Goal: Task Accomplishment & Management: Manage account settings

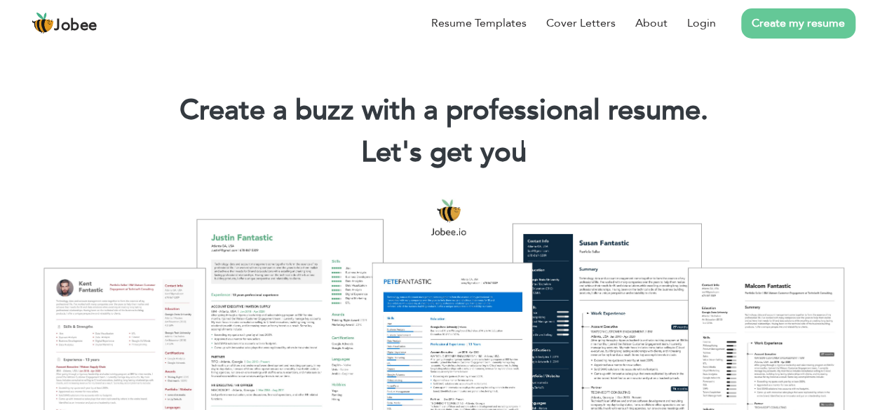
click at [791, 22] on link "Create my resume" at bounding box center [798, 23] width 114 height 30
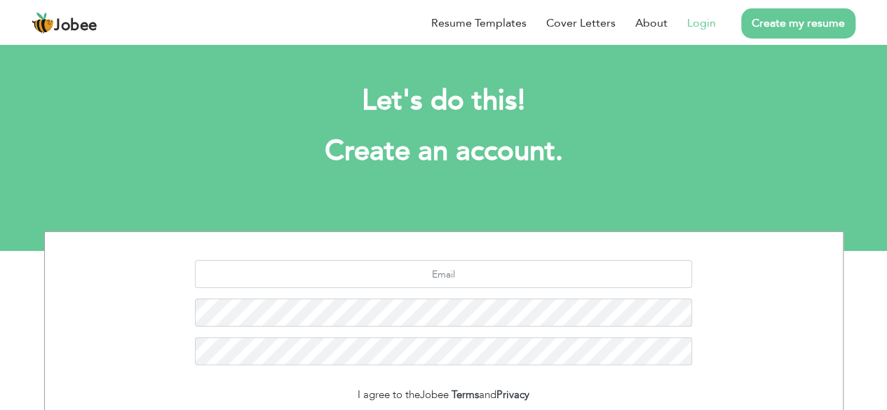
click at [703, 27] on link "Login" at bounding box center [701, 23] width 29 height 17
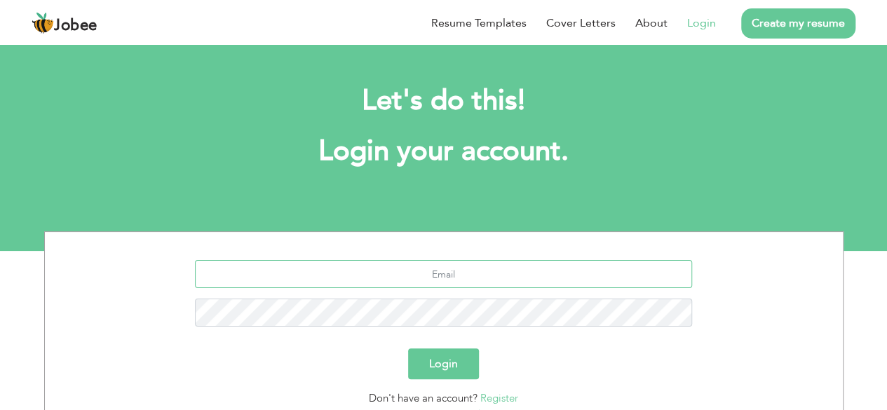
click at [449, 280] on input "text" at bounding box center [443, 274] width 497 height 28
type input "[EMAIL_ADDRESS][DOMAIN_NAME]"
type button "Login"
click at [446, 367] on button "Login" at bounding box center [443, 363] width 71 height 31
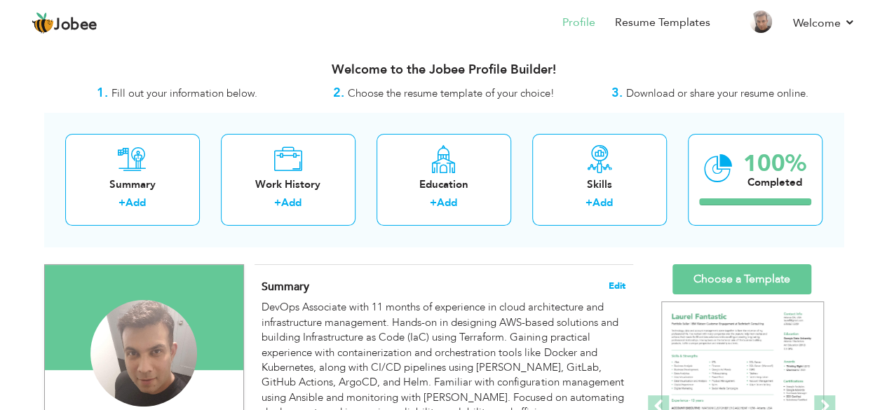
click at [620, 285] on span "Edit" at bounding box center [616, 286] width 17 height 10
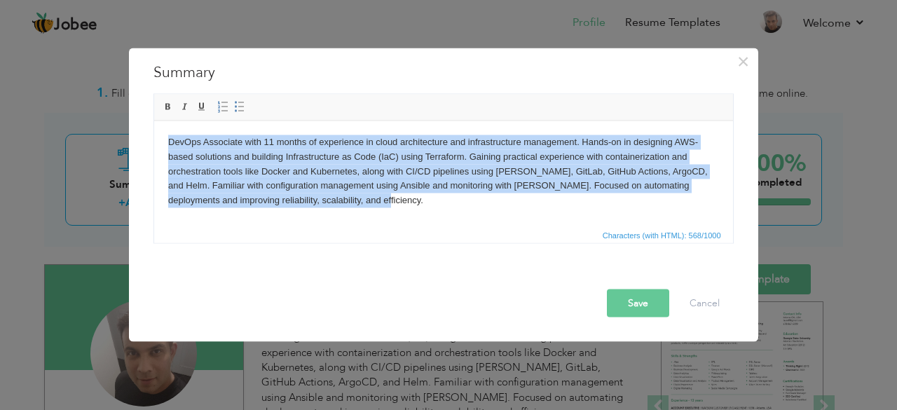
drag, startPoint x: 397, startPoint y: 211, endPoint x: 136, endPoint y: 132, distance: 272.9
click at [153, 132] on html "DevOps Associate with 11 months of experience in cloud architecture and infrast…" at bounding box center [442, 171] width 579 height 101
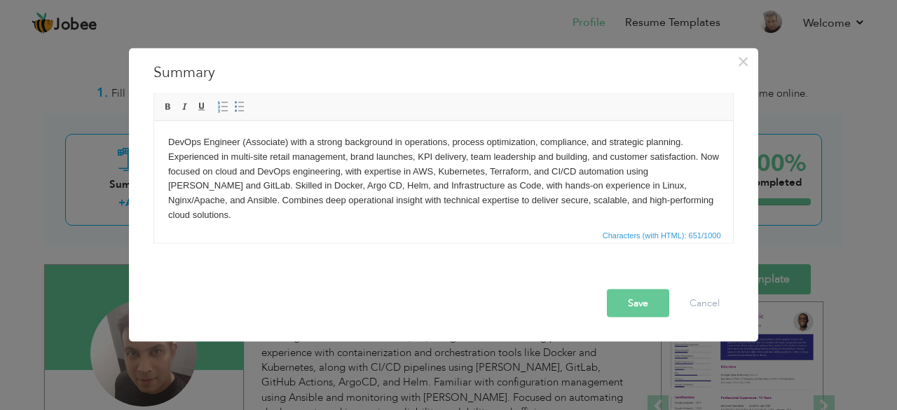
click at [636, 306] on button "Save" at bounding box center [638, 303] width 62 height 28
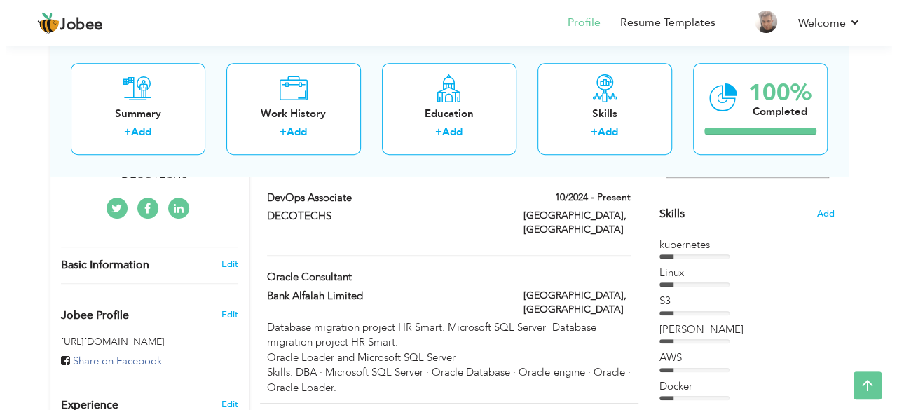
scroll to position [311, 0]
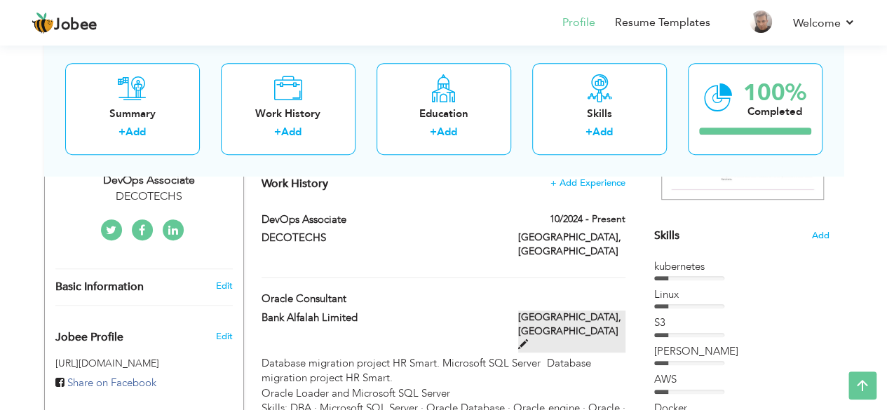
click at [558, 310] on label "Karachi, Pakistan" at bounding box center [571, 331] width 107 height 42
type input "Oracle Consultant"
type input "Bank Alfalah Limited"
type input "[GEOGRAPHIC_DATA]"
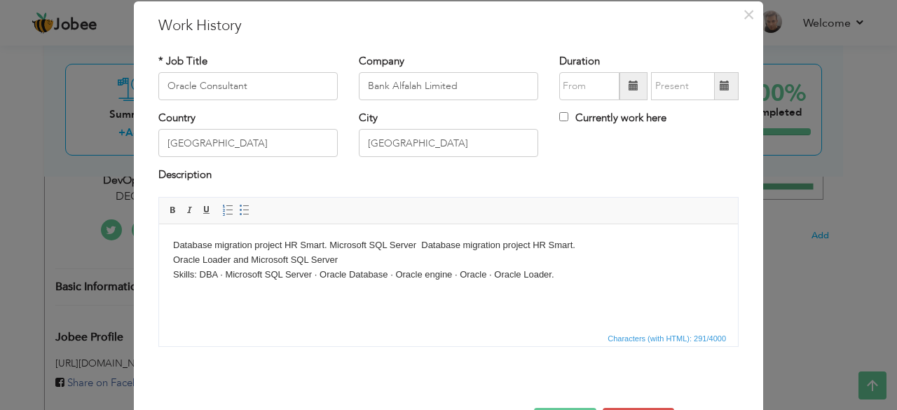
scroll to position [40, 0]
click at [601, 87] on input "09/2025" at bounding box center [589, 87] width 60 height 28
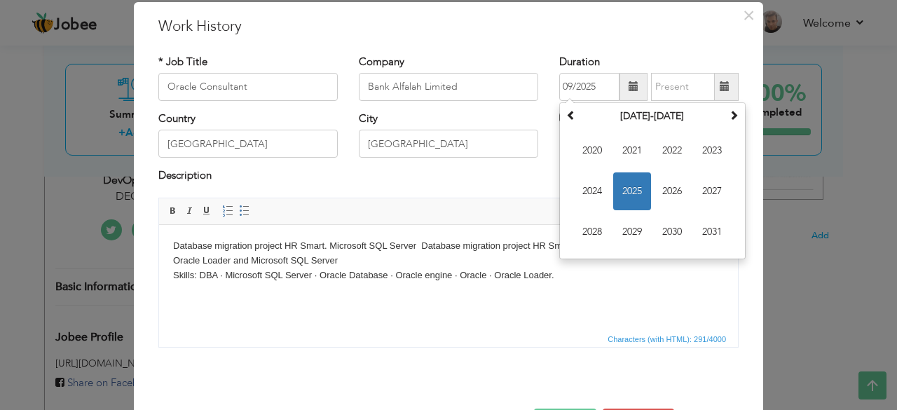
click at [634, 35] on h3 "Work History" at bounding box center [448, 26] width 580 height 21
click at [593, 97] on input "09/2025" at bounding box center [589, 87] width 60 height 28
type input "0"
click at [645, 296] on html "Database migration project HR Smart. Microsoft SQL Server Database migration pr…" at bounding box center [448, 259] width 579 height 71
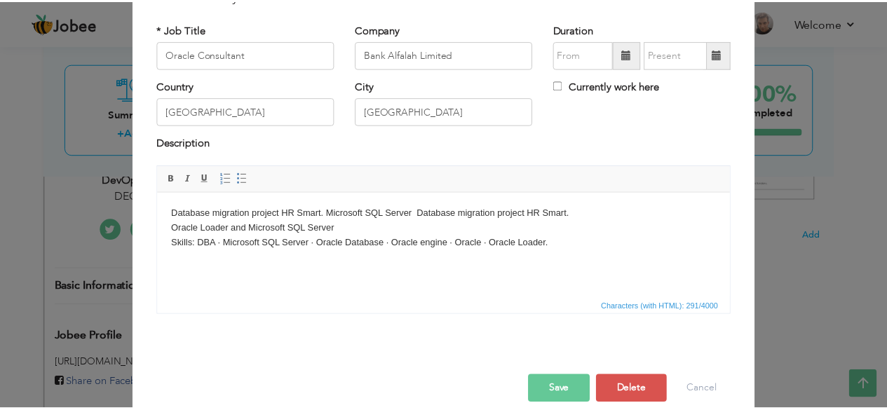
scroll to position [90, 0]
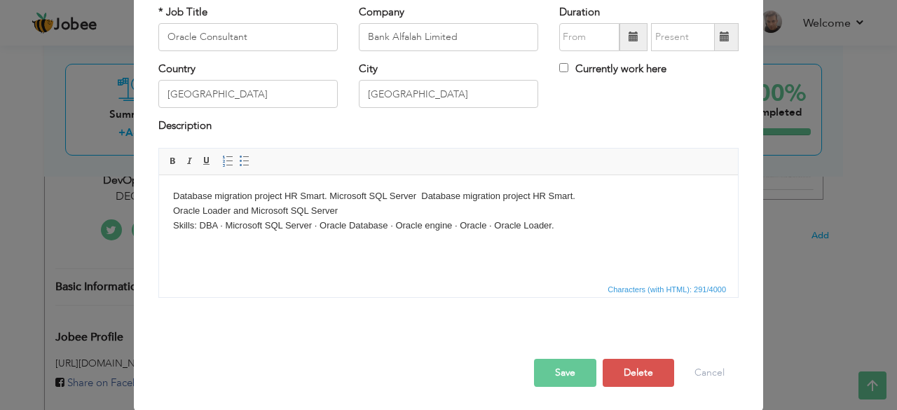
click at [561, 374] on button "Save" at bounding box center [565, 373] width 62 height 28
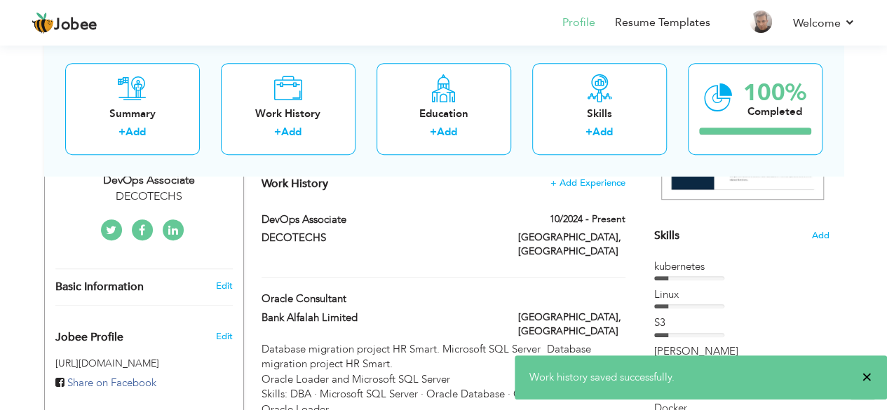
click at [863, 376] on span "×" at bounding box center [866, 377] width 11 height 14
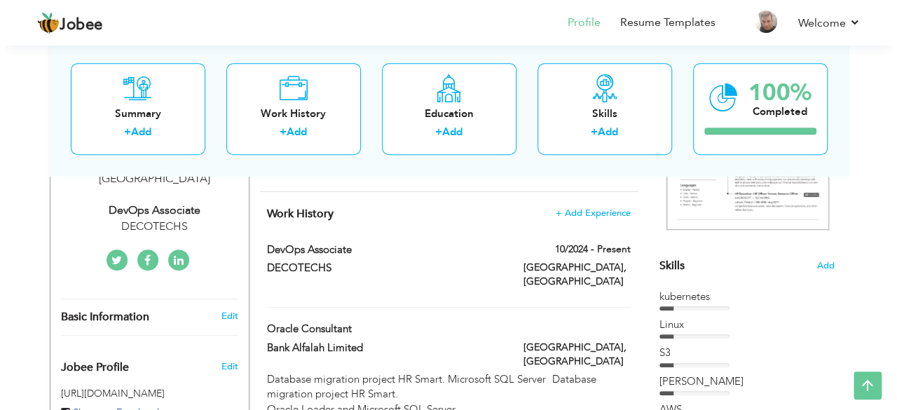
scroll to position [231, 0]
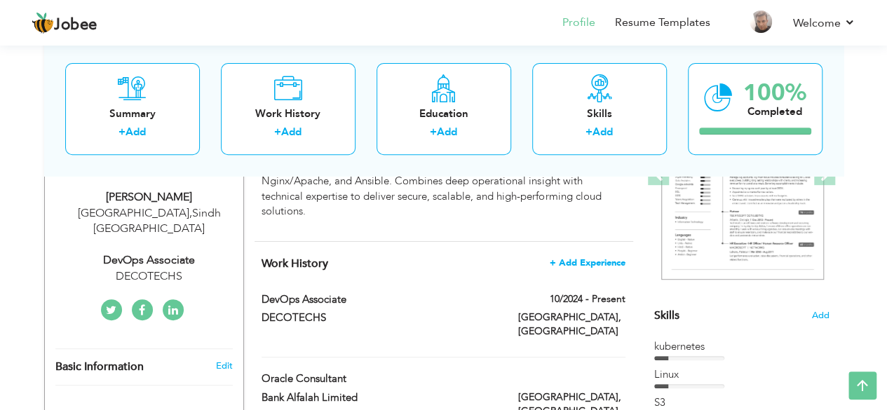
click at [572, 258] on span "+ Add Experience" at bounding box center [587, 263] width 76 height 10
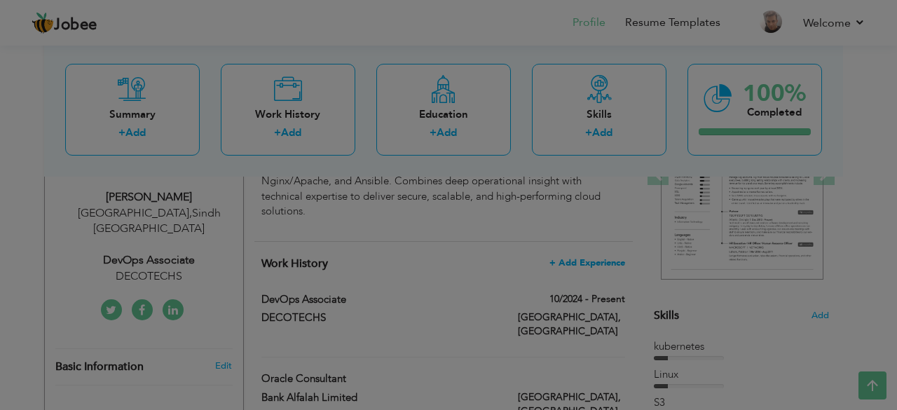
scroll to position [0, 0]
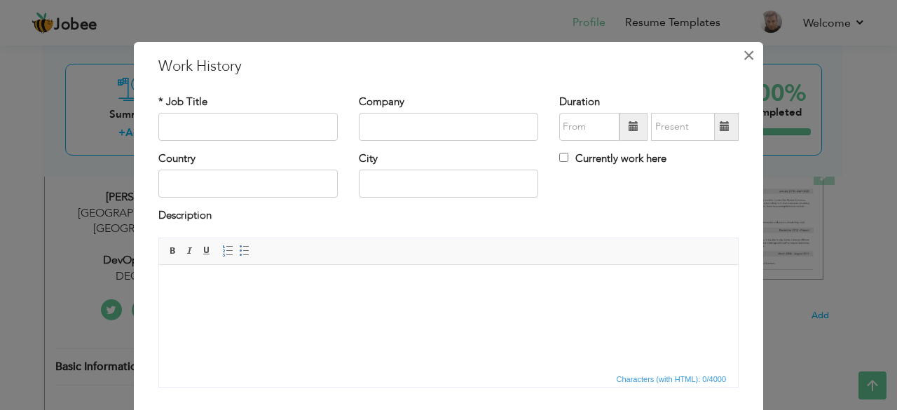
click at [745, 60] on span "×" at bounding box center [749, 55] width 12 height 25
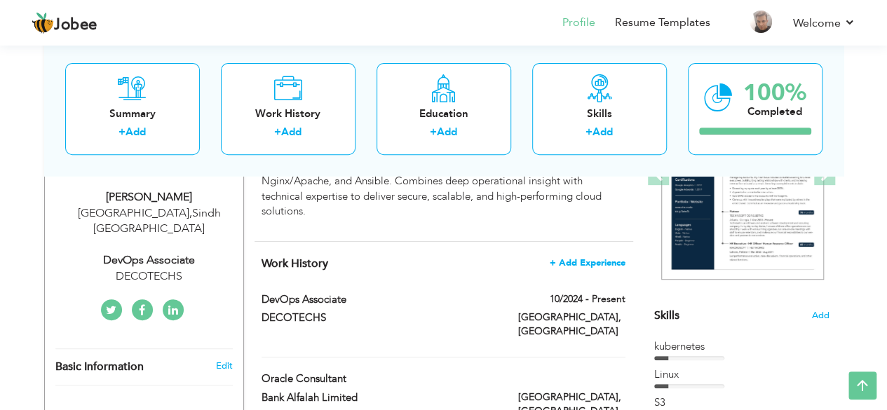
click at [589, 258] on span "+ Add Experience" at bounding box center [587, 263] width 76 height 10
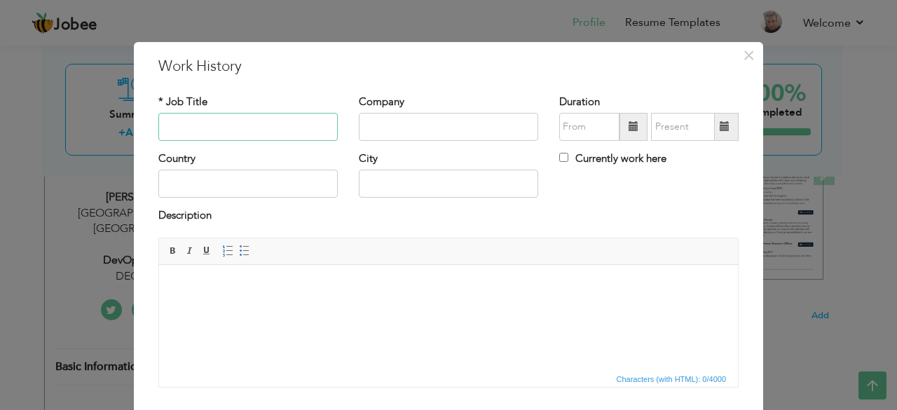
click at [207, 134] on input "text" at bounding box center [247, 127] width 179 height 28
click at [208, 128] on input "text" at bounding box center [247, 127] width 179 height 28
type input "General manager"
type input "Carphone Warehouse PLC"
click at [227, 182] on input "text" at bounding box center [247, 184] width 179 height 28
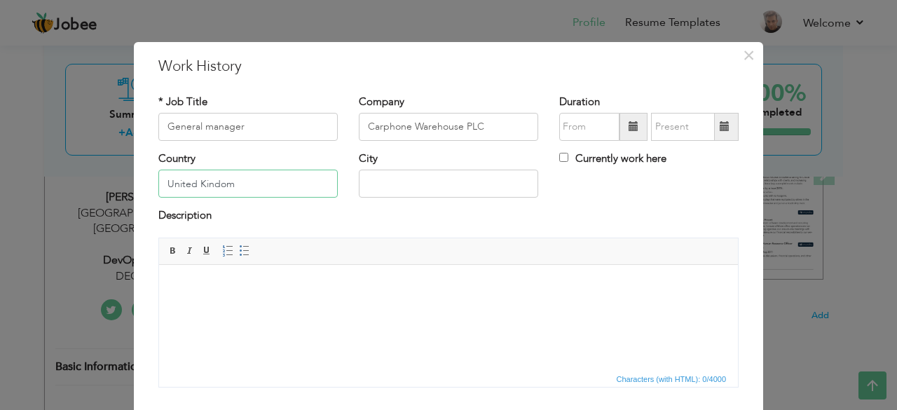
type input "United Kindom"
type input "[GEOGRAPHIC_DATA]"
click at [246, 281] on body at bounding box center [448, 285] width 551 height 15
click at [291, 297] on html at bounding box center [448, 285] width 579 height 43
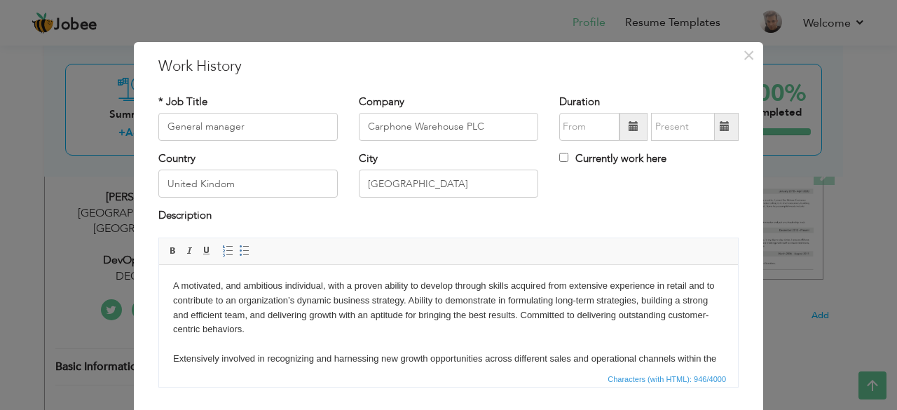
drag, startPoint x: 732, startPoint y: 299, endPoint x: 341, endPoint y: 460, distance: 422.6
click at [206, 131] on input "General manager" at bounding box center [247, 127] width 179 height 28
type input "General Manager"
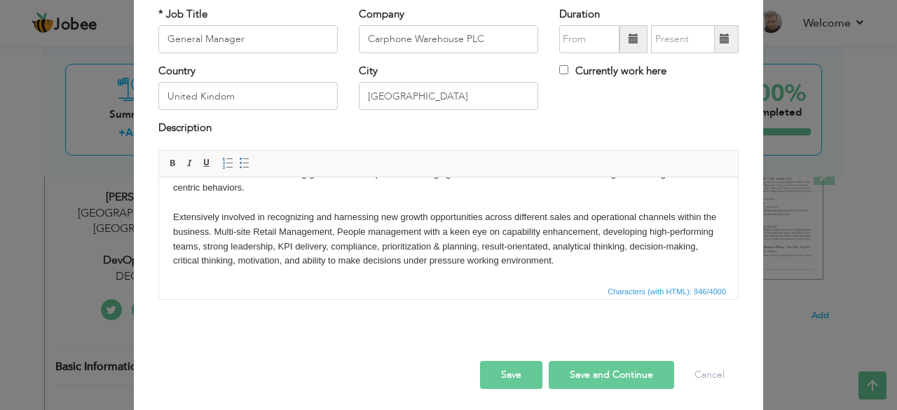
scroll to position [90, 0]
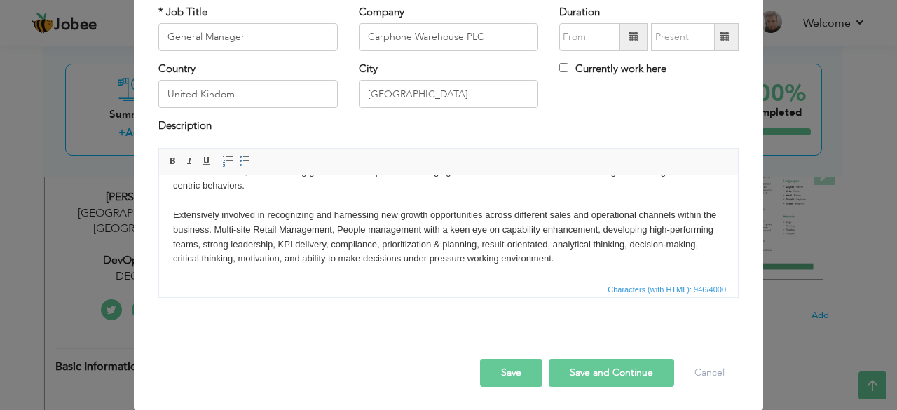
click at [511, 365] on button "Save" at bounding box center [511, 373] width 62 height 28
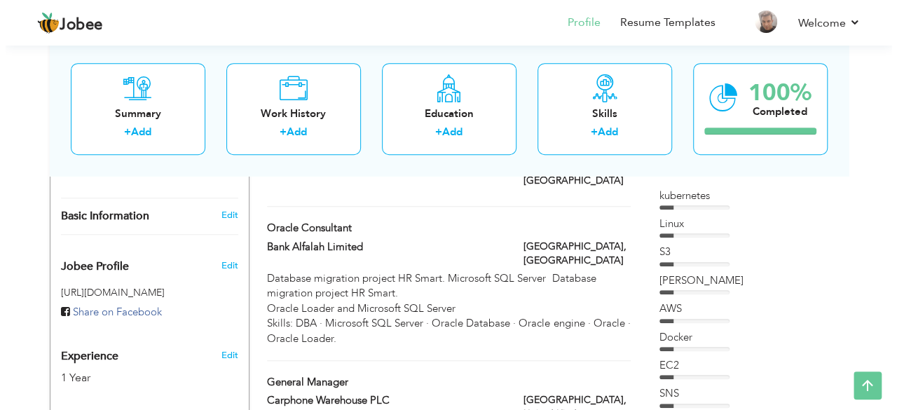
scroll to position [442, 0]
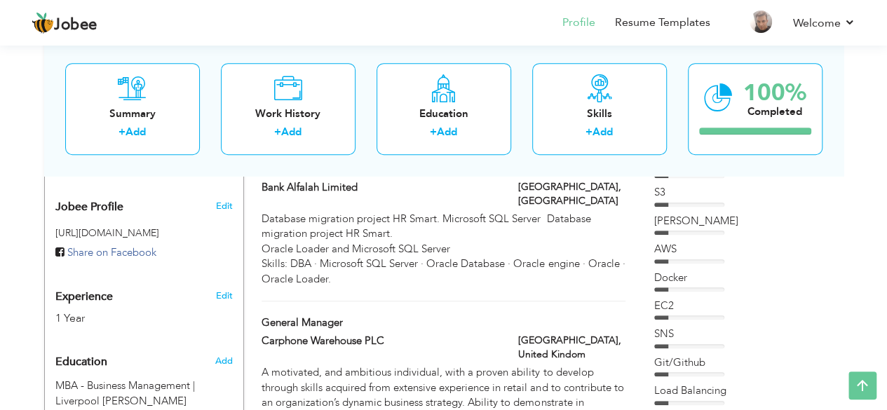
click at [538, 315] on div "General Manager" at bounding box center [443, 324] width 384 height 18
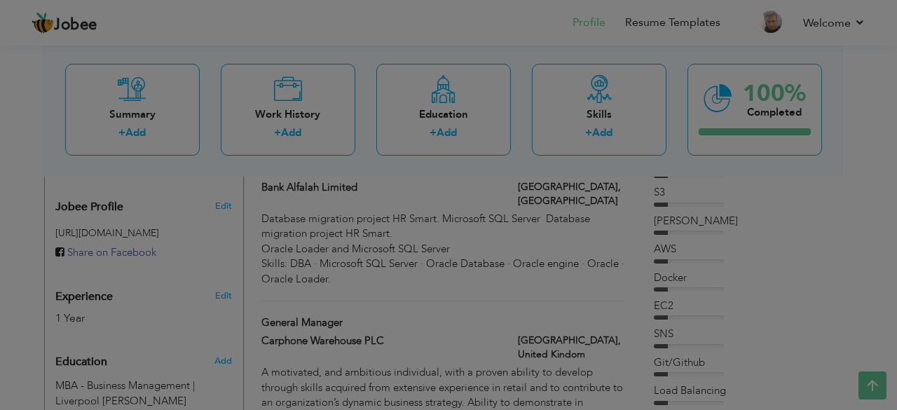
scroll to position [0, 0]
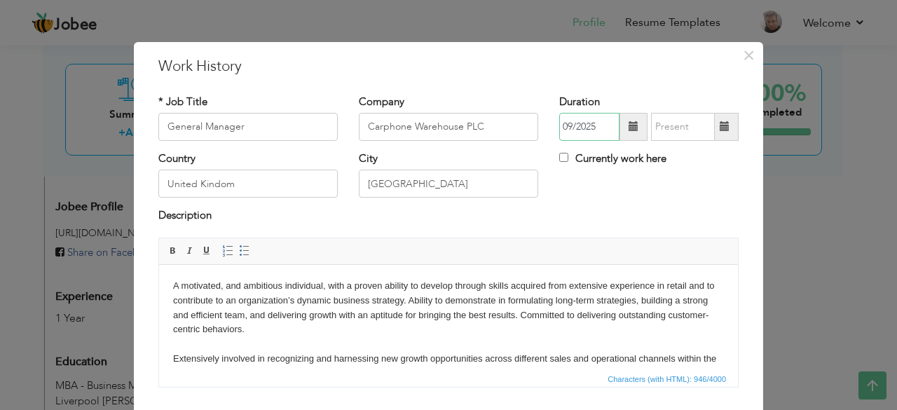
click at [586, 133] on input "09/2025" at bounding box center [589, 127] width 60 height 28
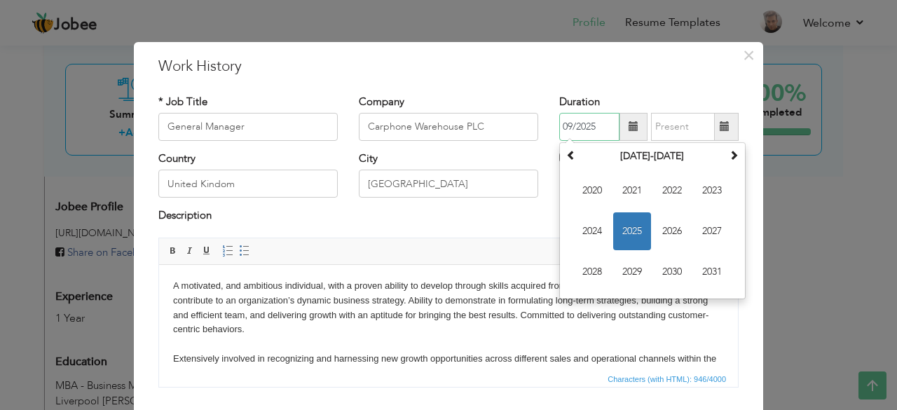
click at [571, 134] on input "09/2025" at bounding box center [589, 127] width 60 height 28
click at [569, 160] on th at bounding box center [571, 156] width 17 height 21
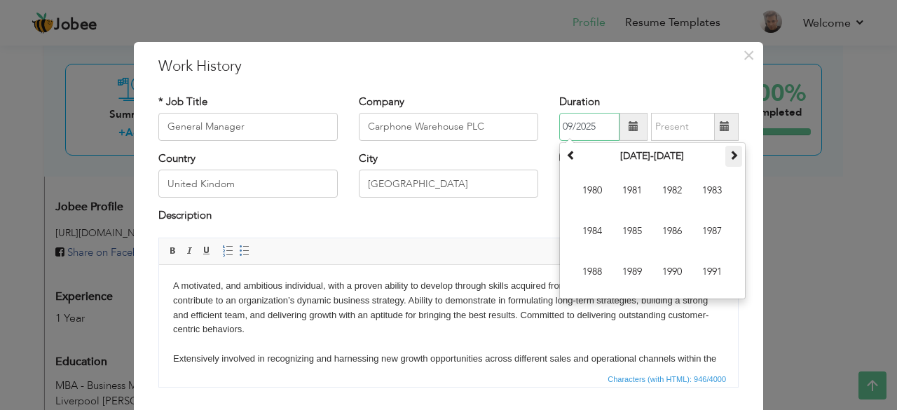
click at [729, 157] on span at bounding box center [734, 155] width 10 height 10
click at [563, 159] on th at bounding box center [571, 156] width 17 height 21
click at [618, 233] on span "2005" at bounding box center [632, 231] width 38 height 38
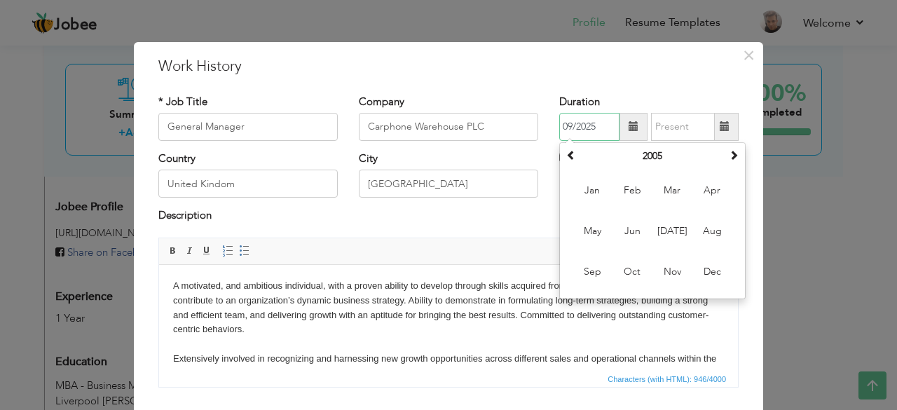
click at [567, 123] on input "09/2025" at bounding box center [589, 127] width 60 height 28
click at [604, 123] on input "04/2025" at bounding box center [589, 127] width 60 height 28
type input "04/2005"
click at [663, 130] on input "09/2025" at bounding box center [683, 127] width 64 height 28
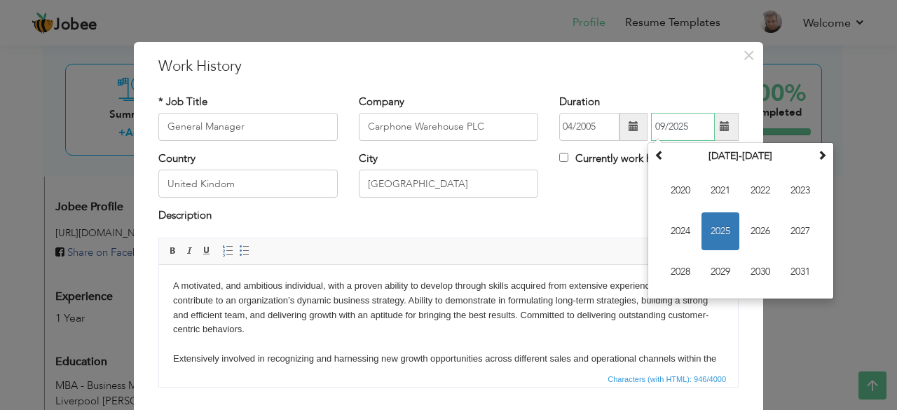
click at [670, 129] on input "09/2025" at bounding box center [683, 127] width 64 height 28
click at [691, 125] on input "09/2025" at bounding box center [683, 127] width 64 height 28
drag, startPoint x: 691, startPoint y: 125, endPoint x: 649, endPoint y: 128, distance: 42.1
click at [651, 128] on input "09/2025" at bounding box center [683, 127] width 64 height 28
type input "03/2020"
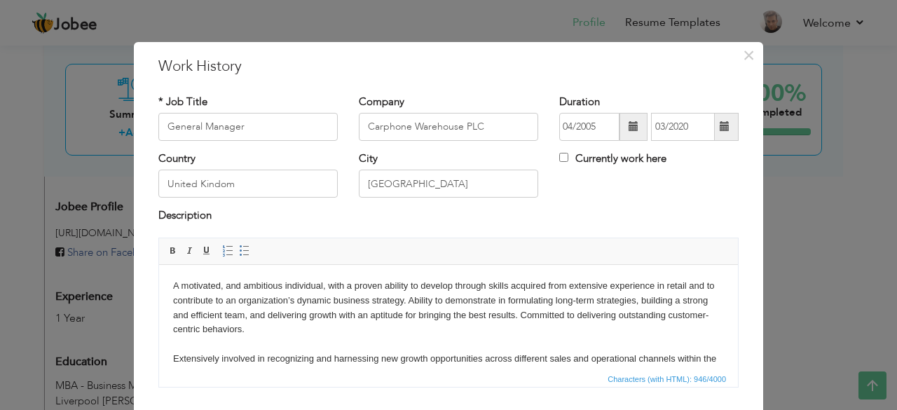
click at [568, 194] on div "Country United Kindom City London Currently work here" at bounding box center [448, 179] width 601 height 57
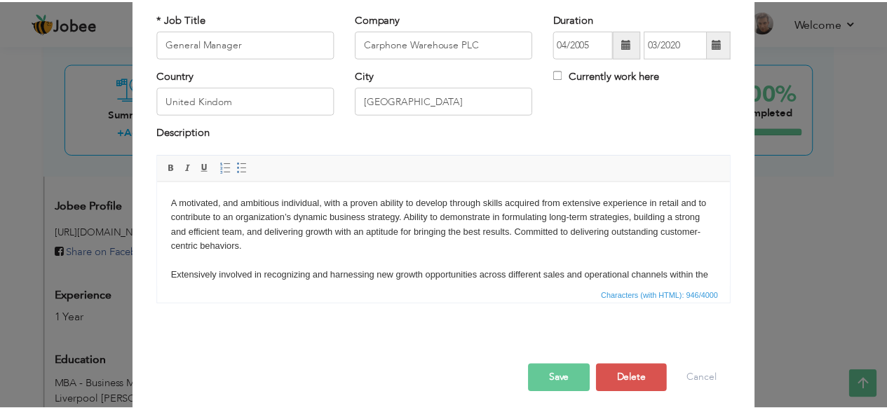
scroll to position [90, 0]
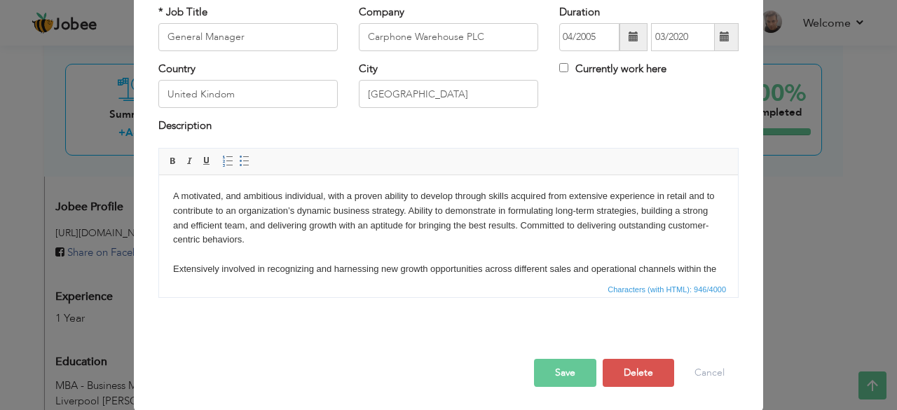
click at [558, 372] on button "Save" at bounding box center [565, 373] width 62 height 28
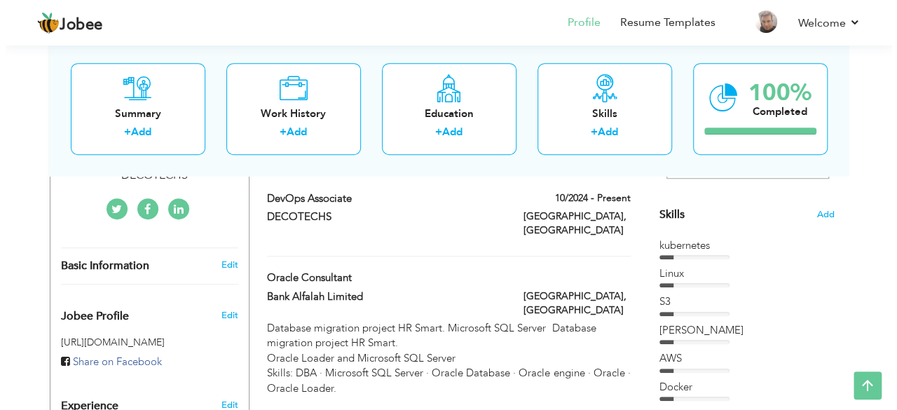
scroll to position [286, 0]
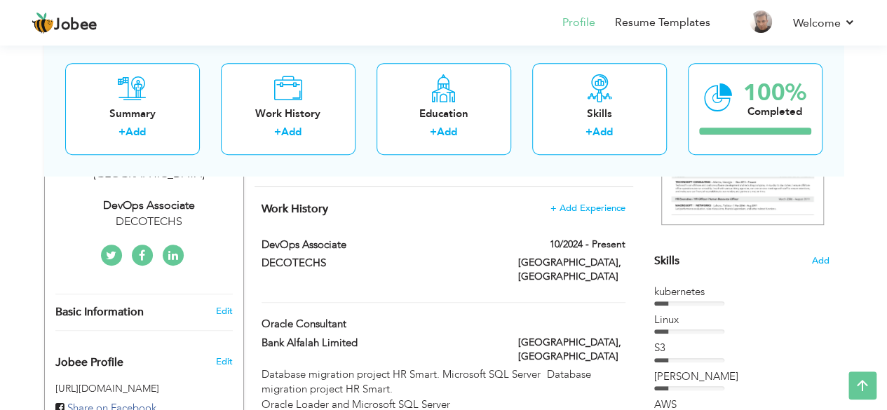
click at [567, 317] on div "Oracle Consultant" at bounding box center [443, 326] width 384 height 18
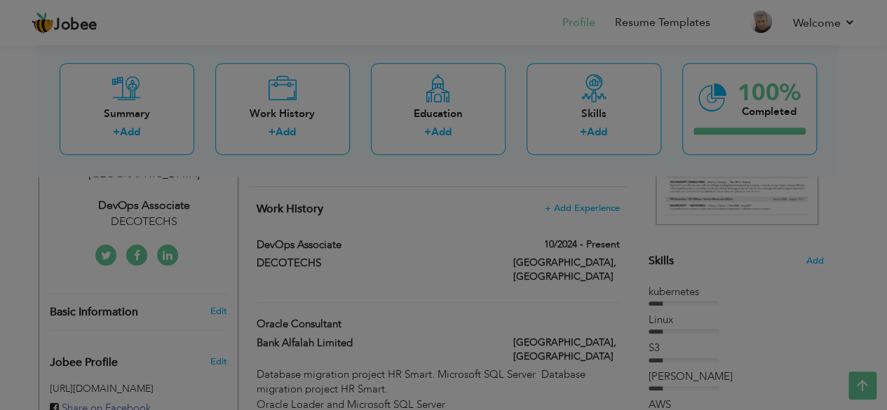
type input "Oracle Consultant"
type input "Bank Alfalah Limited"
type input "[GEOGRAPHIC_DATA]"
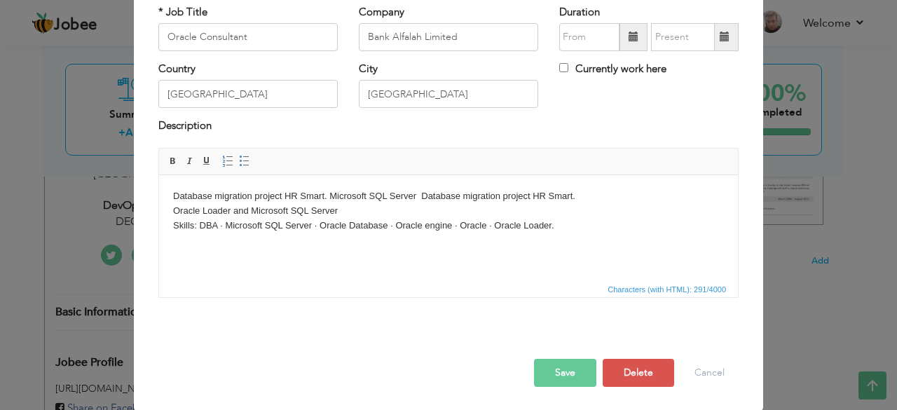
scroll to position [0, 0]
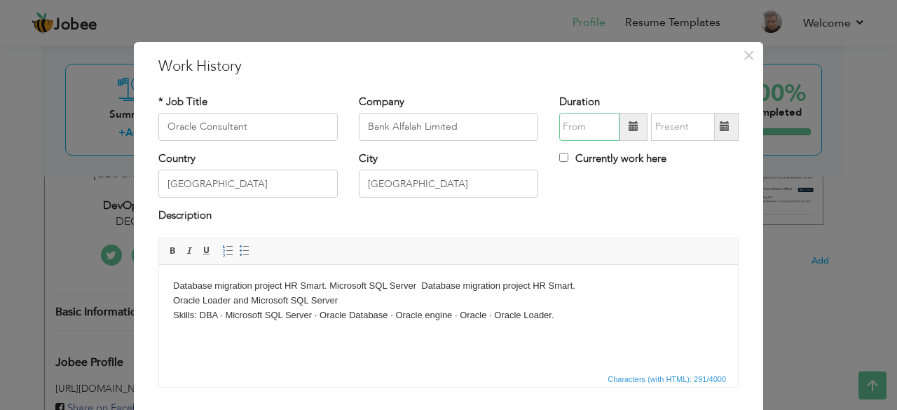
click at [577, 119] on input "text" at bounding box center [589, 127] width 60 height 28
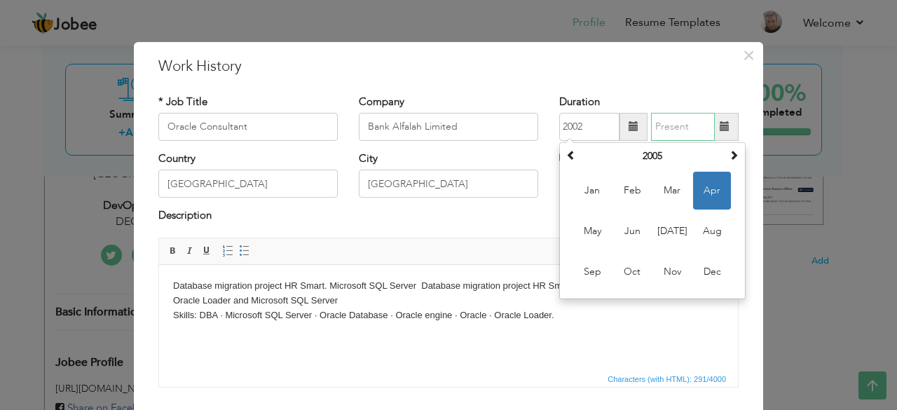
type input "04/2005"
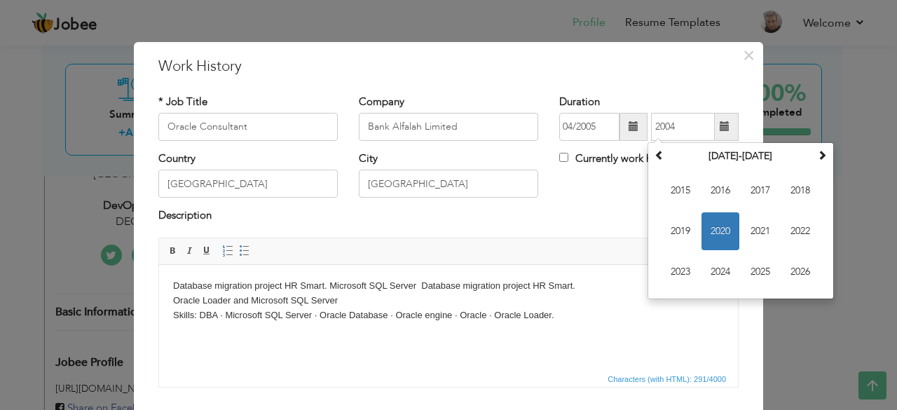
type input "03/2020"
click at [380, 219] on div "Description" at bounding box center [448, 217] width 580 height 18
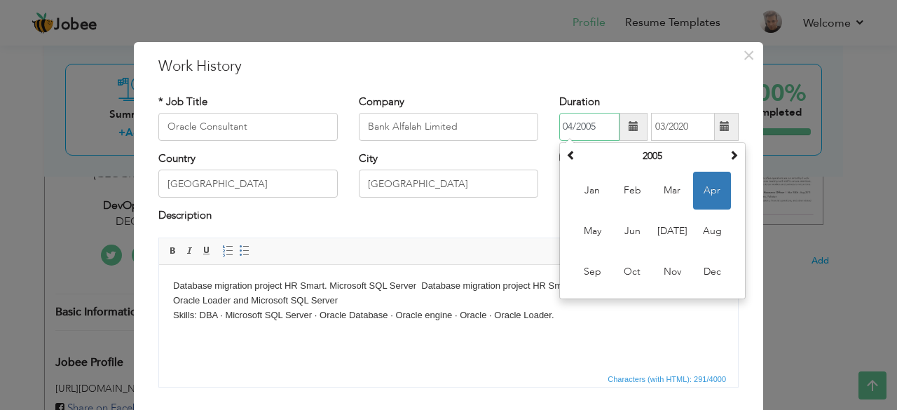
click at [605, 130] on input "04/2005" at bounding box center [589, 127] width 60 height 28
type input "0"
type input "02/2002"
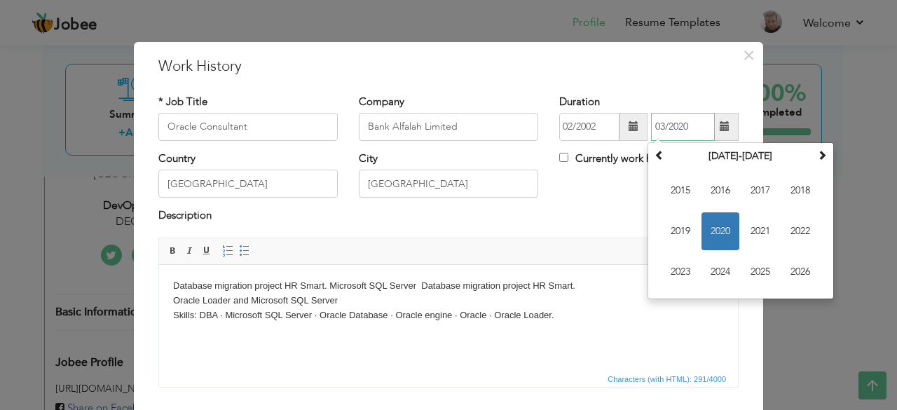
click at [699, 124] on input "03/2020" at bounding box center [683, 127] width 64 height 28
type input "0"
type input "03/2004"
click at [583, 207] on div "Country Pakistan City Karachi Currently work here" at bounding box center [448, 179] width 601 height 57
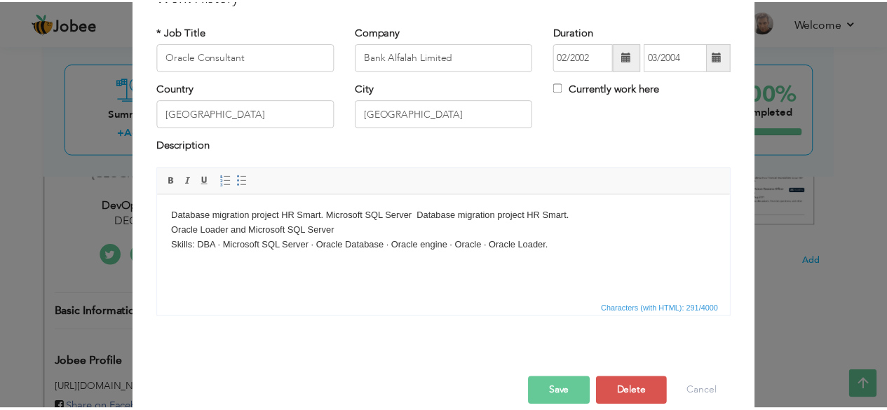
scroll to position [90, 0]
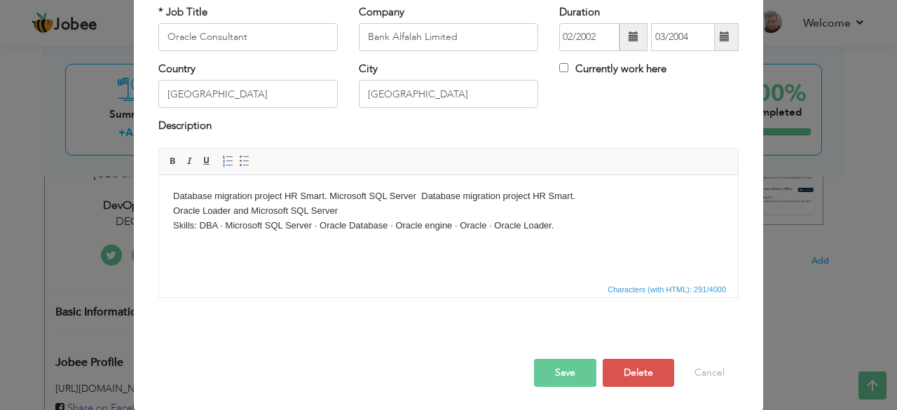
click at [560, 374] on button "Save" at bounding box center [565, 373] width 62 height 28
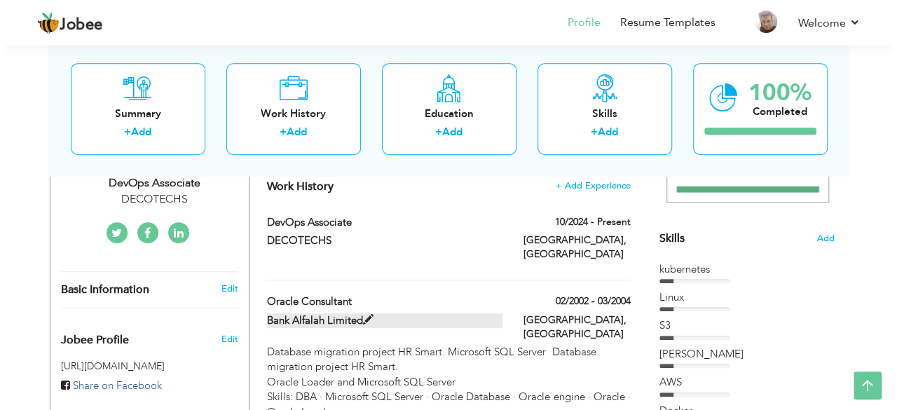
scroll to position [286, 0]
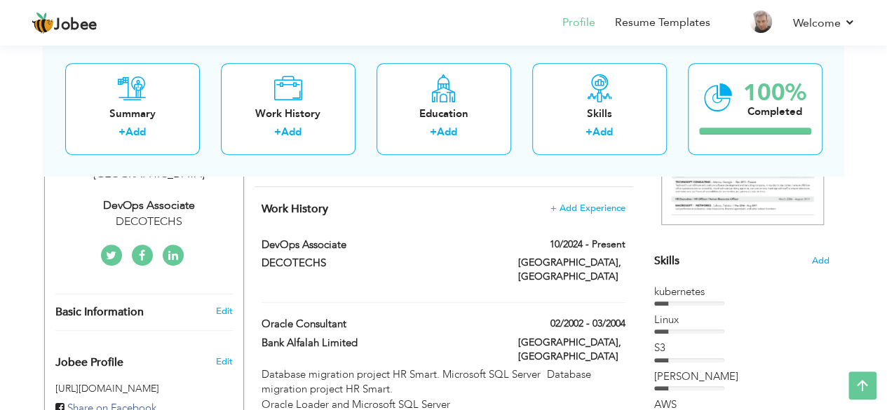
click at [492, 238] on div "DevOps Associate" at bounding box center [379, 247] width 256 height 18
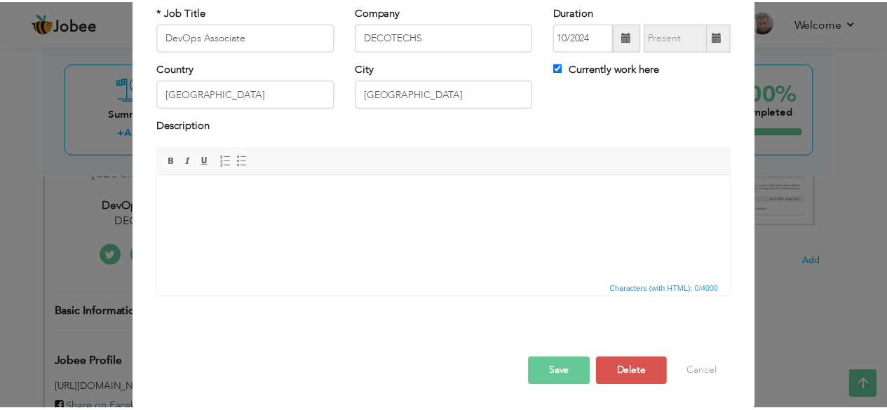
scroll to position [0, 0]
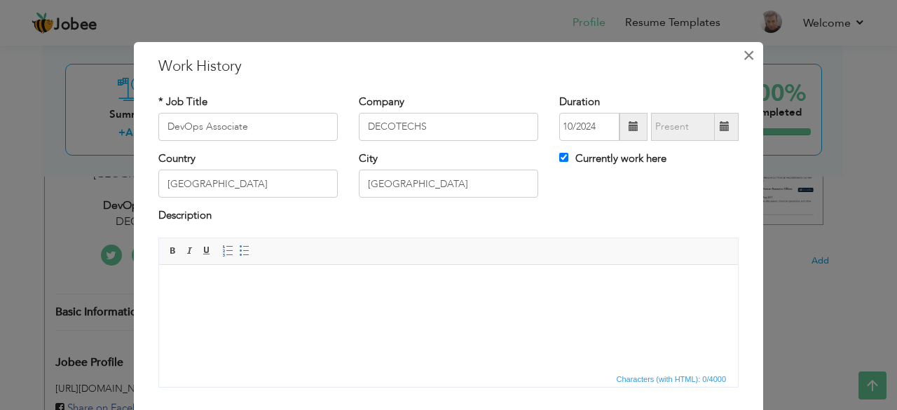
click at [744, 55] on span "×" at bounding box center [749, 55] width 12 height 25
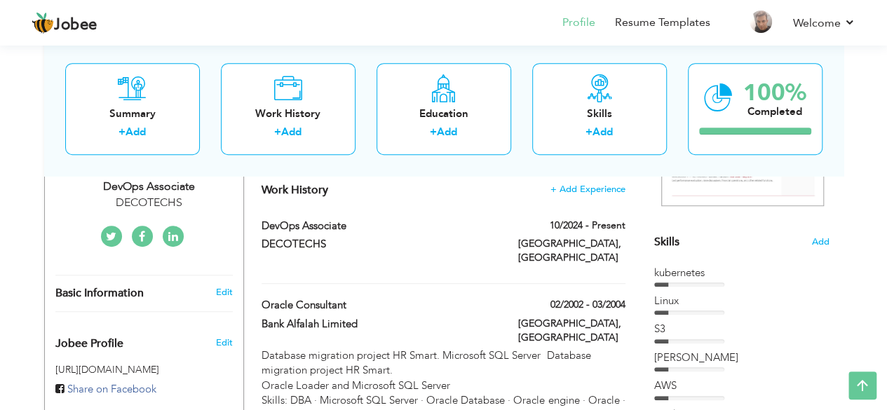
scroll to position [286, 0]
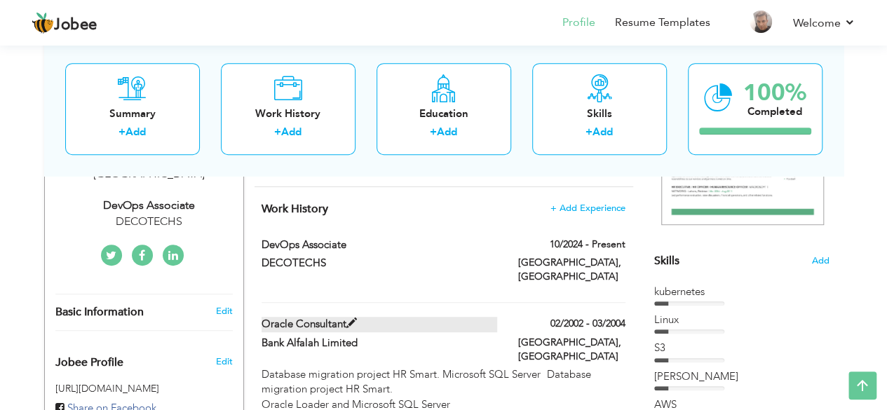
click at [381, 317] on label "Oracle Consultant" at bounding box center [378, 324] width 235 height 15
type input "Oracle Consultant"
type input "Bank Alfalah Limited"
type input "02/2002"
type input "03/2004"
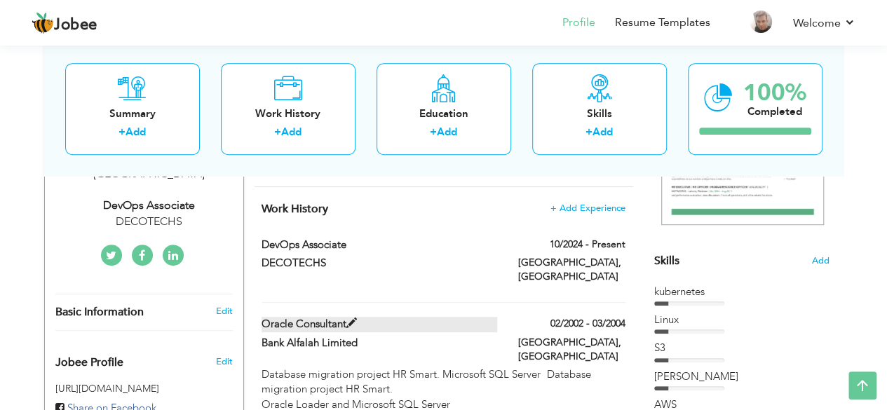
checkbox input "false"
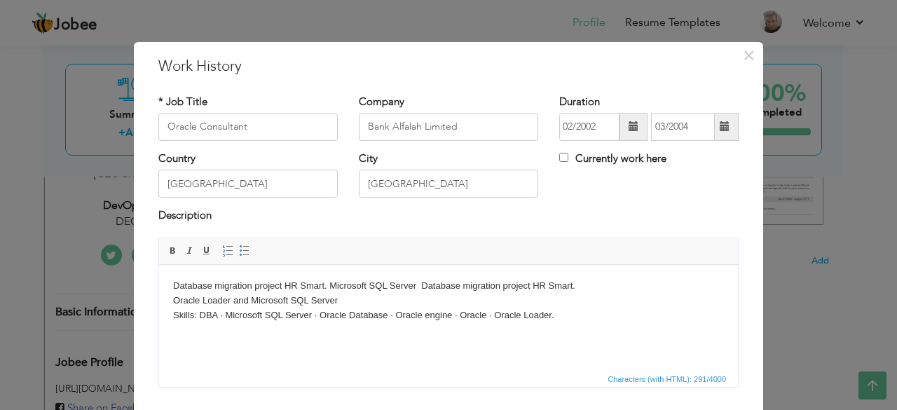
click at [683, 177] on div "Currently work here" at bounding box center [649, 165] width 200 height 29
click at [743, 57] on span "×" at bounding box center [749, 55] width 12 height 25
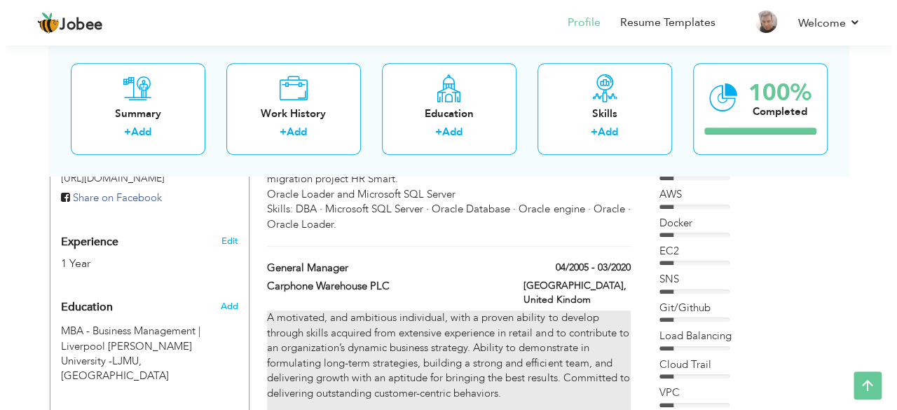
scroll to position [426, 0]
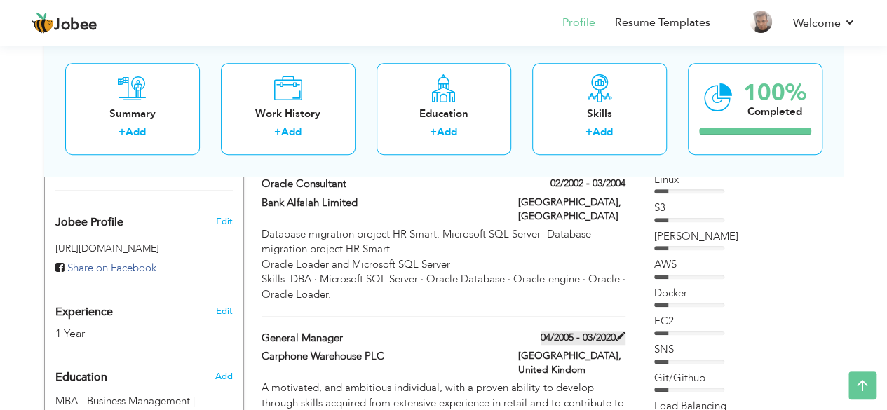
click at [572, 331] on label "04/2005 - 03/2020" at bounding box center [582, 338] width 85 height 14
type input "General Manager"
type input "Carphone Warehouse PLC"
type input "04/2005"
type input "03/2020"
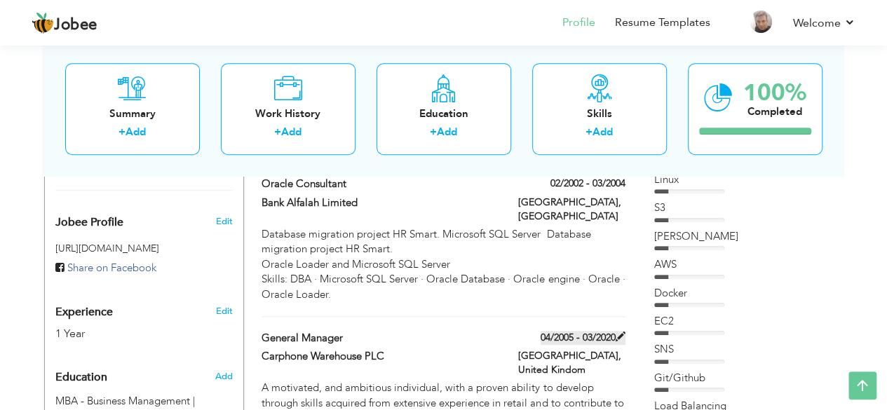
type input "United Kindom"
type input "London"
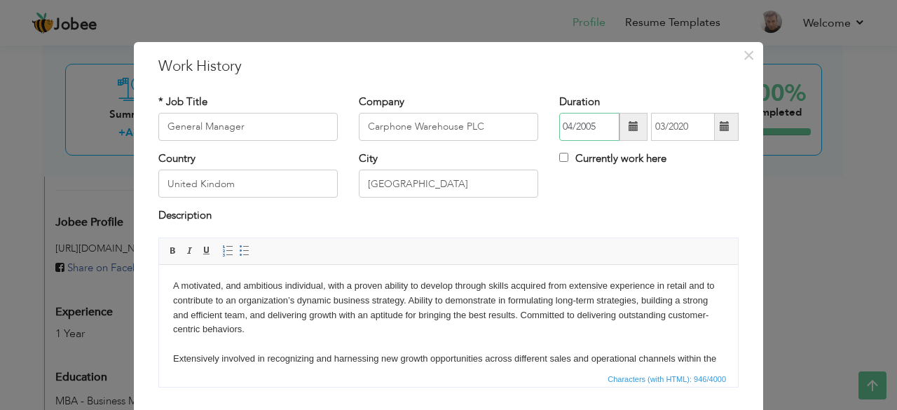
click at [601, 128] on input "04/2005" at bounding box center [589, 127] width 60 height 28
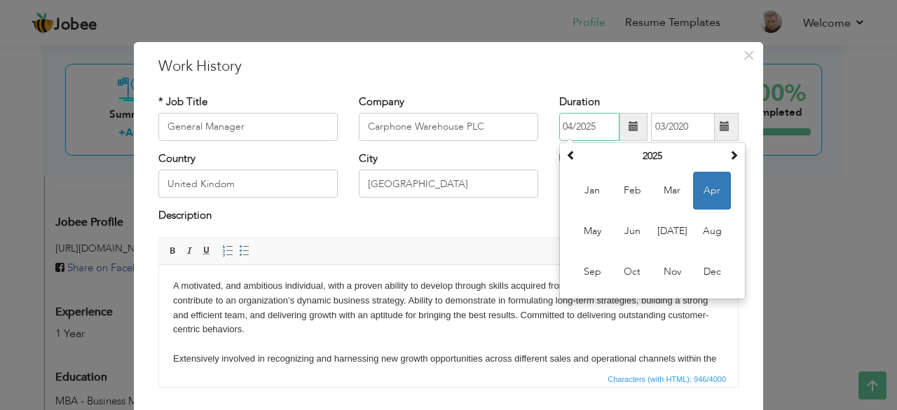
click at [601, 128] on input "04/2025" at bounding box center [589, 127] width 60 height 28
type input "04/2016"
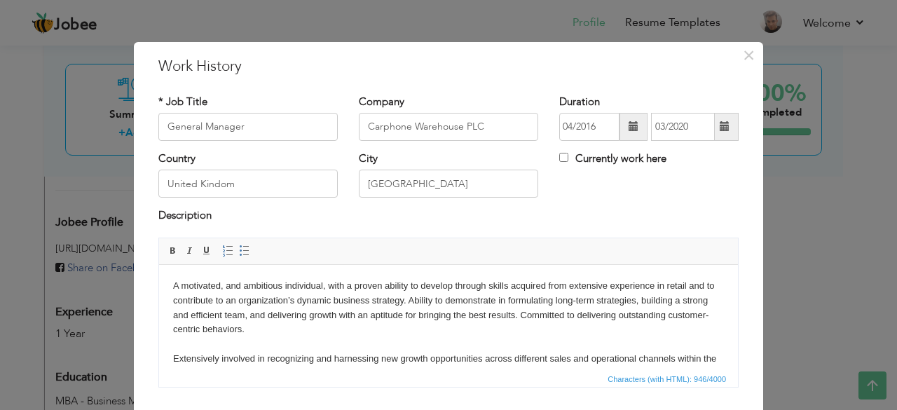
click at [747, 203] on div "× Work History * Job Title General Manager Company Carphone Warehouse PLC Durat…" at bounding box center [448, 271] width 629 height 459
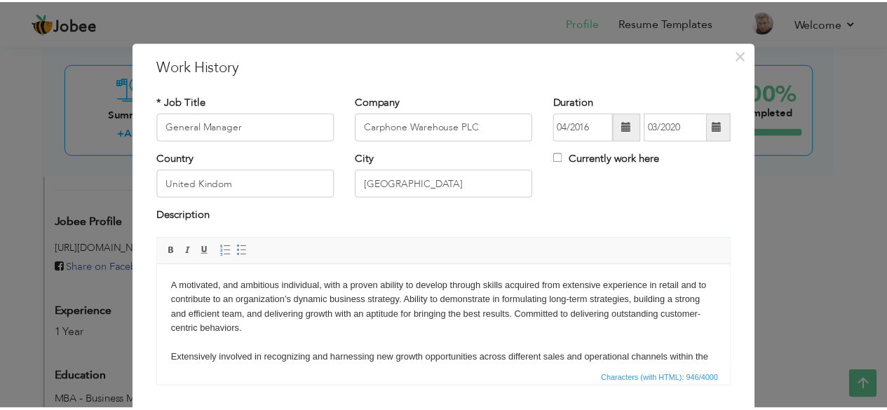
scroll to position [90, 0]
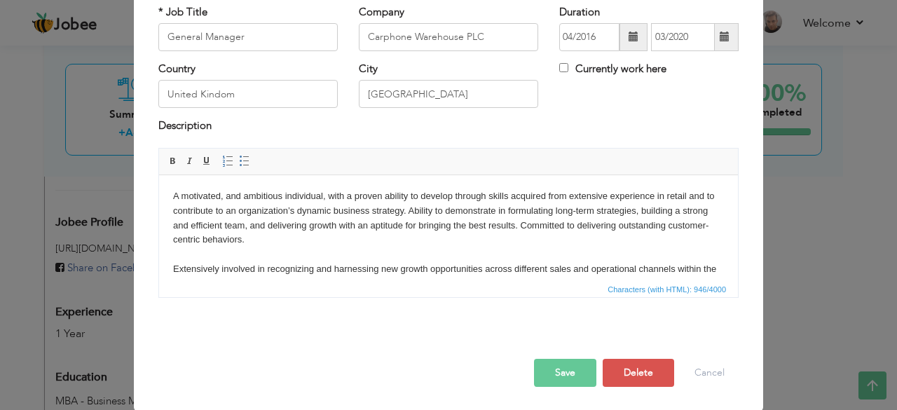
click at [552, 371] on button "Save" at bounding box center [565, 373] width 62 height 28
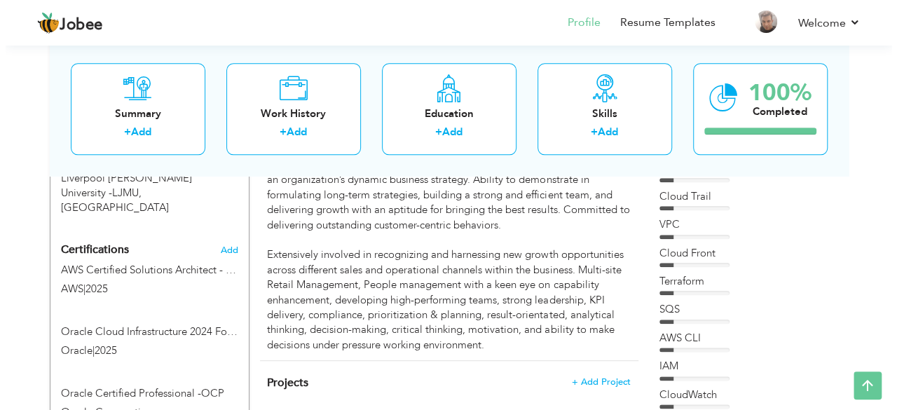
scroll to position [676, 0]
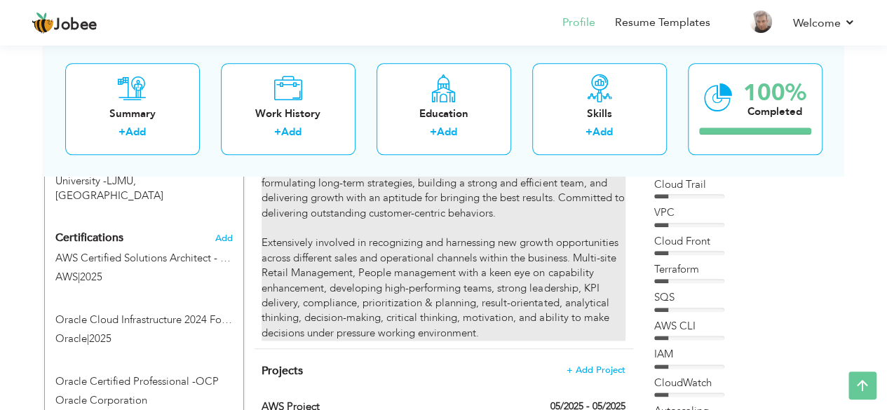
click at [561, 280] on div "A motivated, and ambitious individual, with a proven ability to develop through…" at bounding box center [442, 235] width 363 height 210
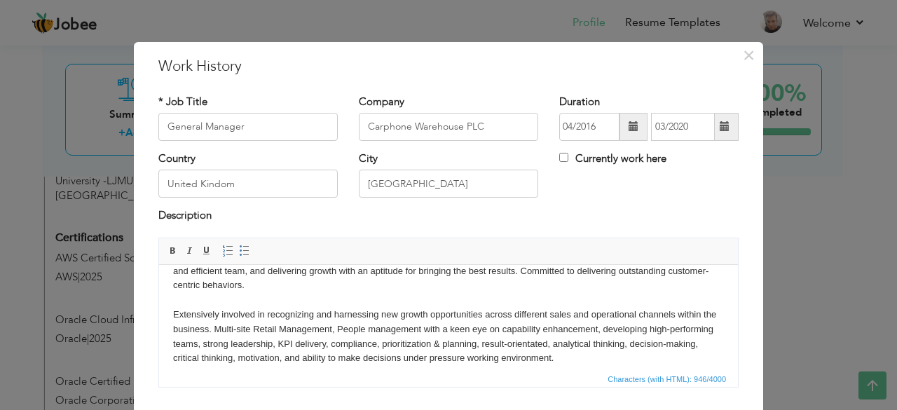
scroll to position [54, 0]
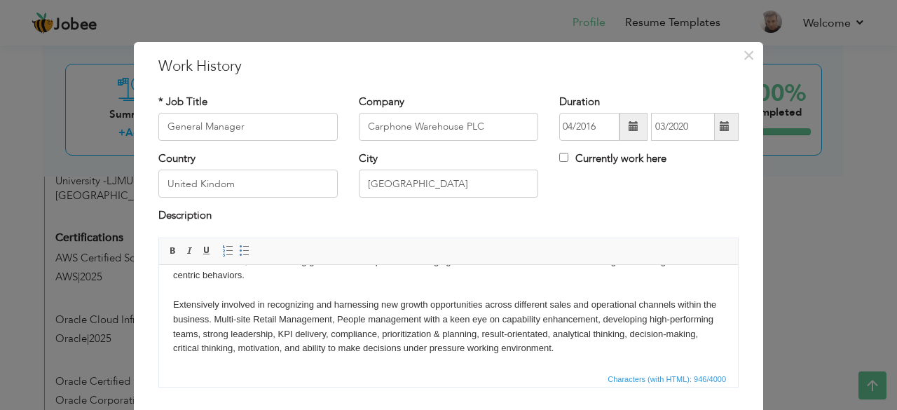
click at [619, 352] on body "A motivated, and ambitious individual, with a proven ability to develop through…" at bounding box center [448, 289] width 551 height 131
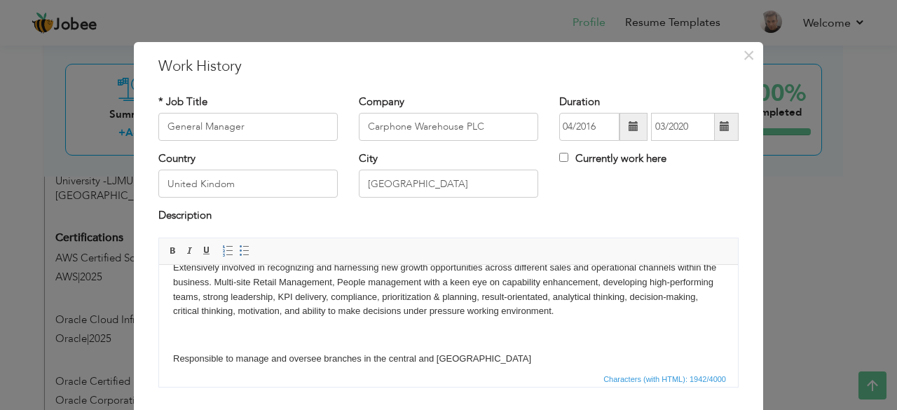
scroll to position [160, 0]
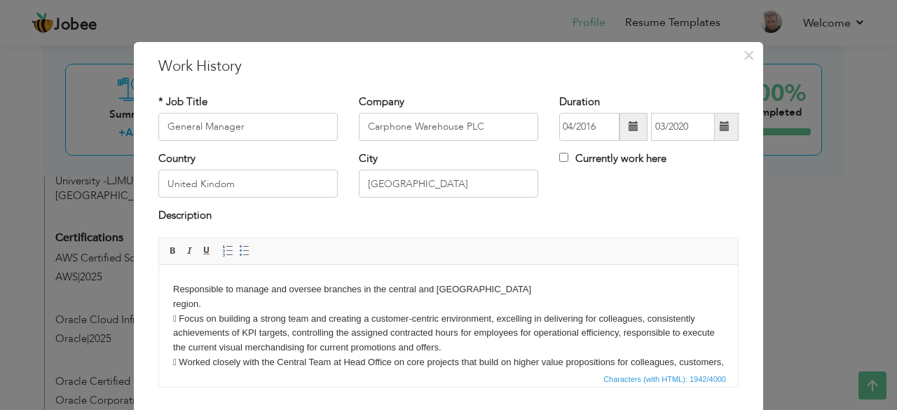
click at [179, 317] on p "Responsible to manage and oversee branches in the central and west London regio…" at bounding box center [448, 362] width 551 height 160
click at [169, 280] on html "A motivated, and ambitious individual, with a proven ability to develop through…" at bounding box center [448, 280] width 579 height 353
click at [239, 251] on span at bounding box center [244, 250] width 11 height 11
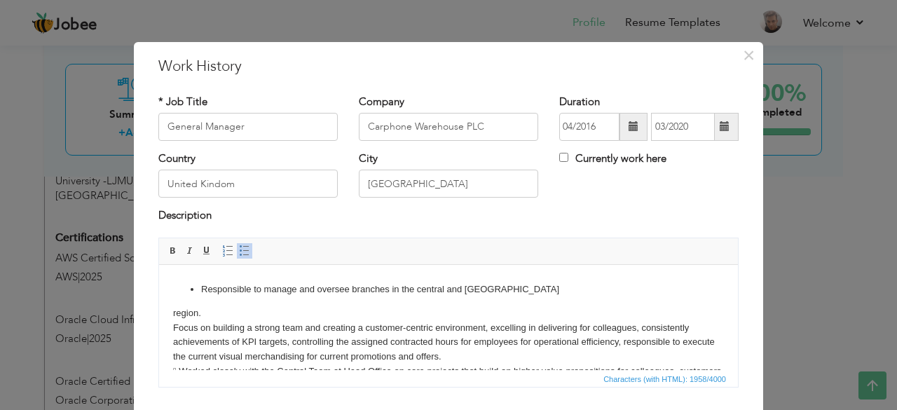
click at [176, 327] on p "region. Focus on building a strong team and creating a customer-centric environ…" at bounding box center [448, 379] width 551 height 146
click at [240, 247] on span at bounding box center [244, 250] width 11 height 11
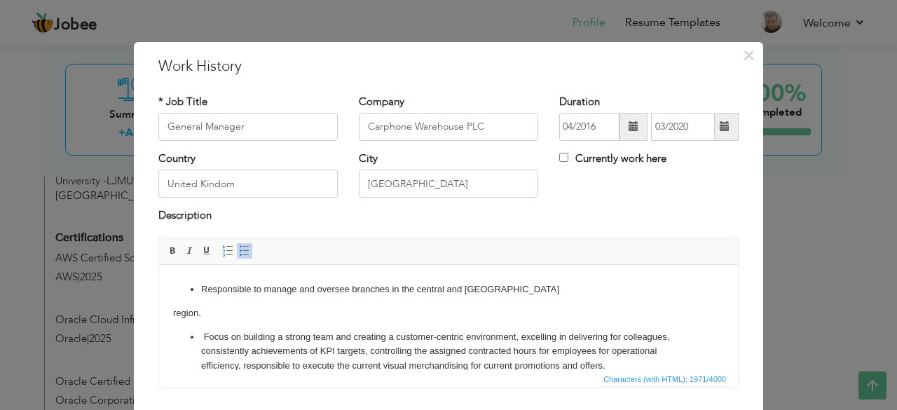
click at [189, 289] on ul "Responsible to manage and oversee branches in the central and west London" at bounding box center [448, 289] width 551 height 15
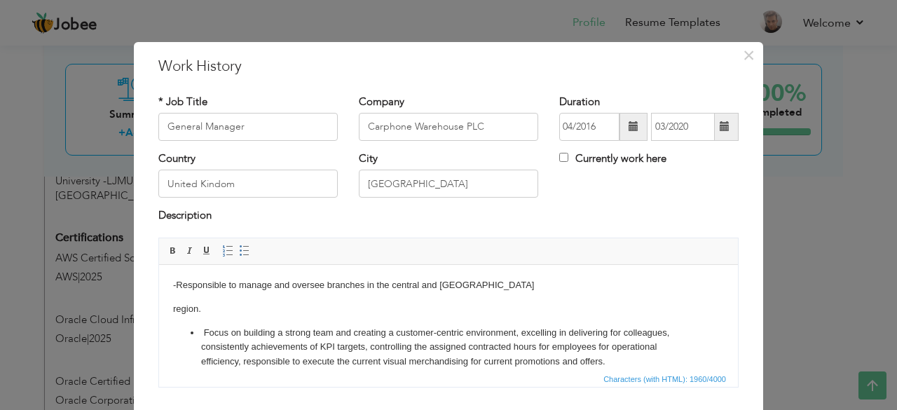
click at [172, 309] on html "A motivated, and ambitious individual, with a proven ability to develop through…" at bounding box center [448, 294] width 579 height 371
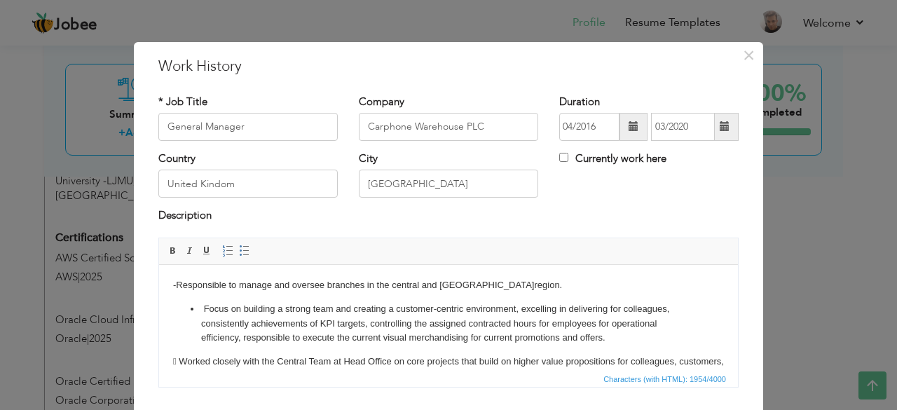
click at [203, 308] on li "Focus on building a strong team and creating a customer-centric environment, ex…" at bounding box center [448, 322] width 495 height 43
click at [177, 286] on p "- Responsible to manage and oversee branches in the central and west London reg…" at bounding box center [448, 277] width 551 height 29
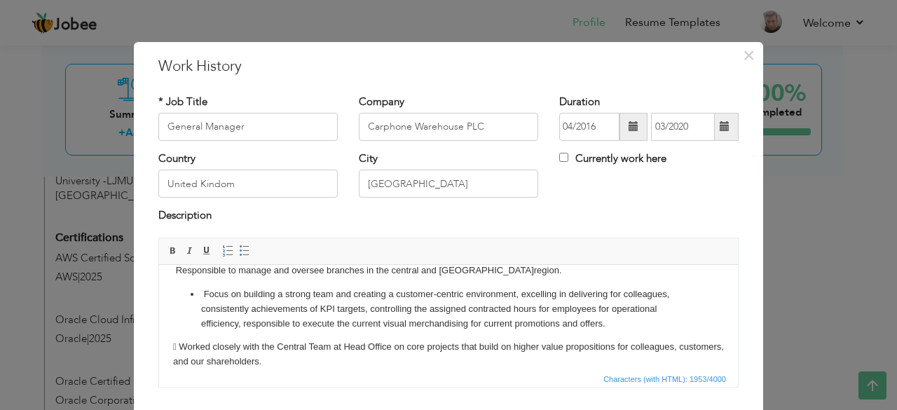
scroll to position [142, 0]
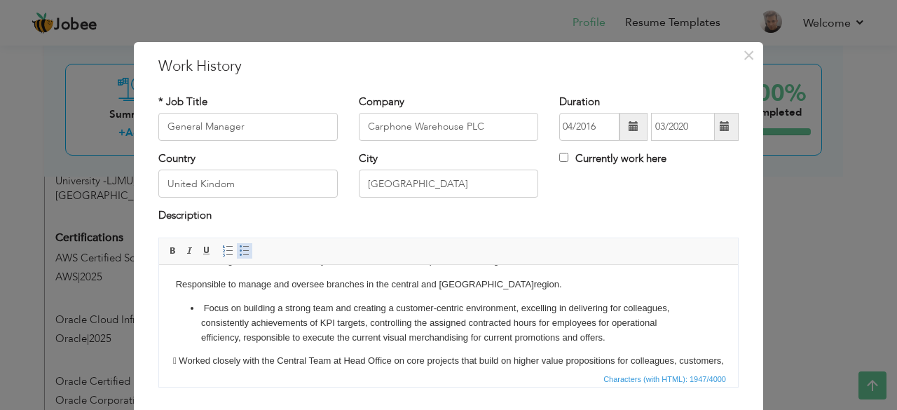
click at [239, 247] on span at bounding box center [244, 250] width 11 height 11
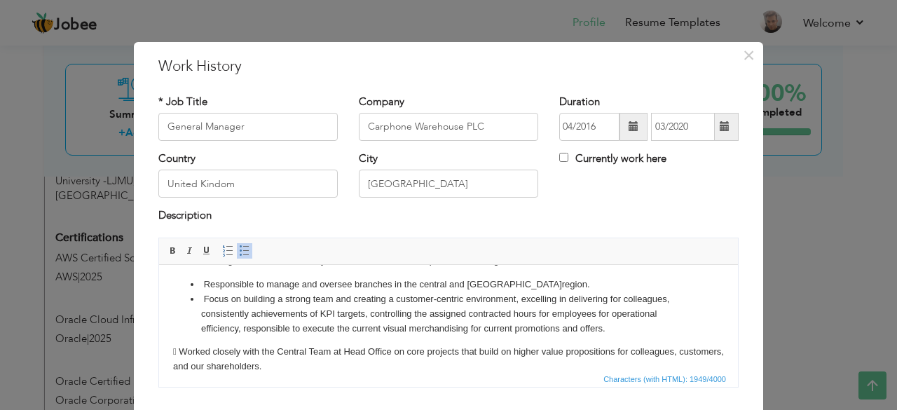
click at [180, 347] on p " Worked closely with the Central Team at Head Office on core projects that bui…" at bounding box center [448, 388] width 551 height 88
click at [240, 252] on span at bounding box center [244, 250] width 11 height 11
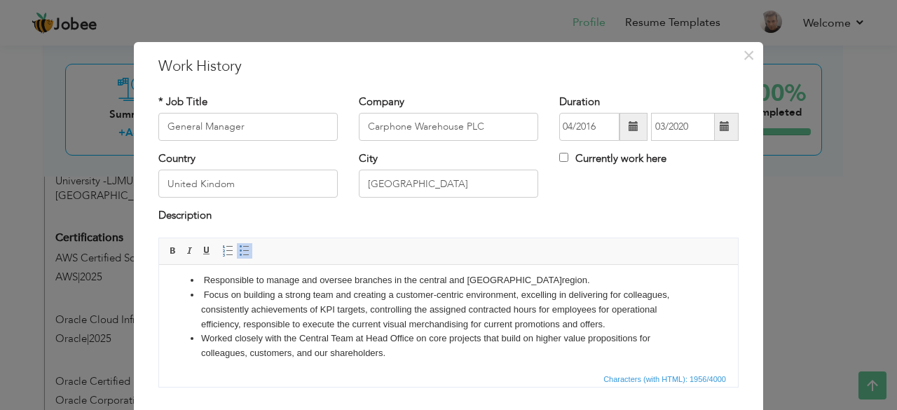
scroll to position [212, 0]
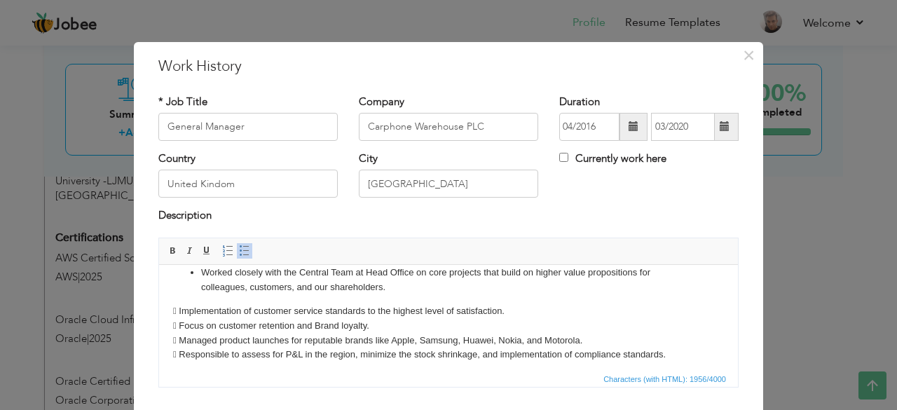
click at [182, 312] on p " Implementation of customer service standards to the highest level of satisfac…" at bounding box center [448, 332] width 551 height 58
click at [239, 252] on span at bounding box center [244, 250] width 11 height 11
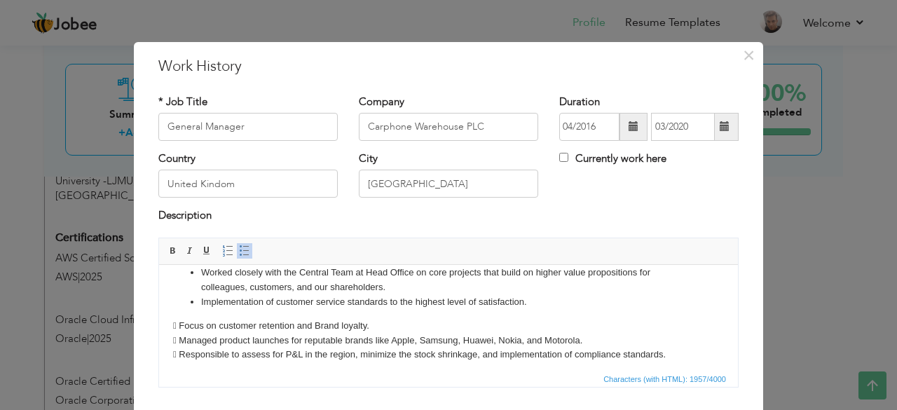
click at [182, 325] on p " Focus on customer retention and Brand loyalty.  Managed product launches for…" at bounding box center [448, 339] width 551 height 43
click at [241, 245] on span at bounding box center [244, 250] width 11 height 11
click at [179, 333] on p " Managed product launches for reputable brands like Apple, Samsung, Huawei, No…" at bounding box center [448, 347] width 551 height 29
click at [239, 254] on span at bounding box center [244, 250] width 11 height 11
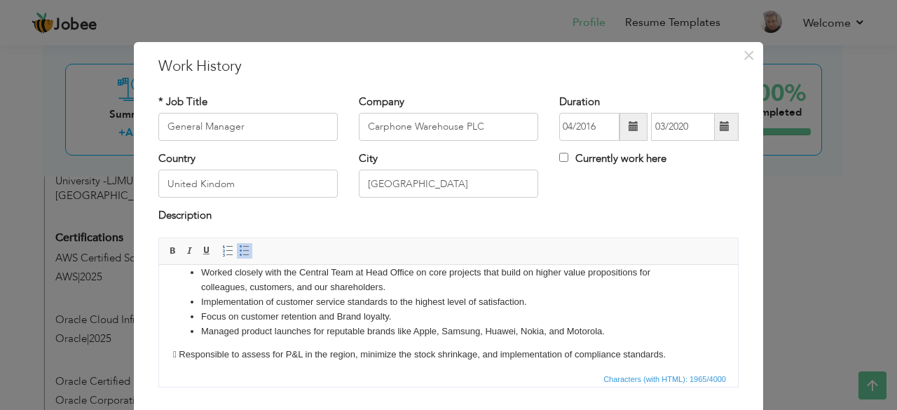
click at [179, 350] on p " Responsible to assess for P&L in the region, minimize the stock shrinkage, an…" at bounding box center [448, 354] width 551 height 15
click at [237, 256] on link "Insert/Remove Bulleted List" at bounding box center [244, 250] width 15 height 15
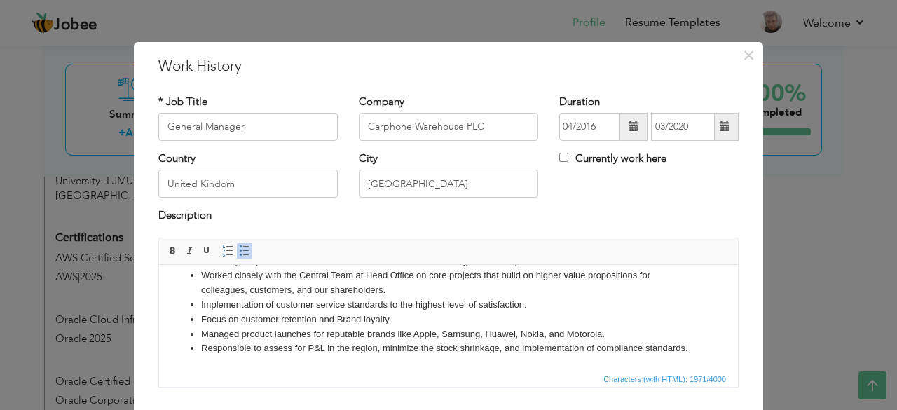
scroll to position [217, 0]
click at [460, 343] on li "Responsible to assess for P&L in the region, minimize the stock shrinkage, and …" at bounding box center [448, 348] width 495 height 15
click at [733, 337] on div "A motivated, and ambitious individual, with a proven ability to develop through…" at bounding box center [448, 318] width 601 height 160
click at [631, 327] on li "Managed product launches for reputable brands like Apple, Samsung, Huawei, Noki…" at bounding box center [448, 334] width 495 height 15
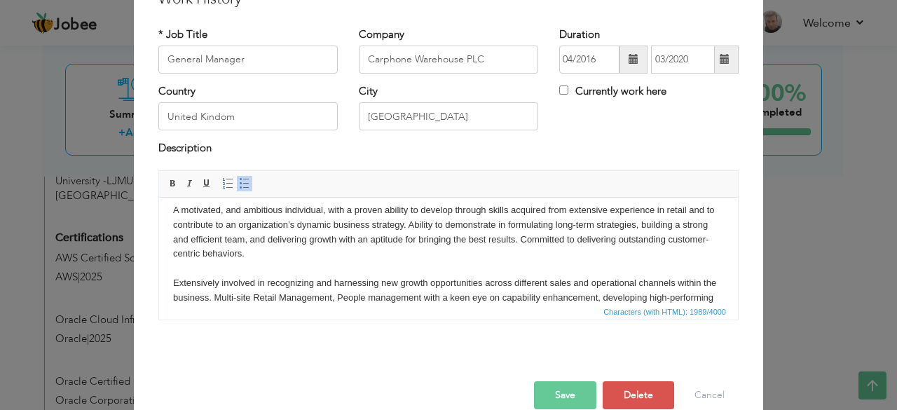
scroll to position [0, 0]
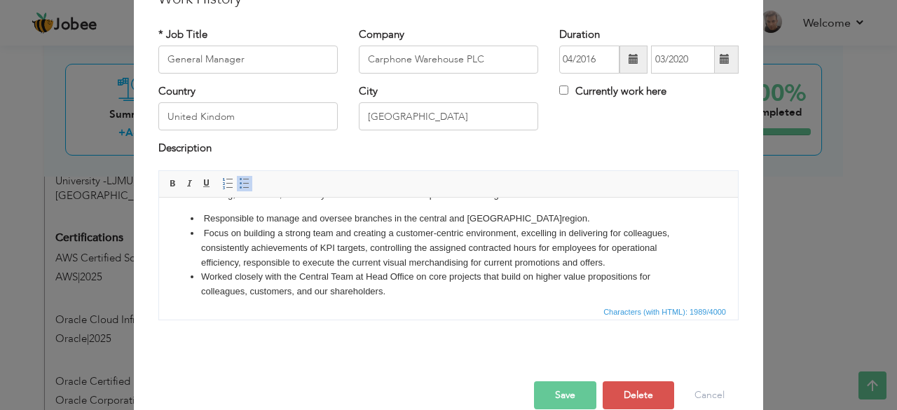
drag, startPoint x: 734, startPoint y: 281, endPoint x: 897, endPoint y: 457, distance: 240.0
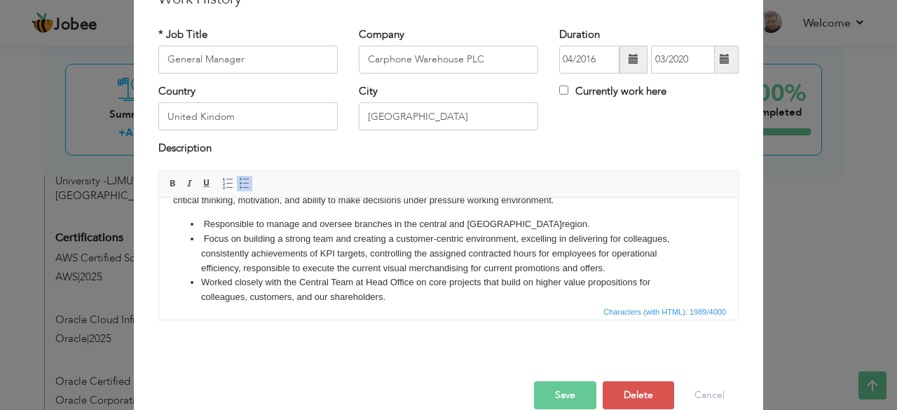
click at [201, 225] on li "Responsible to manage and oversee branches in the central and west London regio…" at bounding box center [448, 224] width 495 height 15
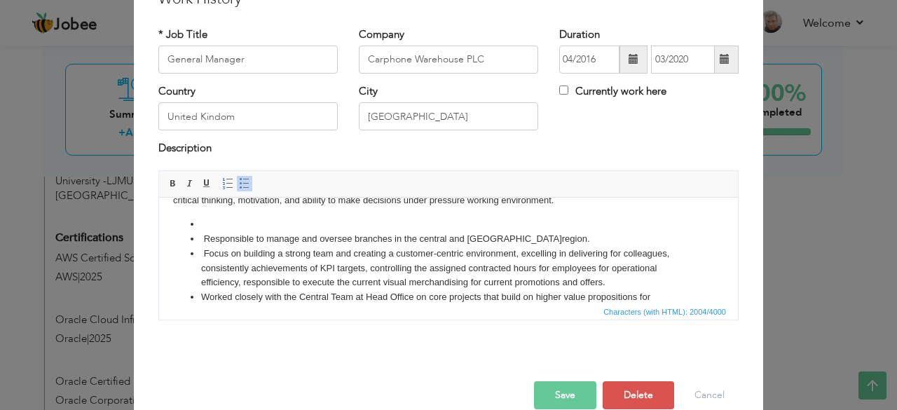
click at [215, 226] on li at bounding box center [448, 224] width 495 height 15
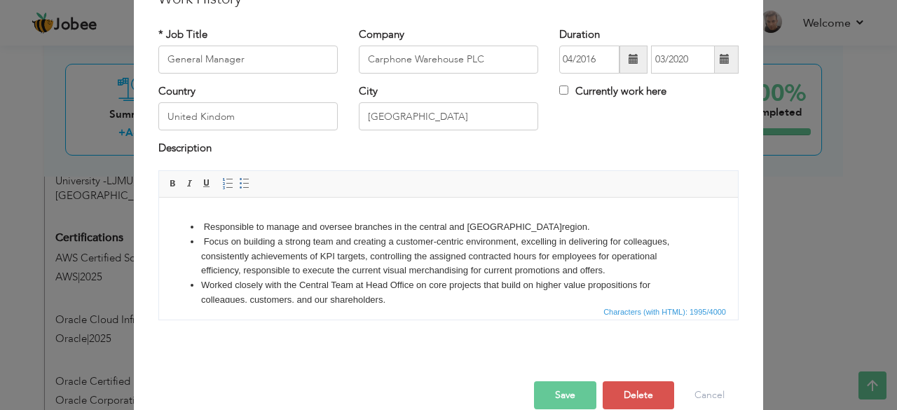
scroll to position [151, 0]
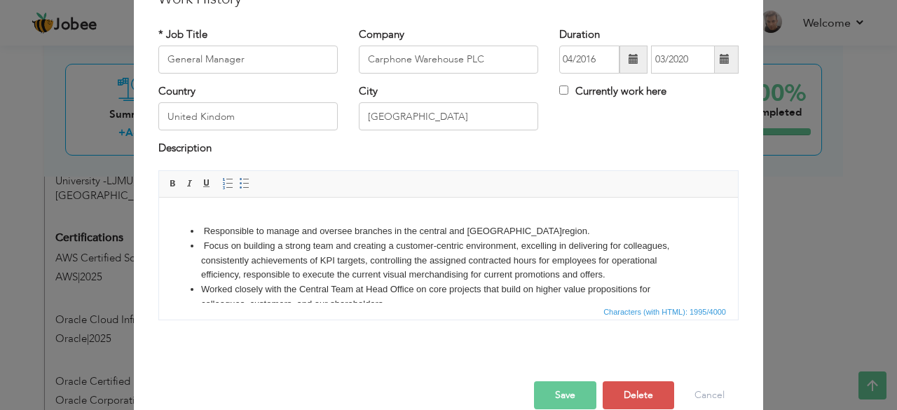
drag, startPoint x: 731, startPoint y: 254, endPoint x: 894, endPoint y: 453, distance: 256.5
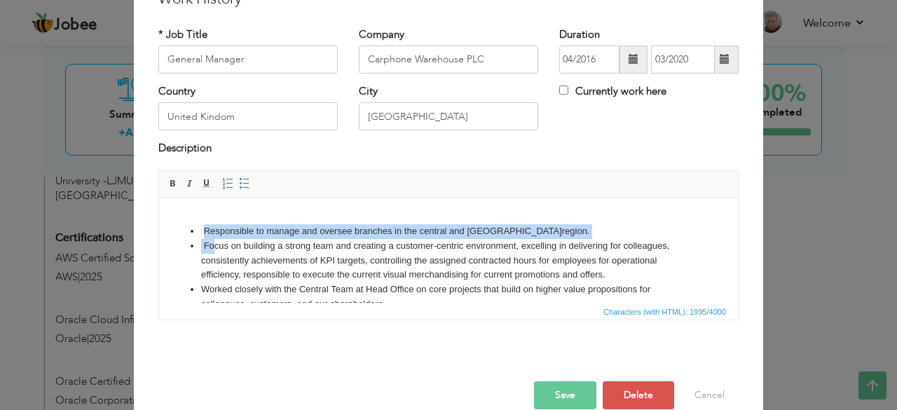
drag, startPoint x: 205, startPoint y: 226, endPoint x: 215, endPoint y: 240, distance: 17.5
click at [215, 240] on ul "Responsible to manage and oversee branches in the central and west London regio…" at bounding box center [448, 304] width 551 height 160
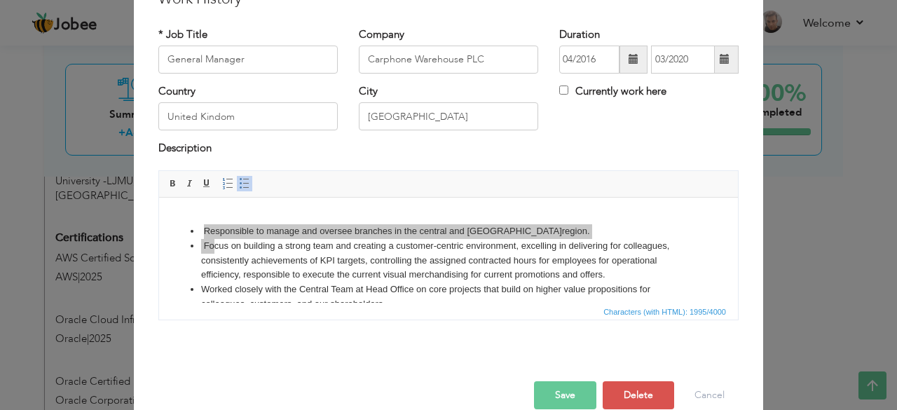
click at [549, 391] on button "Save" at bounding box center [565, 395] width 62 height 28
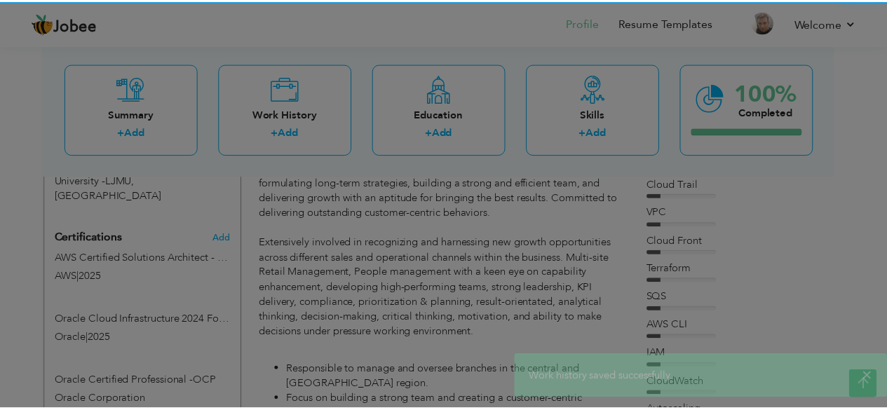
scroll to position [0, 0]
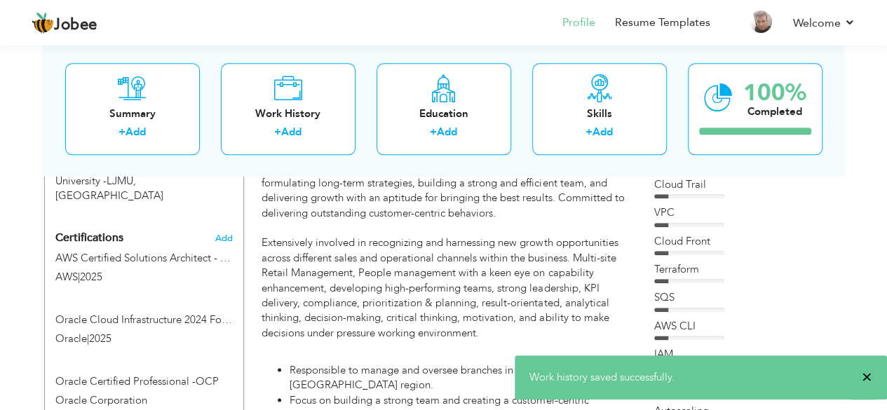
click at [865, 372] on span "×" at bounding box center [866, 377] width 11 height 14
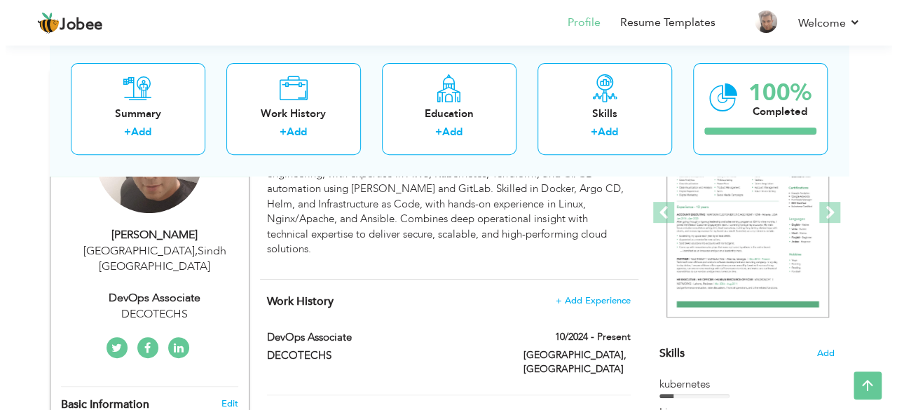
scroll to position [186, 0]
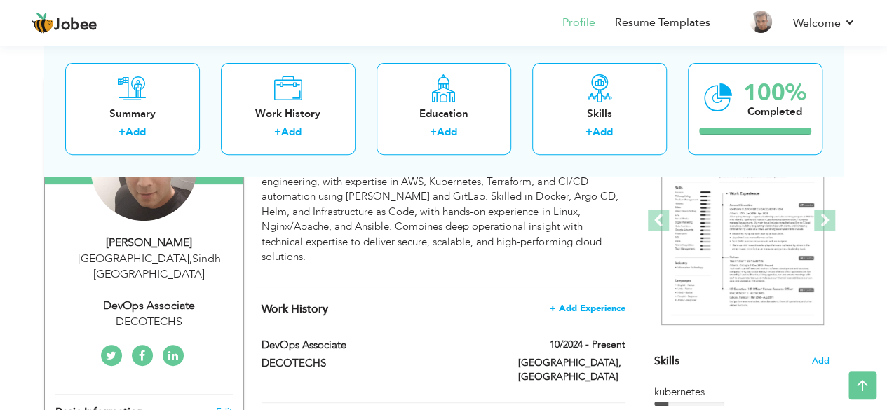
click at [585, 303] on span "+ Add Experience" at bounding box center [587, 308] width 76 height 10
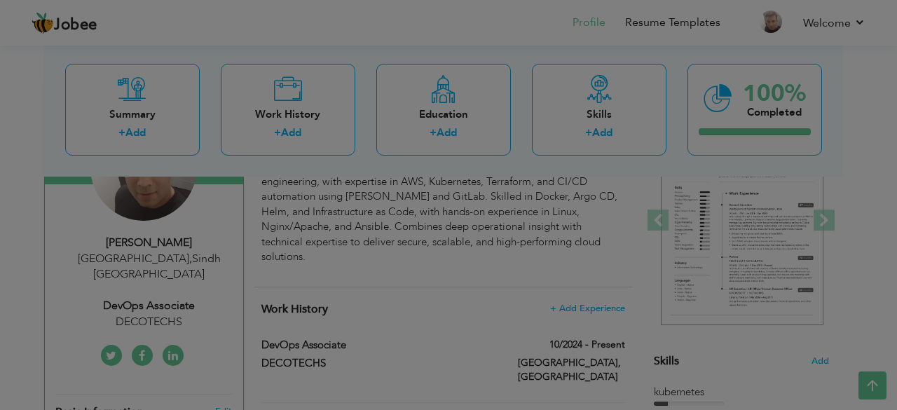
scroll to position [0, 0]
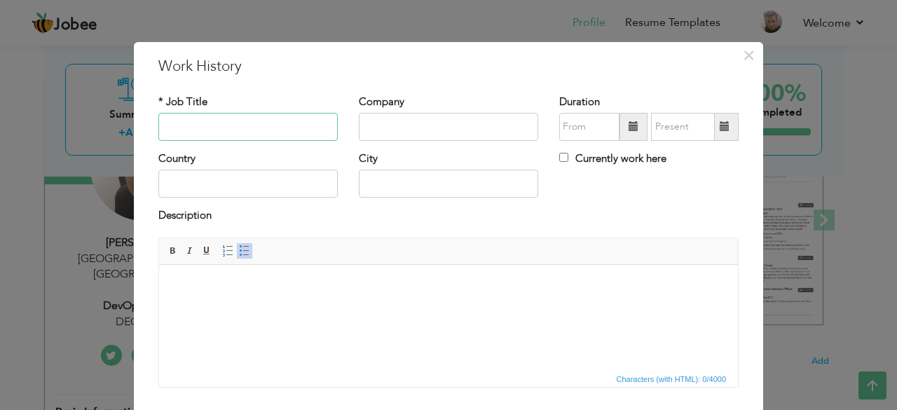
click at [252, 130] on input "text" at bounding box center [247, 127] width 179 height 28
type input "Assistant Manager"
type input "Carphone Warehouse PLC"
click at [587, 128] on input "text" at bounding box center [589, 127] width 60 height 28
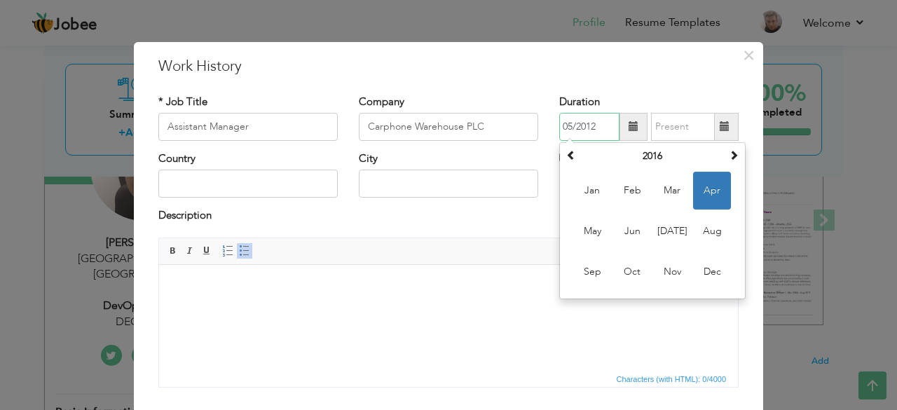
type input "05/2012"
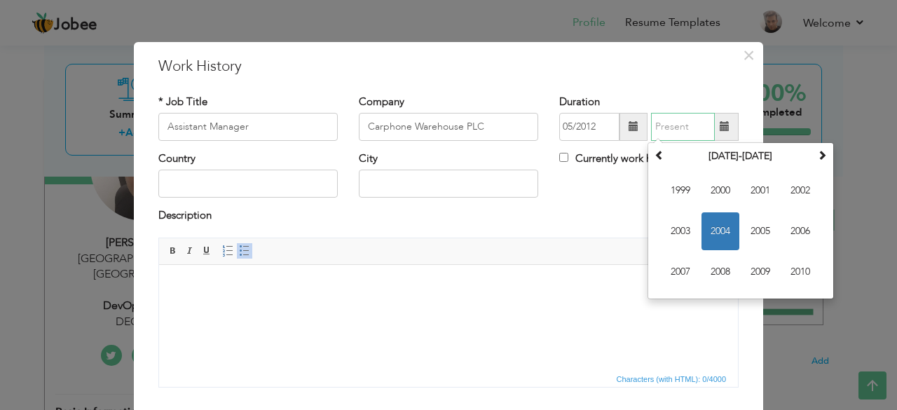
click at [680, 132] on input "text" at bounding box center [683, 127] width 64 height 28
type input "03/2016"
click at [210, 180] on input "text" at bounding box center [247, 184] width 179 height 28
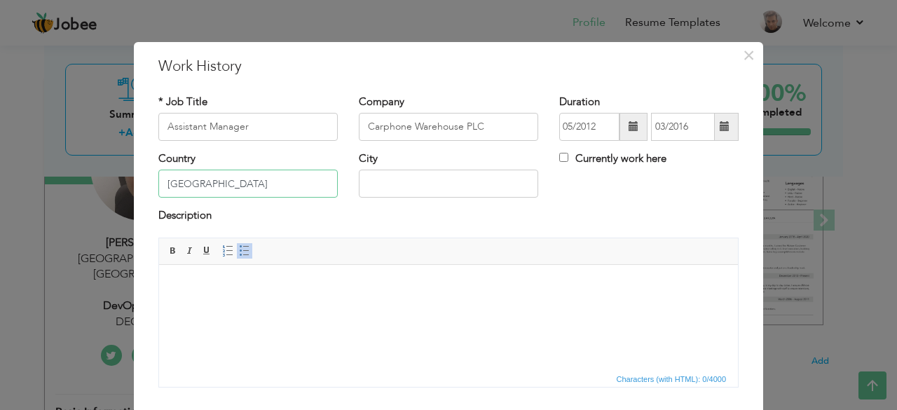
type input "United Kingdom"
type input "London"
click at [314, 291] on body at bounding box center [448, 285] width 551 height 15
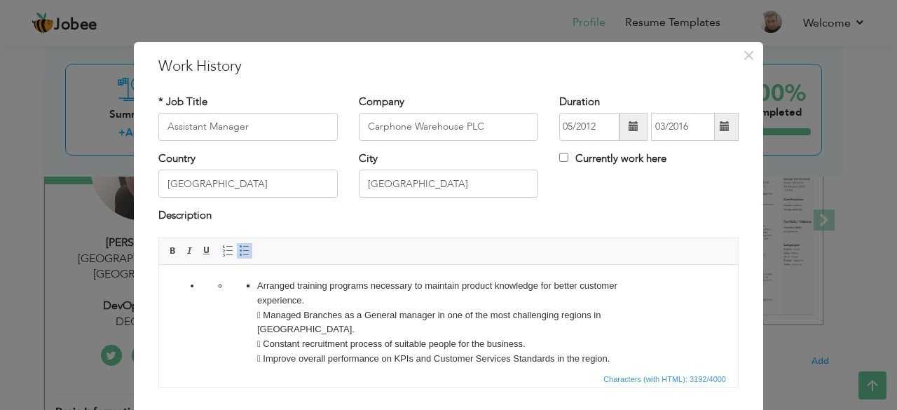
drag, startPoint x: 734, startPoint y: 353, endPoint x: 892, endPoint y: 531, distance: 238.3
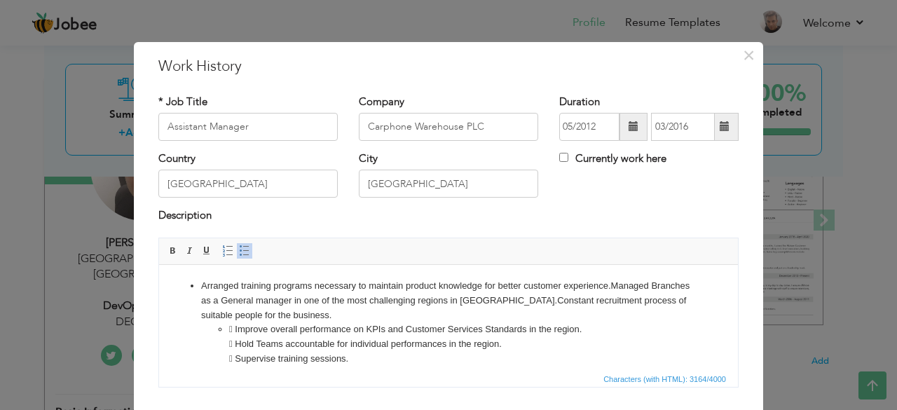
click at [538, 301] on li "Arranged training programs necessary to maintain product knowledge for better c…" at bounding box center [448, 299] width 495 height 43
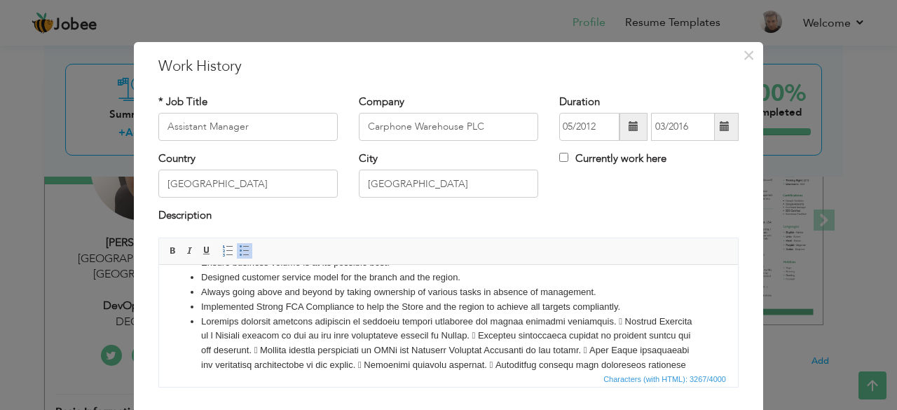
scroll to position [227, 0]
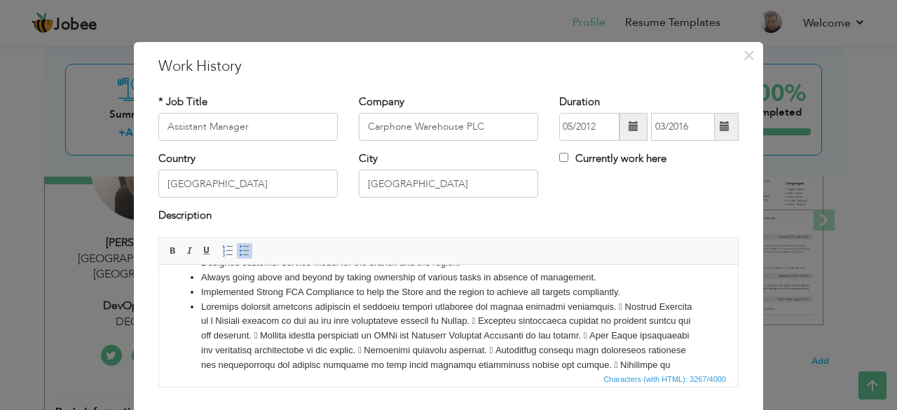
click at [622, 310] on li "Skills: Sales Management · Retail Sales · Team Management · Training · Technica…" at bounding box center [448, 415] width 495 height 233
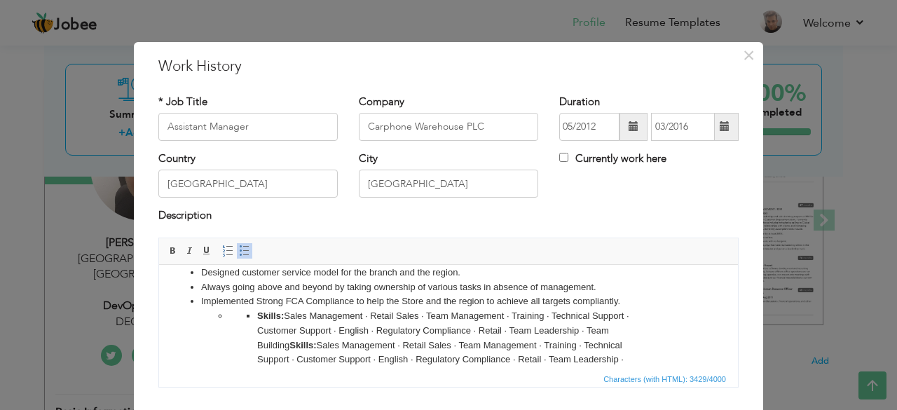
scroll to position [436, 0]
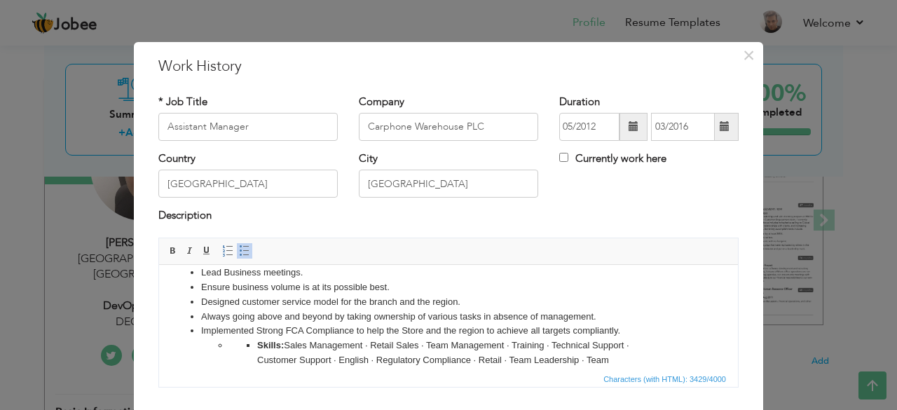
click at [254, 348] on ul "Skills: Sales Management · Retail Sales · Team Management · Training · Technica…" at bounding box center [448, 374] width 439 height 73
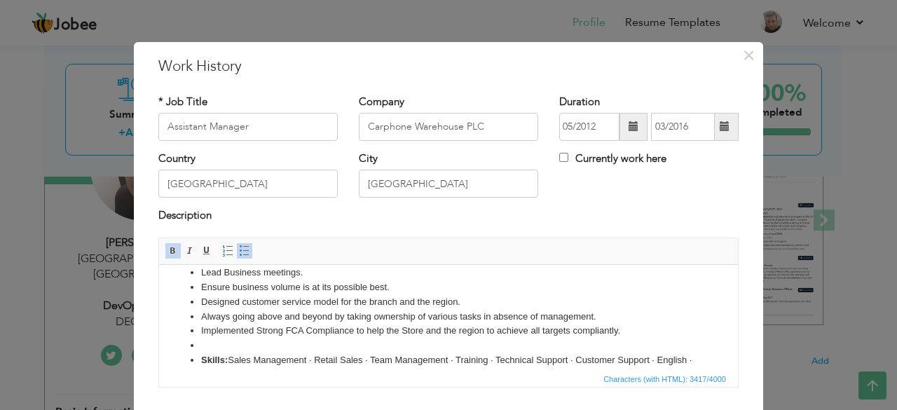
scroll to position [446, 0]
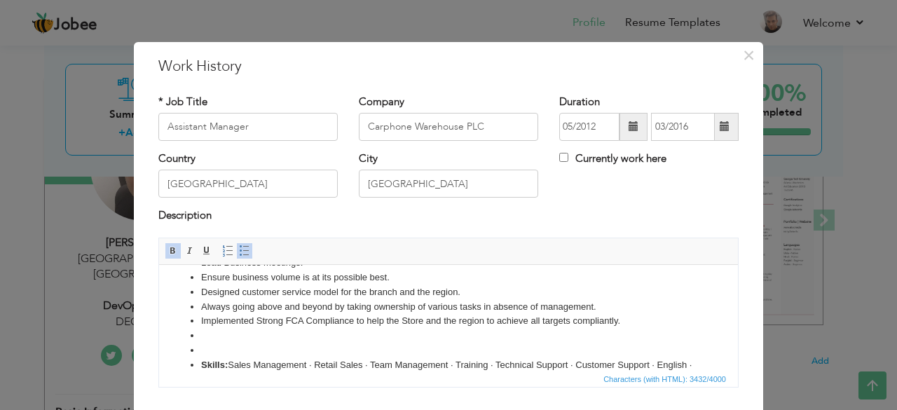
click at [201, 350] on li at bounding box center [448, 350] width 495 height 15
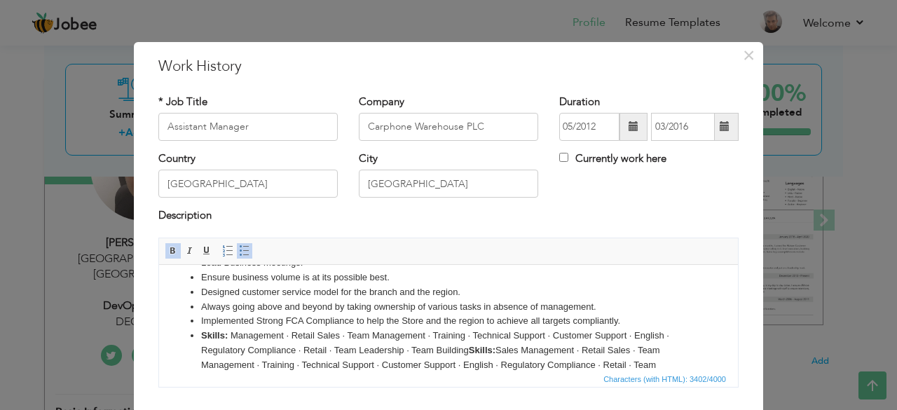
click at [239, 253] on span at bounding box center [244, 250] width 11 height 11
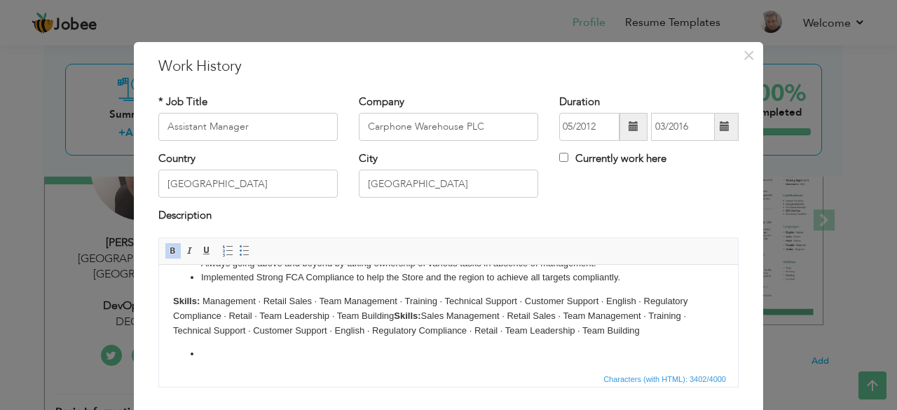
scroll to position [495, 0]
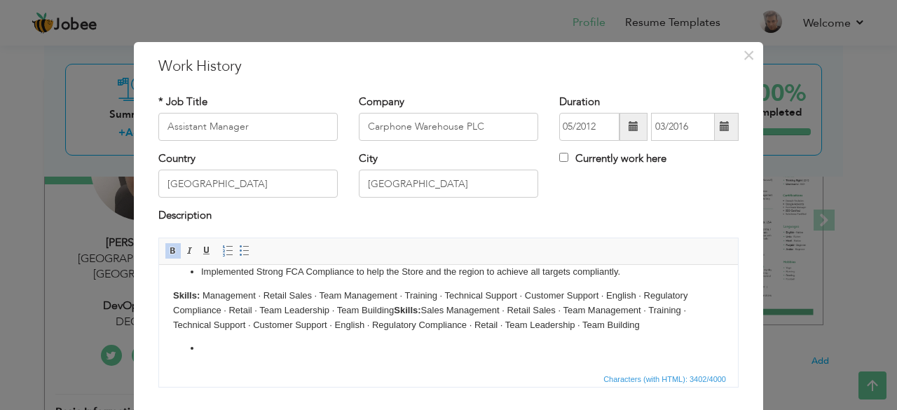
click at [358, 356] on html "Arranged training programs necessary to maintain product knowledge for better c…" at bounding box center [448, 69] width 579 height 600
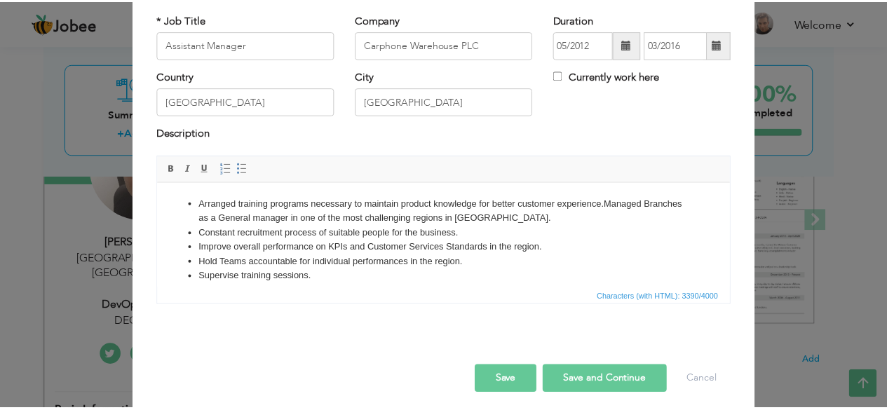
scroll to position [83, 0]
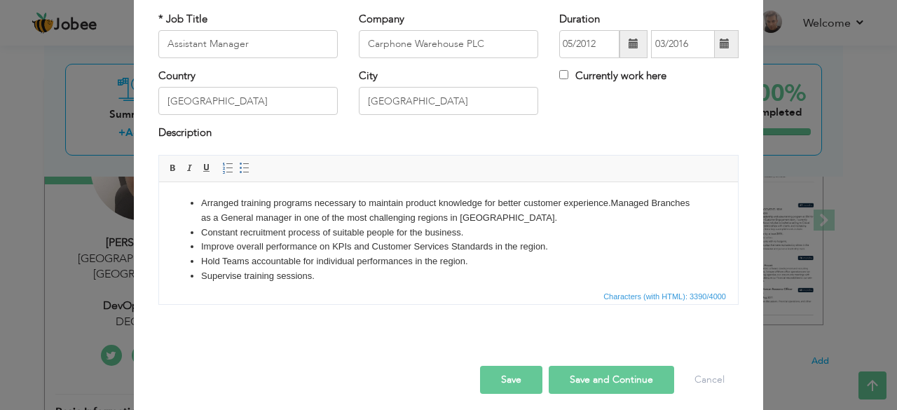
click at [512, 381] on button "Save" at bounding box center [511, 380] width 62 height 28
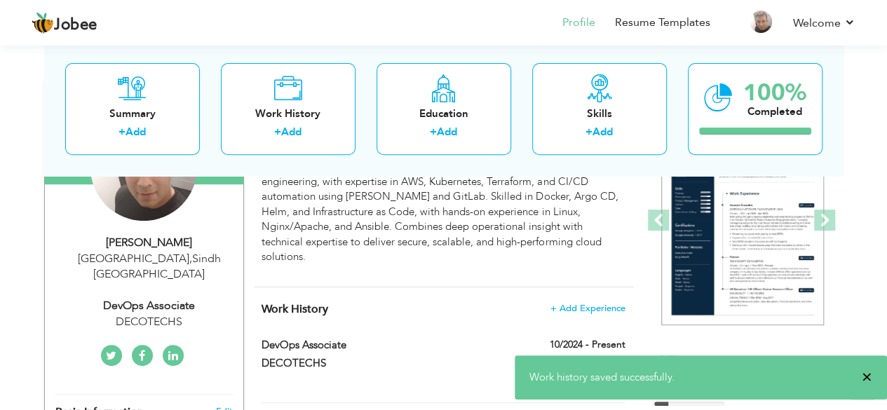
click at [868, 374] on span "×" at bounding box center [866, 377] width 11 height 14
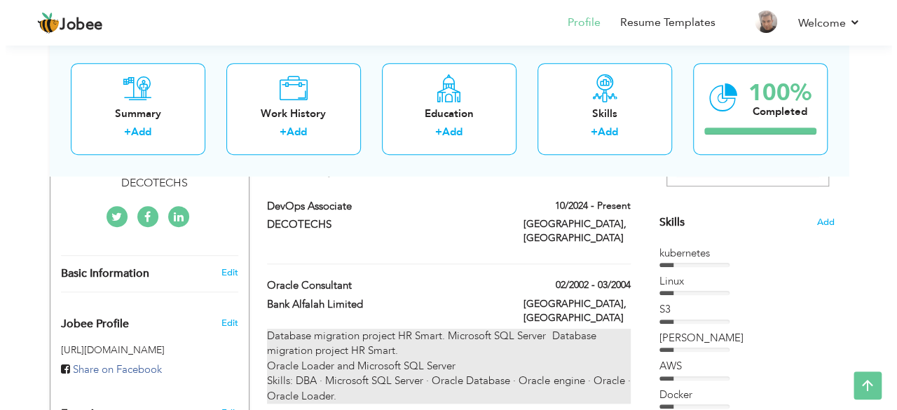
scroll to position [256, 0]
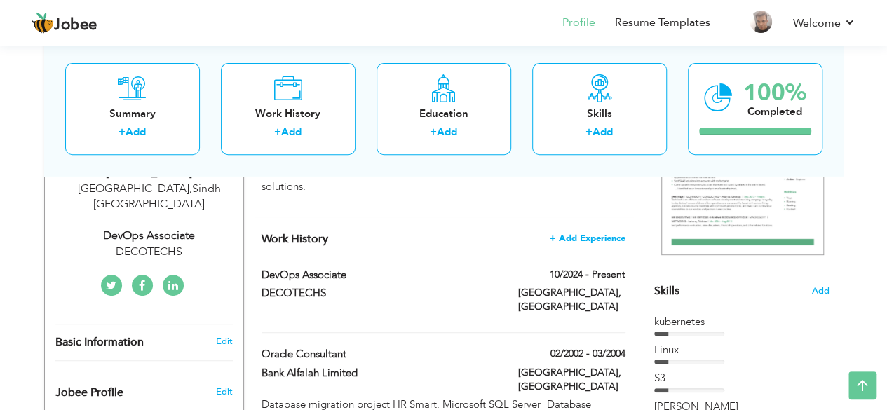
click at [596, 233] on span "+ Add Experience" at bounding box center [587, 238] width 76 height 10
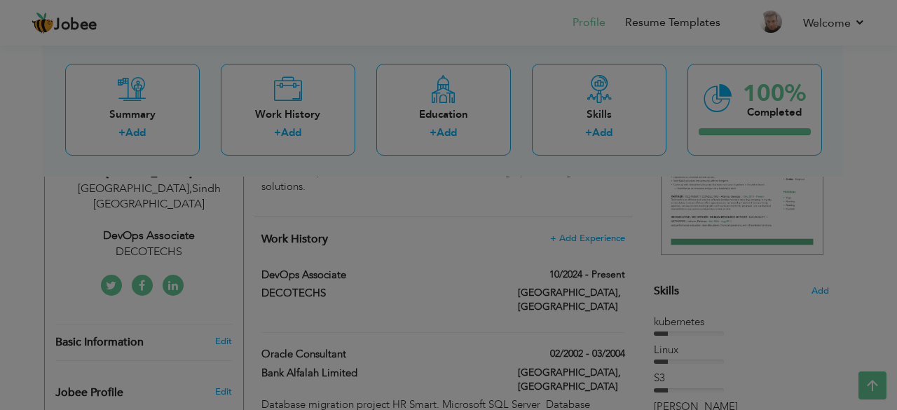
scroll to position [0, 0]
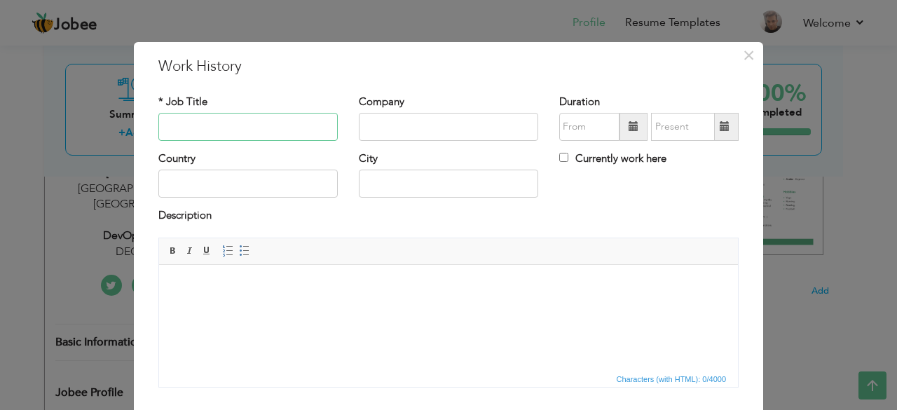
click at [271, 128] on input "text" at bounding box center [247, 127] width 179 height 28
click at [264, 125] on input "text" at bounding box center [247, 127] width 179 height 28
type input "Regional Team Lead"
type input "Carphone Warehouse PLC"
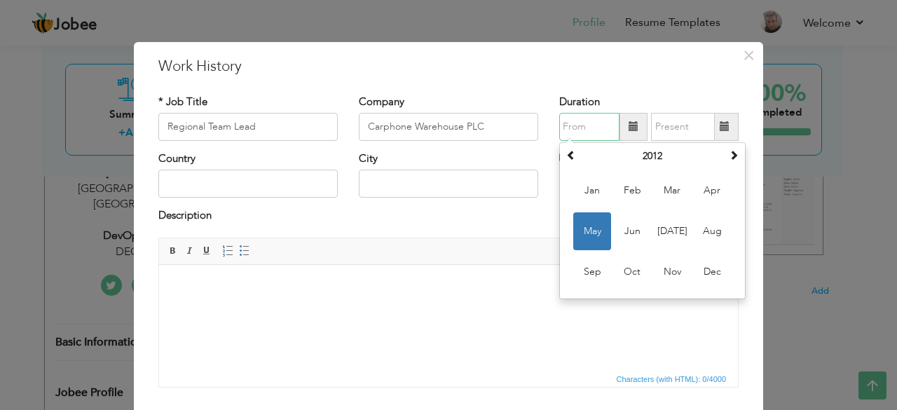
click at [575, 130] on input "text" at bounding box center [589, 127] width 60 height 28
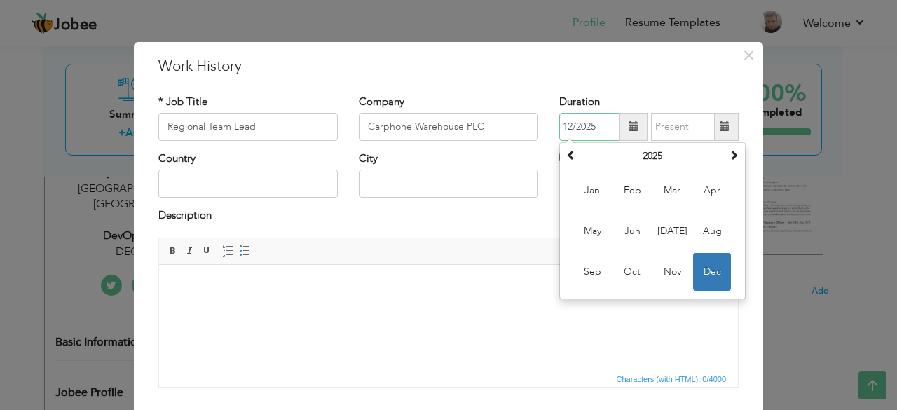
click at [596, 128] on input "12/2025" at bounding box center [589, 127] width 60 height 28
type input "12/2009"
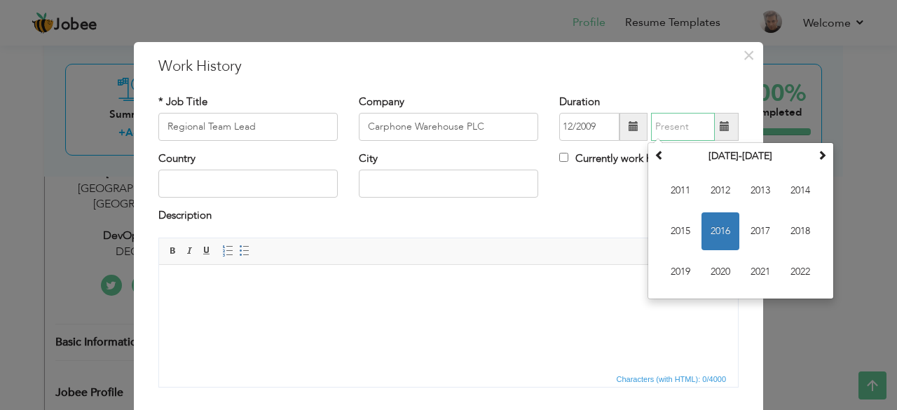
click at [673, 130] on input "text" at bounding box center [683, 127] width 64 height 28
type input "05/2012"
click at [608, 187] on div "Country City Currently work here" at bounding box center [448, 179] width 601 height 57
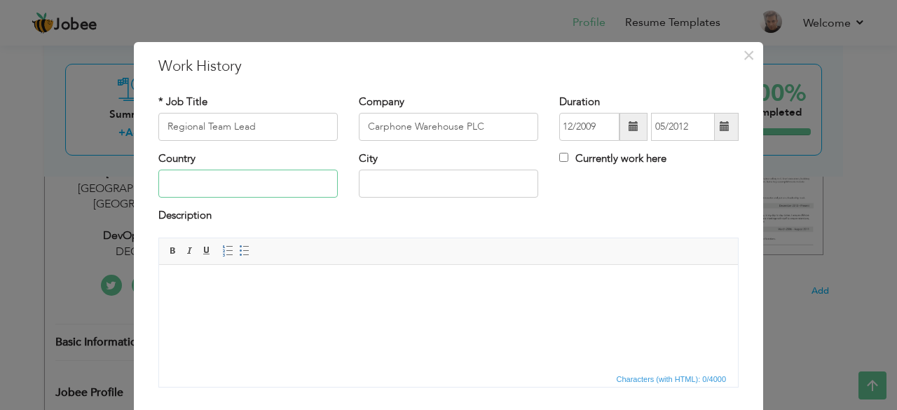
click at [292, 172] on input "text" at bounding box center [247, 184] width 179 height 28
type input "[GEOGRAPHIC_DATA]"
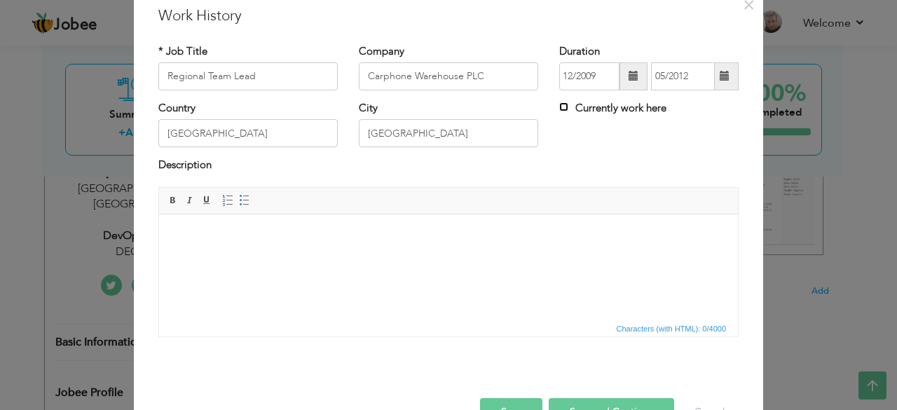
scroll to position [70, 0]
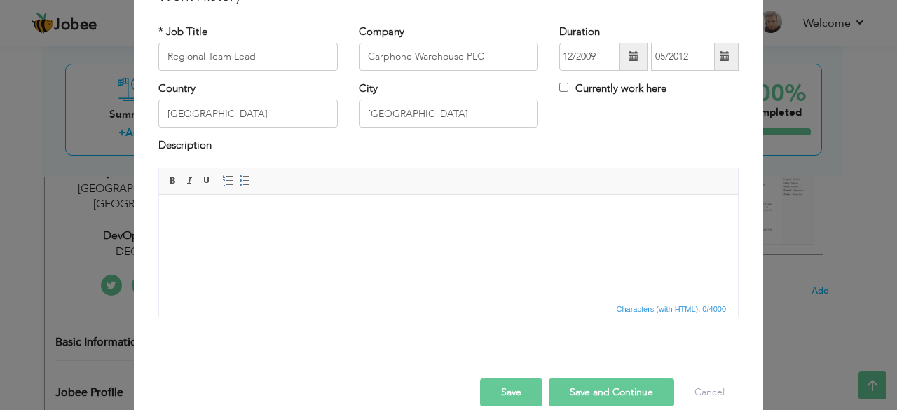
click at [409, 219] on body at bounding box center [448, 215] width 551 height 15
click at [326, 212] on body at bounding box center [448, 215] width 551 height 15
drag, startPoint x: 324, startPoint y: 219, endPoint x: 477, endPoint y: 412, distance: 246.5
click at [342, 226] on span "Paste" at bounding box center [372, 227] width 73 height 17
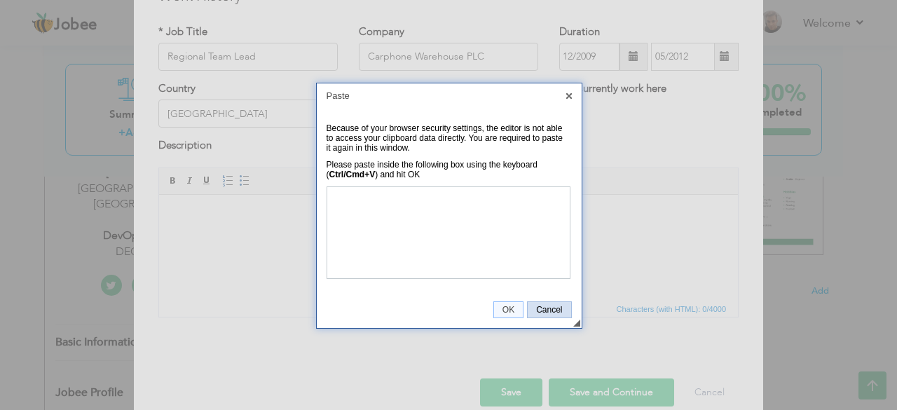
click at [545, 308] on span "Cancel" at bounding box center [549, 310] width 43 height 10
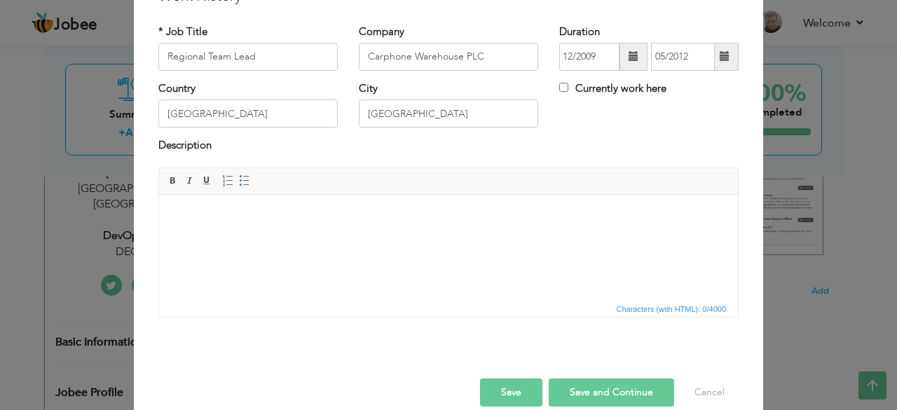
click at [231, 237] on html at bounding box center [448, 215] width 579 height 43
click at [225, 218] on body at bounding box center [448, 215] width 551 height 15
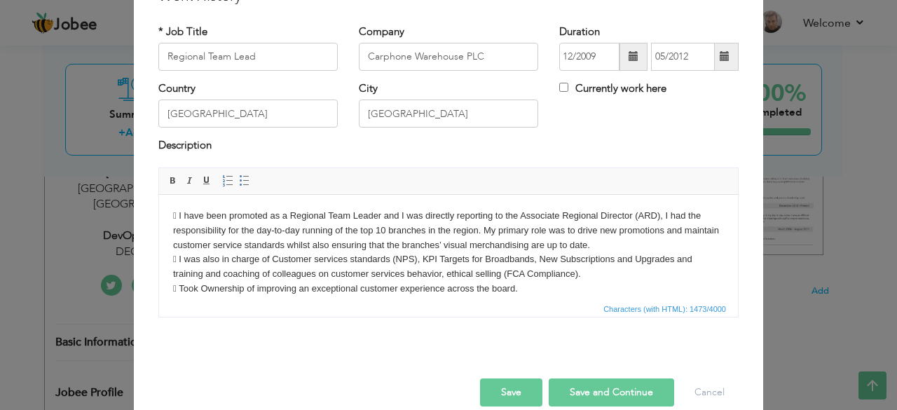
drag, startPoint x: 736, startPoint y: 271, endPoint x: 794, endPoint y: 384, distance: 127.6
click at [383, 213] on body " I have been promoted as a Regional Team Leader and I was directly reporting t…" at bounding box center [448, 310] width 551 height 204
click at [178, 219] on body " I have been promoted as a Regional Team Lead and I was directly reporting to …" at bounding box center [448, 310] width 551 height 204
click at [239, 176] on span at bounding box center [244, 180] width 11 height 11
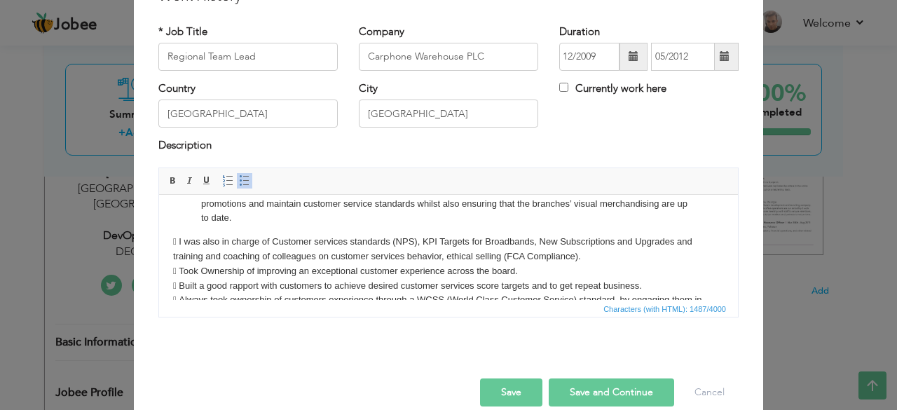
scroll to position [70, 0]
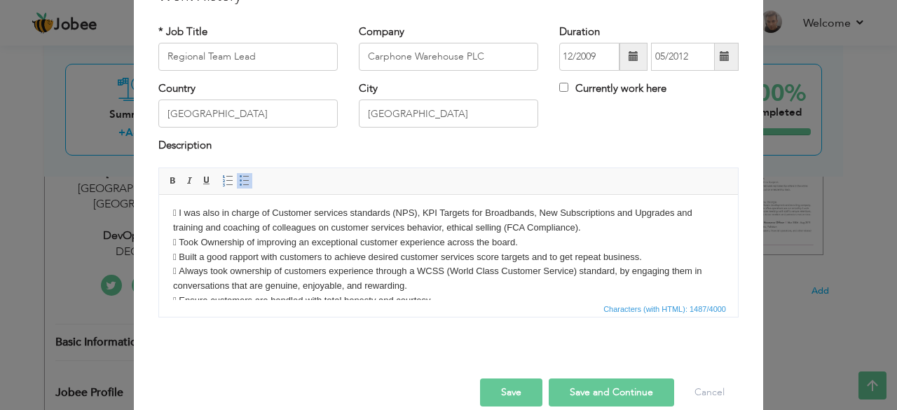
click at [179, 214] on body "I have been promoted as a Regional Team Lead and I was directly reporting to th…" at bounding box center [448, 252] width 551 height 228
click at [239, 177] on span at bounding box center [244, 180] width 11 height 11
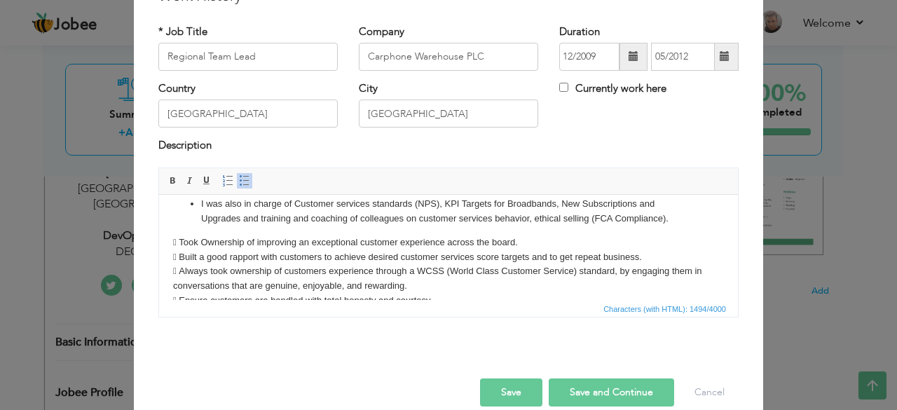
click at [181, 242] on body "I have been promoted as a Regional Team Lead and I was directly reporting to th…" at bounding box center [448, 252] width 551 height 228
click at [237, 186] on link "Insert/Remove Bulleted List" at bounding box center [244, 180] width 15 height 15
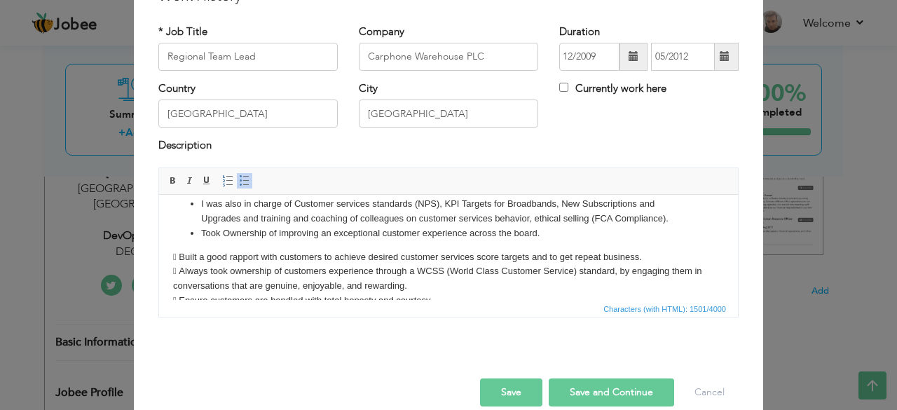
click at [183, 259] on body "I have been promoted as a Regional Team Lead and I was directly reporting to th…" at bounding box center [448, 252] width 551 height 228
click at [240, 177] on span at bounding box center [244, 180] width 11 height 11
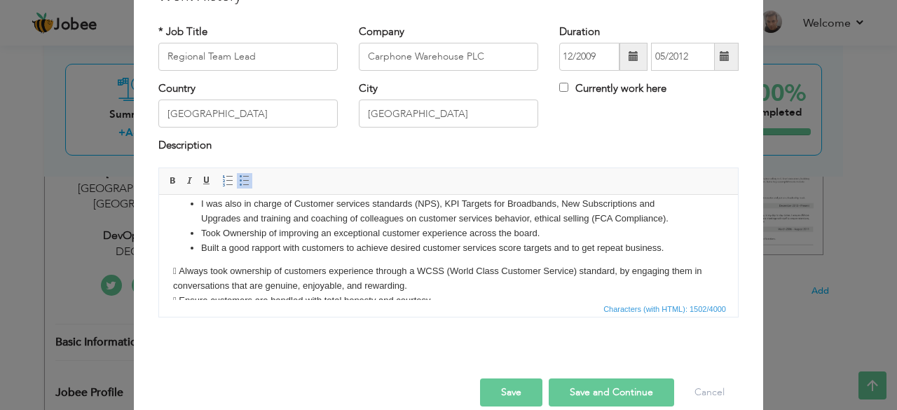
click at [183, 271] on body "I have been promoted as a Regional Team Lead and I was directly reporting to th…" at bounding box center [448, 252] width 551 height 228
click at [240, 177] on span at bounding box center [244, 180] width 11 height 11
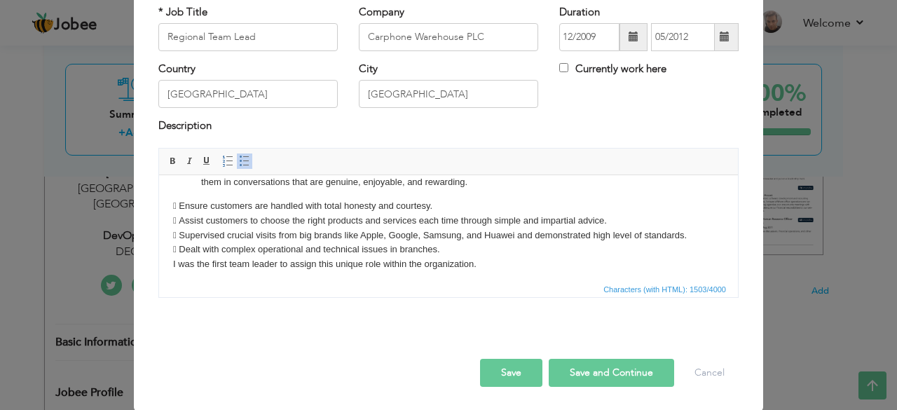
scroll to position [150, 0]
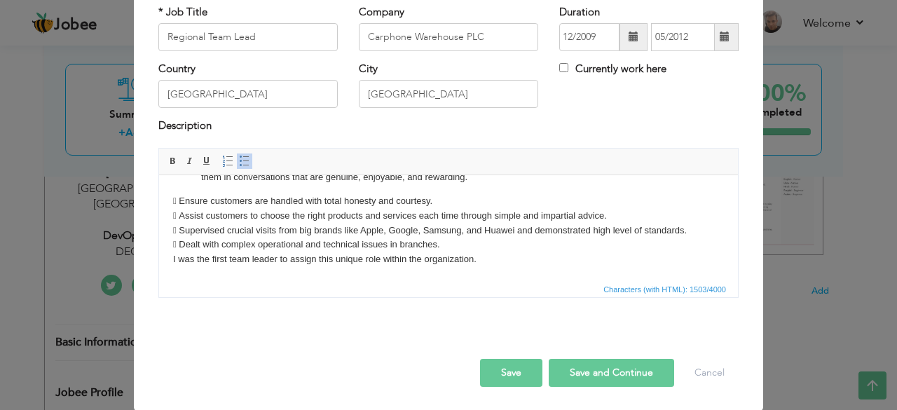
click at [182, 200] on body "I have been promoted as a Regional Team Lead and I was directly reporting to th…" at bounding box center [448, 153] width 551 height 228
click at [239, 156] on span at bounding box center [244, 161] width 11 height 11
click at [182, 216] on body "I have been promoted as a Regional Team Lead and I was directly reporting to th…" at bounding box center [448, 153] width 551 height 228
click at [241, 160] on span at bounding box center [244, 161] width 11 height 11
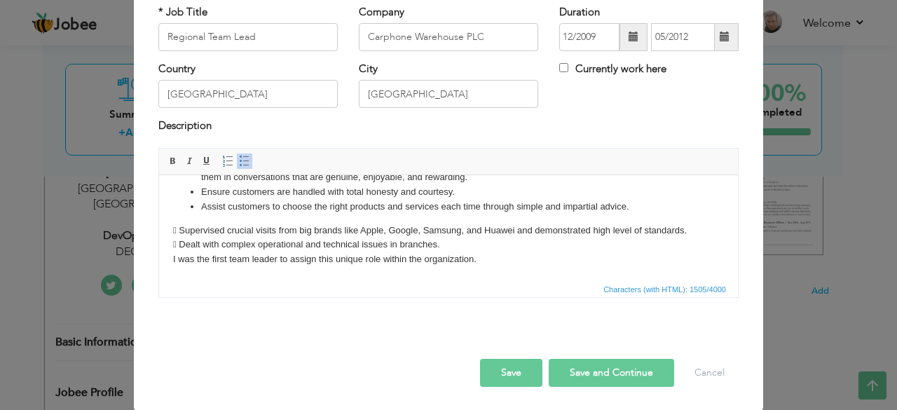
click at [181, 232] on body "I have been promoted as a Regional Team Lead and I was directly reporting to th…" at bounding box center [448, 153] width 551 height 228
click at [239, 158] on span at bounding box center [244, 161] width 11 height 11
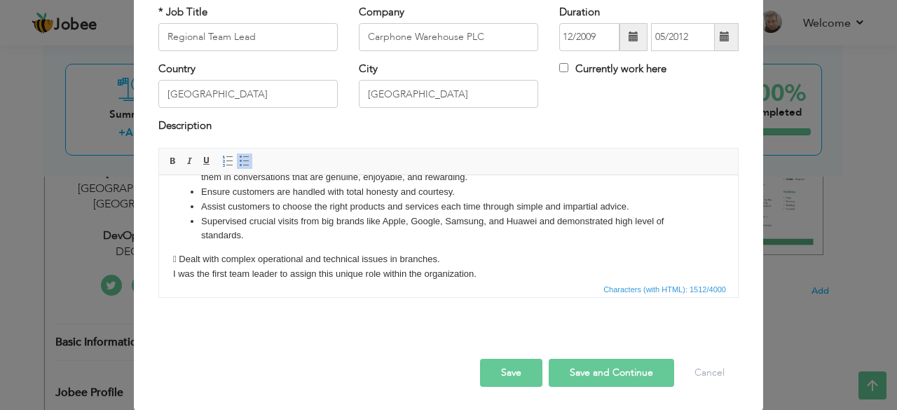
click at [177, 253] on body "I have been promoted as a Regional Team Lead and I was directly reporting to th…" at bounding box center [448, 160] width 551 height 242
click at [239, 164] on span at bounding box center [244, 161] width 11 height 11
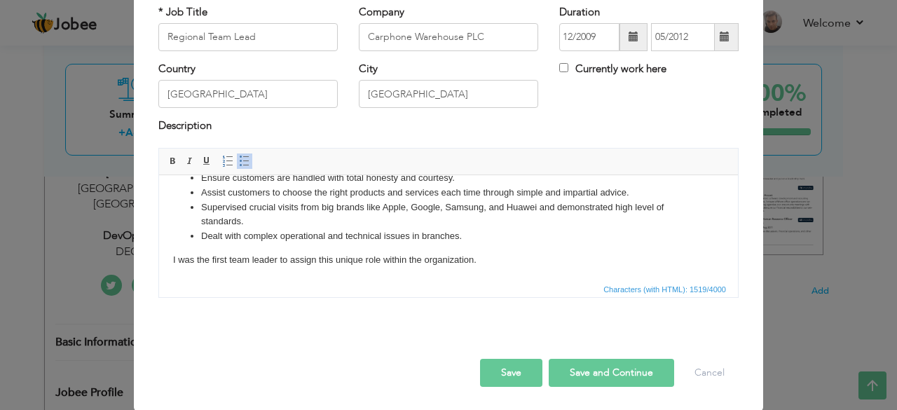
scroll to position [165, 0]
click at [172, 259] on html "I have been promoted as a Regional Team Lead and I was directly reporting to th…" at bounding box center [448, 144] width 579 height 271
click at [170, 257] on html "I have been promoted as a Regional Team Lead and I was directly reporting to th…" at bounding box center [448, 144] width 579 height 271
click at [533, 261] on body "I have been promoted as a Regional Team Lead and I was directly reporting to th…" at bounding box center [448, 144] width 551 height 242
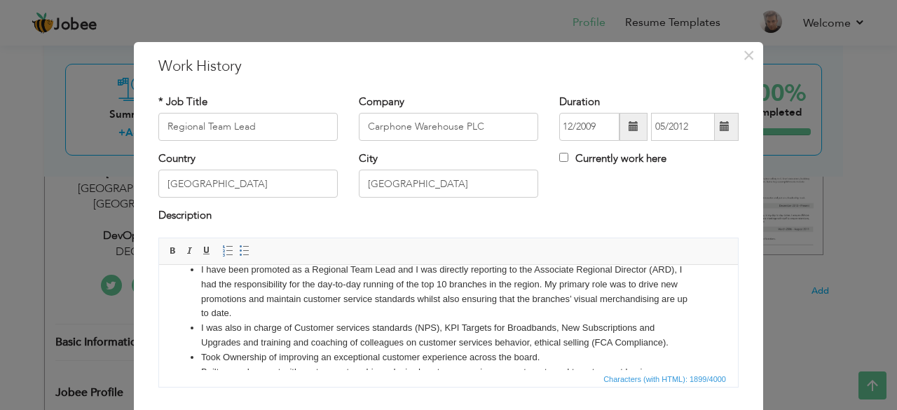
scroll to position [0, 0]
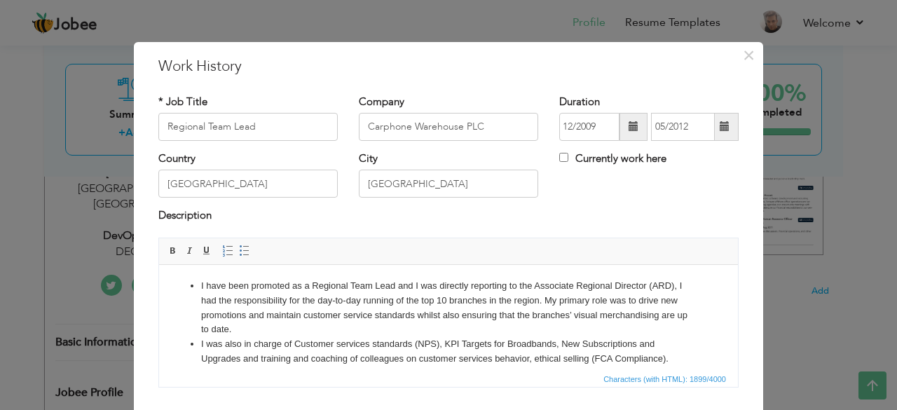
click at [201, 285] on li "I have been promoted as a Regional Team Lead and I was directly reporting to th…" at bounding box center [448, 307] width 495 height 58
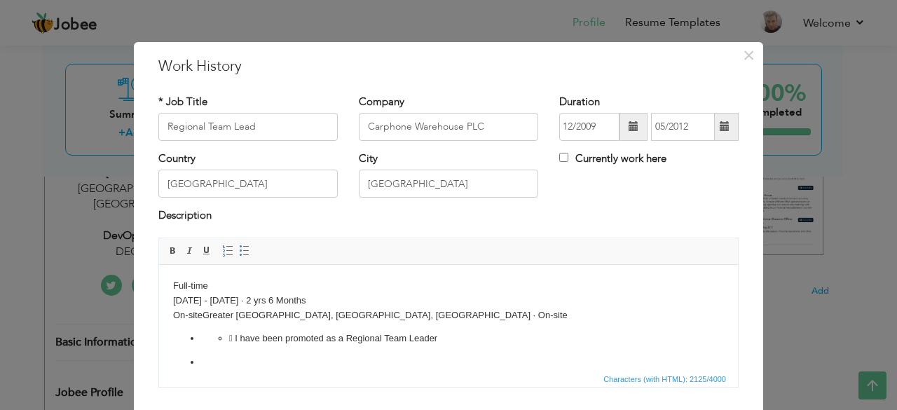
click at [299, 364] on li at bounding box center [448, 362] width 495 height 15
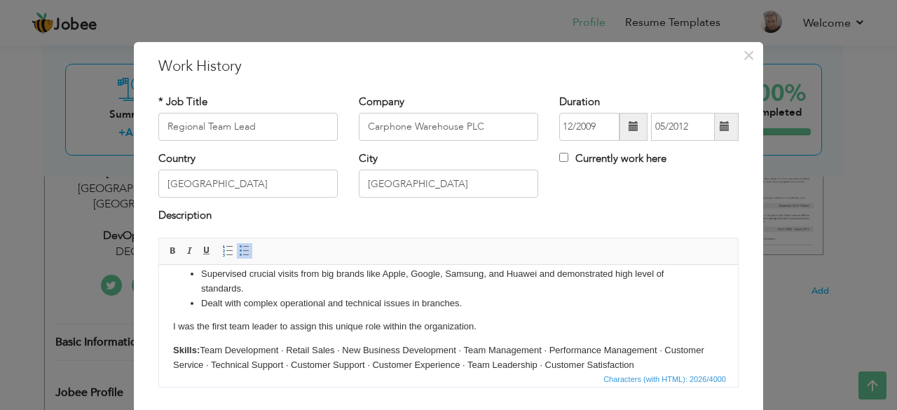
scroll to position [256, 0]
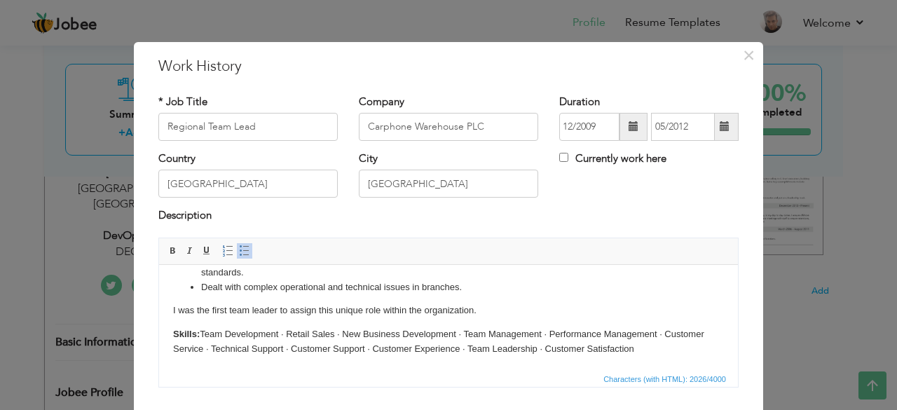
drag, startPoint x: 731, startPoint y: 285, endPoint x: 888, endPoint y: 656, distance: 402.6
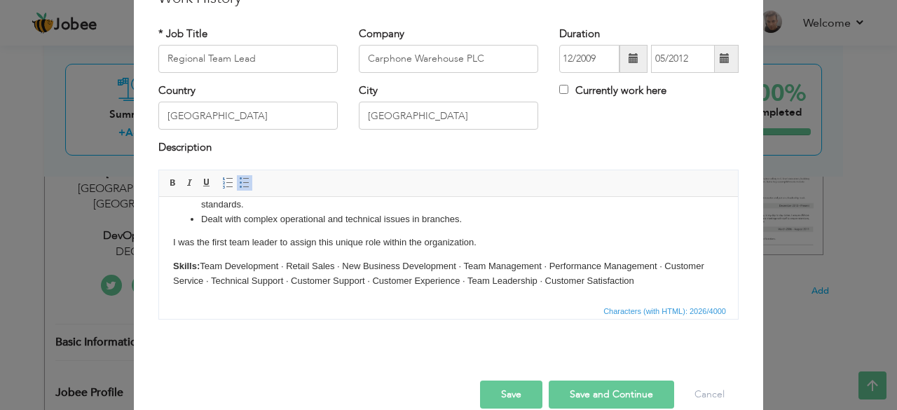
scroll to position [90, 0]
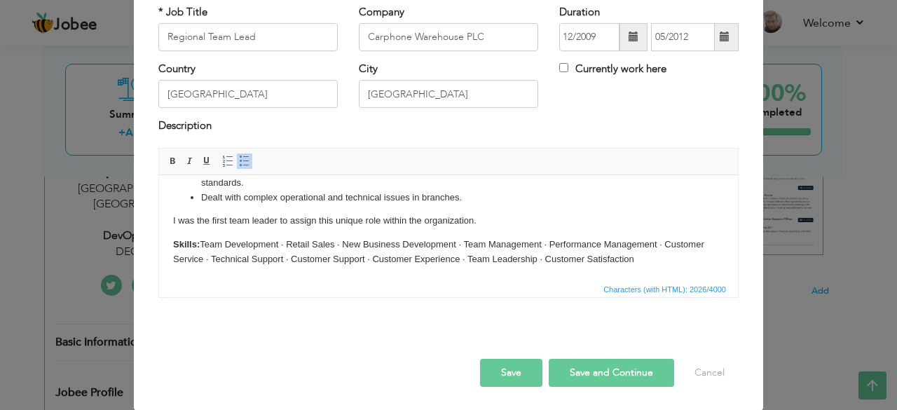
click at [503, 372] on button "Save" at bounding box center [511, 373] width 62 height 28
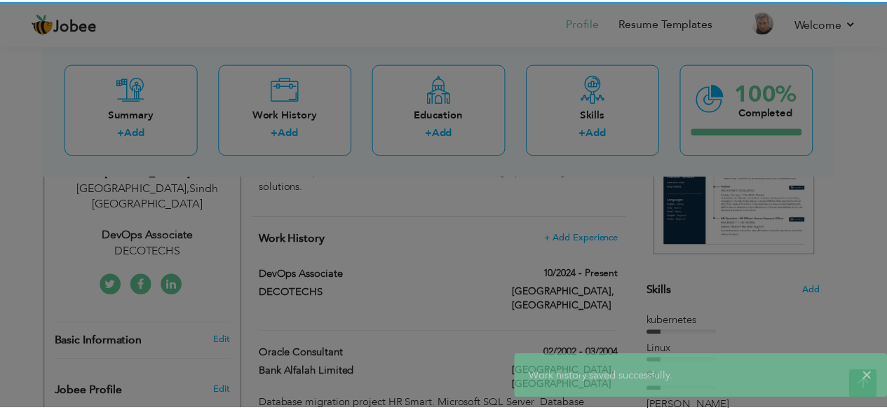
scroll to position [0, 0]
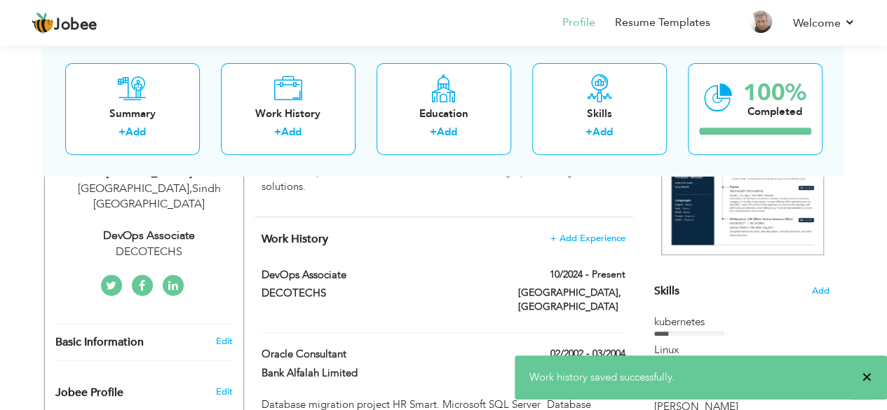
click at [870, 376] on span "×" at bounding box center [866, 377] width 11 height 14
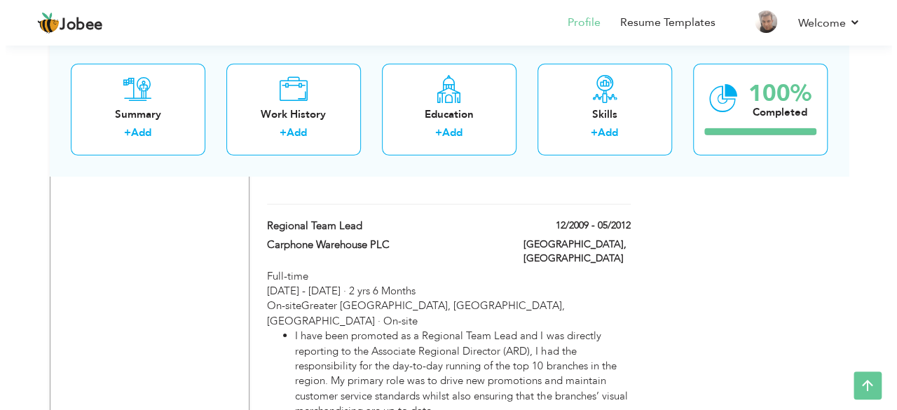
scroll to position [1938, 0]
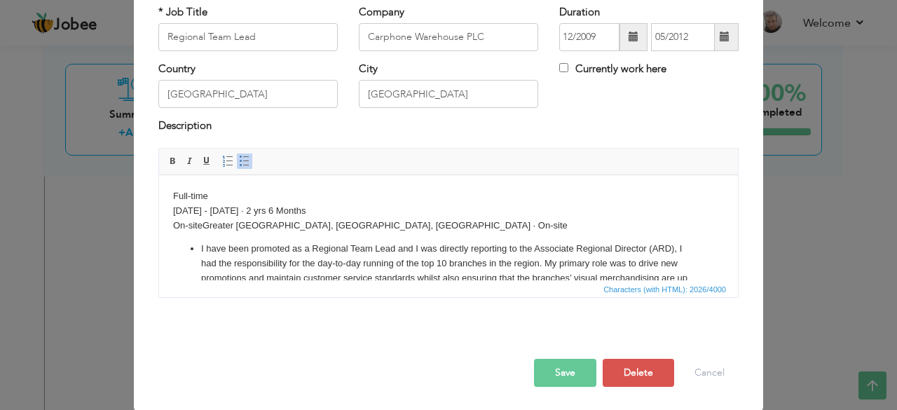
scroll to position [0, 0]
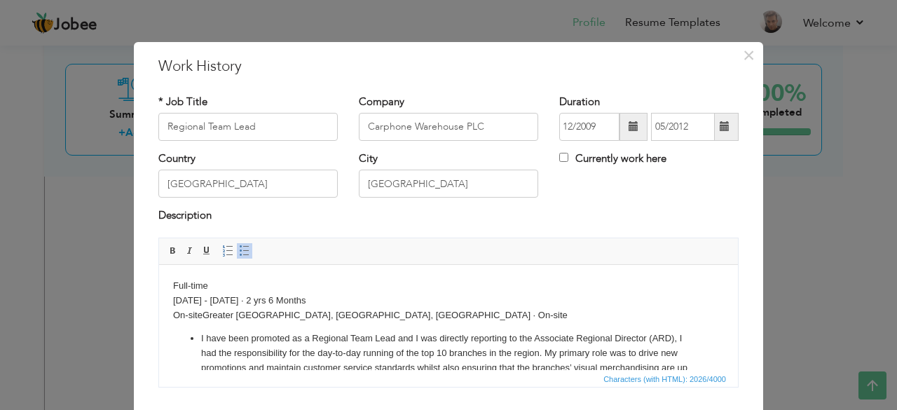
click at [203, 336] on li "I have been promoted as a Regional Team Lead and I was directly reporting to th…" at bounding box center [448, 360] width 495 height 58
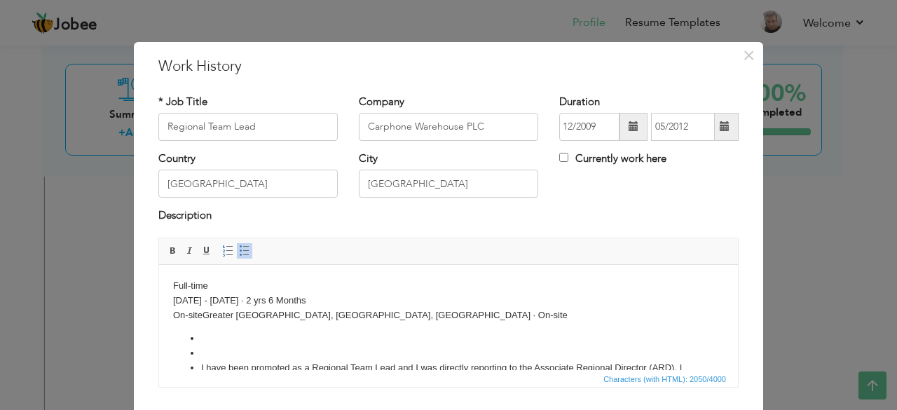
scroll to position [3, 0]
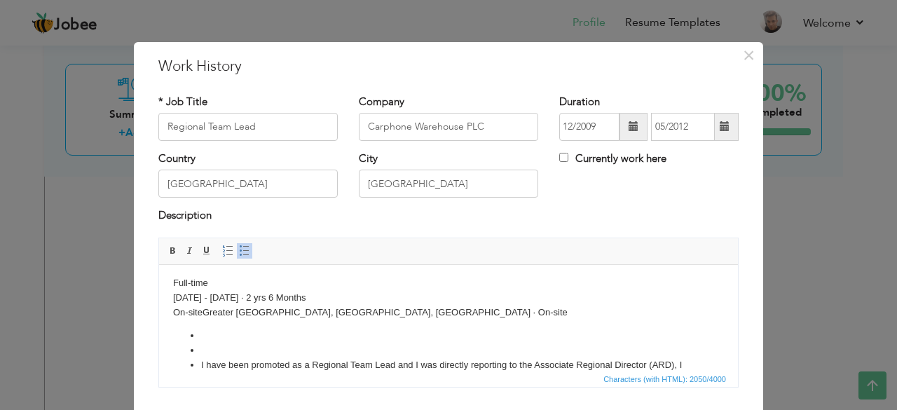
click at [239, 251] on span at bounding box center [244, 250] width 11 height 11
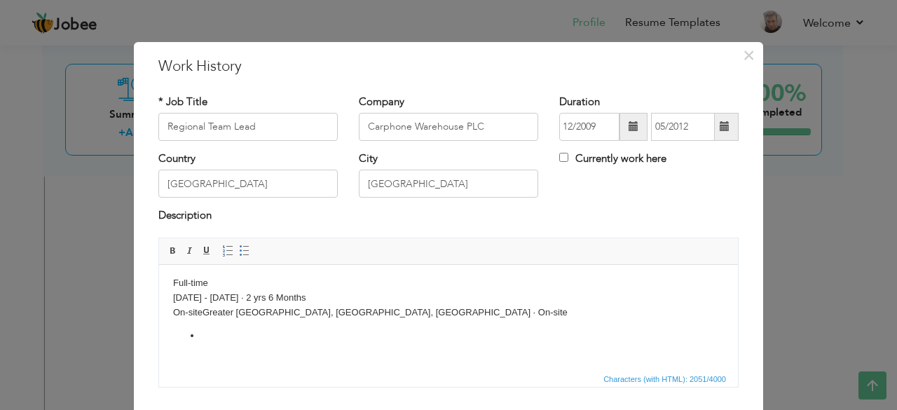
click at [217, 331] on li at bounding box center [448, 335] width 495 height 15
click at [240, 252] on span at bounding box center [244, 250] width 11 height 11
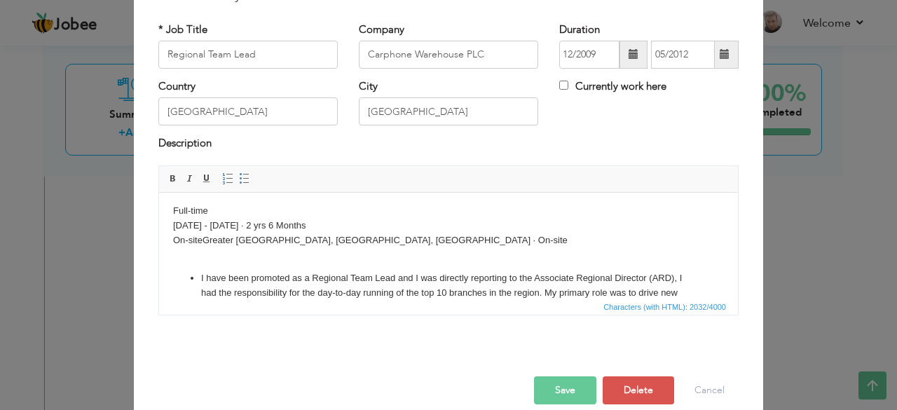
scroll to position [90, 0]
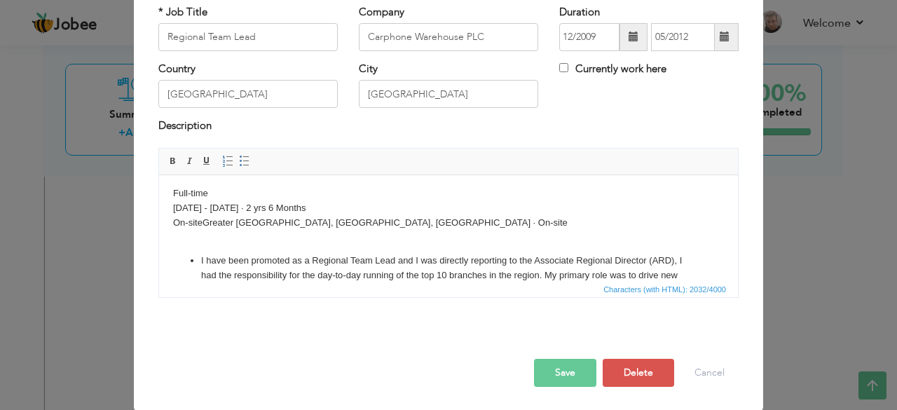
click at [549, 368] on button "Save" at bounding box center [565, 373] width 62 height 28
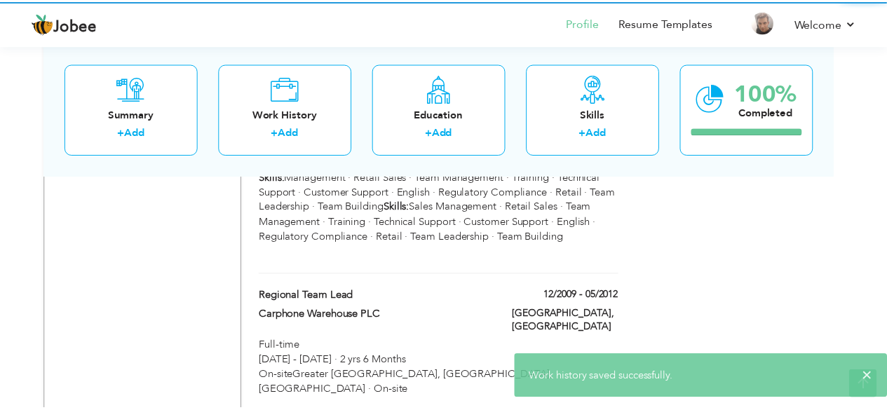
scroll to position [0, 0]
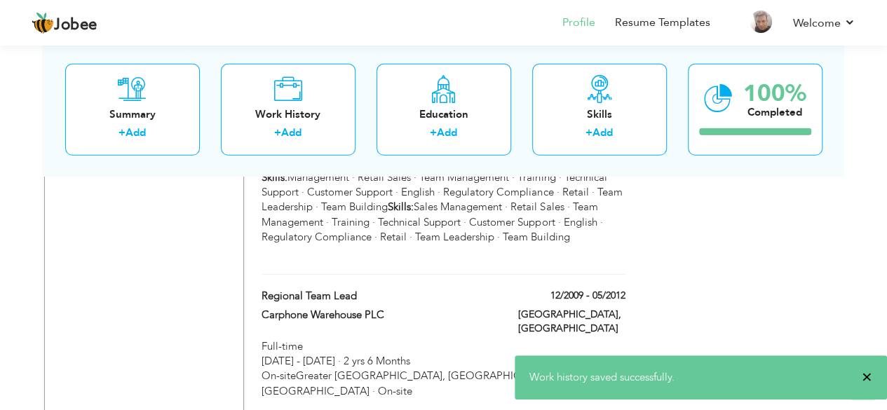
click at [861, 377] on span "×" at bounding box center [866, 377] width 11 height 14
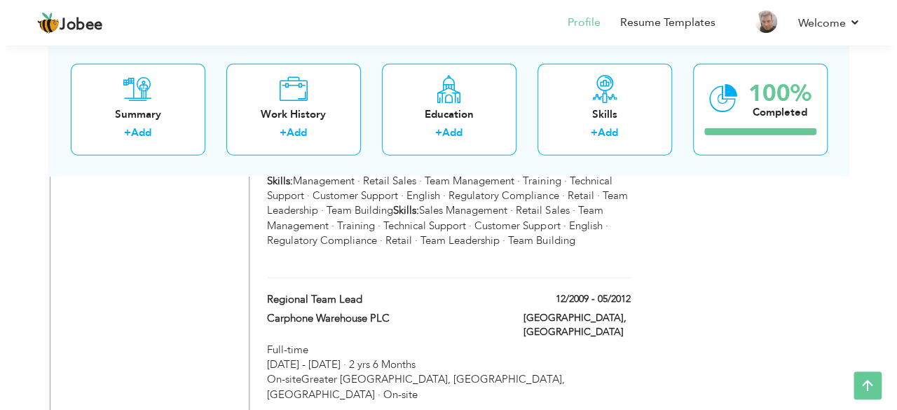
scroll to position [1927, 0]
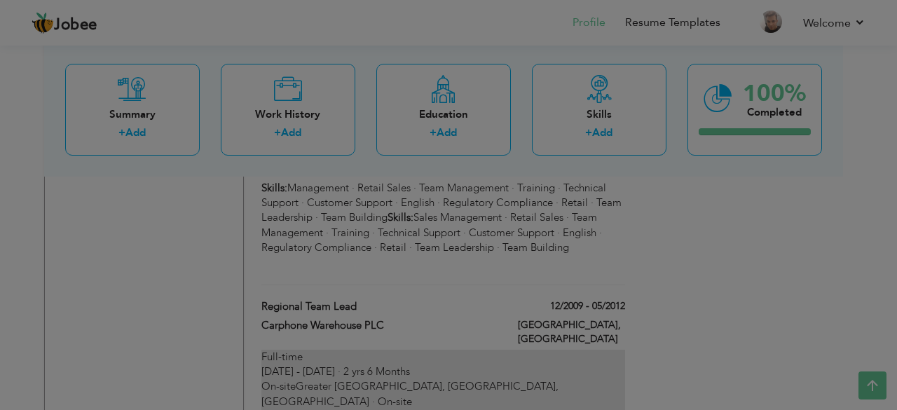
scroll to position [0, 0]
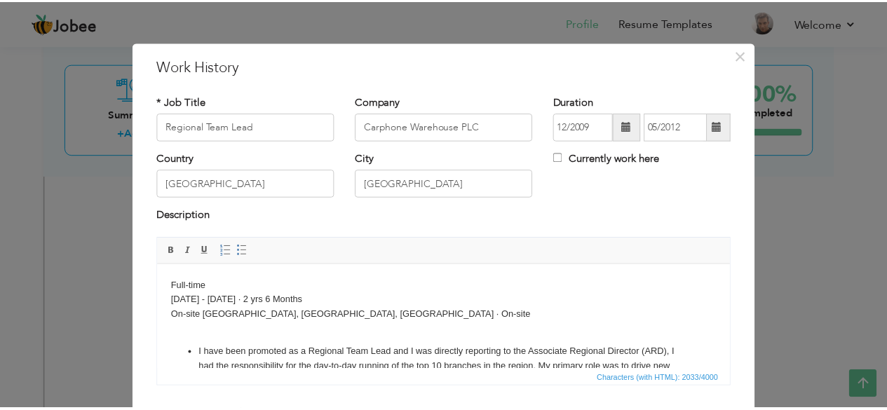
scroll to position [90, 0]
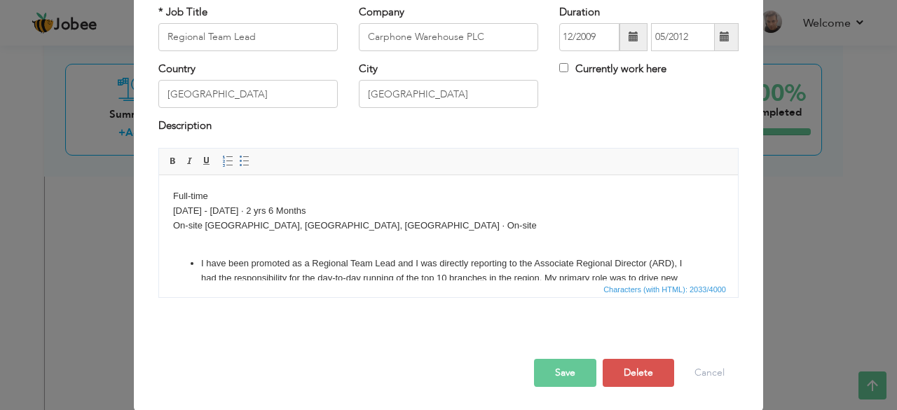
click at [563, 377] on button "Save" at bounding box center [565, 373] width 62 height 28
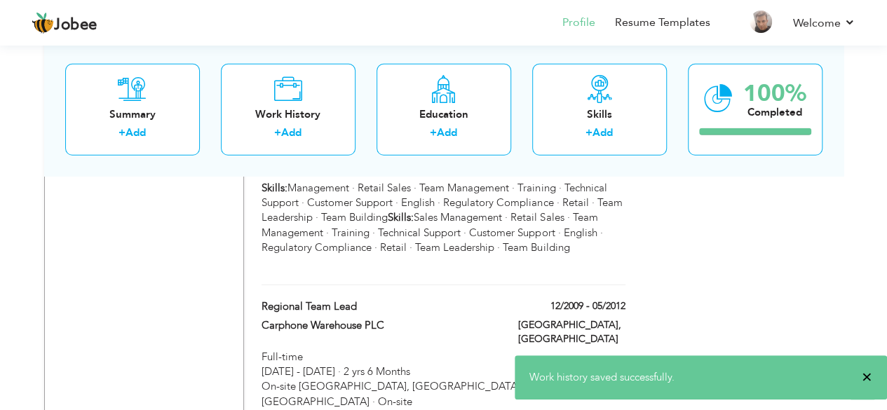
click at [868, 383] on span "×" at bounding box center [866, 377] width 11 height 14
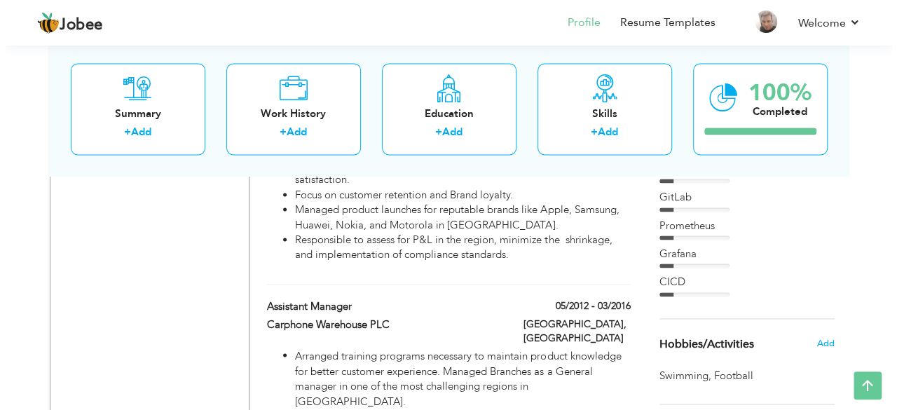
scroll to position [1067, 0]
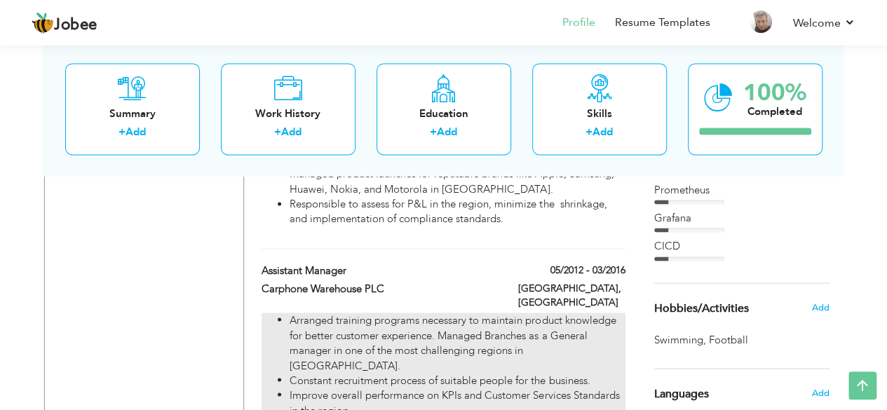
click at [511, 388] on li "Improve overall performance on KPIs and Customer Services Standards in the regi…" at bounding box center [456, 403] width 335 height 30
type input "Assistant Manager"
type input "05/2012"
type input "03/2016"
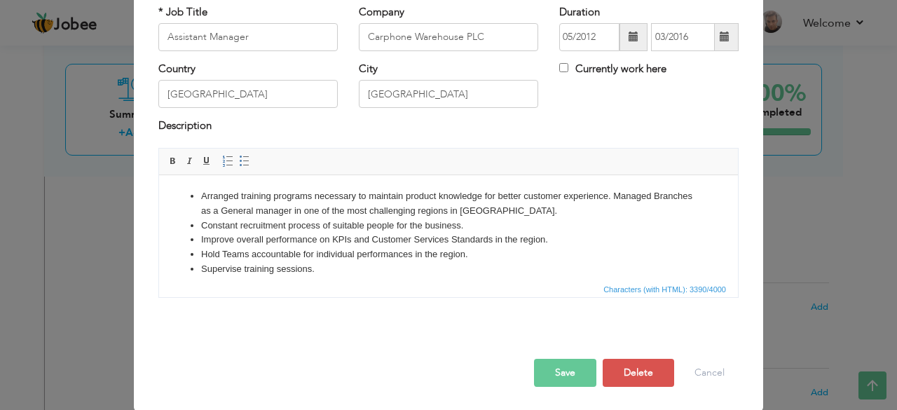
scroll to position [0, 0]
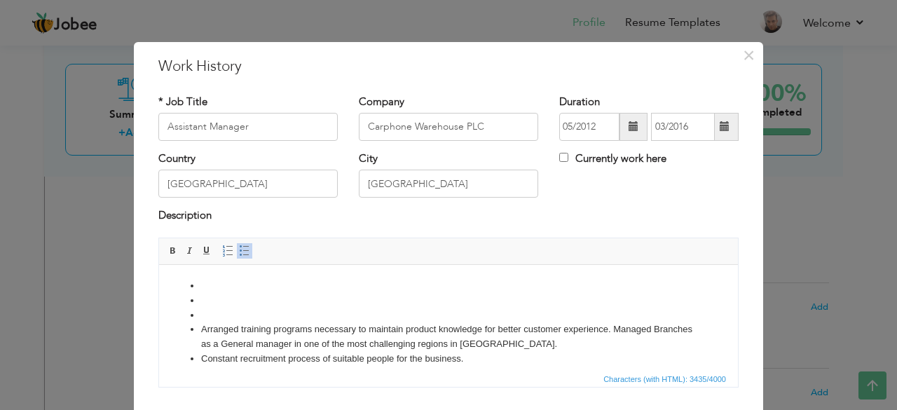
click at [242, 312] on li at bounding box center [448, 315] width 495 height 15
click at [239, 247] on span at bounding box center [244, 250] width 11 height 11
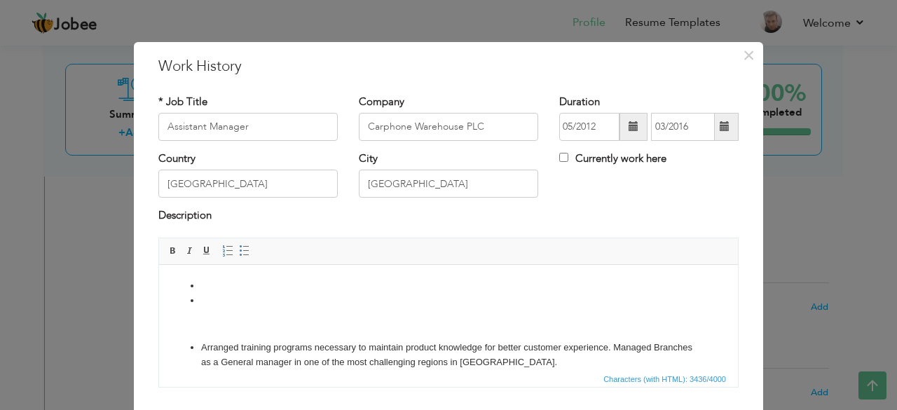
click at [217, 300] on li at bounding box center [448, 300] width 495 height 15
click at [239, 249] on span at bounding box center [244, 250] width 11 height 11
click at [205, 287] on li at bounding box center [448, 285] width 495 height 15
click at [239, 250] on span at bounding box center [244, 250] width 11 height 11
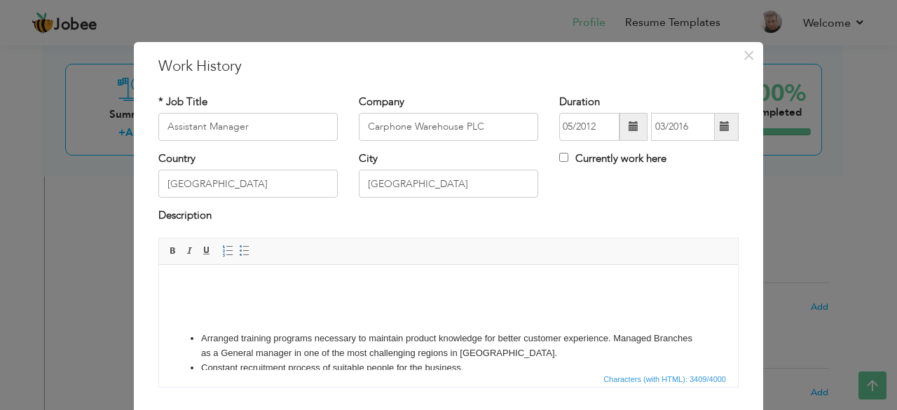
click at [257, 296] on span "Paste" at bounding box center [278, 295] width 73 height 17
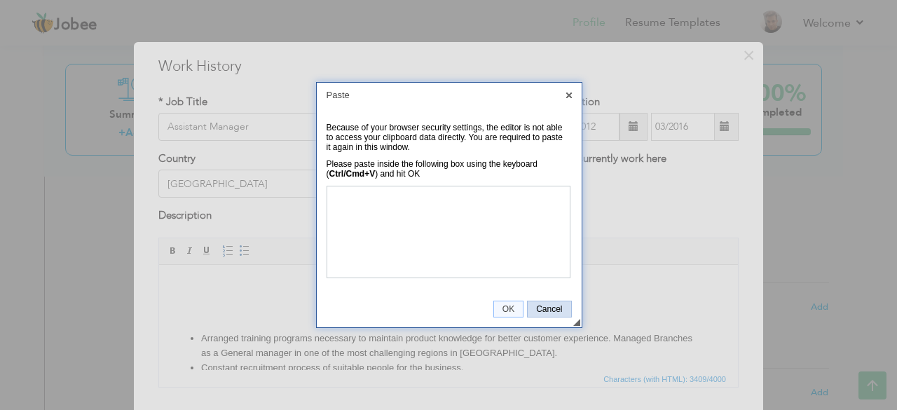
click at [540, 312] on span "Cancel" at bounding box center [549, 309] width 43 height 10
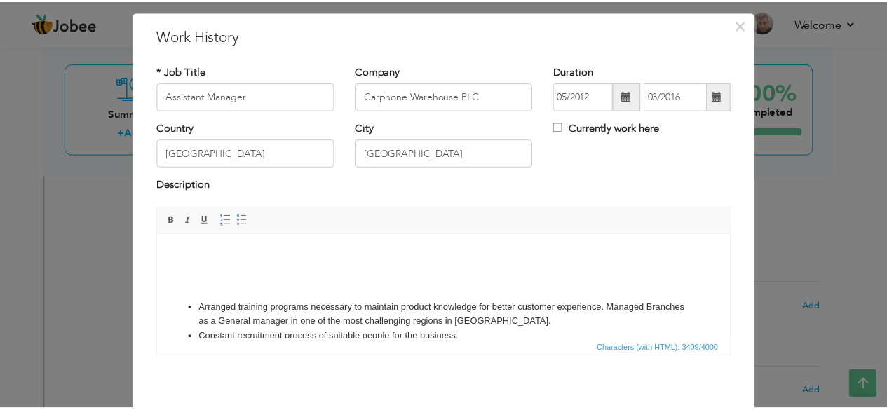
scroll to position [70, 0]
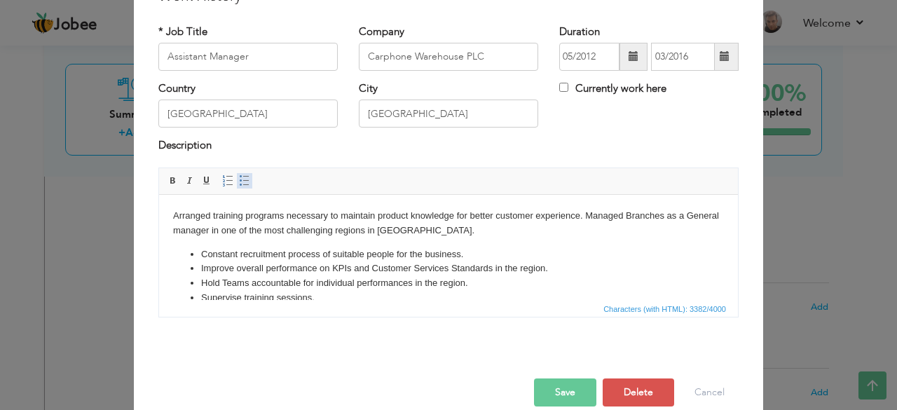
click at [239, 184] on span at bounding box center [244, 180] width 11 height 11
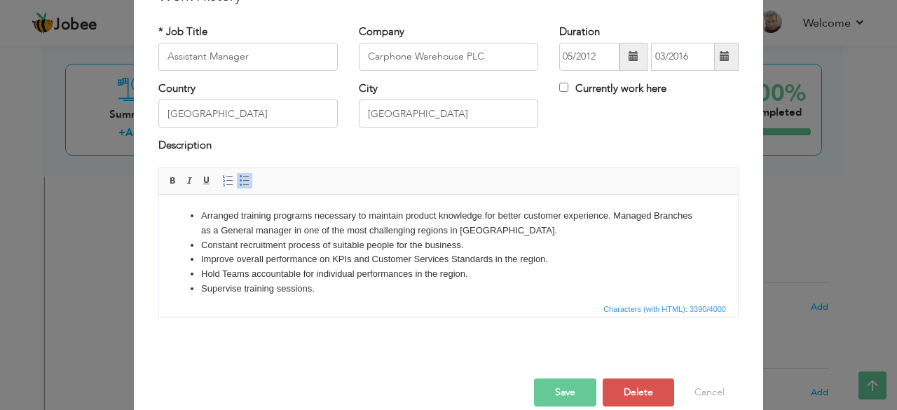
click at [558, 387] on button "Save" at bounding box center [565, 392] width 62 height 28
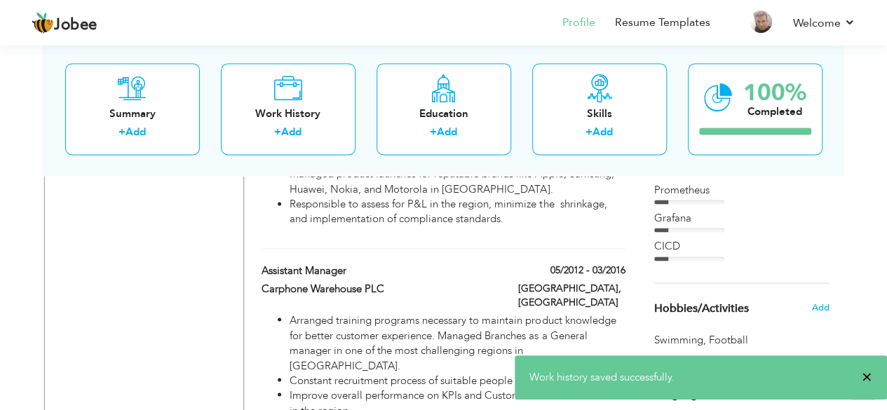
click at [866, 378] on span "×" at bounding box center [866, 377] width 11 height 14
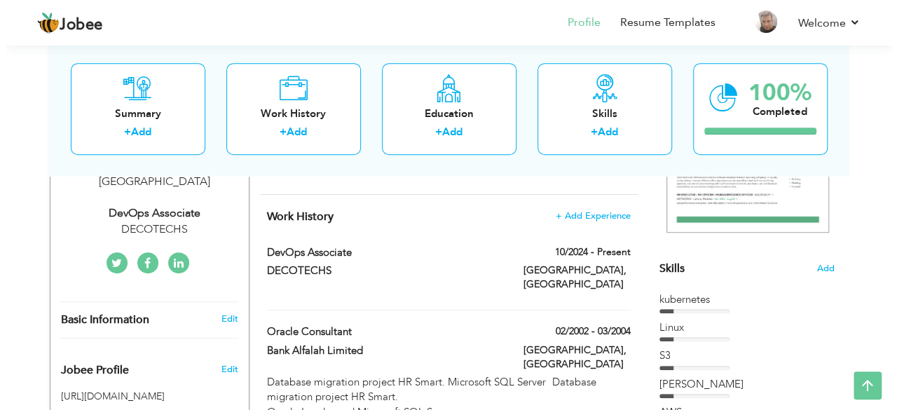
scroll to position [271, 0]
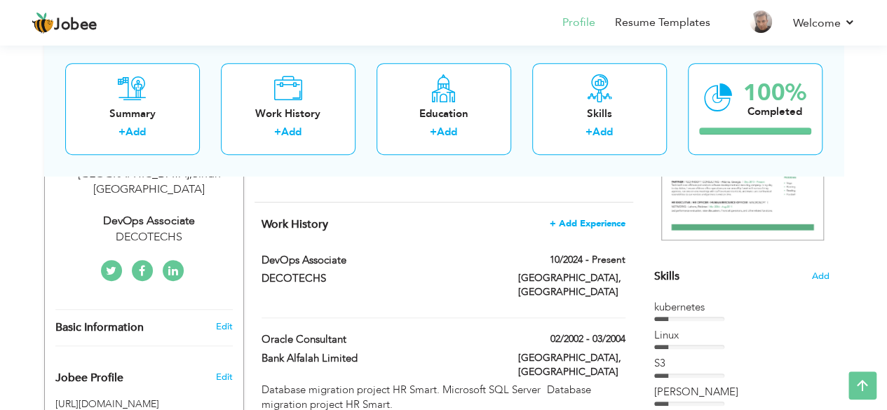
click at [583, 219] on span "+ Add Experience" at bounding box center [587, 224] width 76 height 10
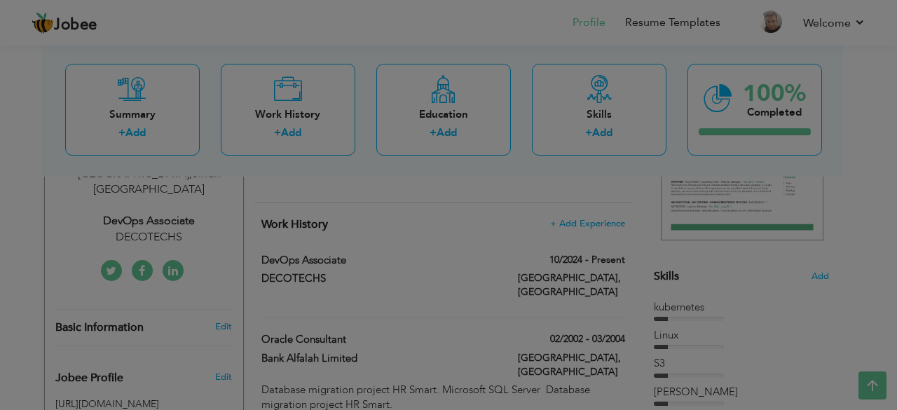
scroll to position [0, 0]
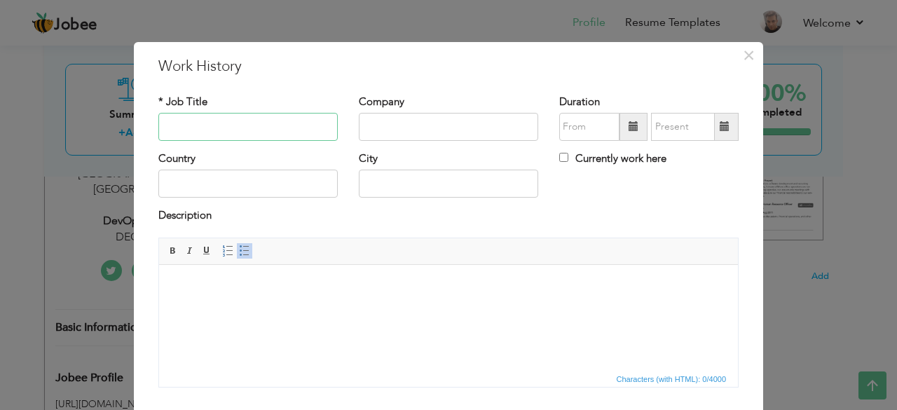
click at [287, 127] on input "text" at bounding box center [247, 127] width 179 height 28
type input "Operations and Compiance Head"
type input "Zillion Exports"
click at [273, 185] on input "text" at bounding box center [247, 184] width 179 height 28
type input "[GEOGRAPHIC_DATA]"
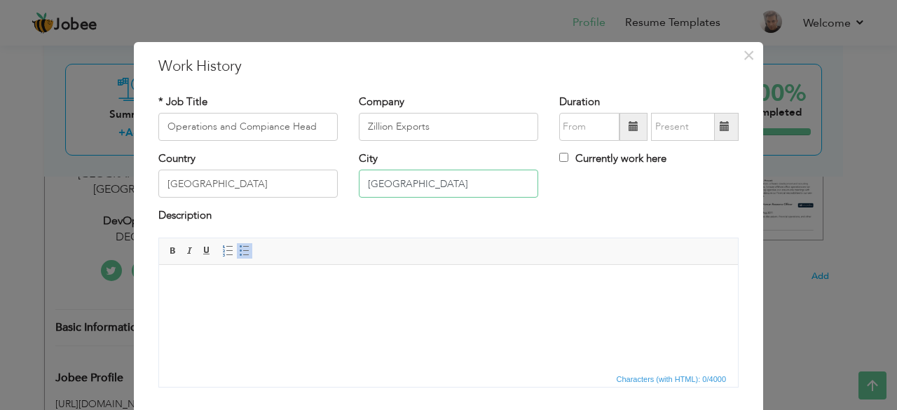
type input "[GEOGRAPHIC_DATA]"
click at [579, 120] on input "text" at bounding box center [589, 127] width 60 height 28
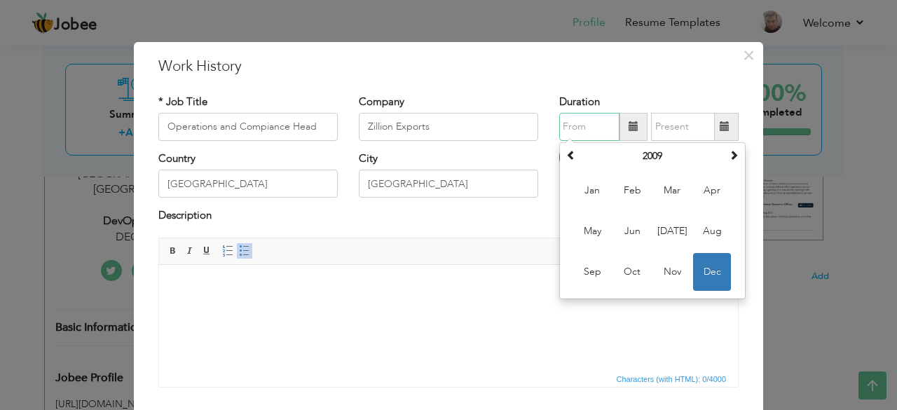
click at [594, 124] on input "text" at bounding box center [589, 127] width 60 height 28
type input "08/2020"
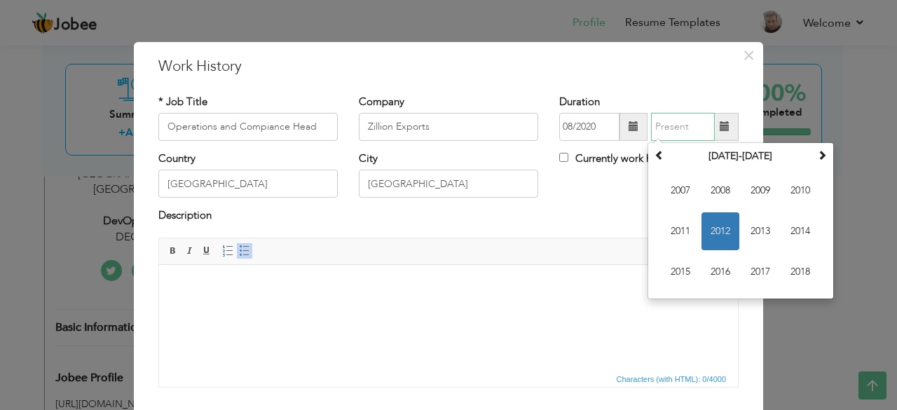
type input "0"
click at [559, 159] on input "Currently work here" at bounding box center [563, 157] width 9 height 9
checkbox input "true"
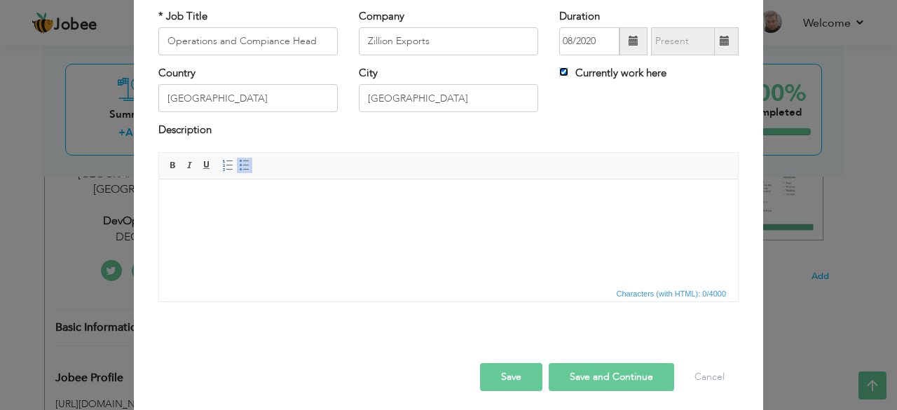
scroll to position [90, 0]
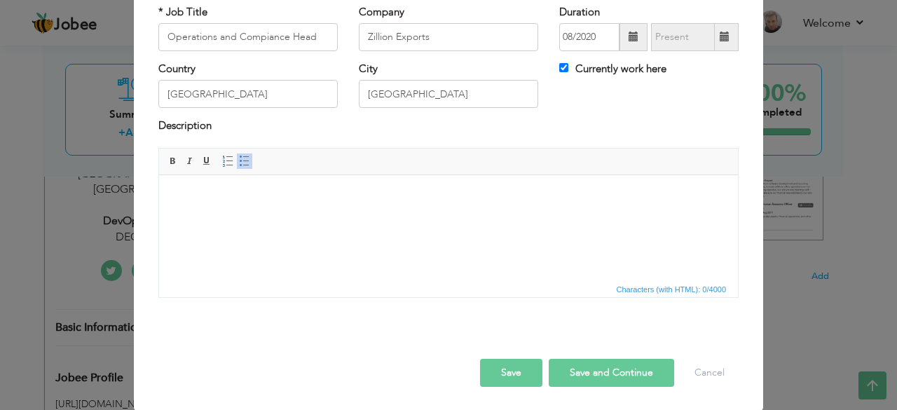
click at [296, 214] on html at bounding box center [448, 195] width 579 height 43
click at [272, 198] on body at bounding box center [448, 196] width 551 height 15
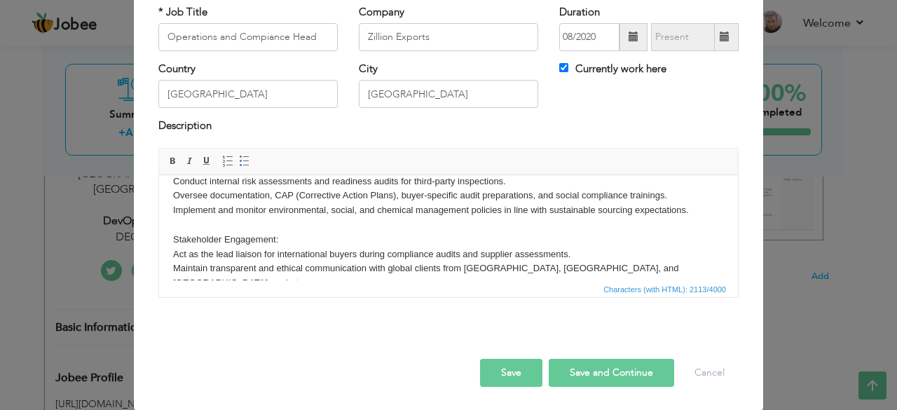
scroll to position [287, 0]
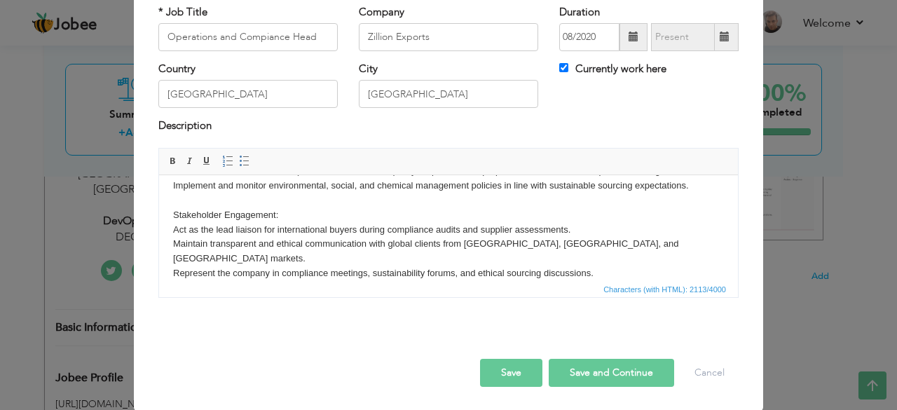
click at [508, 374] on button "Save" at bounding box center [511, 373] width 62 height 28
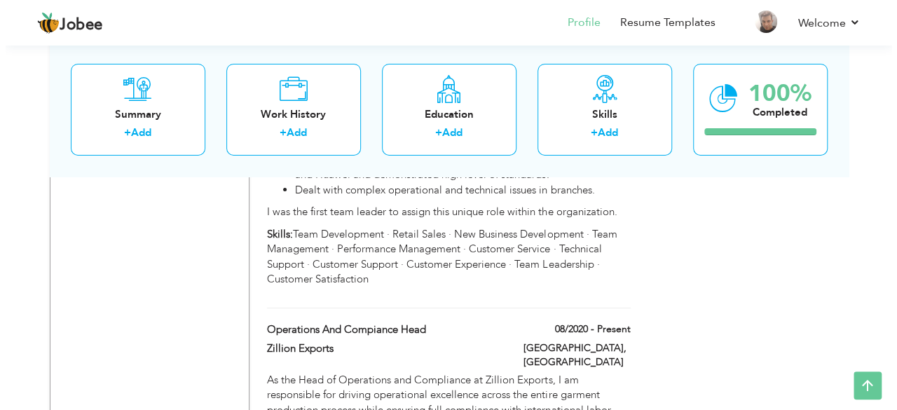
scroll to position [2467, 0]
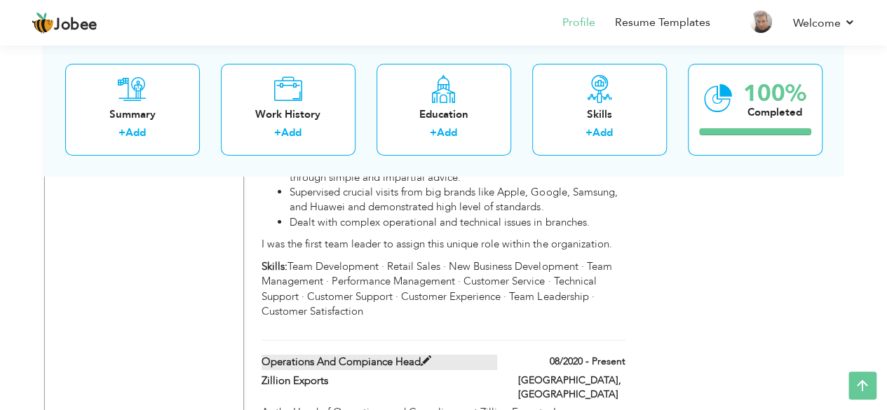
click at [371, 355] on label "Operations and Compiance Head" at bounding box center [378, 362] width 235 height 15
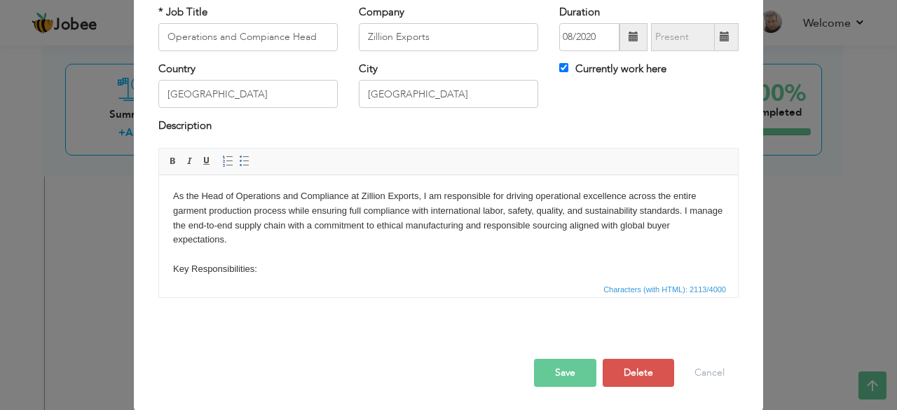
scroll to position [0, 0]
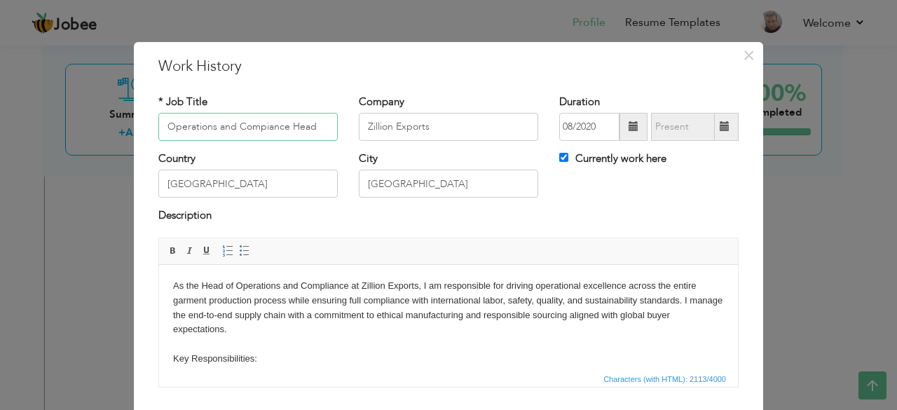
click at [254, 130] on input "Operations and Compiance Head" at bounding box center [247, 127] width 179 height 28
click at [312, 129] on input "Operations and Compliance Head" at bounding box center [247, 127] width 179 height 28
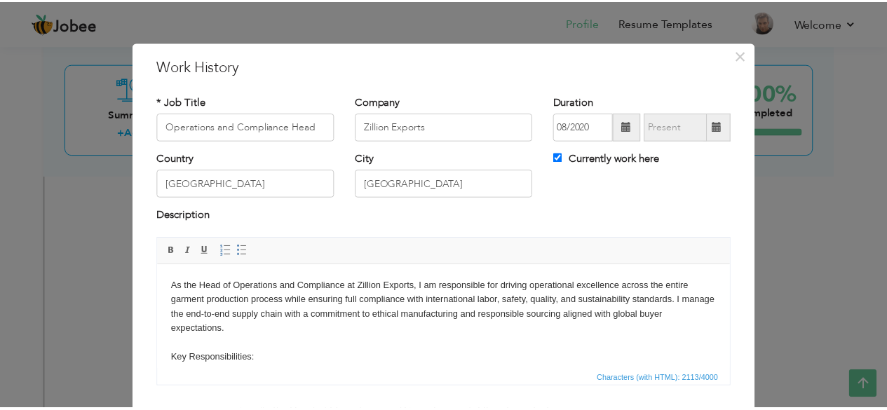
scroll to position [90, 0]
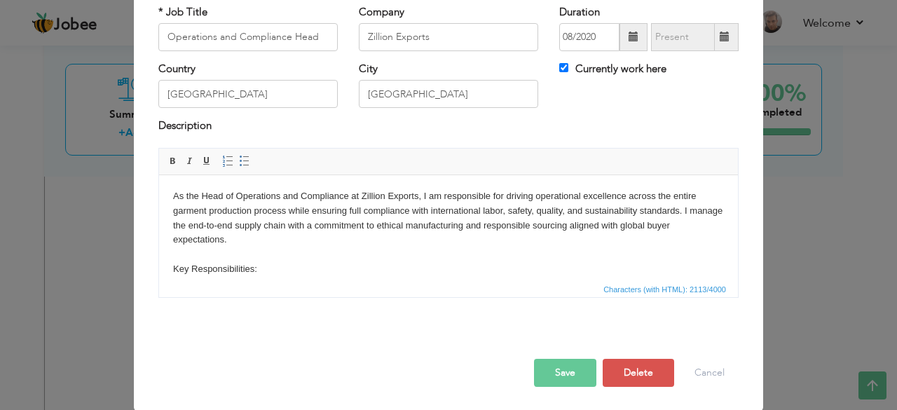
click at [547, 367] on button "Save" at bounding box center [565, 373] width 62 height 28
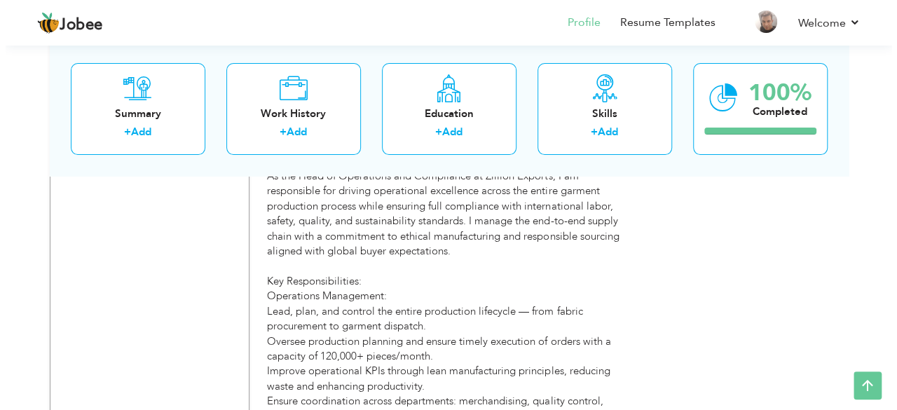
scroll to position [2687, 0]
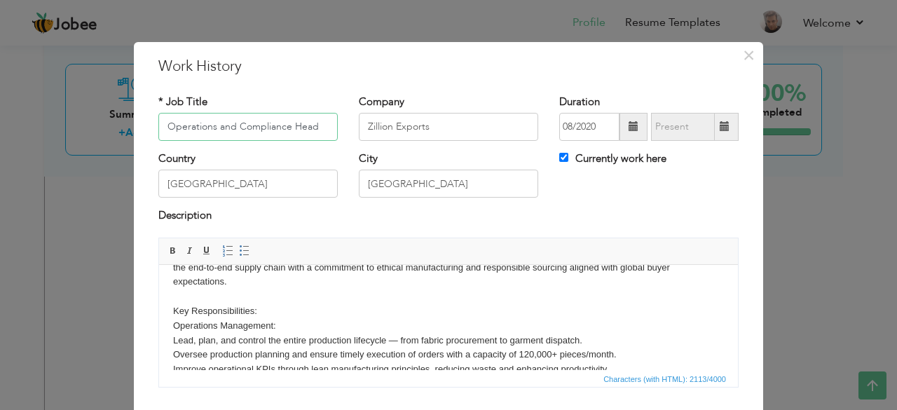
scroll to position [70, 0]
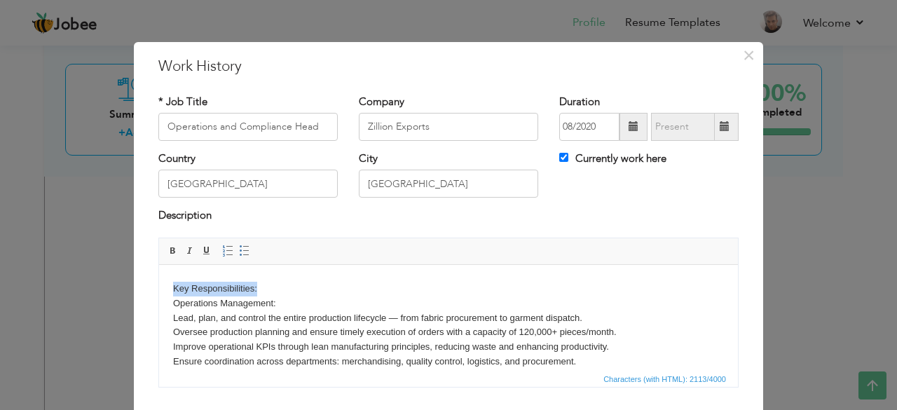
drag, startPoint x: 172, startPoint y: 288, endPoint x: 274, endPoint y: 288, distance: 101.6
click at [274, 288] on html "As the Head of Operations and Compliance at Zillion Exports, I am responsible f…" at bounding box center [448, 397] width 579 height 407
click at [167, 250] on span at bounding box center [172, 250] width 11 height 11
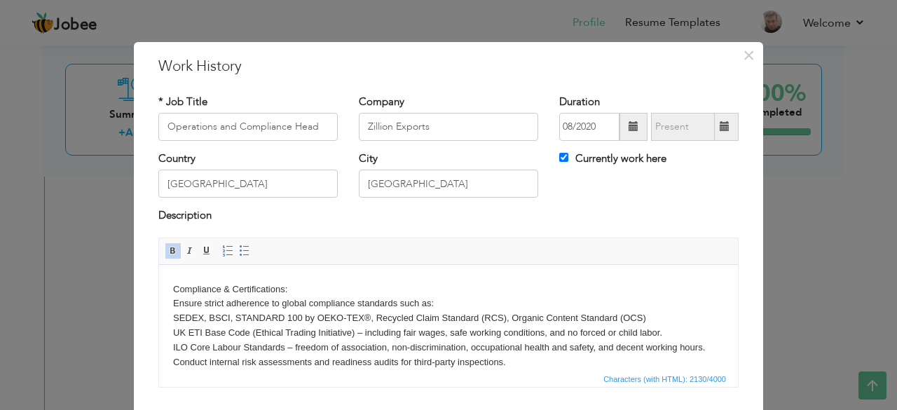
scroll to position [140, 0]
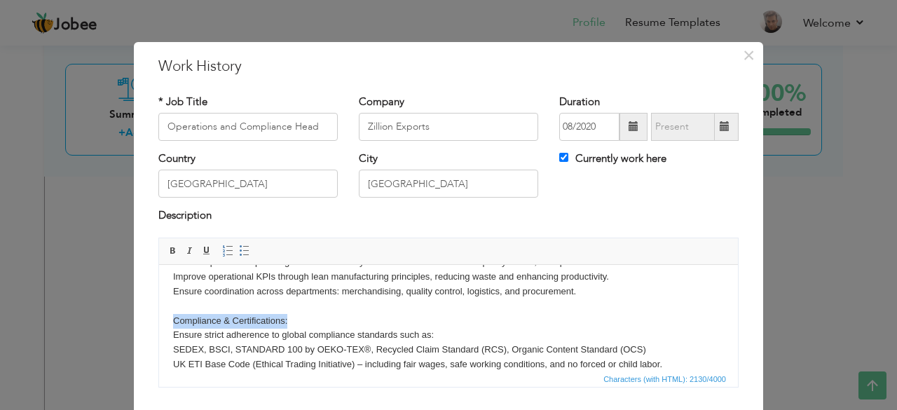
drag, startPoint x: 172, startPoint y: 317, endPoint x: 299, endPoint y: 323, distance: 126.3
click at [299, 323] on html "As the Head of Operations and Compliance at Zillion Exports, I am responsible f…" at bounding box center [448, 327] width 579 height 407
click at [171, 252] on span at bounding box center [172, 250] width 11 height 11
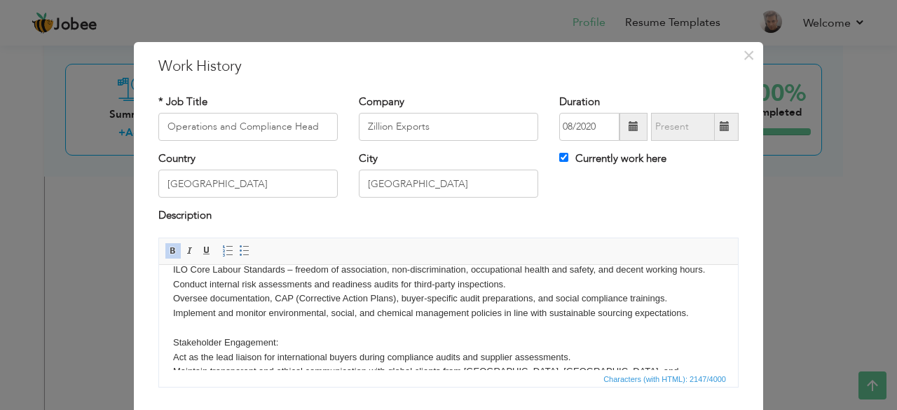
scroll to position [280, 0]
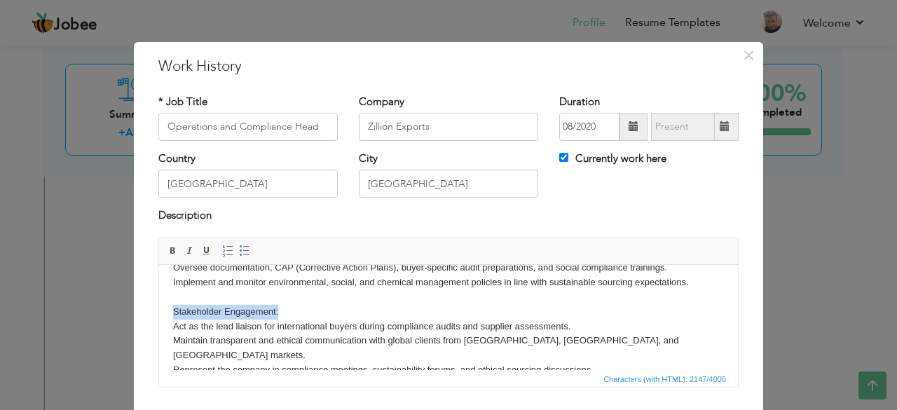
drag, startPoint x: 170, startPoint y: 311, endPoint x: 290, endPoint y: 311, distance: 119.8
click at [290, 311] on html "As the Head of Operations and Compliance at Zillion Exports, I am responsible f…" at bounding box center [448, 187] width 579 height 407
click at [167, 250] on span at bounding box center [172, 250] width 11 height 11
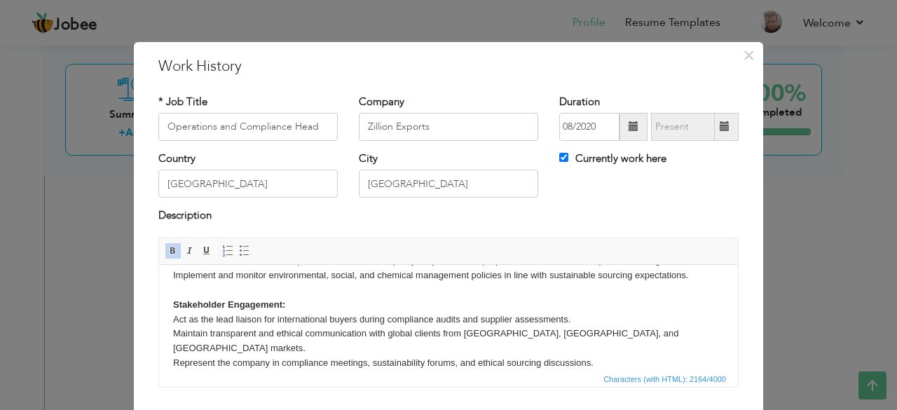
scroll to position [70, 0]
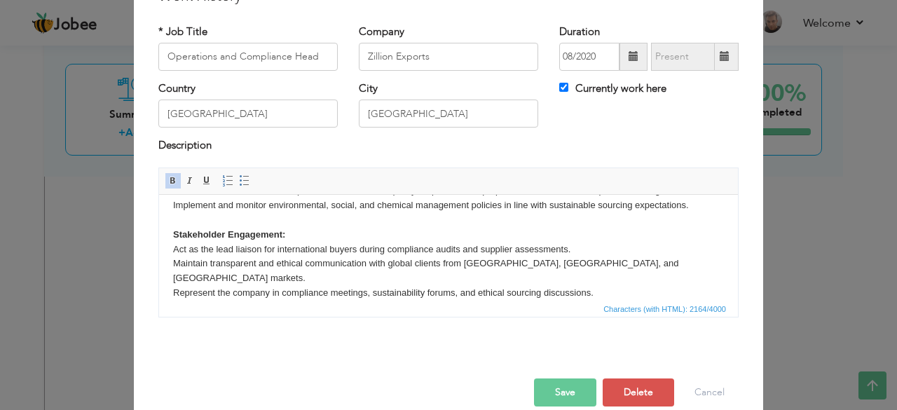
click at [554, 388] on button "Save" at bounding box center [565, 392] width 62 height 28
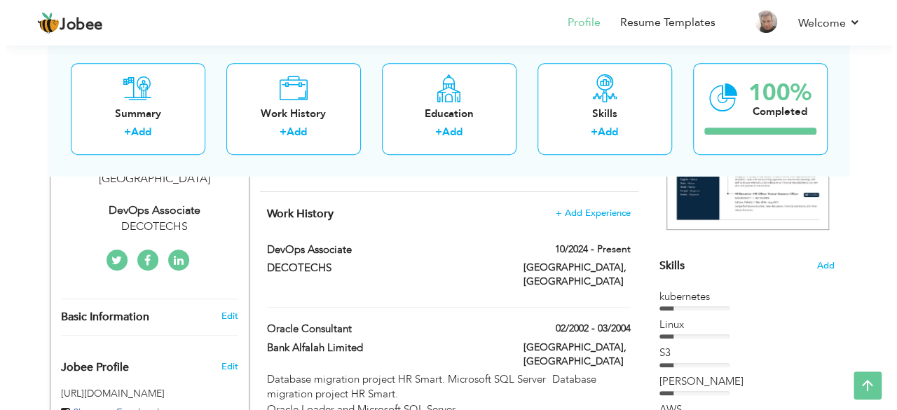
scroll to position [297, 0]
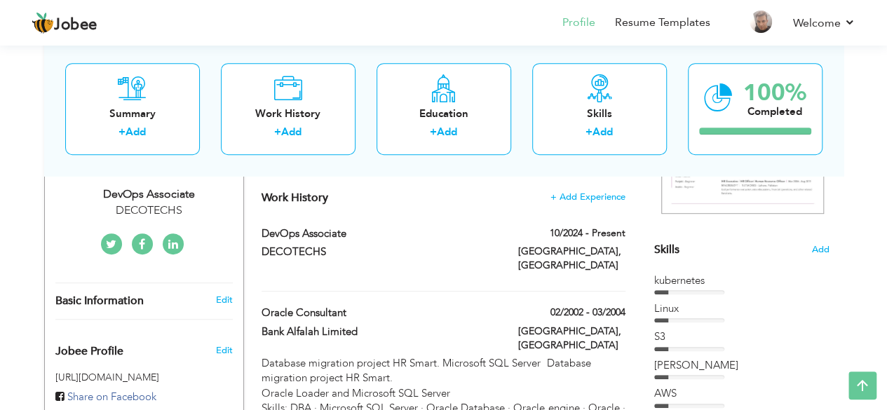
click at [423, 246] on div "DECOTECHS" at bounding box center [379, 254] width 256 height 18
type input "DevOps Associate"
type input "DECOTECHS"
type input "10/2024"
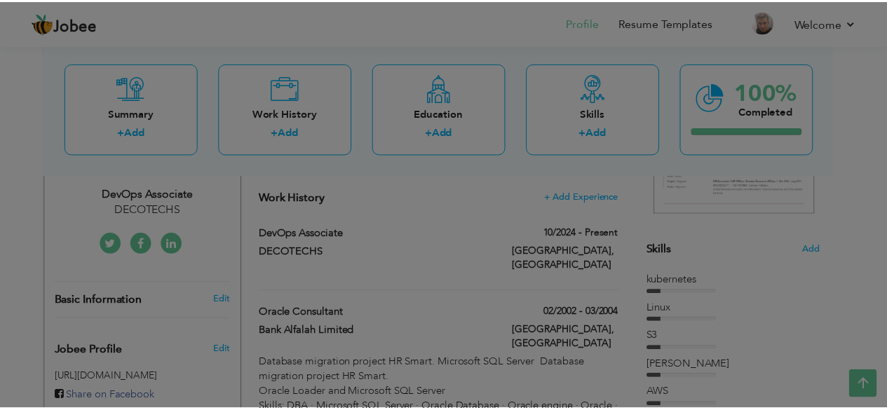
scroll to position [0, 0]
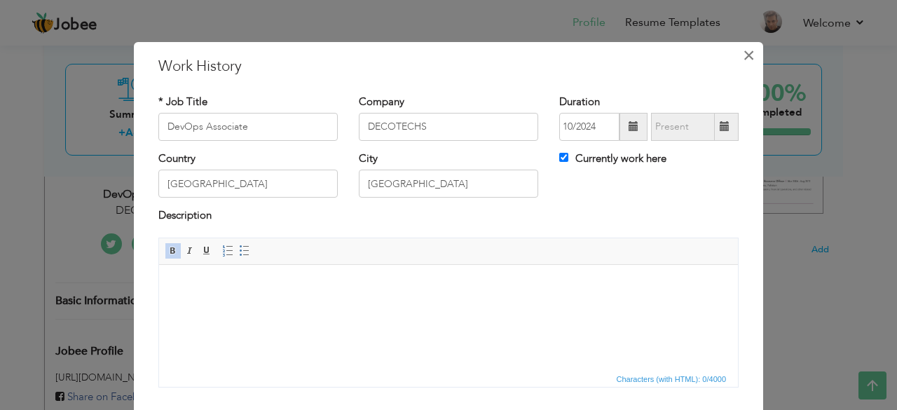
click at [743, 55] on span "×" at bounding box center [749, 55] width 12 height 25
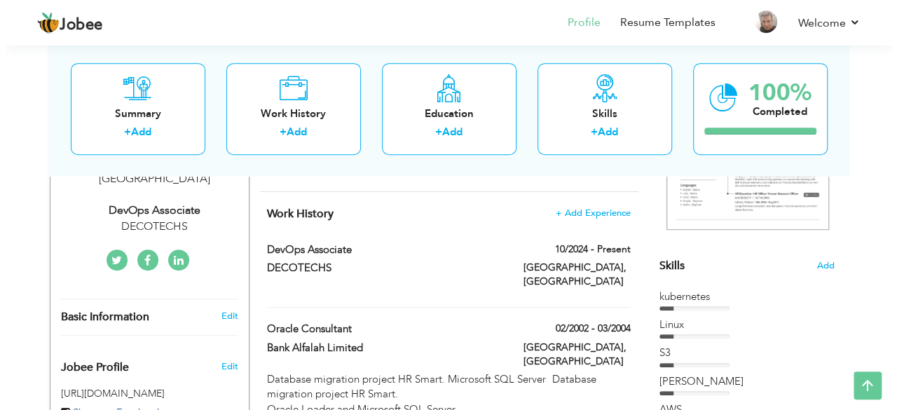
scroll to position [233, 0]
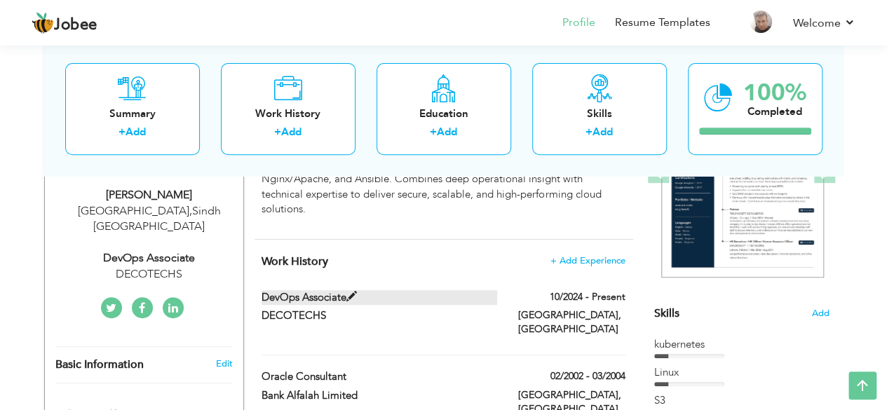
click at [360, 290] on label "DevOps Associate" at bounding box center [378, 297] width 235 height 15
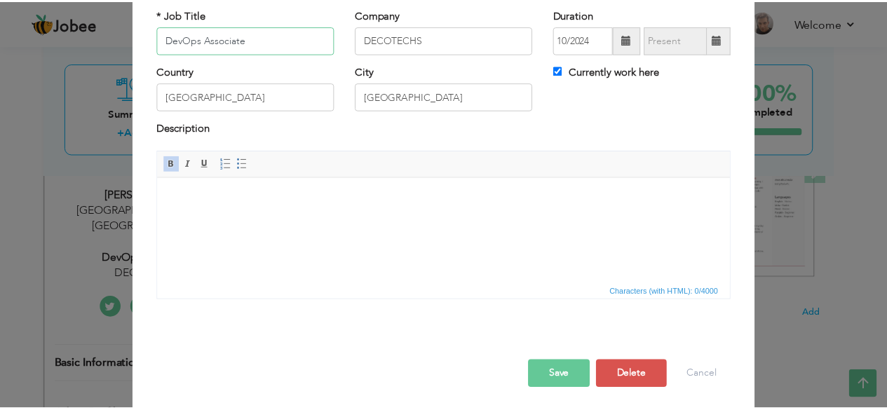
scroll to position [90, 0]
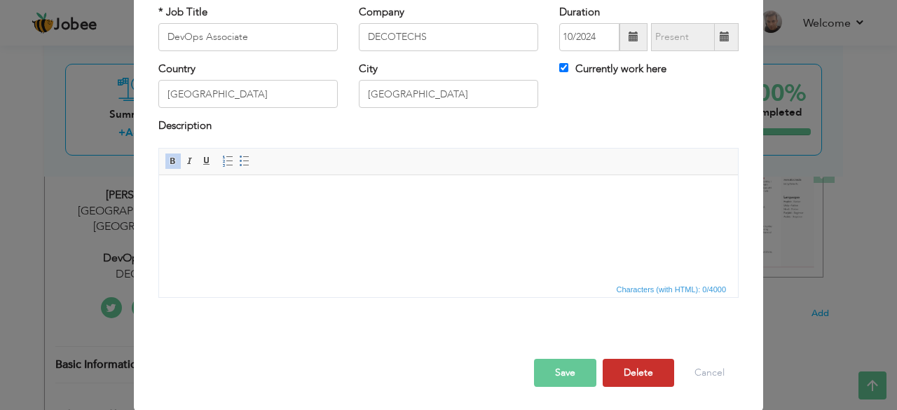
click at [620, 376] on button "Delete" at bounding box center [638, 373] width 71 height 28
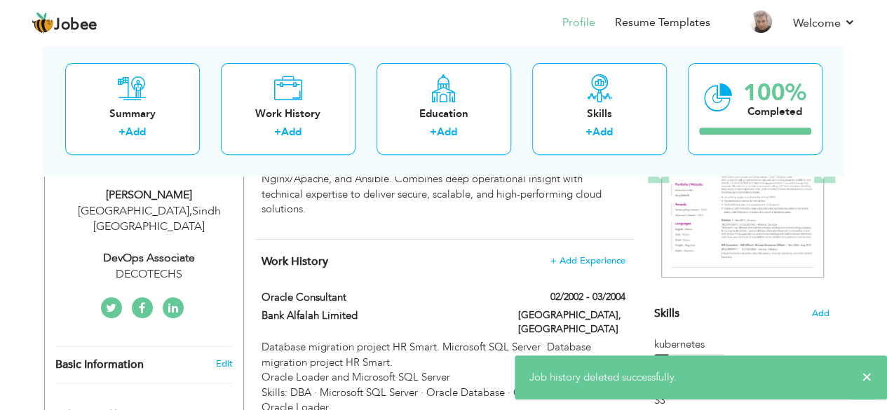
scroll to position [0, 0]
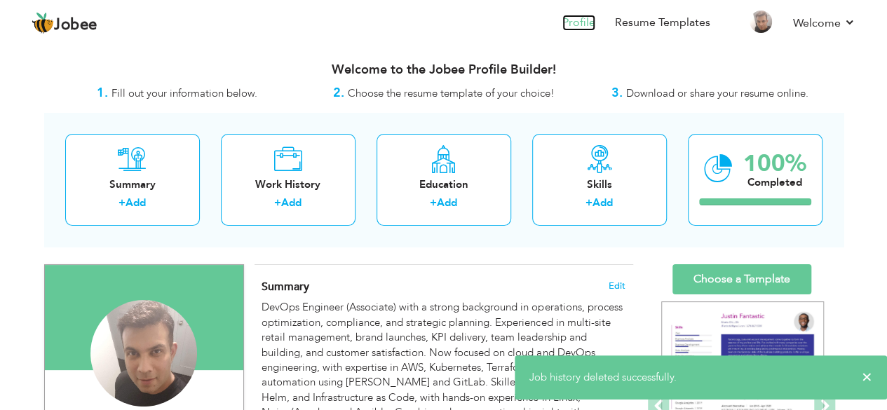
click at [569, 25] on link "Profile" at bounding box center [578, 23] width 33 height 16
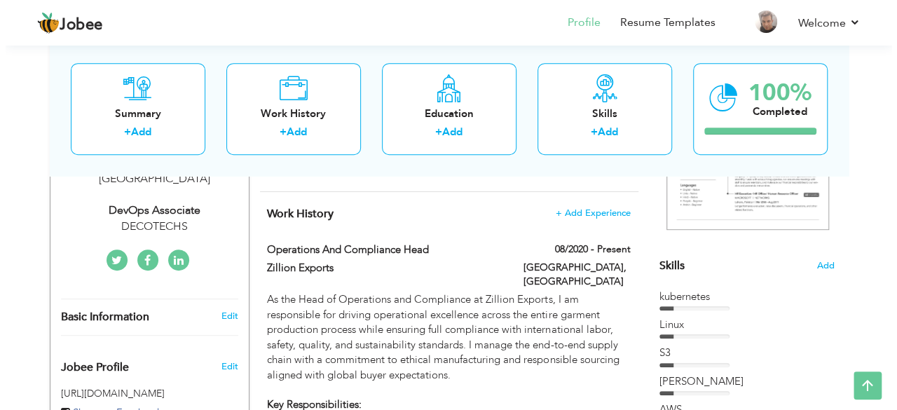
scroll to position [273, 0]
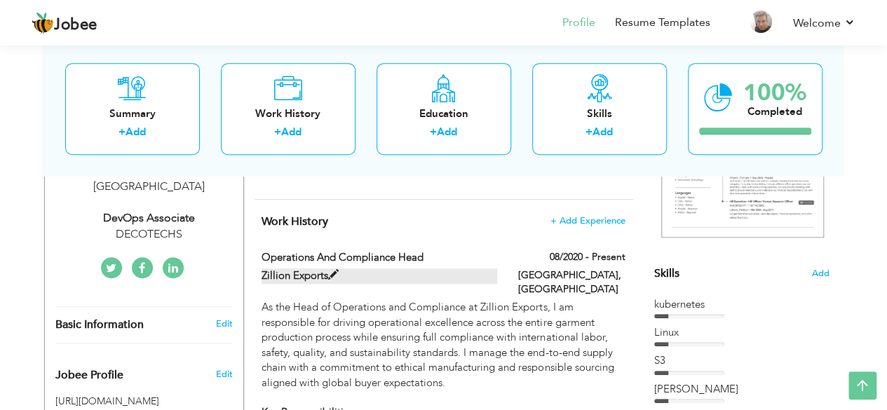
click at [383, 268] on label "Zillion Exports" at bounding box center [378, 275] width 235 height 15
type input "Operations and Compliance Head"
type input "Zillion Exports"
type input "08/2020"
type input "[GEOGRAPHIC_DATA]"
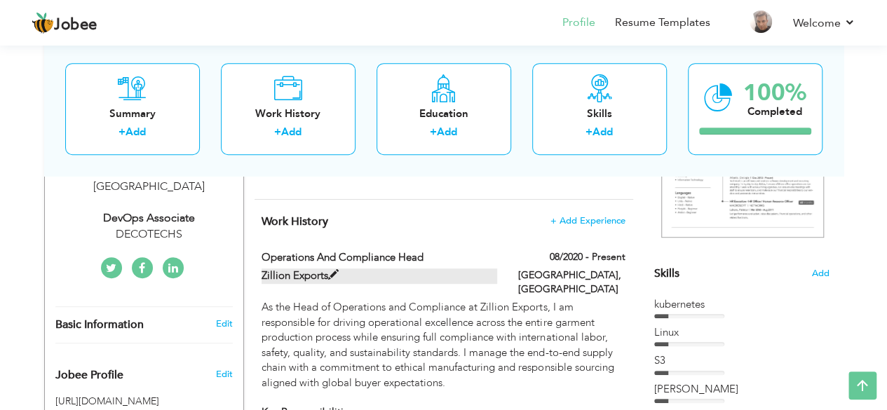
type input "[GEOGRAPHIC_DATA]"
checkbox input "true"
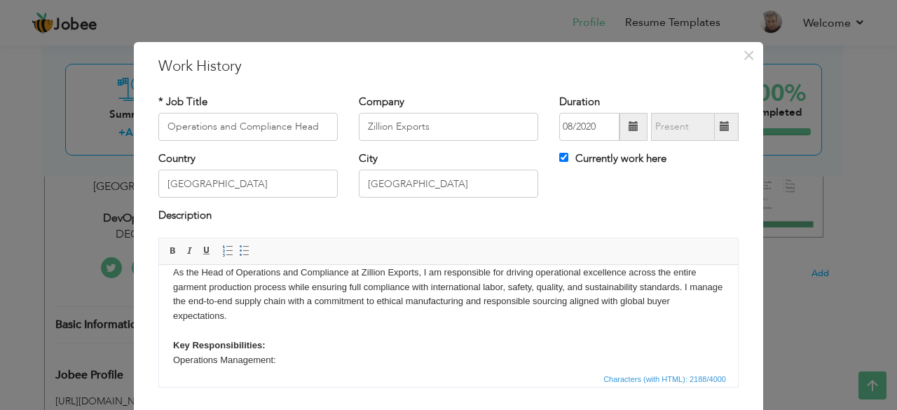
scroll to position [301, 0]
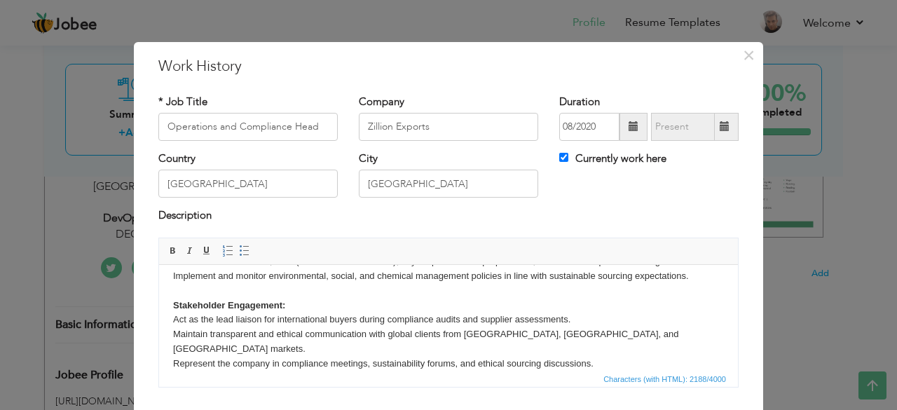
drag, startPoint x: 884, startPoint y: 308, endPoint x: 889, endPoint y: 315, distance: 8.2
click at [886, 315] on div "× Work History * Job Title Operations and Compliance Head Company Zillion Expor…" at bounding box center [448, 205] width 897 height 410
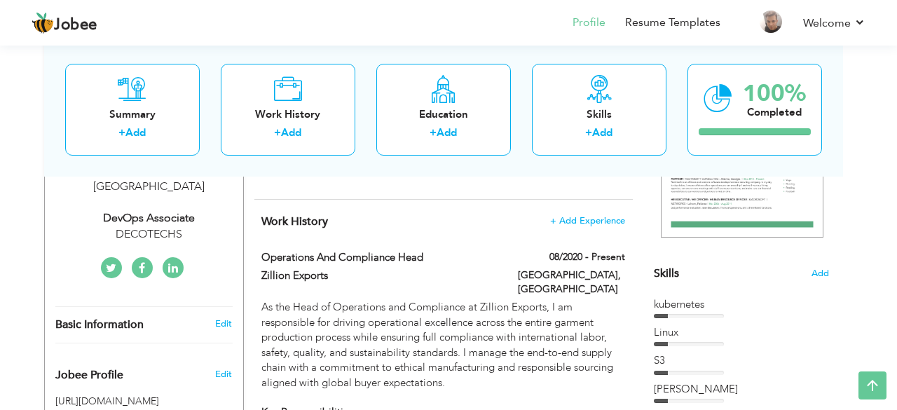
scroll to position [0, 0]
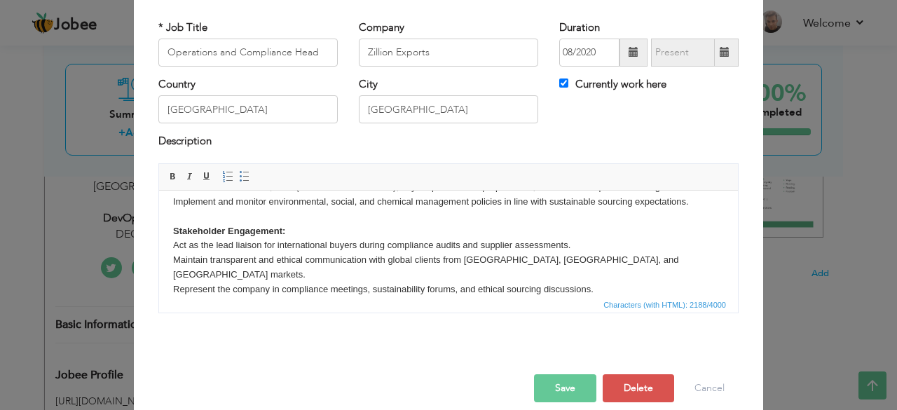
scroll to position [90, 0]
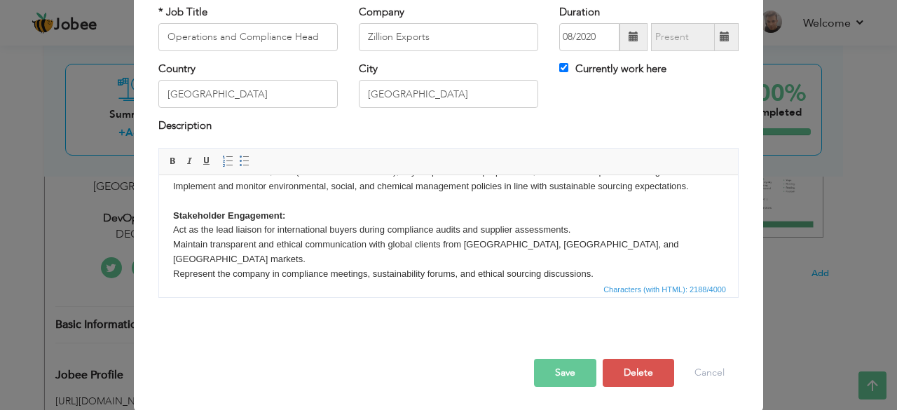
click at [562, 372] on button "Save" at bounding box center [565, 373] width 62 height 28
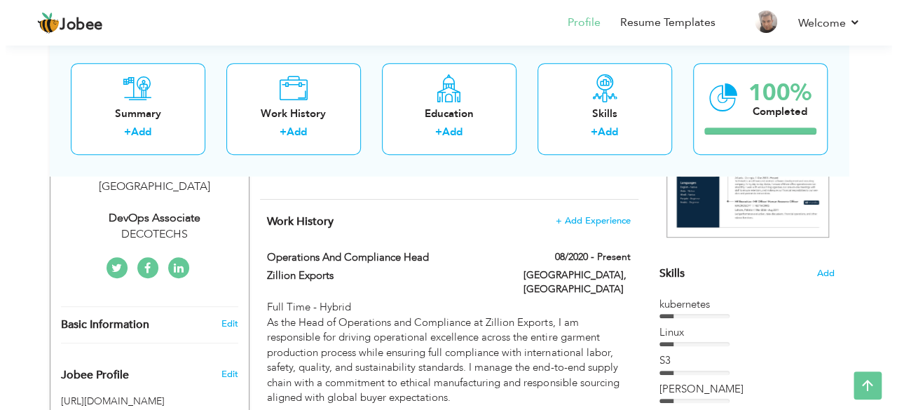
scroll to position [349, 0]
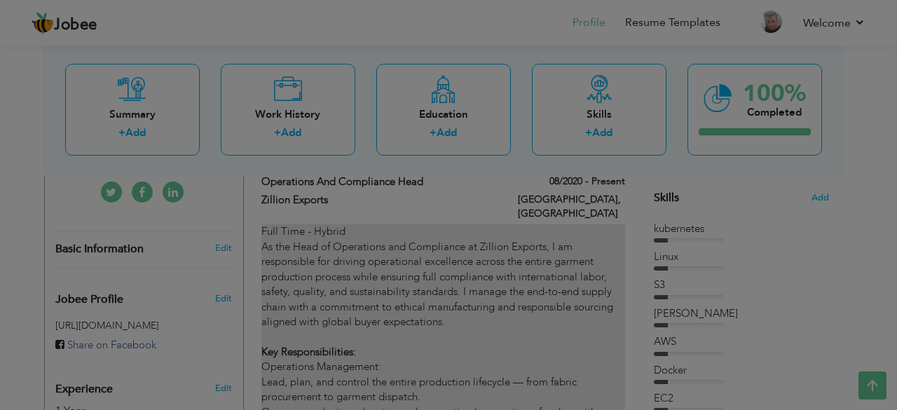
scroll to position [0, 0]
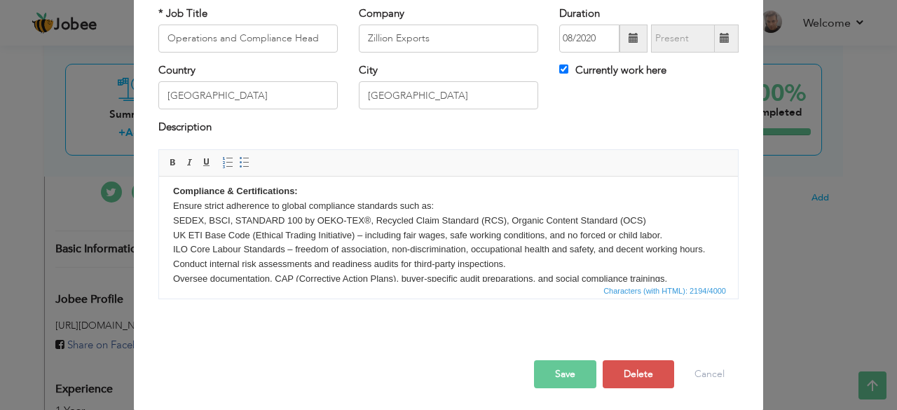
scroll to position [90, 0]
click at [557, 374] on button "Save" at bounding box center [565, 373] width 62 height 28
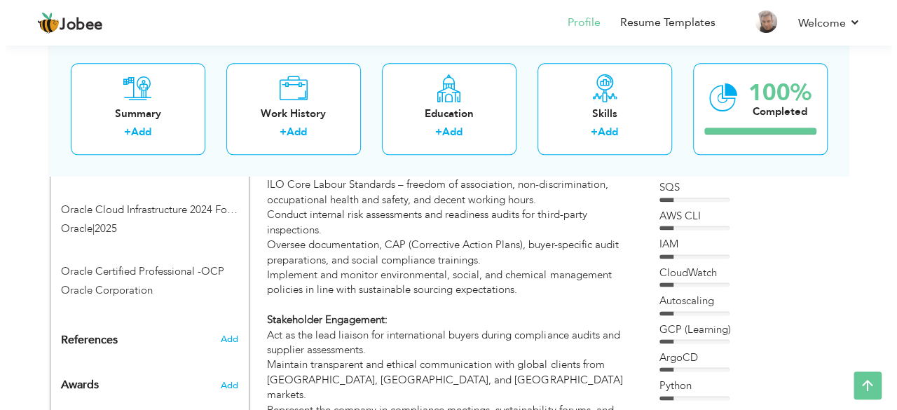
scroll to position [811, 0]
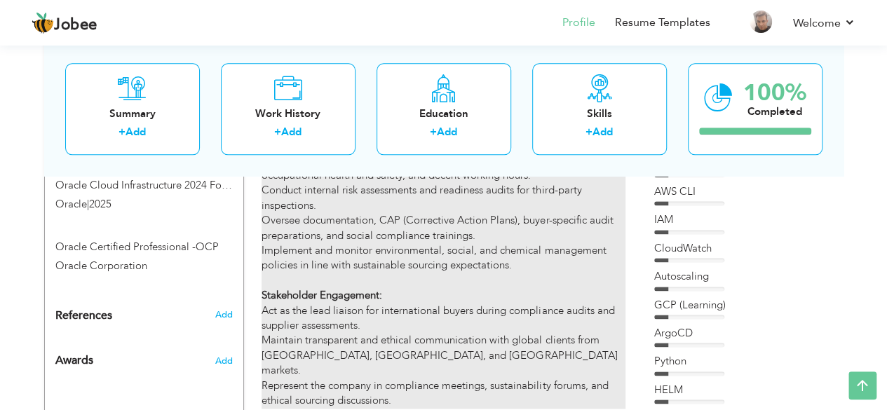
click at [479, 263] on div "Full Time - Hybrid As the Head of Operations and Compliance at Zillion Exports,…" at bounding box center [442, 84] width 363 height 645
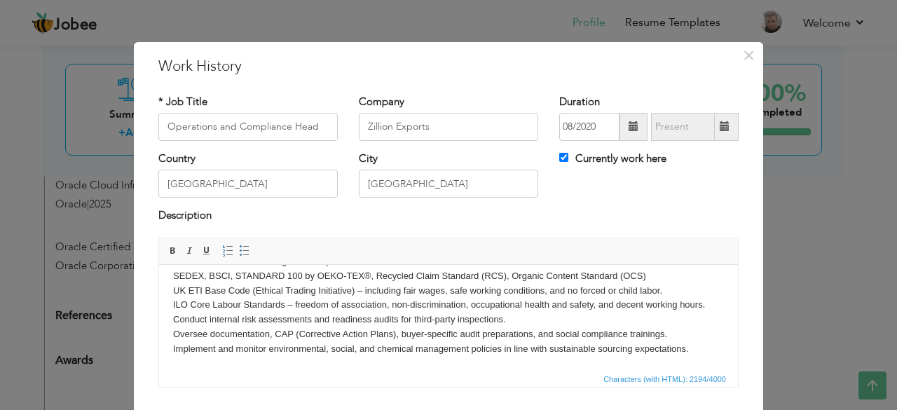
scroll to position [219, 0]
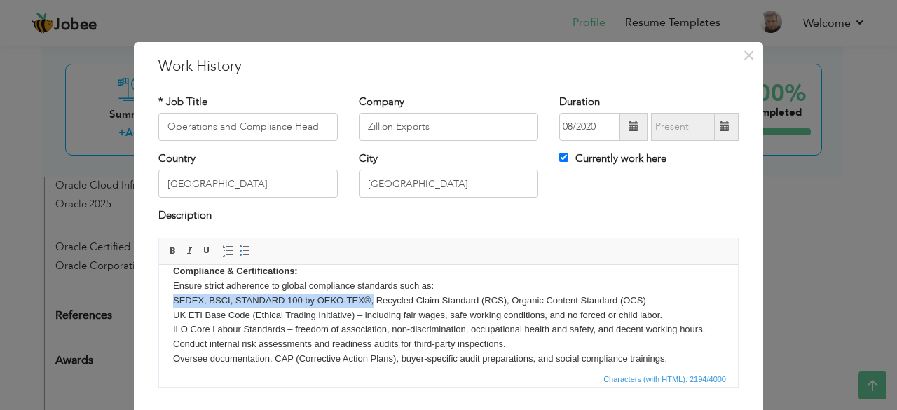
drag, startPoint x: 173, startPoint y: 301, endPoint x: 372, endPoint y: 302, distance: 199.0
click at [372, 302] on body "Full Time - Hybrid As the Head of Operations and Compliance at Zillion Exports,…" at bounding box center [448, 264] width 551 height 408
click at [168, 252] on span at bounding box center [172, 250] width 11 height 11
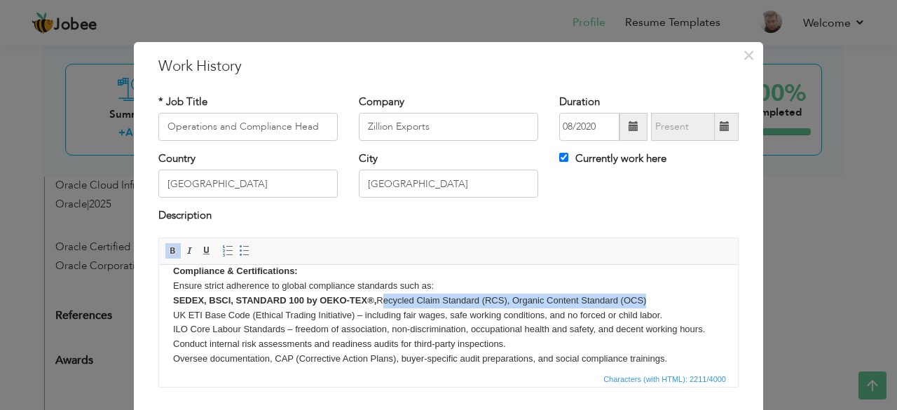
drag, startPoint x: 378, startPoint y: 303, endPoint x: 646, endPoint y: 301, distance: 268.4
click at [646, 301] on body "Full Time - Hybrid As the Head of Operations and Compliance at Zillion Exports,…" at bounding box center [448, 264] width 551 height 408
click at [168, 254] on span at bounding box center [172, 250] width 11 height 11
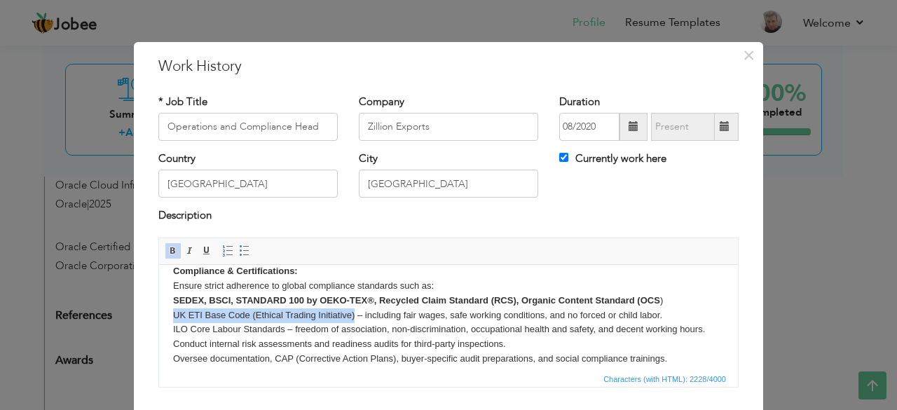
drag, startPoint x: 174, startPoint y: 316, endPoint x: 353, endPoint y: 313, distance: 178.7
click at [353, 313] on body "Full Time - Hybrid As the Head of Operations and Compliance at Zillion Exports,…" at bounding box center [448, 264] width 551 height 408
click at [165, 251] on span "Bold Italic Underline" at bounding box center [190, 250] width 50 height 17
click at [167, 252] on span at bounding box center [172, 250] width 11 height 11
click at [689, 305] on body "Full Time - Hybrid As the Head of Operations and Compliance at Zillion Exports,…" at bounding box center [448, 264] width 551 height 408
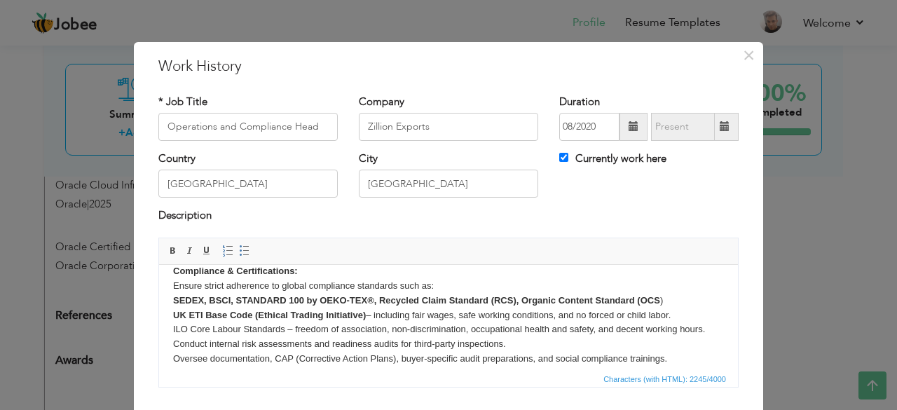
scroll to position [214, 0]
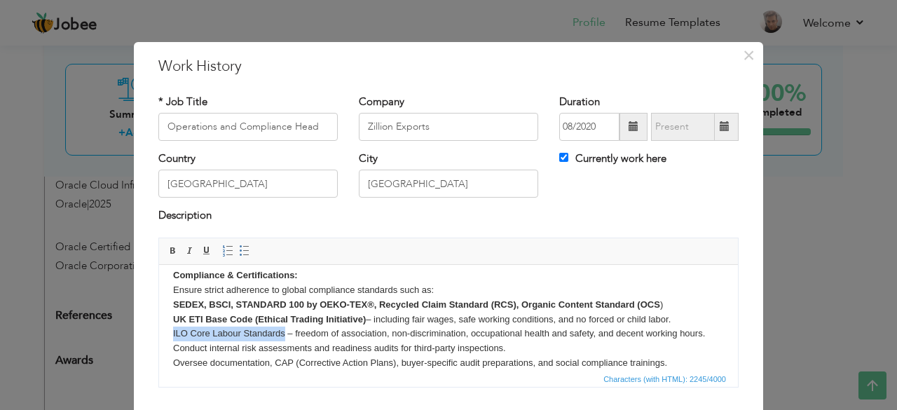
drag, startPoint x: 172, startPoint y: 332, endPoint x: 285, endPoint y: 338, distance: 113.0
click at [285, 338] on html "Full Time - Hybrid As the Head of Operations and Compliance at Zillion Exports,…" at bounding box center [448, 268] width 579 height 436
click at [168, 250] on span at bounding box center [172, 250] width 11 height 11
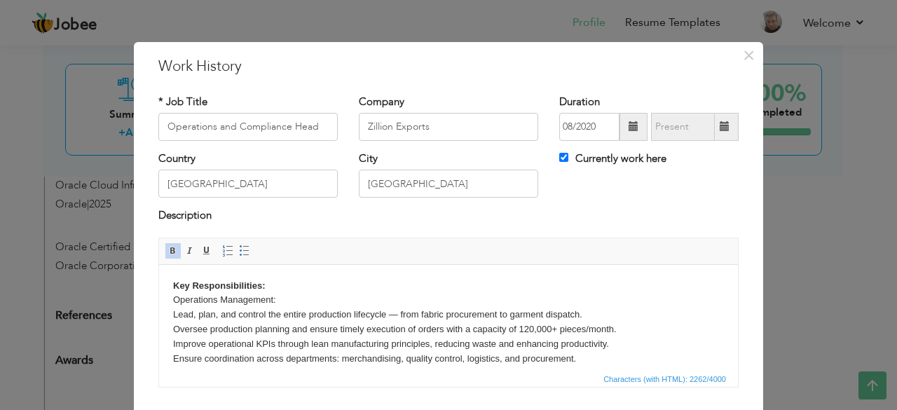
scroll to position [100, 0]
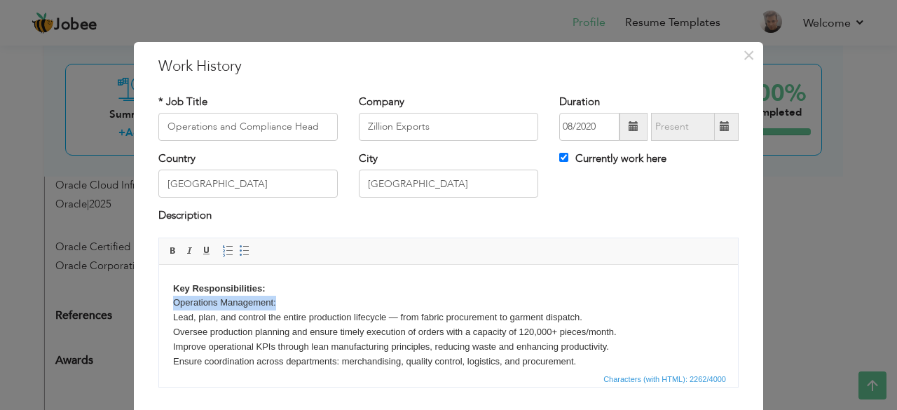
drag, startPoint x: 169, startPoint y: 302, endPoint x: 330, endPoint y: 268, distance: 164.8
click at [302, 298] on html "Full Time - Hybrid As the Head of Operations and Compliance at Zillion Exports,…" at bounding box center [448, 383] width 579 height 436
click at [167, 247] on span at bounding box center [172, 250] width 11 height 11
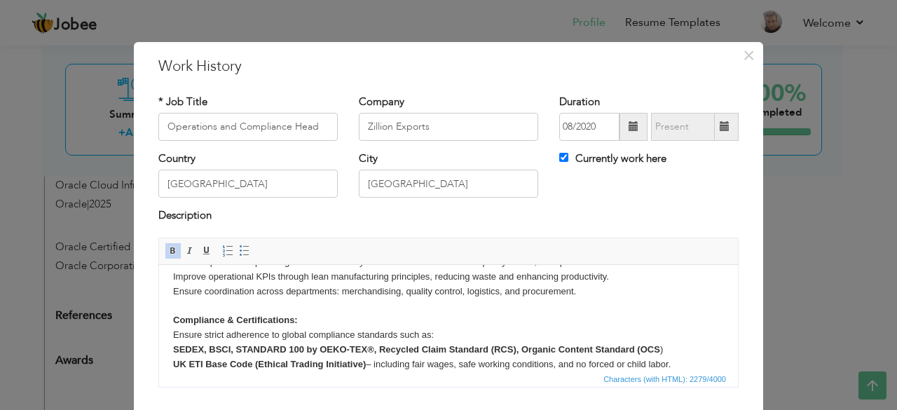
scroll to position [240, 0]
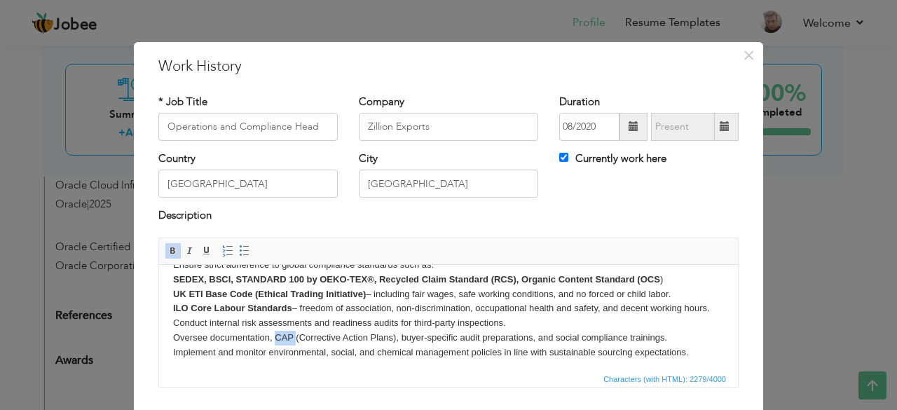
drag, startPoint x: 275, startPoint y: 339, endPoint x: 297, endPoint y: 336, distance: 22.0
click at [297, 336] on body "Full Time - Hybrid As the Head of Operations and Compliance at Zillion Exports,…" at bounding box center [448, 243] width 551 height 408
click at [167, 245] on span at bounding box center [172, 250] width 11 height 11
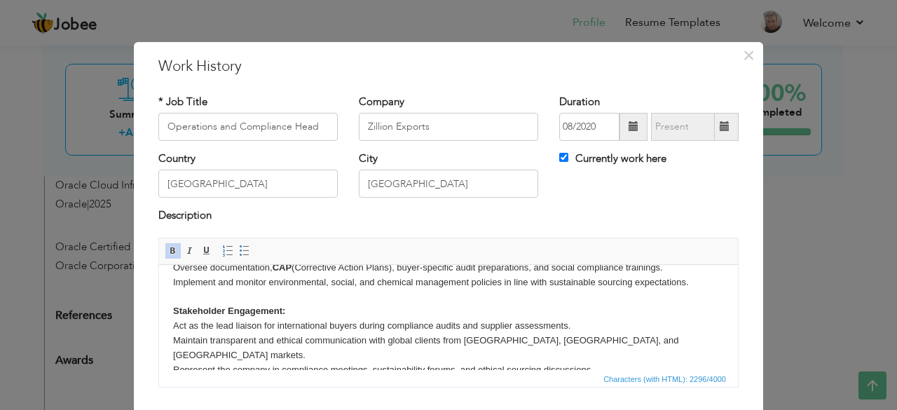
scroll to position [316, 0]
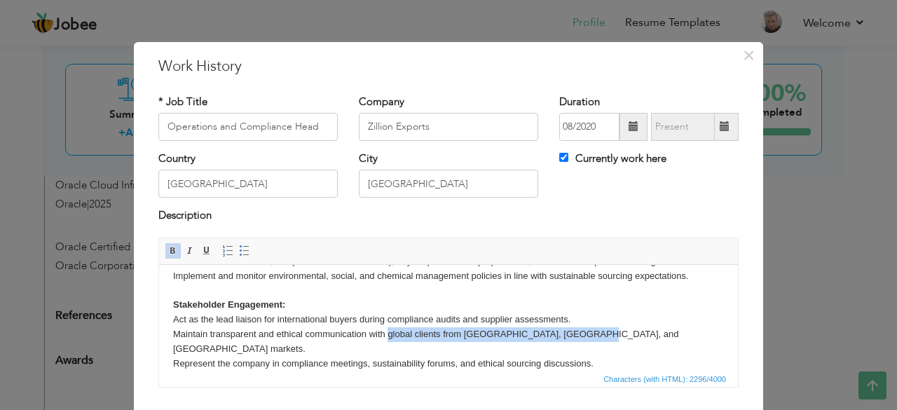
drag, startPoint x: 388, startPoint y: 336, endPoint x: 589, endPoint y: 331, distance: 201.9
click at [589, 331] on body "Full Time - Hybrid As the Head of Operations and Compliance at Zillion Exports,…" at bounding box center [448, 166] width 551 height 408
click at [167, 253] on span at bounding box center [172, 250] width 11 height 11
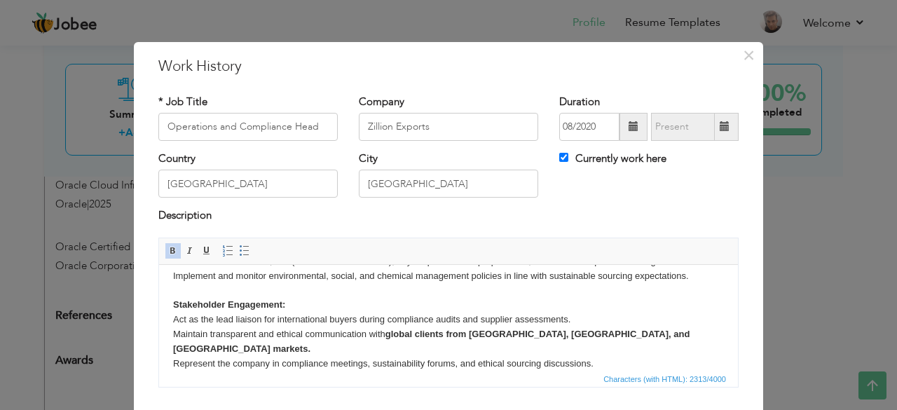
click at [316, 372] on span "Characters (with HTML): 2313/4000" at bounding box center [448, 378] width 579 height 17
drag, startPoint x: 208, startPoint y: 333, endPoint x: 259, endPoint y: 337, distance: 50.6
click at [259, 337] on body "Full Time - Hybrid As the Head of Operations and Compliance at Zillion Exports,…" at bounding box center [448, 166] width 551 height 408
click at [169, 254] on span at bounding box center [172, 250] width 11 height 11
click at [280, 334] on body "Full Time - Hybrid As the Head of Operations and Compliance at Zillion Exports,…" at bounding box center [448, 166] width 551 height 408
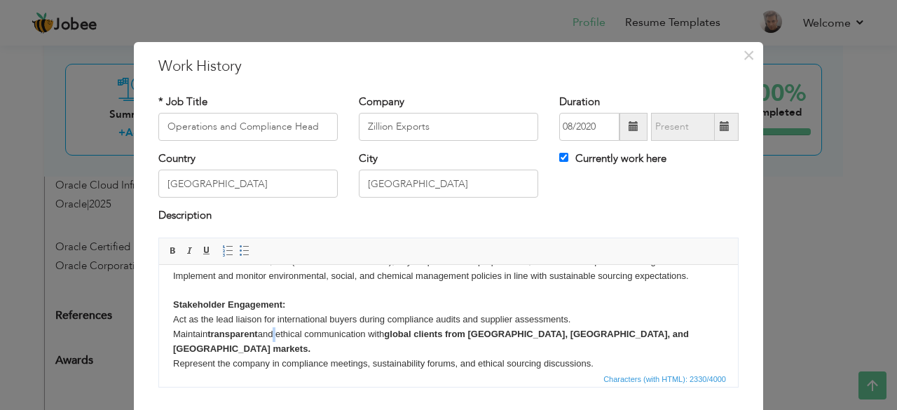
click at [282, 334] on body "Full Time - Hybrid As the Head of Operations and Compliance at Zillion Exports,…" at bounding box center [448, 166] width 551 height 408
drag, startPoint x: 281, startPoint y: 333, endPoint x: 373, endPoint y: 334, distance: 91.8
click at [371, 334] on body "Full Time - Hybrid As the Head of Operations and Compliance at Zillion Exports,…" at bounding box center [448, 166] width 551 height 408
click at [167, 253] on span at bounding box center [172, 250] width 11 height 11
click at [609, 362] on html "Full Time - Hybrid As the Head of Operations and Compliance at Zillion Exports,…" at bounding box center [448, 166] width 579 height 436
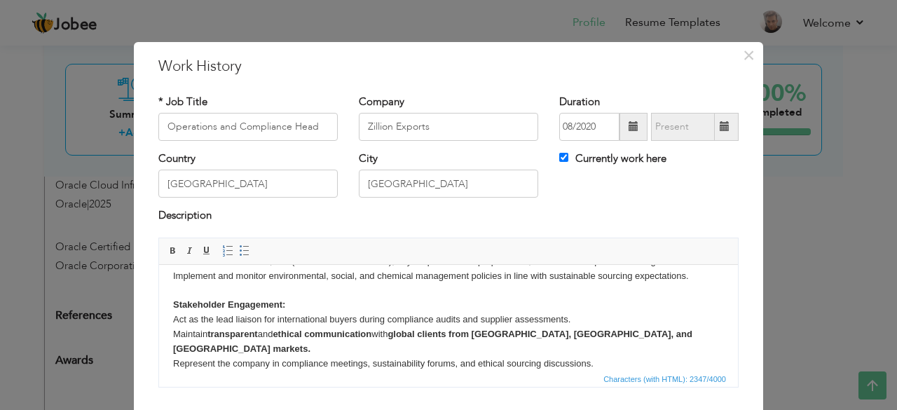
scroll to position [70, 0]
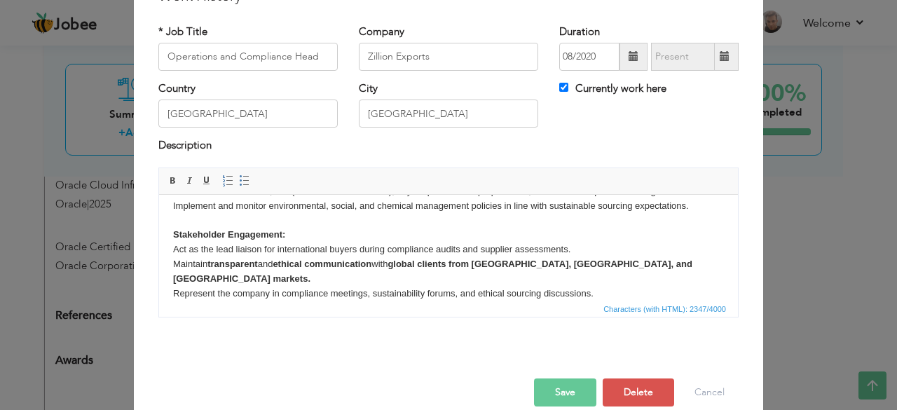
click at [561, 391] on button "Save" at bounding box center [565, 392] width 62 height 28
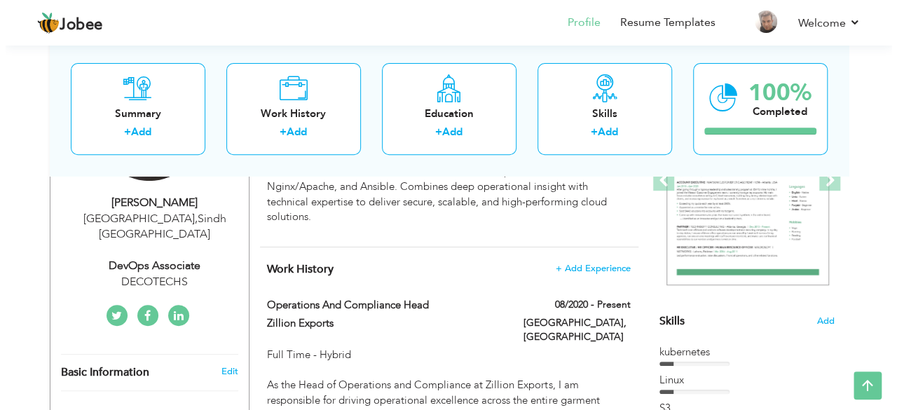
scroll to position [170, 0]
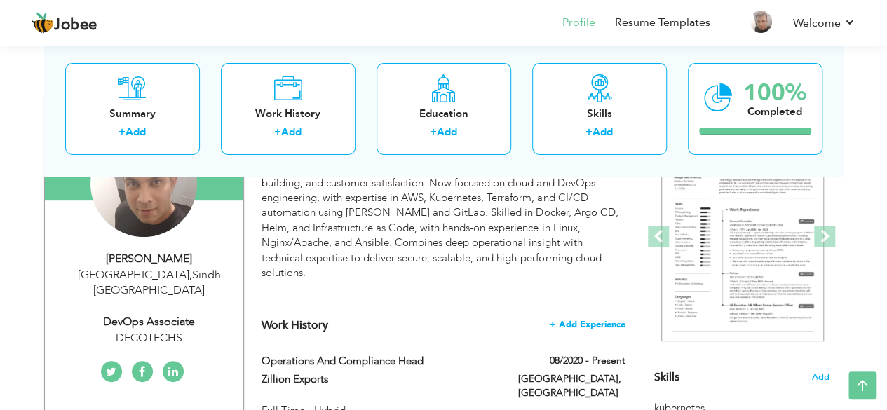
click at [594, 320] on span "+ Add Experience" at bounding box center [587, 325] width 76 height 10
checkbox input "false"
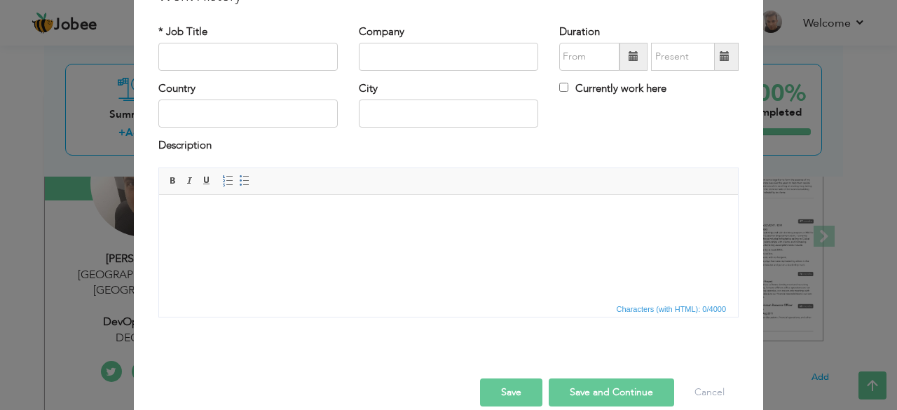
scroll to position [0, 0]
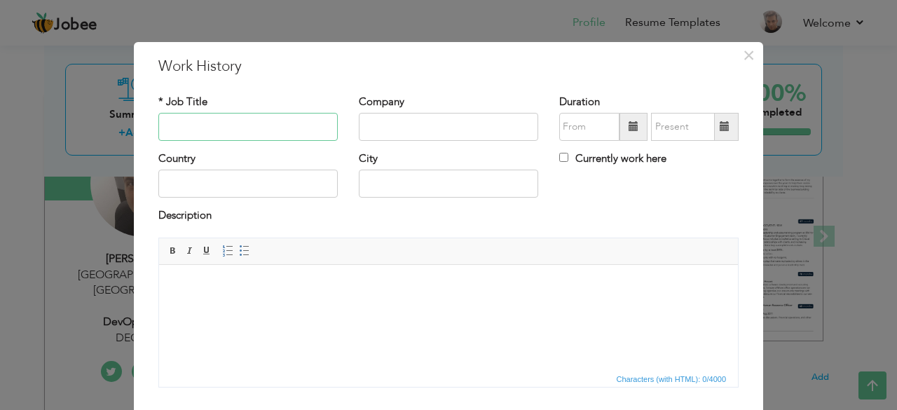
click at [272, 126] on input "text" at bounding box center [247, 127] width 179 height 28
type input "DevOps - Associate"
click at [570, 125] on input "text" at bounding box center [589, 127] width 60 height 28
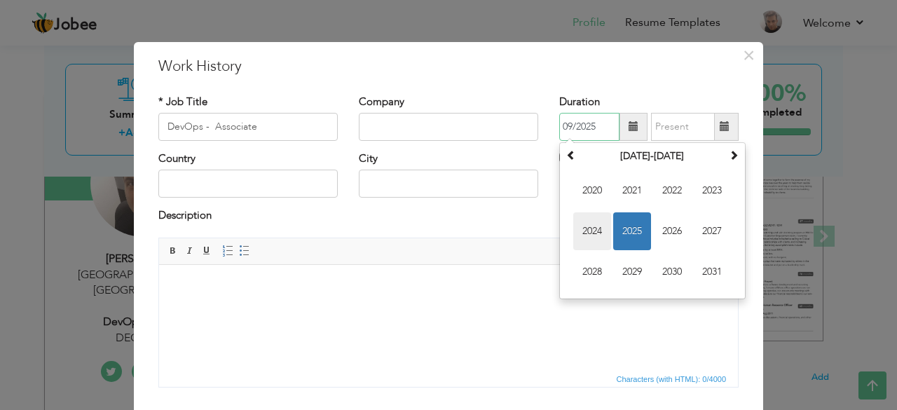
click at [593, 231] on span "2024" at bounding box center [592, 231] width 38 height 38
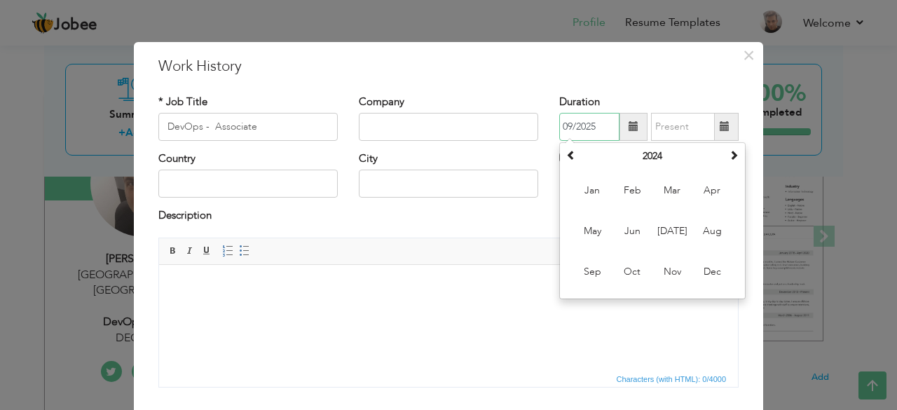
click at [566, 125] on input "09/2025" at bounding box center [589, 127] width 60 height 28
click at [598, 125] on input "10/2025" at bounding box center [589, 127] width 60 height 28
click at [631, 271] on span "Oct" at bounding box center [632, 272] width 38 height 38
type input "10/2024"
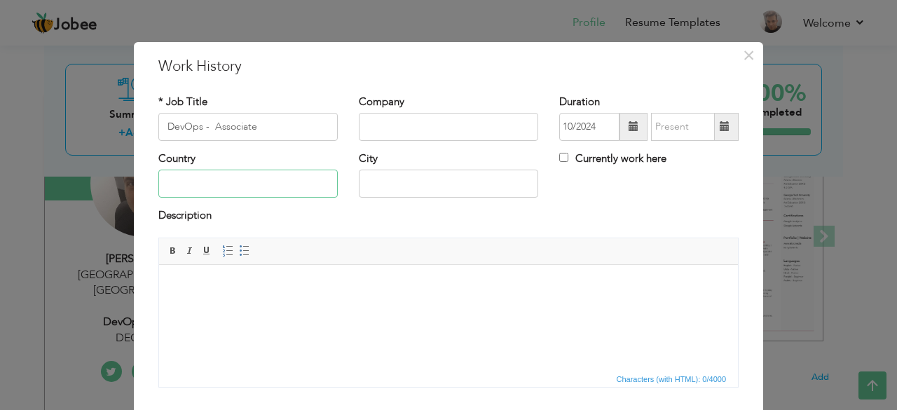
click at [258, 184] on input "text" at bounding box center [247, 184] width 179 height 28
type input "U"
type input "[GEOGRAPHIC_DATA]"
click at [347, 292] on html at bounding box center [448, 285] width 579 height 43
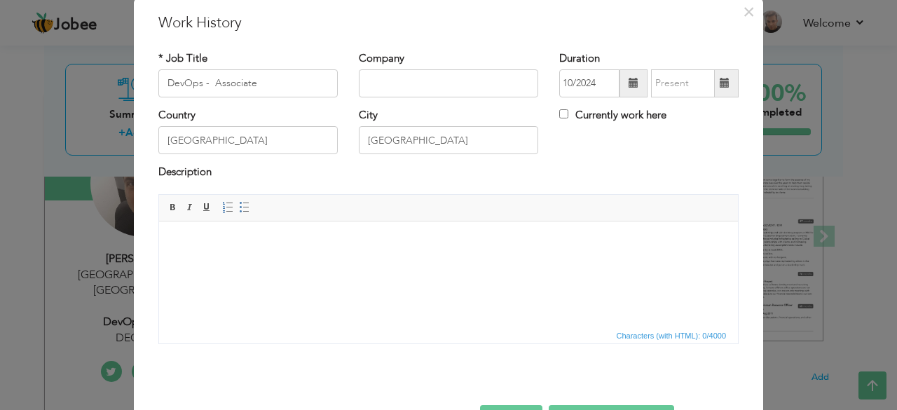
scroll to position [53, 0]
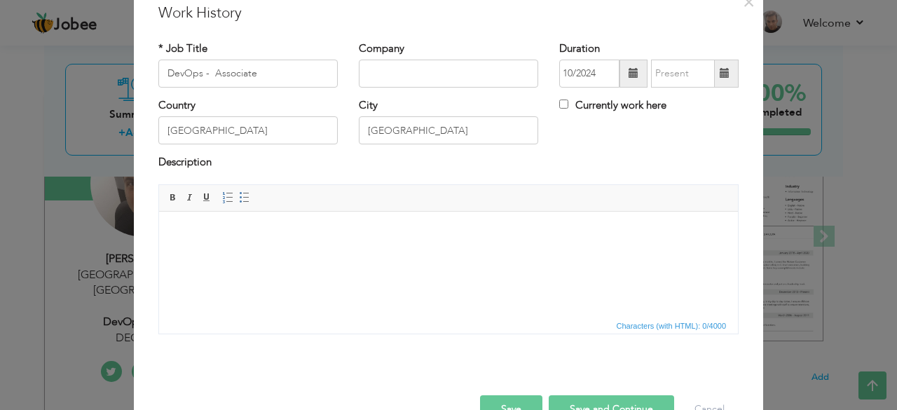
click at [329, 240] on html at bounding box center [448, 232] width 579 height 43
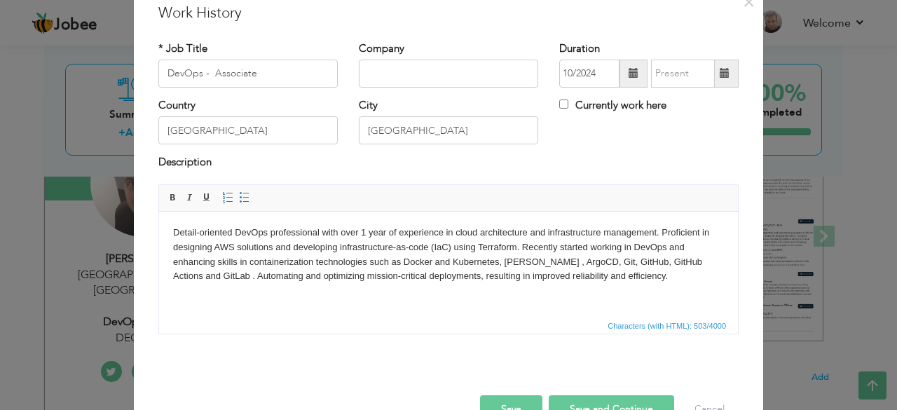
click at [367, 232] on body "Detail-oriented DevOps professional with over 1 year of experience in cloud arc…" at bounding box center [448, 254] width 551 height 58
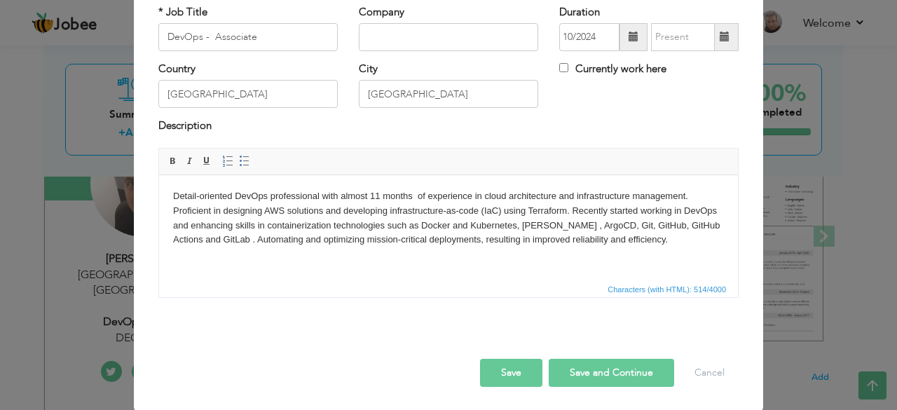
click at [481, 213] on body "Detail-oriented DevOps professional with almost 11 months of experience in clou…" at bounding box center [448, 218] width 551 height 58
drag, startPoint x: 390, startPoint y: 210, endPoint x: 504, endPoint y: 212, distance: 114.2
click at [504, 212] on body "Detail-oriented DevOps professional with almost 11 months of experience in clou…" at bounding box center [448, 218] width 551 height 58
click at [170, 159] on span at bounding box center [172, 161] width 11 height 11
drag, startPoint x: 537, startPoint y: 211, endPoint x: 575, endPoint y: 211, distance: 37.8
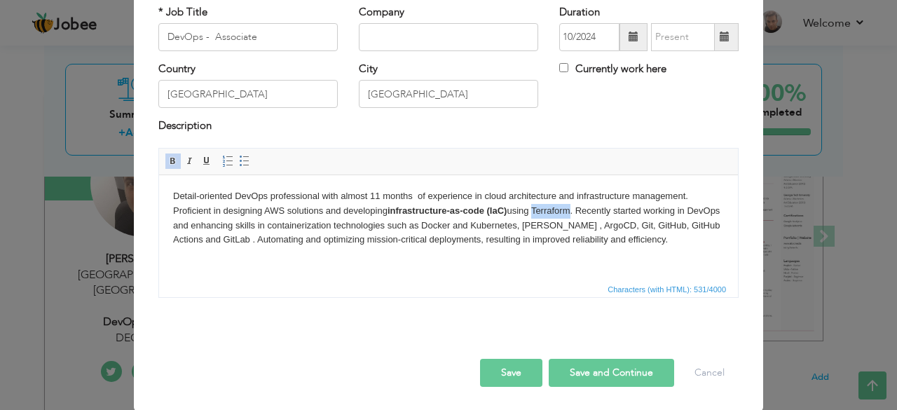
click at [575, 211] on body "Detail-oriented DevOps professional with almost 11 months of experience in clou…" at bounding box center [448, 218] width 551 height 58
click at [167, 162] on span at bounding box center [172, 161] width 11 height 11
drag, startPoint x: 173, startPoint y: 224, endPoint x: 206, endPoint y: 224, distance: 32.9
click at [206, 224] on body "Detail-oriented DevOps professional with almost 11 months of experience in clou…" at bounding box center [448, 218] width 551 height 58
click at [169, 158] on span at bounding box center [172, 161] width 11 height 11
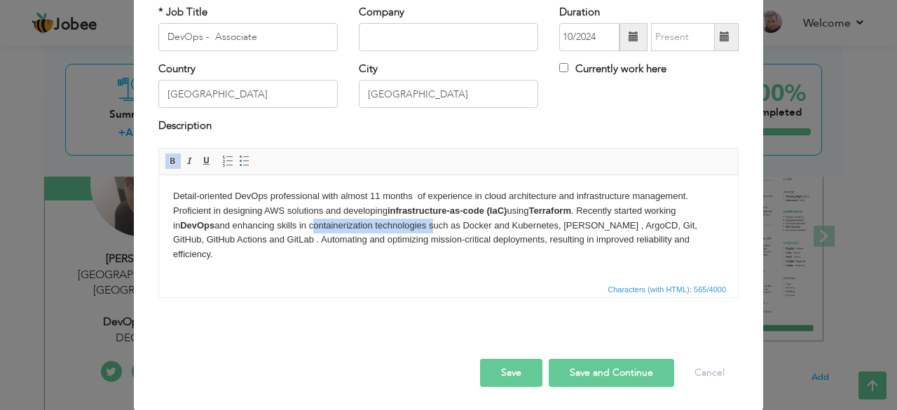
drag, startPoint x: 305, startPoint y: 226, endPoint x: 424, endPoint y: 226, distance: 119.1
click at [424, 226] on body "Detail-oriented DevOps professional with almost 11 months of experience in clou…" at bounding box center [448, 225] width 551 height 73
click at [172, 156] on span at bounding box center [172, 161] width 11 height 11
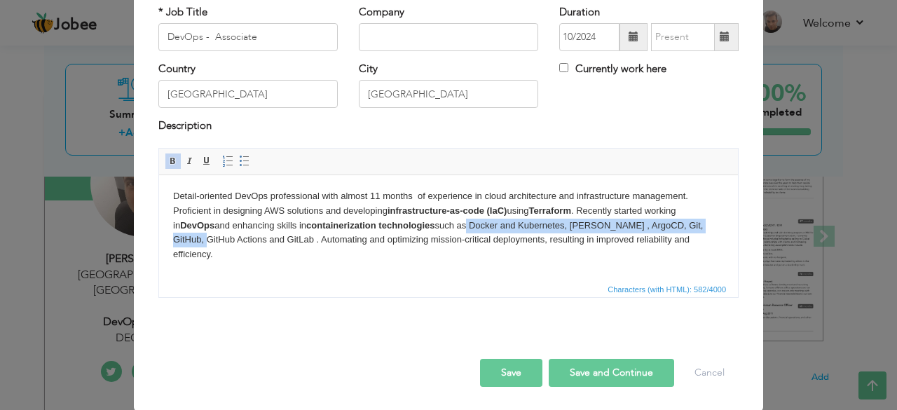
drag, startPoint x: 467, startPoint y: 224, endPoint x: 725, endPoint y: 222, distance: 257.9
click at [725, 222] on html "Detail-oriented DevOps professional with almost 11 months of experience in clou…" at bounding box center [448, 224] width 579 height 101
click at [167, 164] on span at bounding box center [172, 161] width 11 height 11
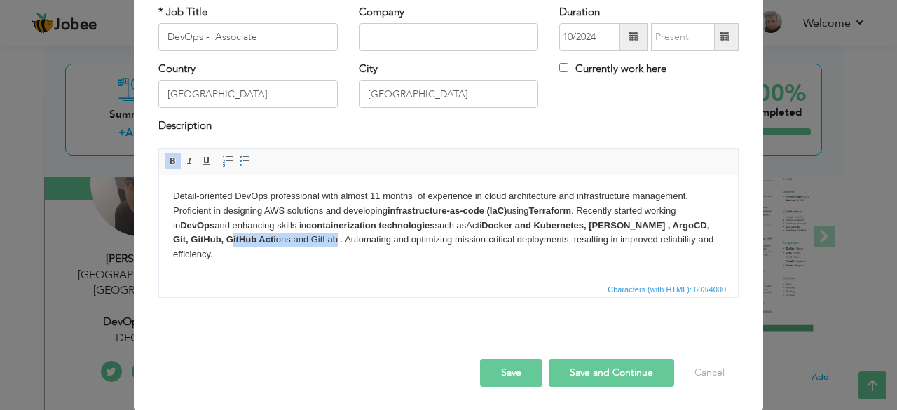
drag, startPoint x: 285, startPoint y: 241, endPoint x: 207, endPoint y: 240, distance: 78.5
click at [207, 240] on body "Detail-oriented DevOps professional with almost 11 months of experience in clou…" at bounding box center [448, 225] width 551 height 73
click at [167, 160] on span at bounding box center [172, 161] width 11 height 11
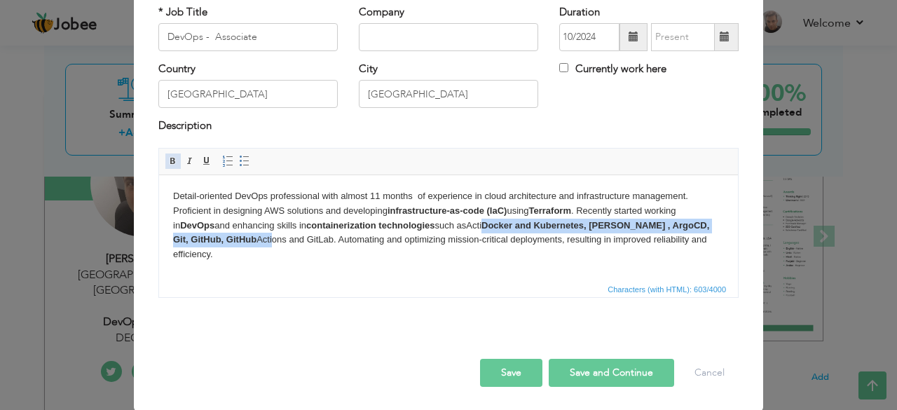
click at [167, 160] on span at bounding box center [172, 161] width 11 height 11
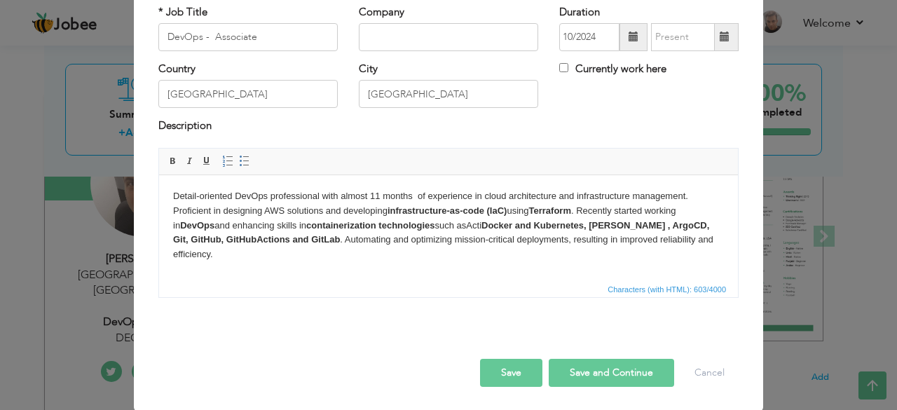
click at [331, 266] on html "Detail-oriented DevOps professional with almost 11 months of experience in clou…" at bounding box center [448, 224] width 579 height 101
click at [672, 226] on strong "Docker and Kubernetes, Jenkins , ArgoCD, Git, GitHub, GitHub Actions and GitLab" at bounding box center [441, 231] width 536 height 25
click at [399, 43] on input "text" at bounding box center [448, 37] width 179 height 28
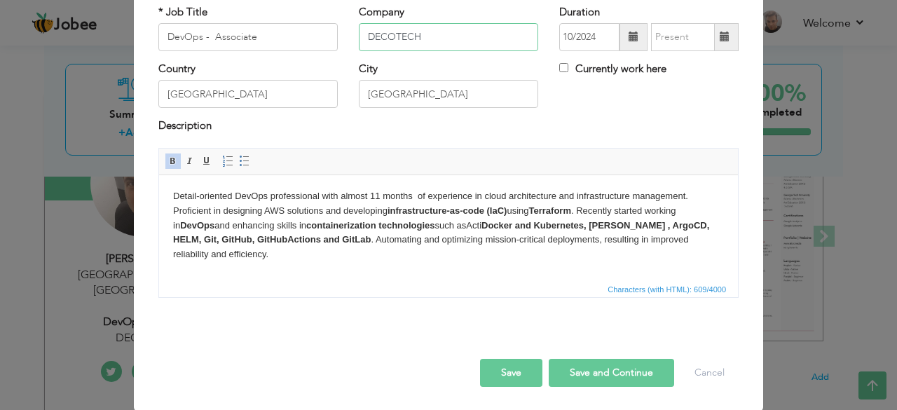
type input "DECOTECH"
click at [169, 196] on html "Detail-oriented DevOps professional with almost 11 months of experience in clou…" at bounding box center [448, 224] width 579 height 101
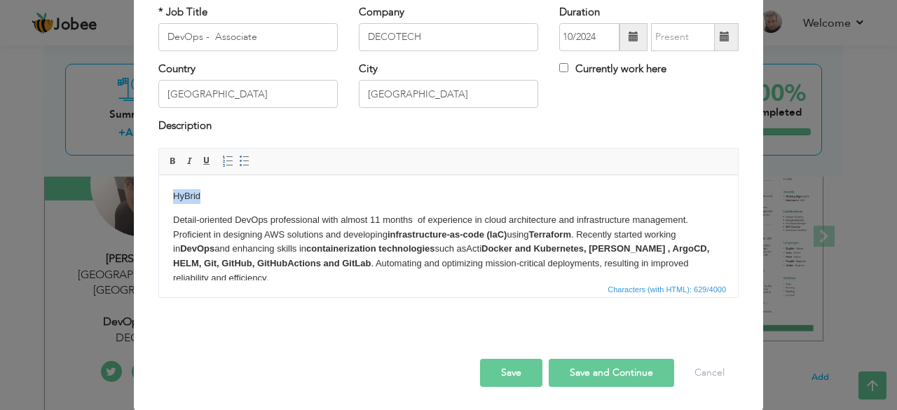
drag, startPoint x: 208, startPoint y: 197, endPoint x: 172, endPoint y: 197, distance: 36.4
click at [172, 197] on html "HyBrid Detail-oriented DevOps professional with almost 11 months of experience …" at bounding box center [448, 236] width 579 height 125
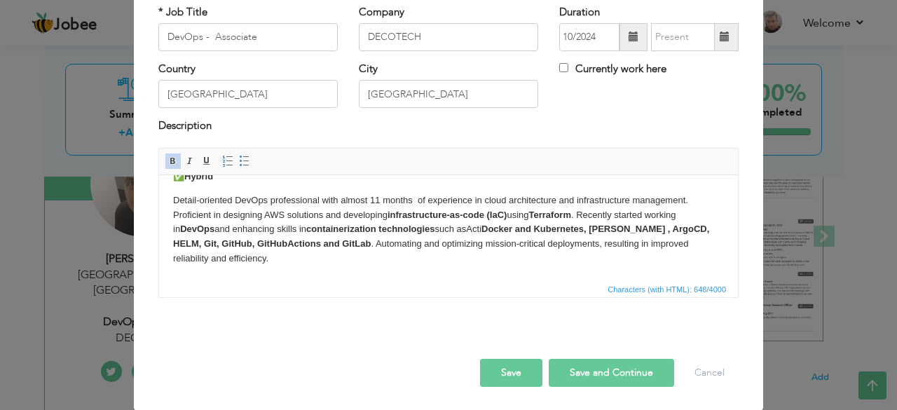
click at [505, 374] on button "Save" at bounding box center [511, 373] width 62 height 28
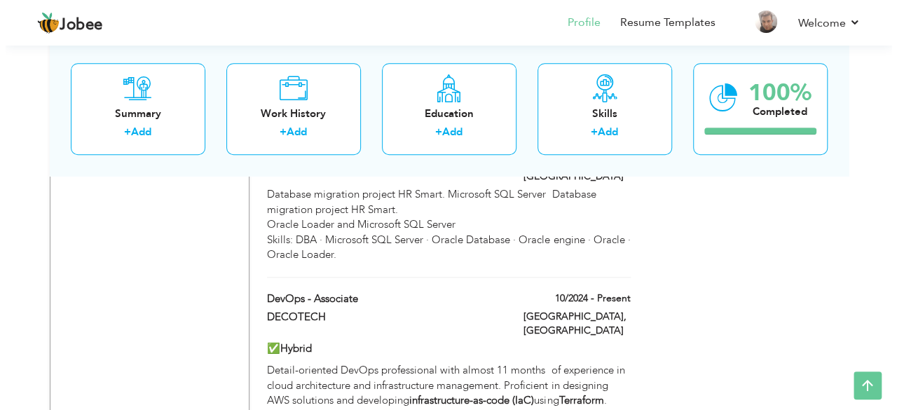
scroll to position [3168, 0]
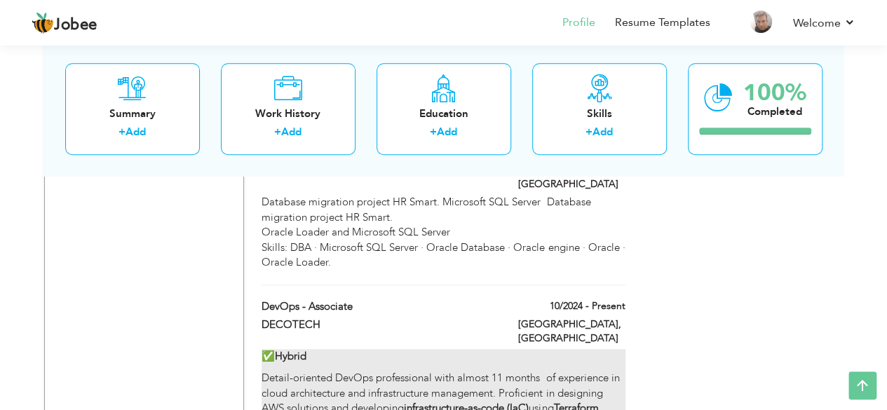
checkbox input "true"
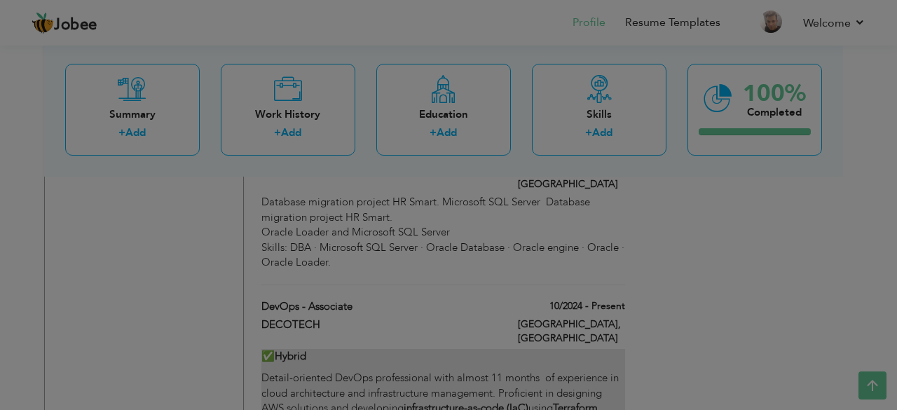
scroll to position [0, 0]
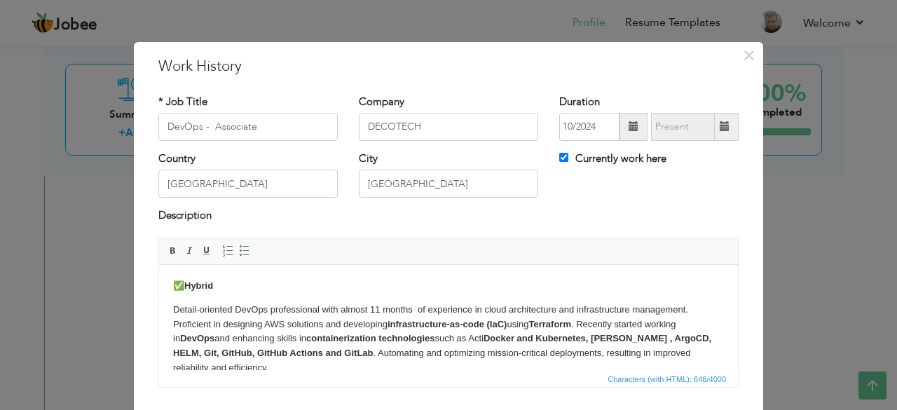
click at [486, 341] on strong "Docker and Kubernetes, [PERSON_NAME] , ArgoCD, HELM, Git, GitHub, GitHub Action…" at bounding box center [442, 344] width 538 height 25
drag, startPoint x: 263, startPoint y: 327, endPoint x: 287, endPoint y: 328, distance: 23.8
click at [287, 328] on p "Detail-oriented DevOps professional with almost 11 months of experience in clou…" at bounding box center [448, 338] width 551 height 73
click at [167, 254] on span at bounding box center [172, 250] width 11 height 11
click at [353, 300] on body "✅ Hybrid Detail-oriented DevOps professional with almost 11 months of experienc…" at bounding box center [448, 326] width 551 height 97
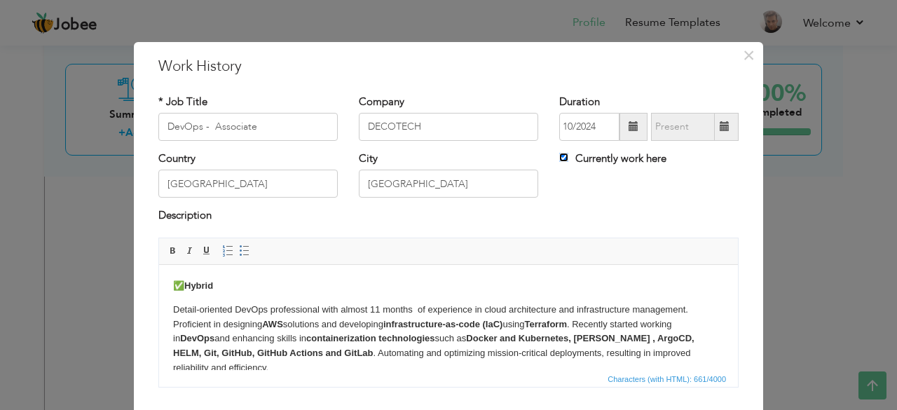
click at [559, 159] on input "Currently work here" at bounding box center [563, 157] width 9 height 9
checkbox input "false"
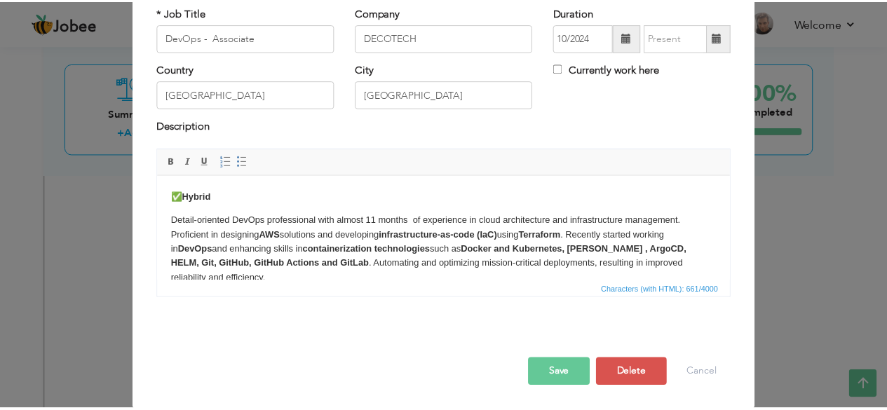
scroll to position [90, 0]
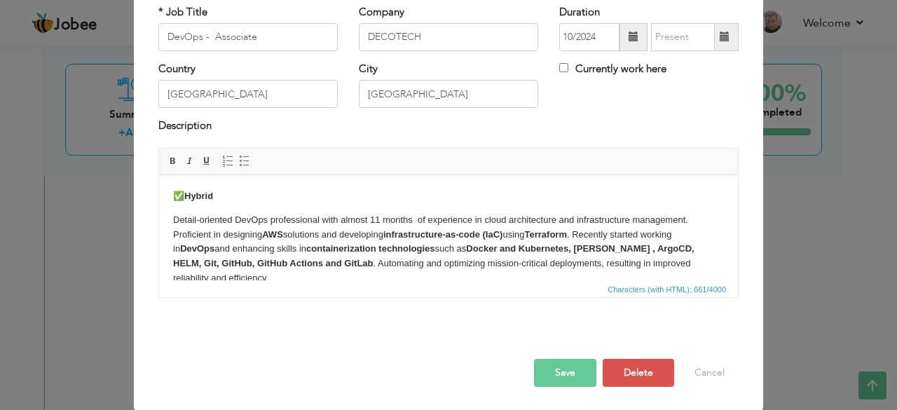
click at [555, 370] on button "Save" at bounding box center [565, 373] width 62 height 28
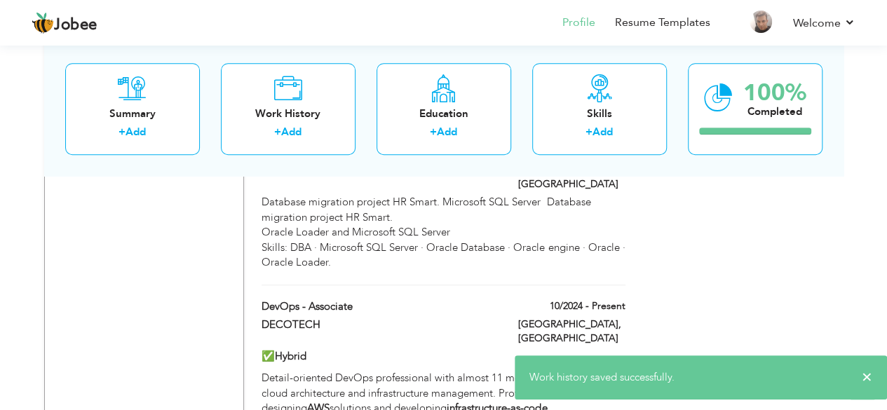
click at [806, 256] on div "Choose a Template ‹" at bounding box center [743, 325] width 200 height 6457
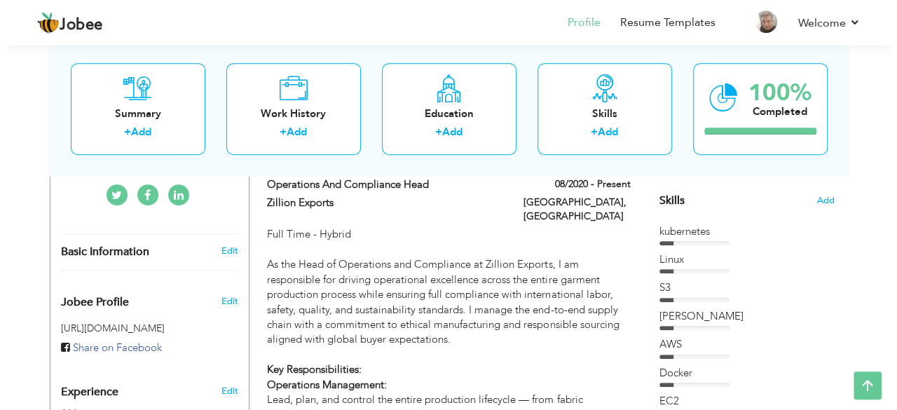
scroll to position [296, 0]
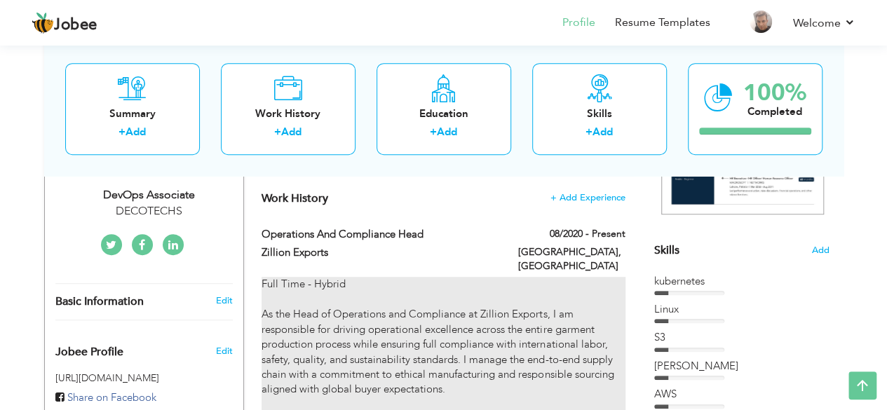
type input "Operations and Compliance Head"
type input "Zillion Exports"
type input "08/2020"
checkbox input "true"
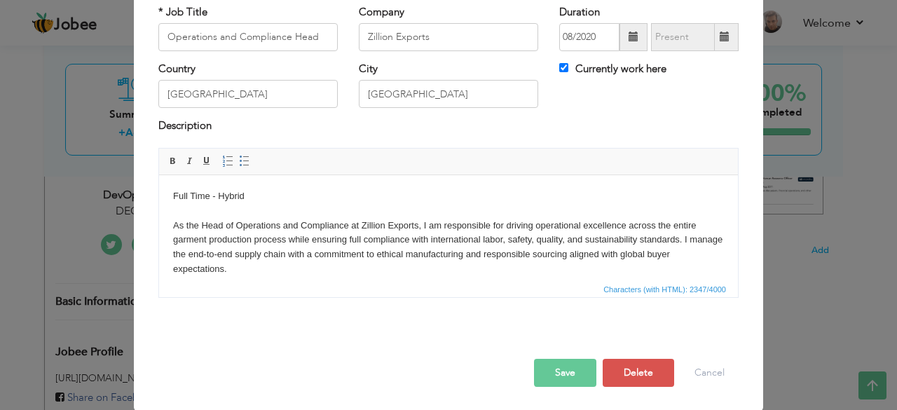
scroll to position [0, 0]
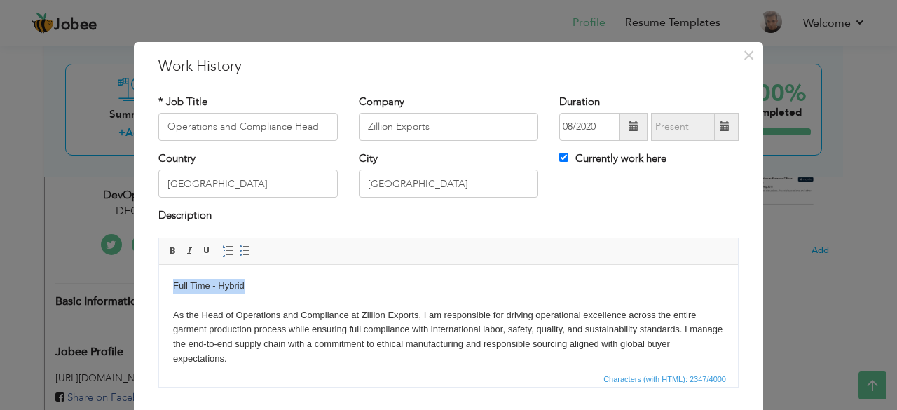
drag, startPoint x: 280, startPoint y: 285, endPoint x: 158, endPoint y: 284, distance: 122.6
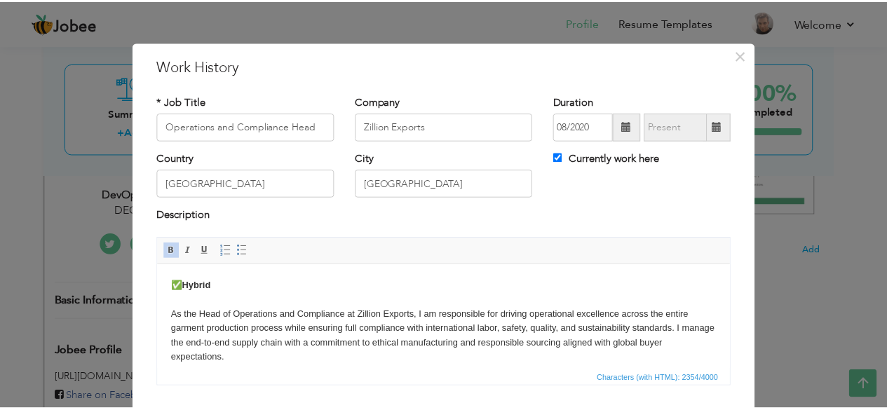
scroll to position [90, 0]
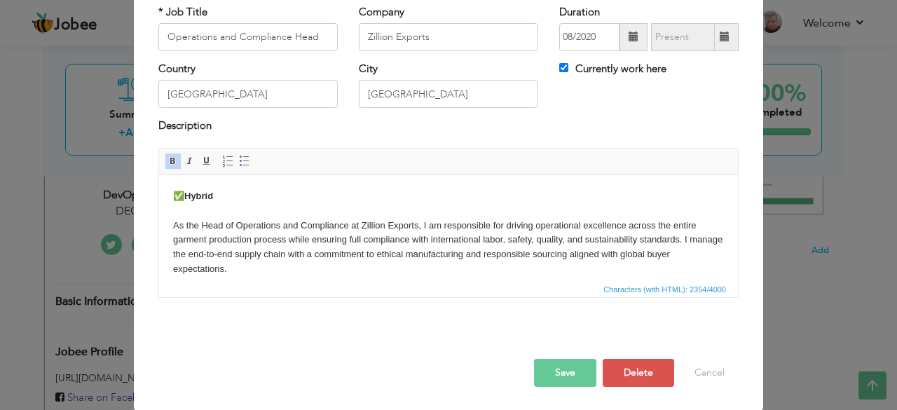
click at [561, 375] on button "Save" at bounding box center [565, 373] width 62 height 28
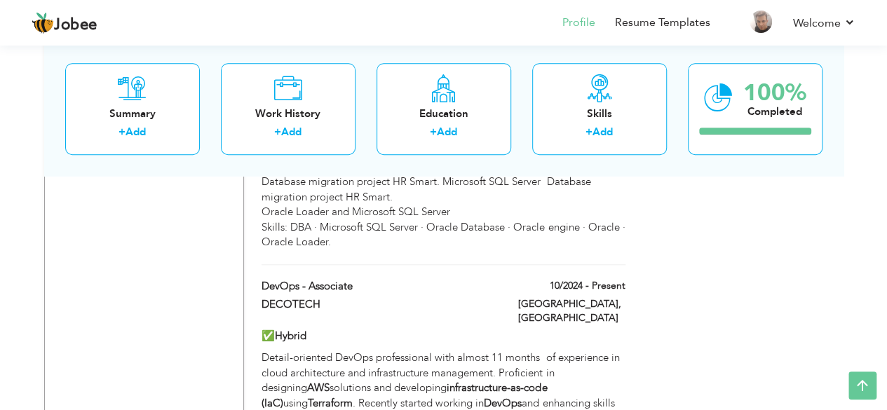
scroll to position [3155, 0]
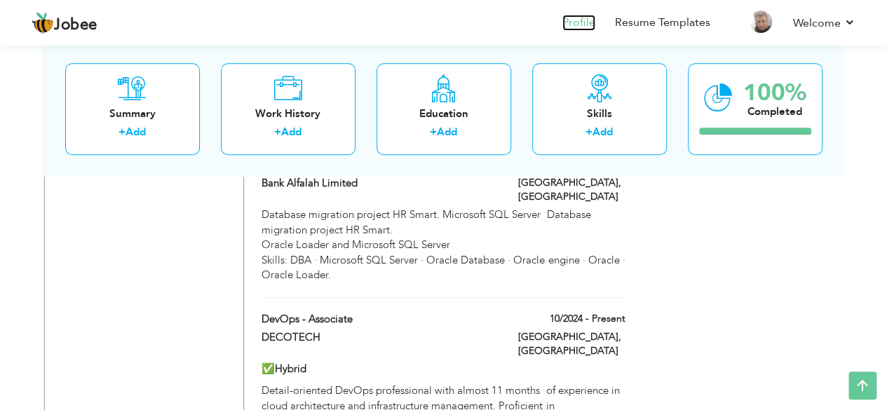
click at [582, 22] on link "Profile" at bounding box center [578, 23] width 33 height 16
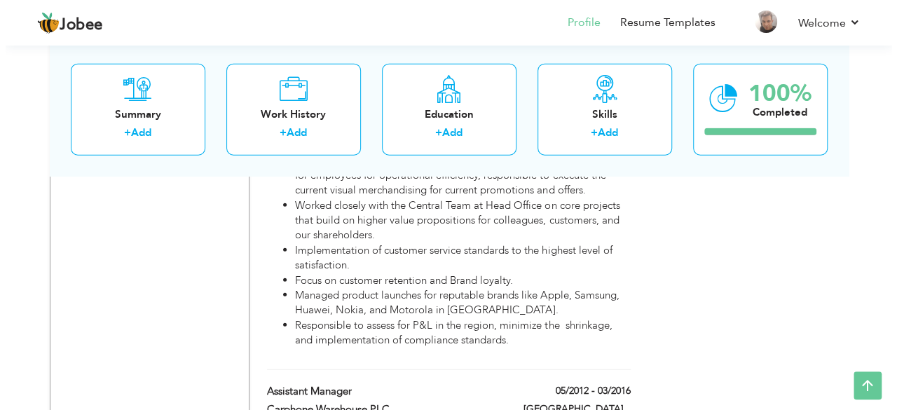
scroll to position [1706, 0]
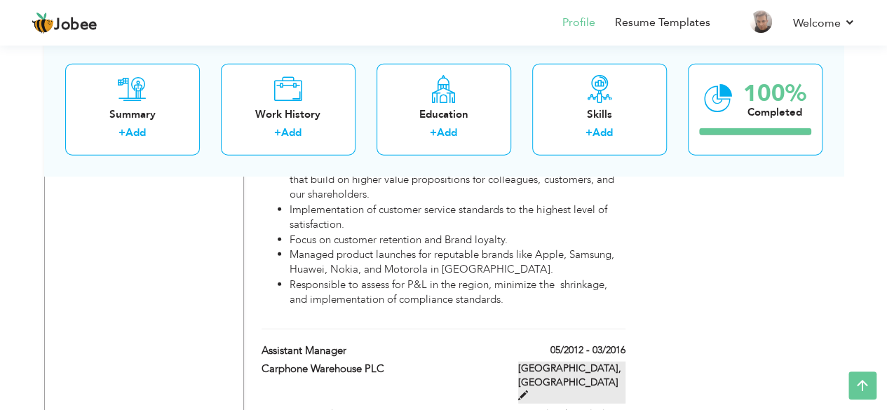
click at [555, 362] on label "[GEOGRAPHIC_DATA], [GEOGRAPHIC_DATA]" at bounding box center [571, 383] width 107 height 42
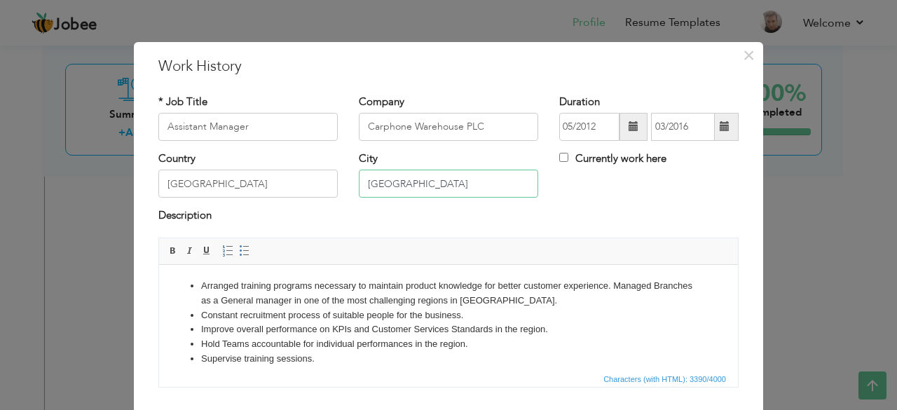
click at [363, 187] on input "[GEOGRAPHIC_DATA]" at bounding box center [448, 184] width 179 height 28
click at [166, 179] on input "[GEOGRAPHIC_DATA]" at bounding box center [247, 184] width 179 height 28
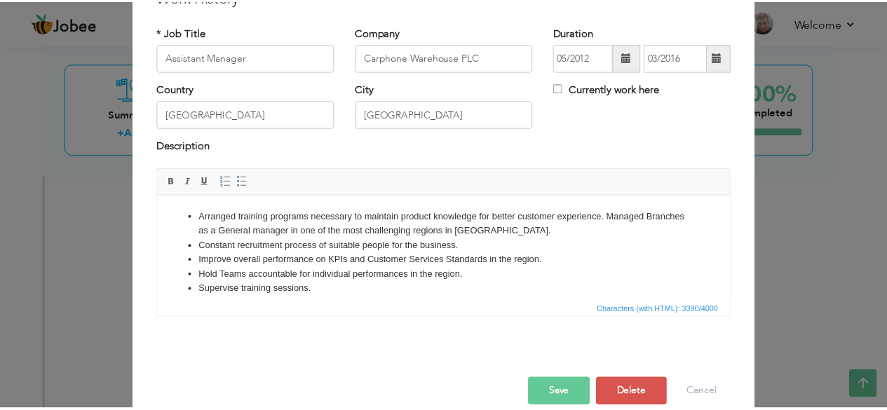
scroll to position [90, 0]
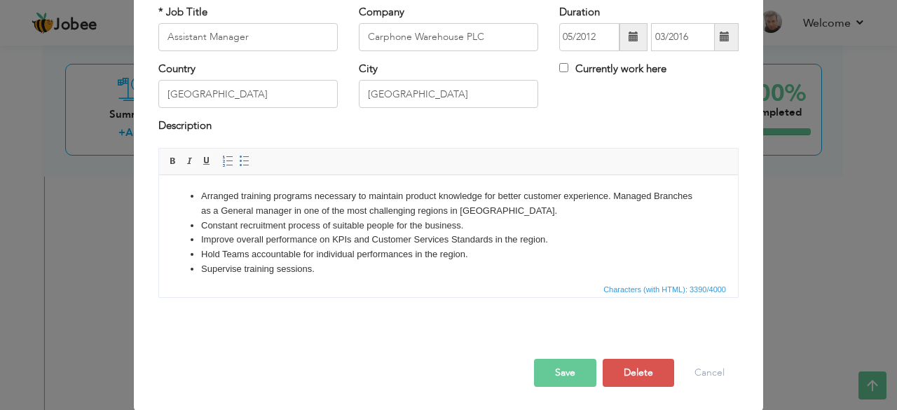
click at [558, 374] on button "Save" at bounding box center [565, 373] width 62 height 28
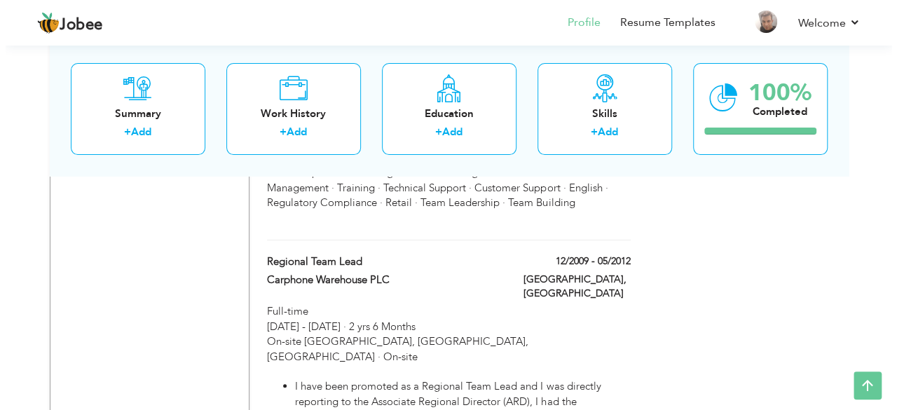
scroll to position [2617, 0]
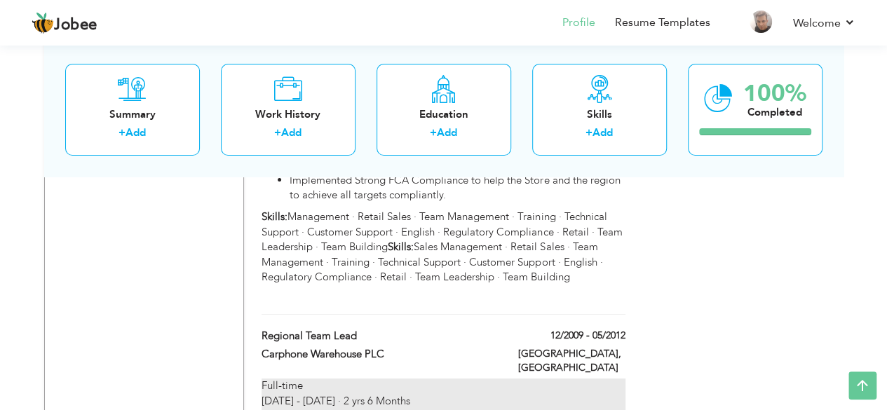
type input "Regional Team Lead"
type input "12/2009"
type input "05/2012"
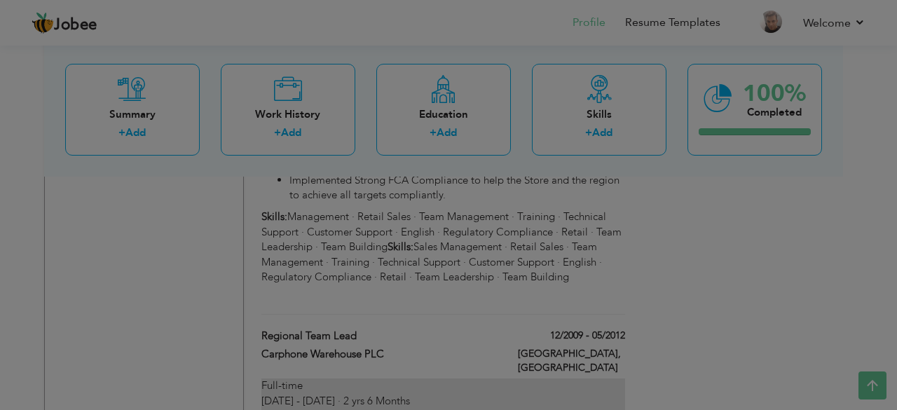
scroll to position [0, 0]
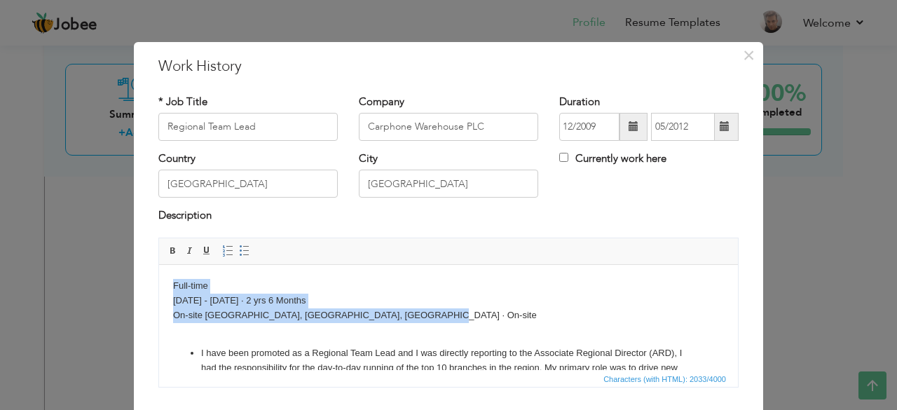
drag, startPoint x: 449, startPoint y: 320, endPoint x: 308, endPoint y: 547, distance: 268.2
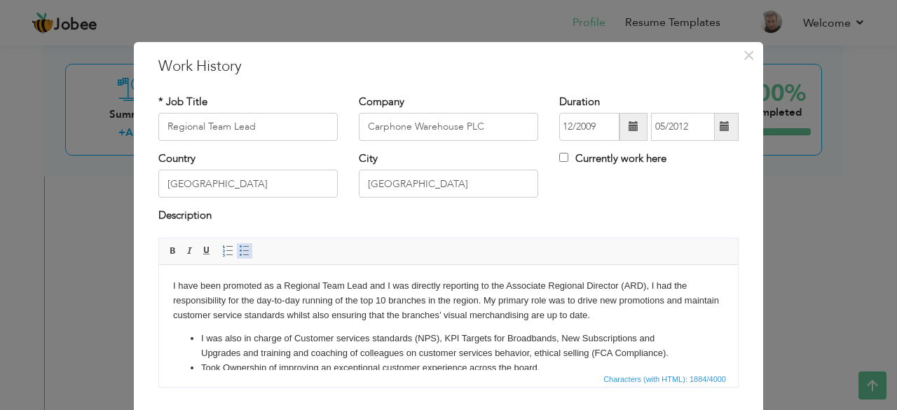
click at [239, 252] on span at bounding box center [244, 250] width 11 height 11
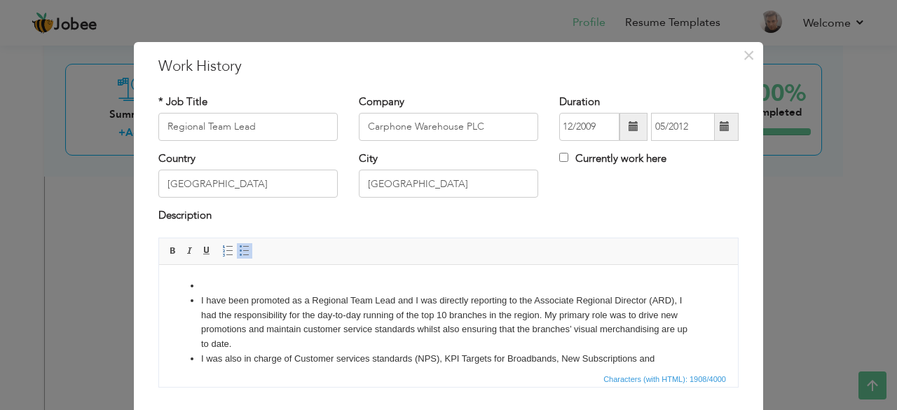
click at [214, 285] on li at bounding box center [448, 285] width 495 height 15
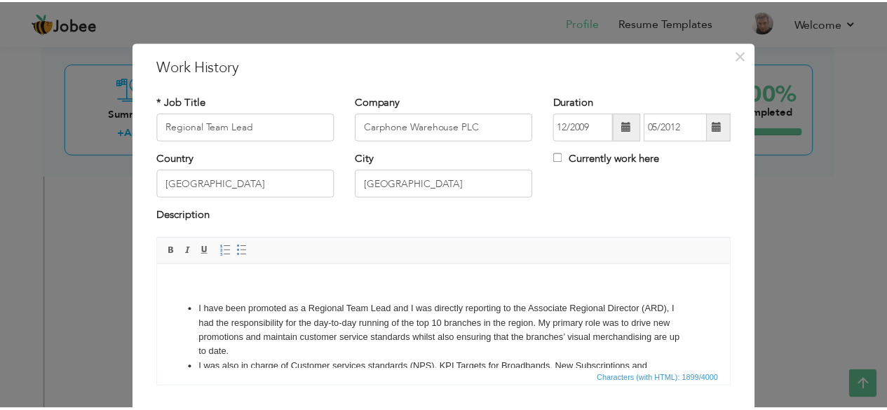
scroll to position [90, 0]
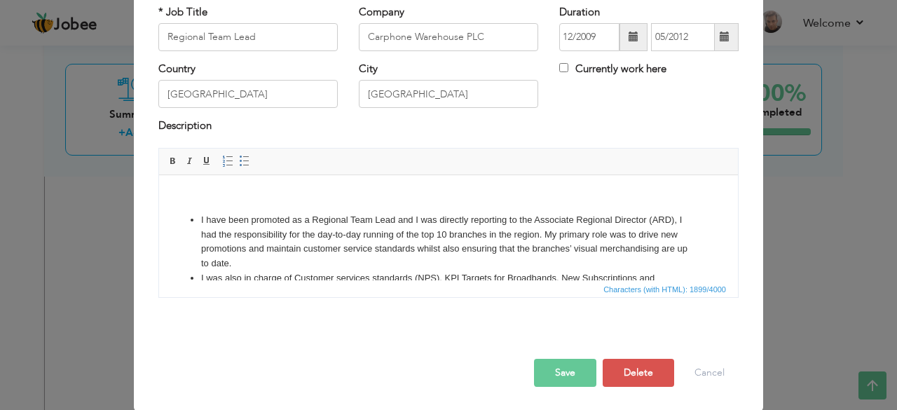
click at [556, 379] on button "Save" at bounding box center [565, 373] width 62 height 28
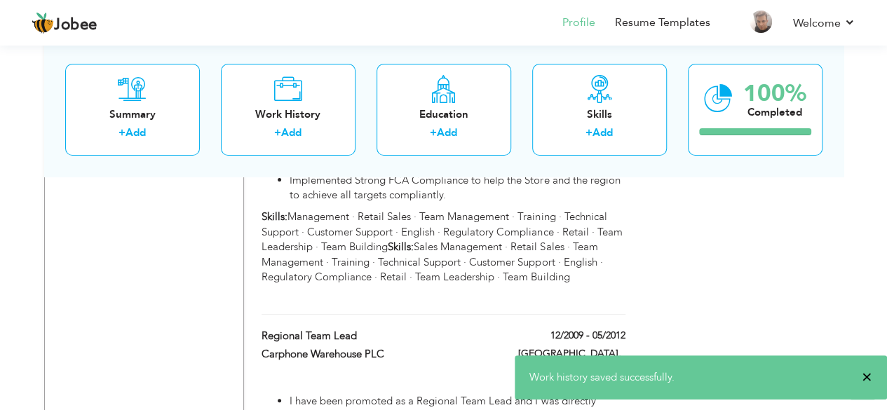
click at [865, 374] on span "×" at bounding box center [866, 377] width 11 height 14
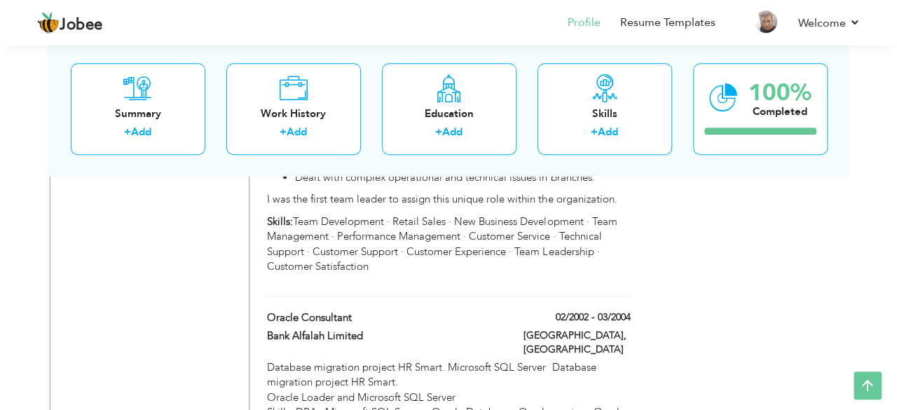
scroll to position [3162, 0]
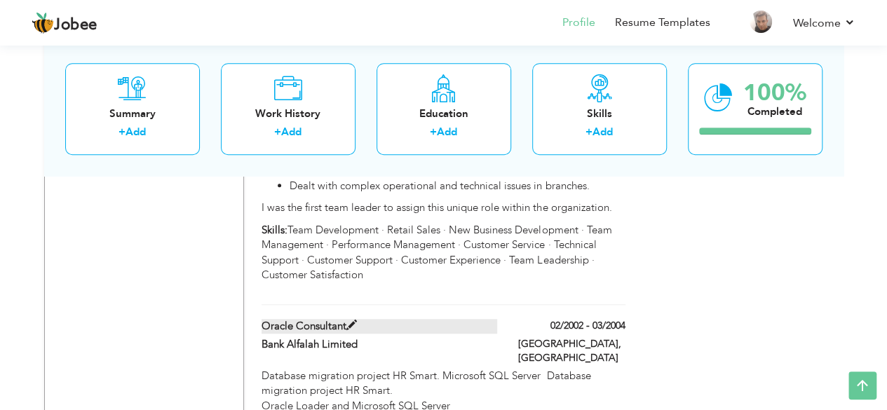
click at [351, 320] on span at bounding box center [351, 325] width 11 height 11
type input "Oracle Consultant"
type input "Bank Alfalah Limited"
type input "02/2002"
type input "03/2004"
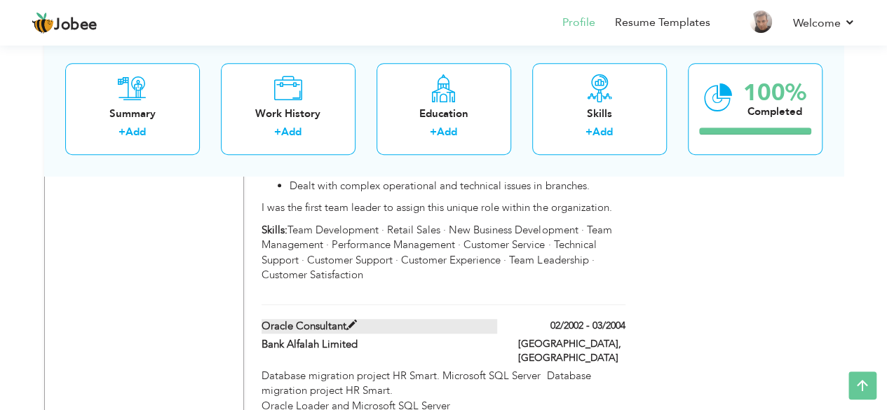
type input "[GEOGRAPHIC_DATA]"
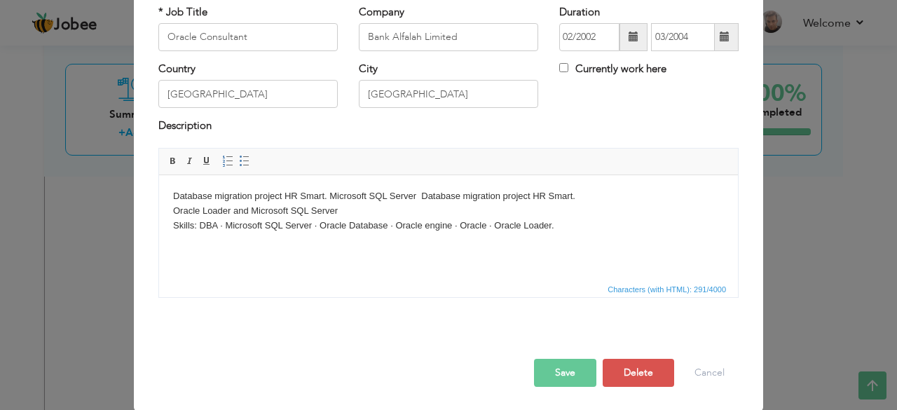
scroll to position [0, 0]
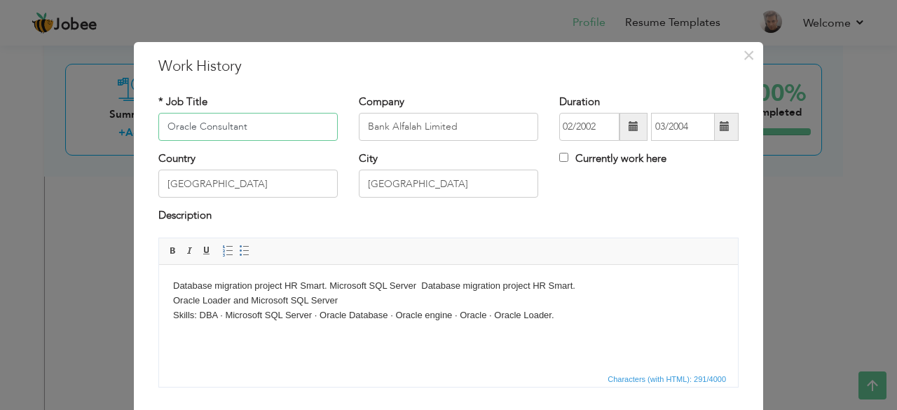
click at [252, 130] on input "Oracle Consultant" at bounding box center [247, 127] width 179 height 28
type input "Oracle Consultant (Trainee)"
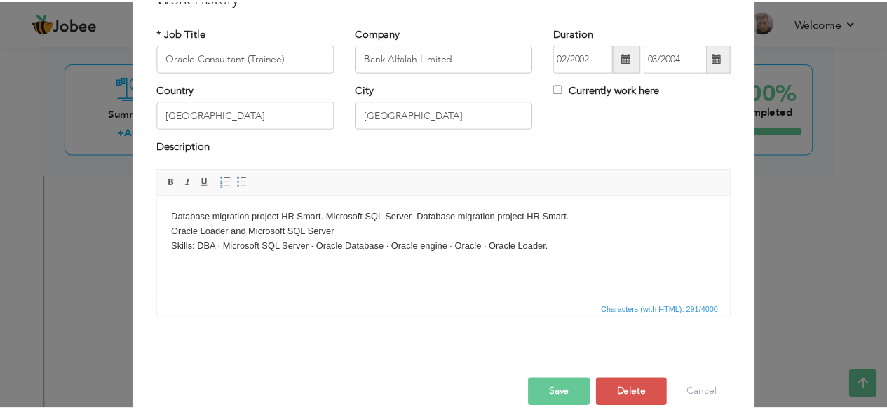
scroll to position [90, 0]
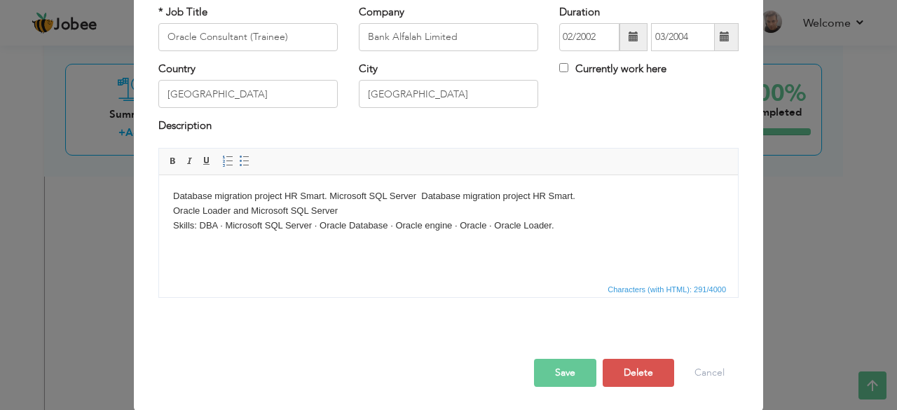
click at [560, 370] on button "Save" at bounding box center [565, 373] width 62 height 28
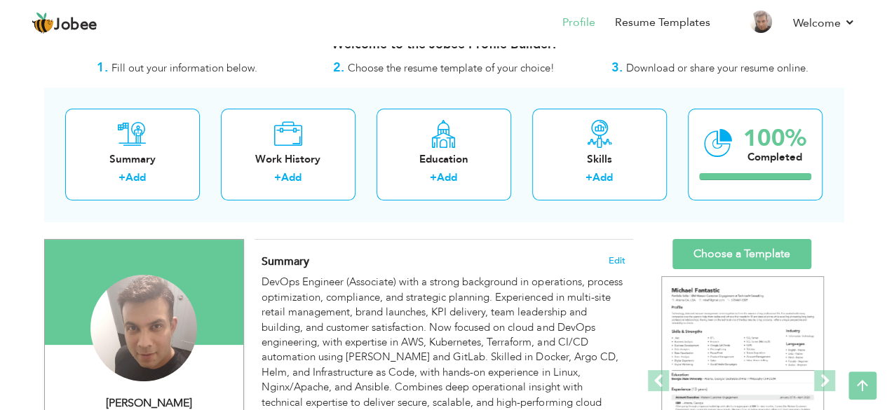
scroll to position [0, 0]
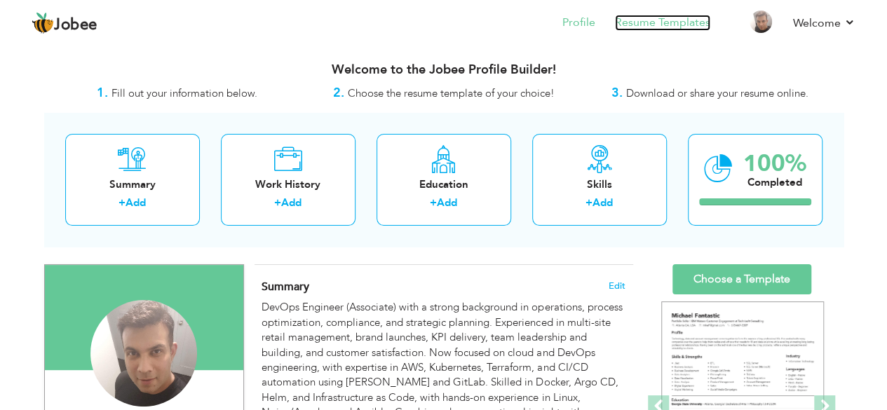
click at [666, 19] on link "Resume Templates" at bounding box center [662, 23] width 95 height 16
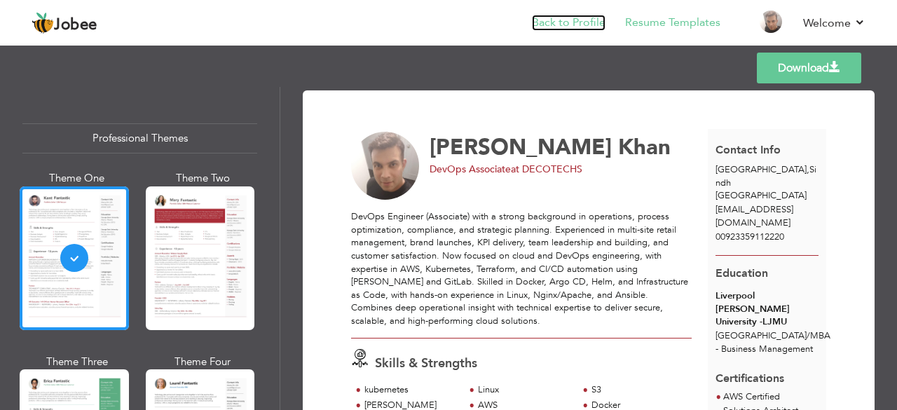
click at [561, 26] on link "Back to Profile" at bounding box center [569, 23] width 74 height 16
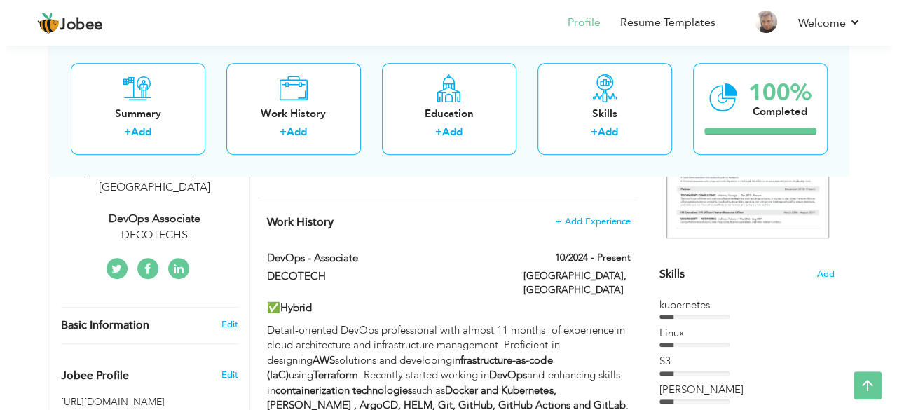
scroll to position [280, 0]
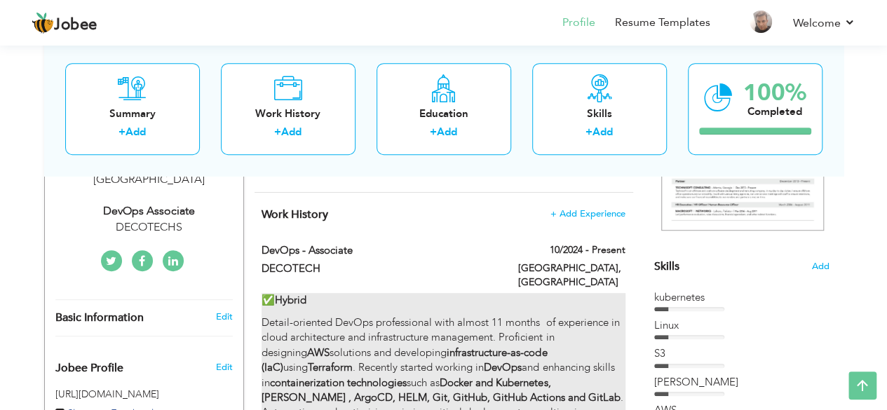
click at [412, 315] on p "Detail-oriented DevOps professional with almost 11 months of experience in clou…" at bounding box center [442, 375] width 363 height 120
type input "DevOps - Associate"
type input "DECOTECH"
type input "10/2024"
type input "[GEOGRAPHIC_DATA]"
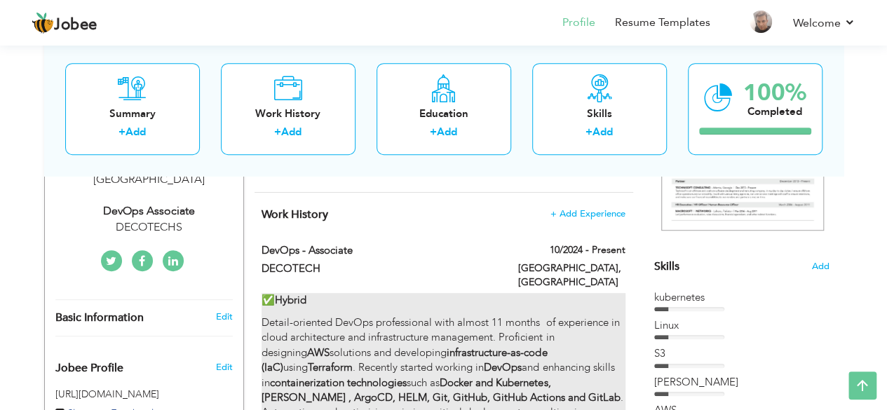
type input "[GEOGRAPHIC_DATA]"
checkbox input "true"
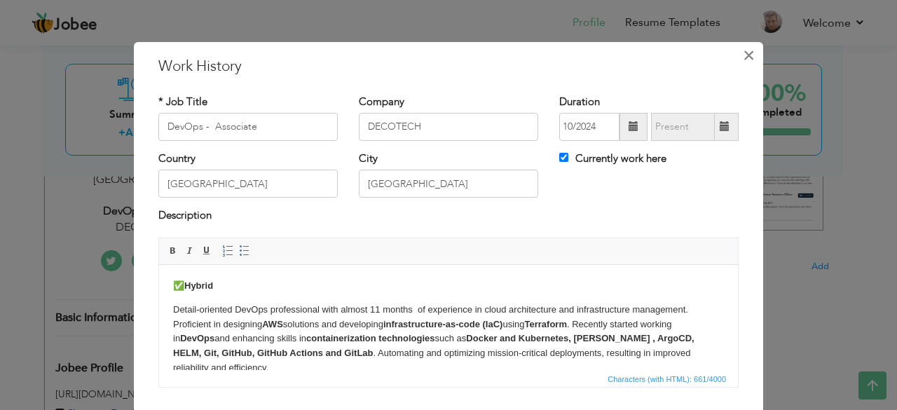
click at [743, 48] on span "×" at bounding box center [749, 55] width 12 height 25
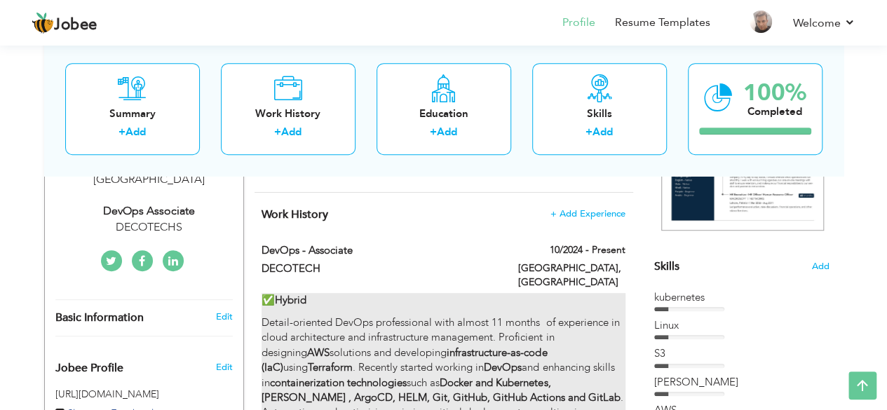
click at [283, 315] on p "Detail-oriented DevOps professional with almost 11 months of experience in clou…" at bounding box center [442, 375] width 363 height 120
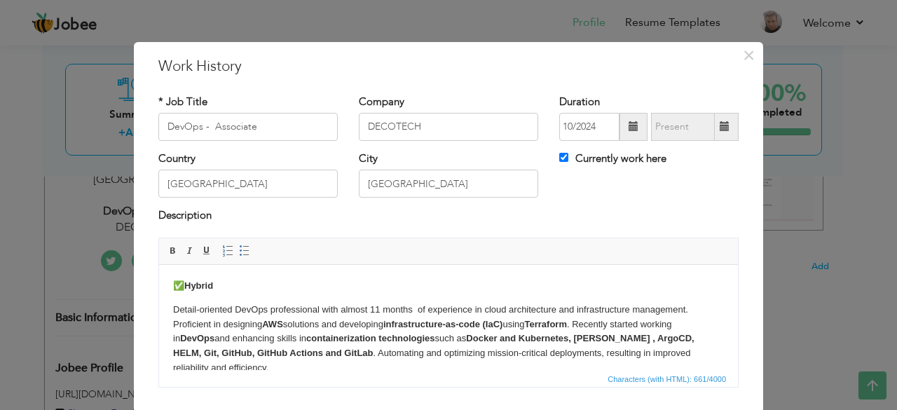
click at [170, 287] on html "✅ Hybrid Detail-oriented DevOps professional with almost 11 months of experienc…" at bounding box center [448, 326] width 579 height 125
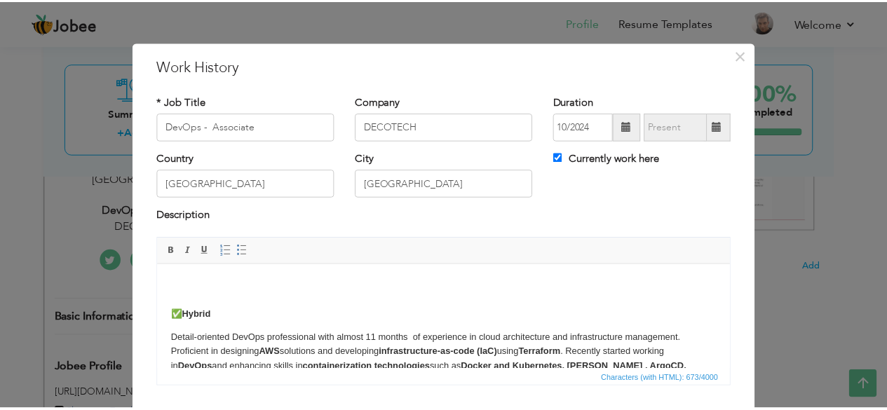
scroll to position [90, 0]
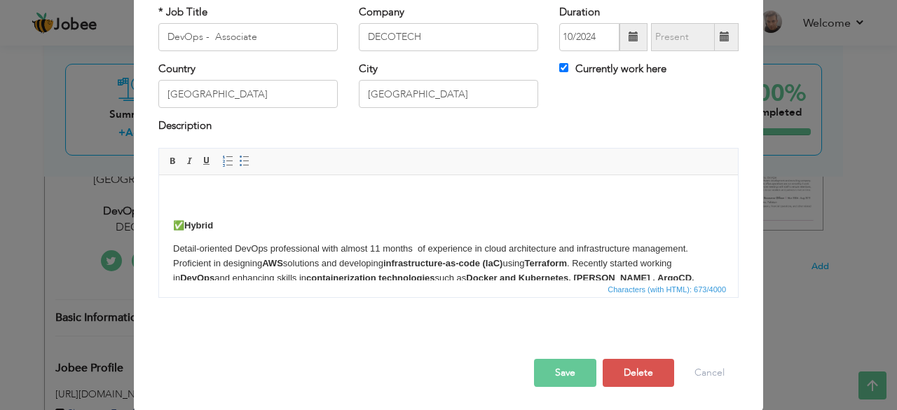
click at [552, 371] on button "Save" at bounding box center [565, 373] width 62 height 28
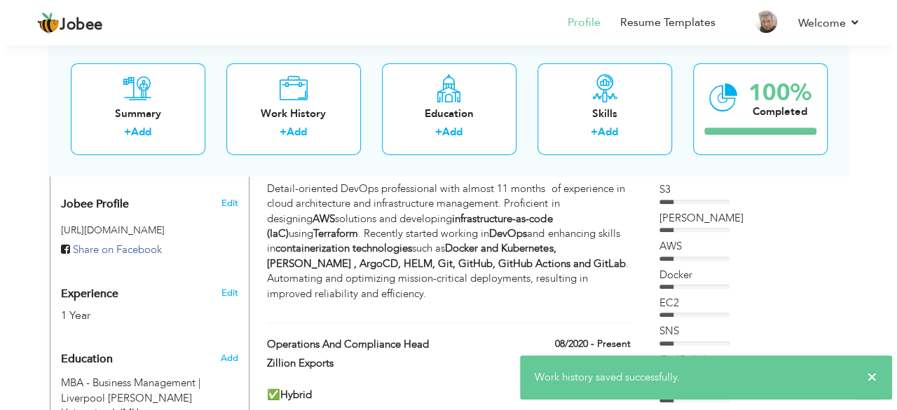
scroll to position [491, 0]
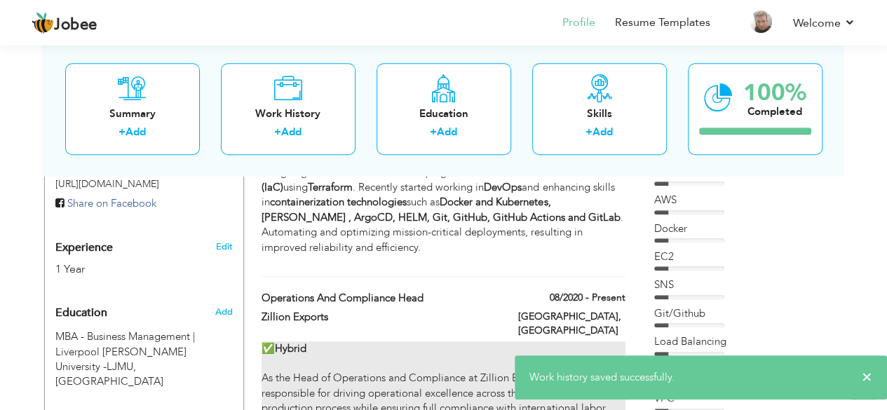
type input "Operations and Compliance Head"
type input "Zillion Exports"
type input "08/2020"
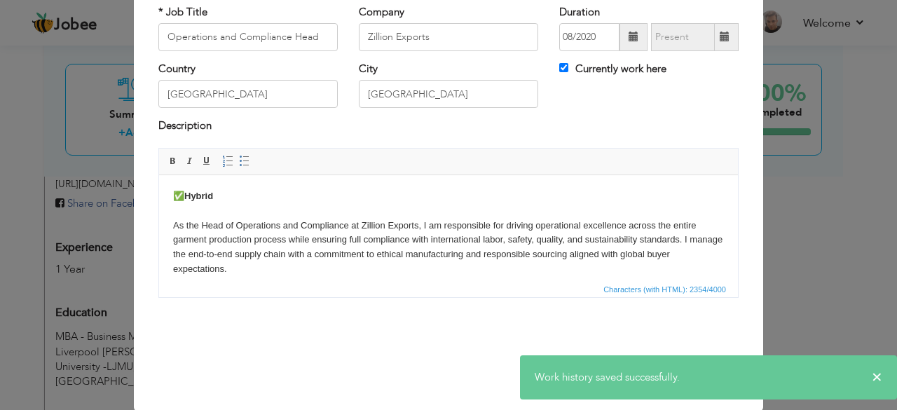
scroll to position [0, 0]
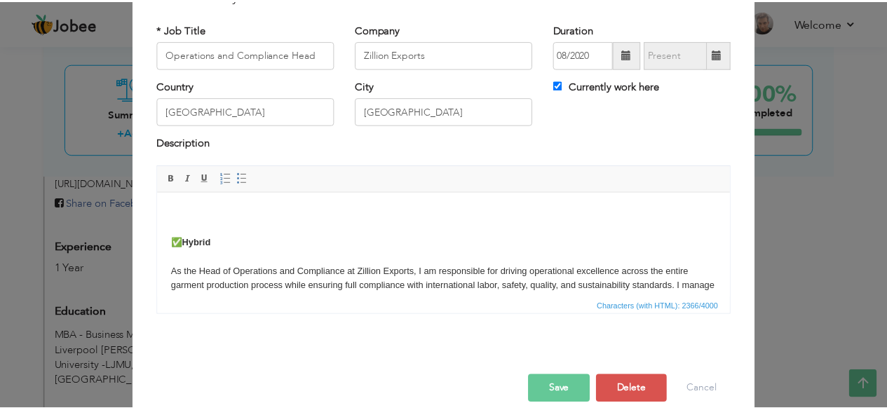
scroll to position [90, 0]
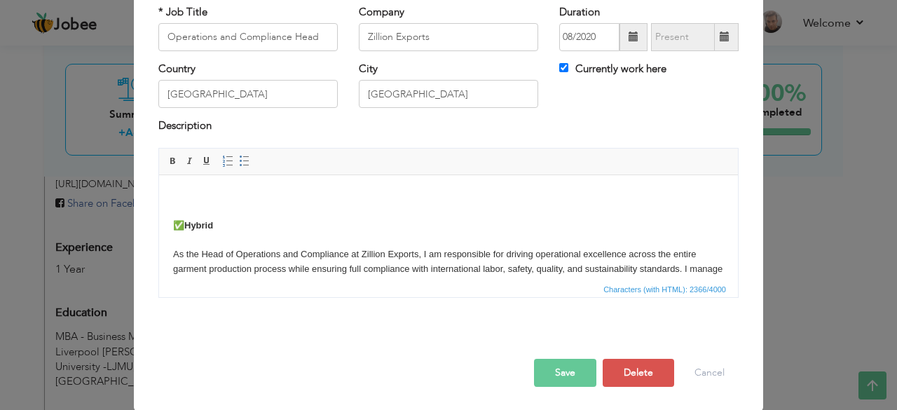
click at [552, 375] on button "Save" at bounding box center [565, 373] width 62 height 28
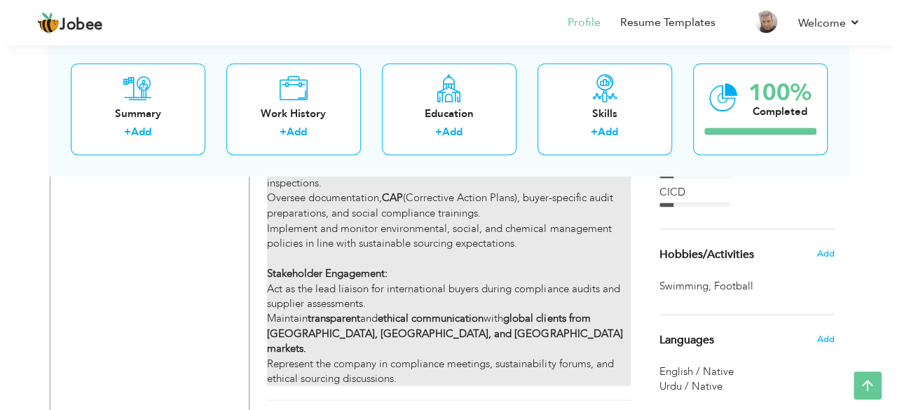
scroll to position [1191, 0]
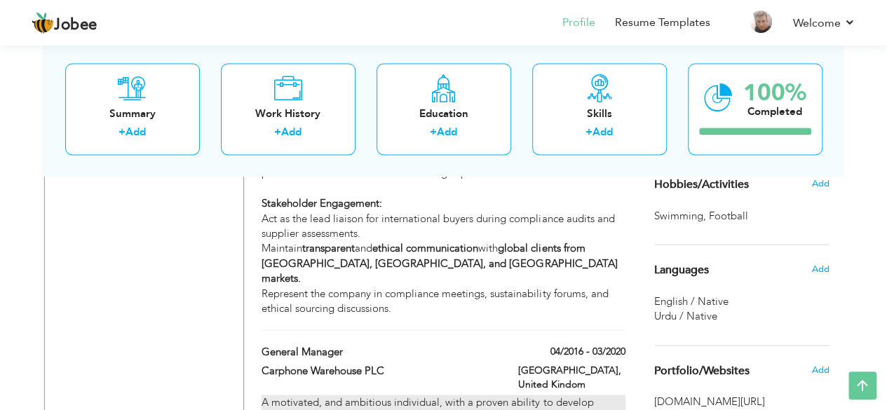
type input "General Manager"
type input "Carphone Warehouse PLC"
type input "04/2016"
type input "03/2020"
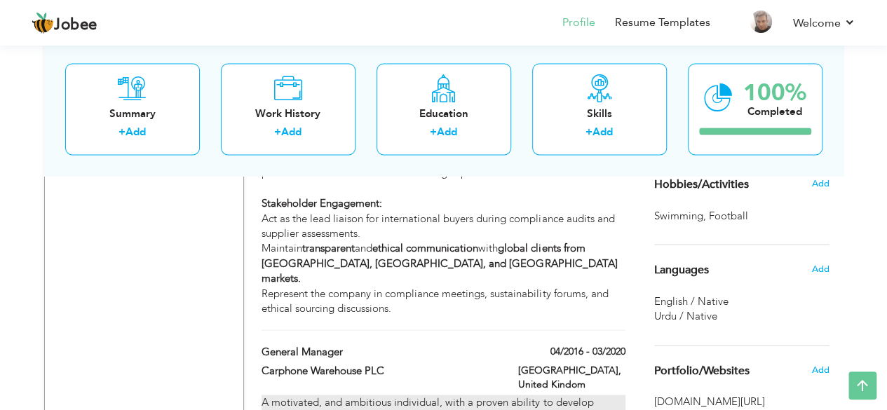
type input "United Kindom"
type input "[GEOGRAPHIC_DATA]"
checkbox input "false"
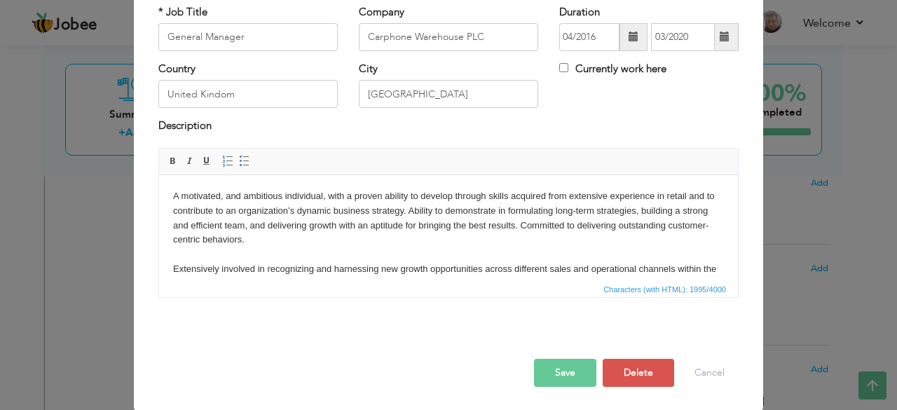
scroll to position [0, 0]
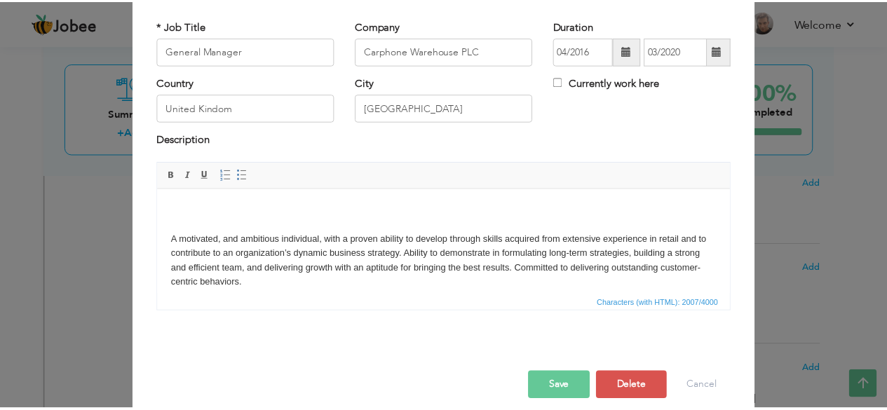
scroll to position [90, 0]
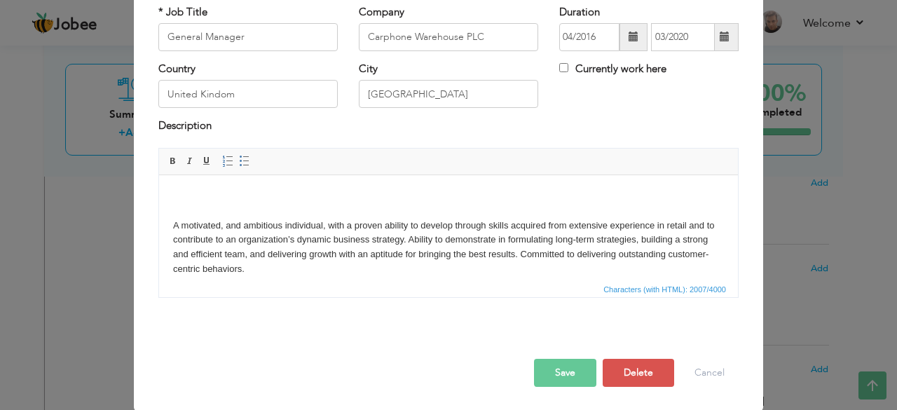
click at [562, 369] on button "Save" at bounding box center [565, 373] width 62 height 28
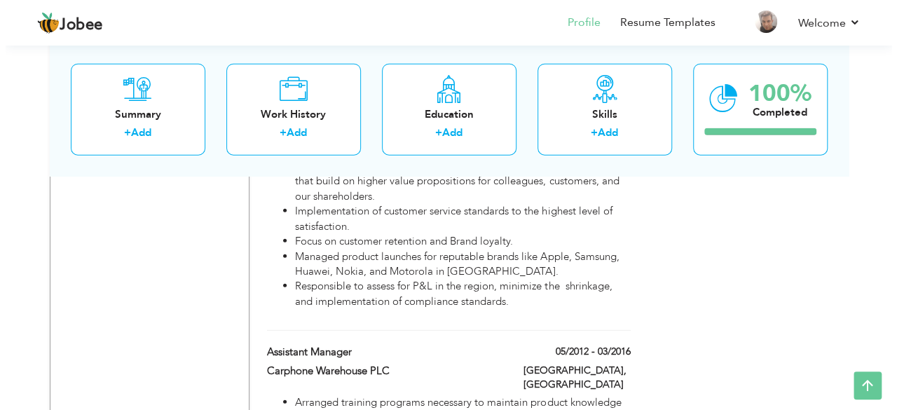
scroll to position [1815, 0]
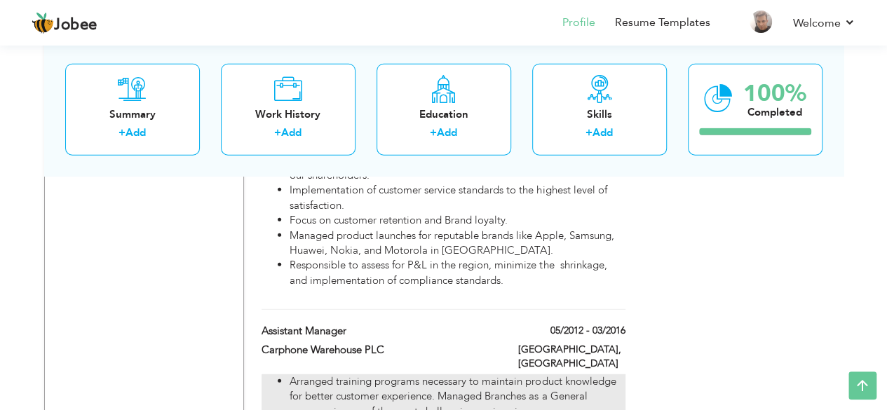
click at [432, 374] on li "Arranged training programs necessary to maintain product knowledge for better c…" at bounding box center [456, 404] width 335 height 60
type input "Assistant Manager"
type input "05/2012"
type input "03/2016"
type input "[GEOGRAPHIC_DATA]"
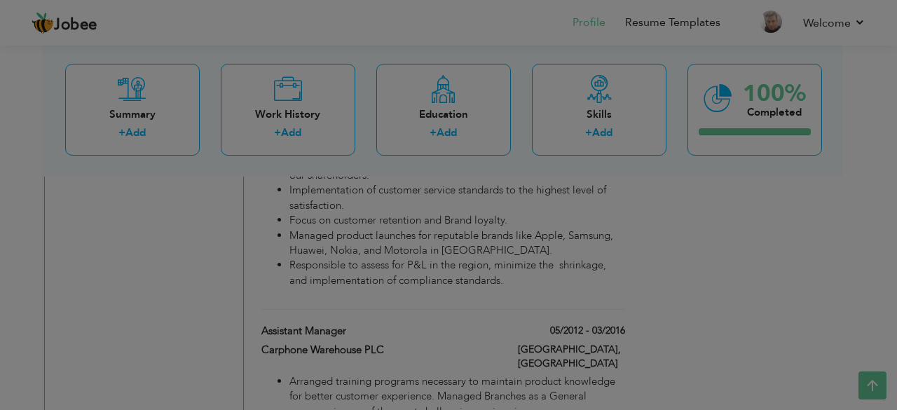
scroll to position [0, 0]
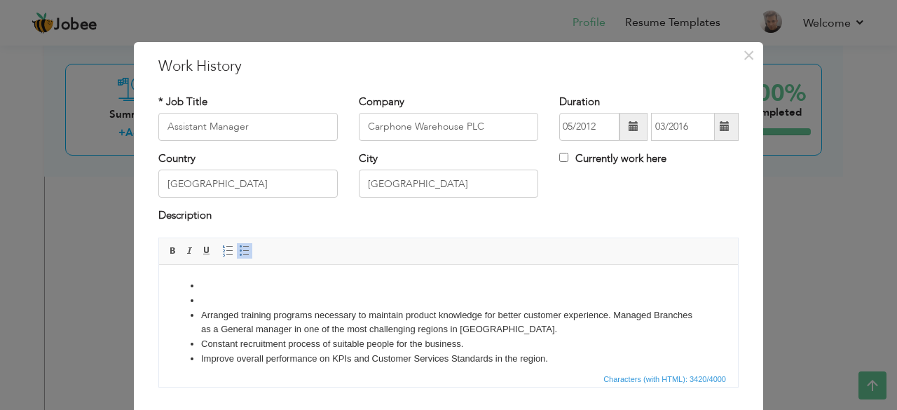
click at [209, 294] on li at bounding box center [448, 300] width 495 height 15
click at [239, 248] on span at bounding box center [244, 250] width 11 height 11
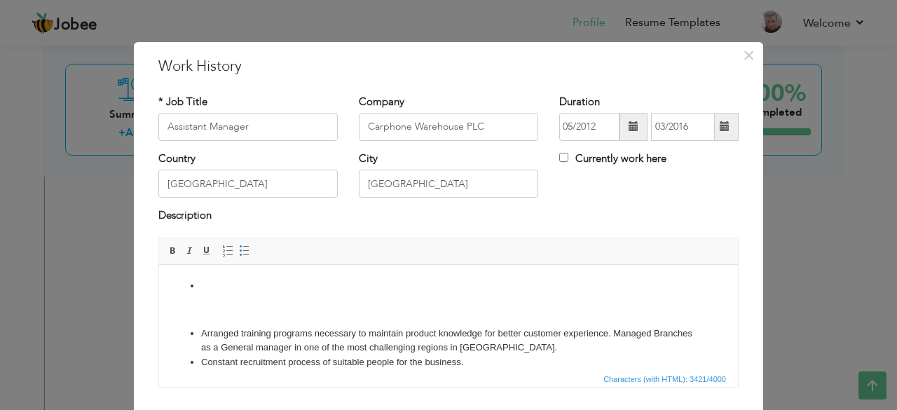
click at [212, 286] on li at bounding box center [448, 285] width 495 height 15
click at [239, 253] on span at bounding box center [244, 250] width 11 height 11
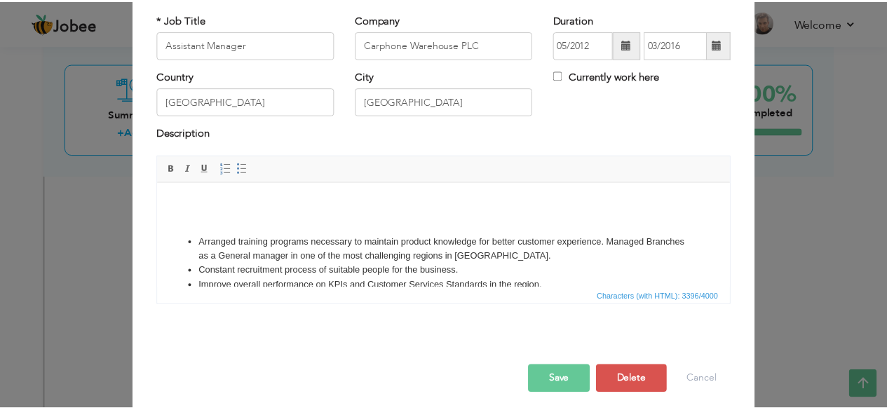
scroll to position [90, 0]
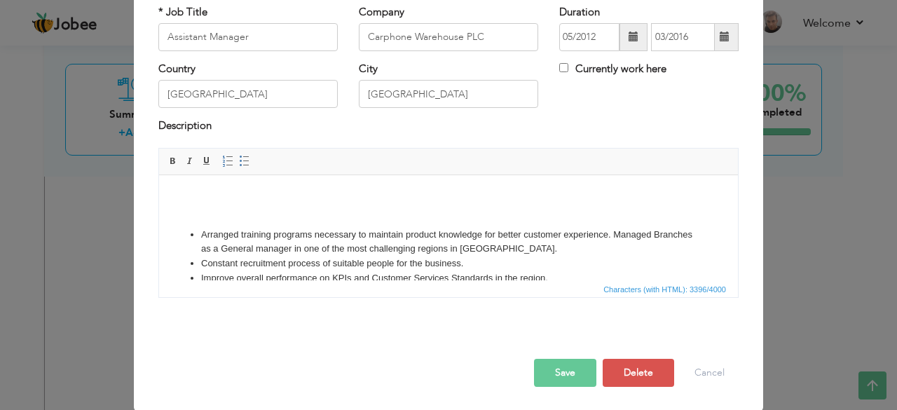
click at [561, 374] on button "Save" at bounding box center [565, 373] width 62 height 28
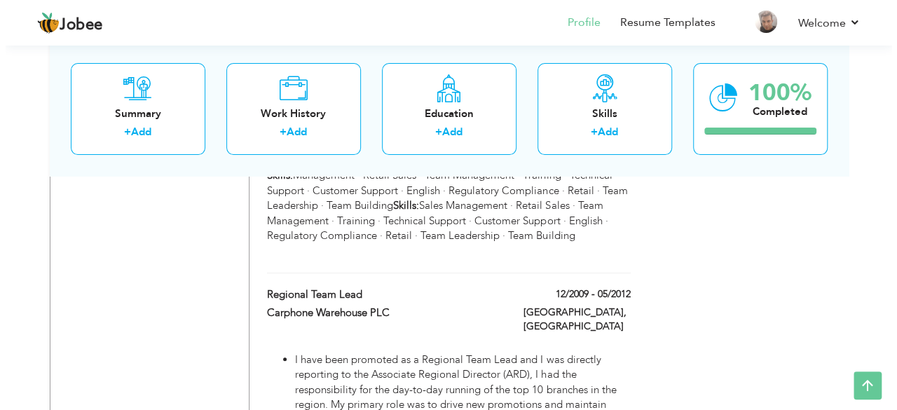
scroll to position [2747, 0]
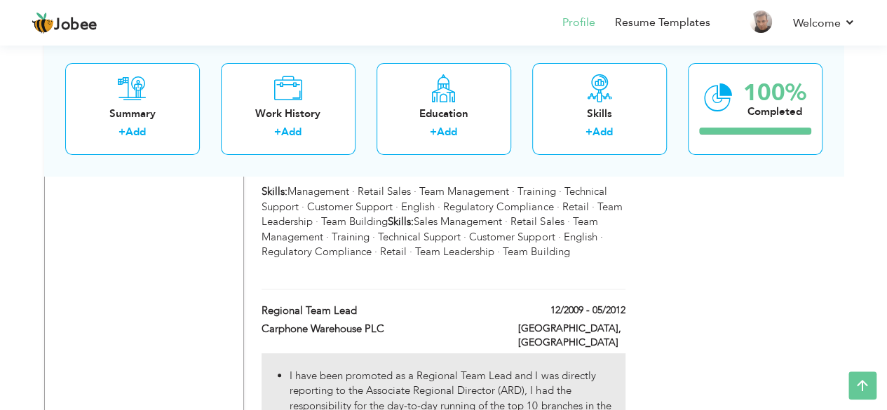
click at [412, 369] on li "I have been promoted as a Regional Team Lead and I was directly reporting to th…" at bounding box center [456, 414] width 335 height 90
type input "Regional Team Lead"
type input "12/2009"
type input "05/2012"
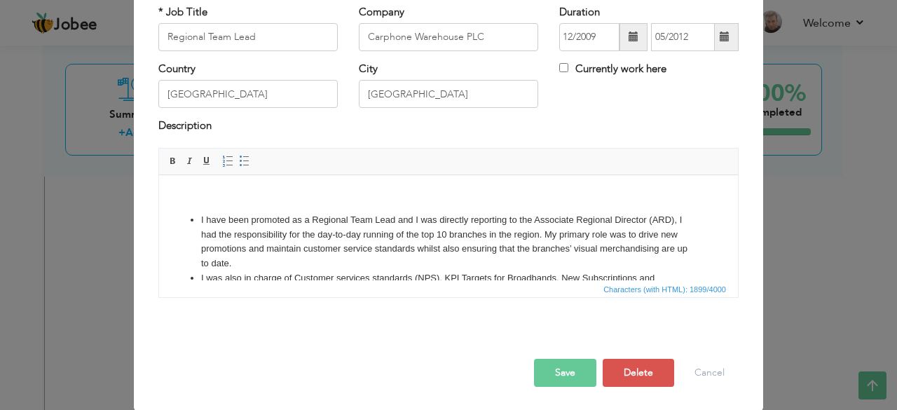
scroll to position [0, 0]
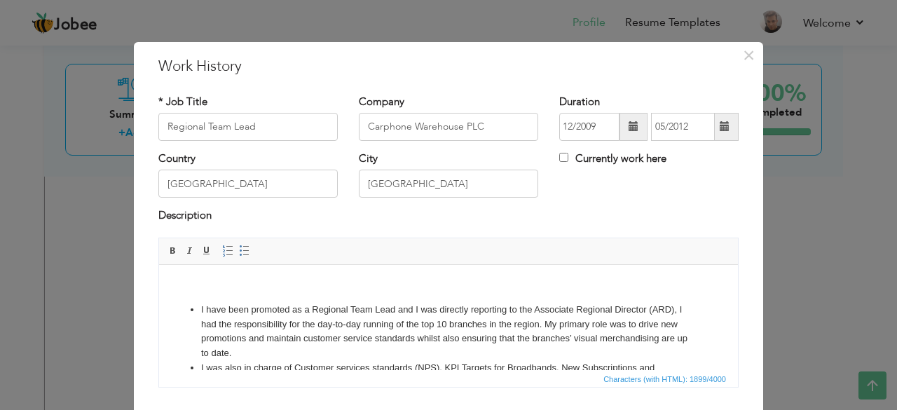
click at [196, 308] on ul "I have been promoted as a Regional Team Lead and I was directly reporting to th…" at bounding box center [448, 411] width 551 height 219
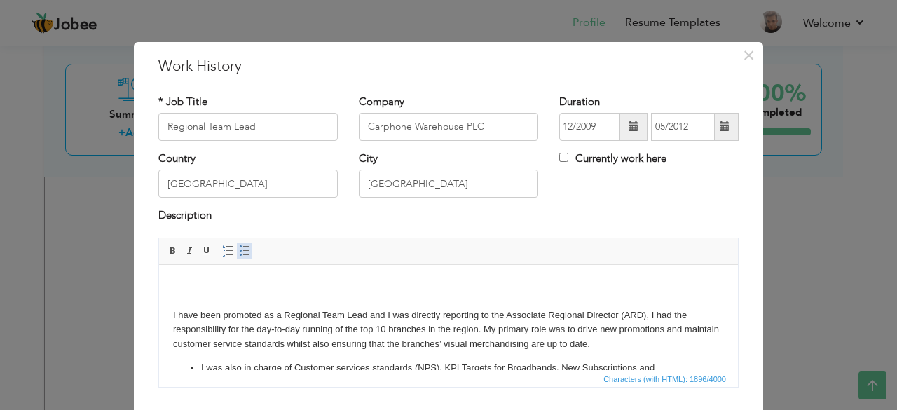
click at [239, 249] on span at bounding box center [244, 250] width 11 height 11
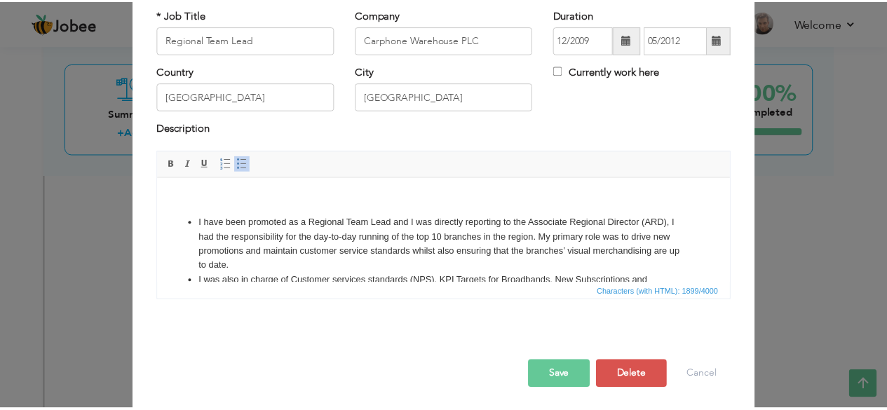
scroll to position [90, 0]
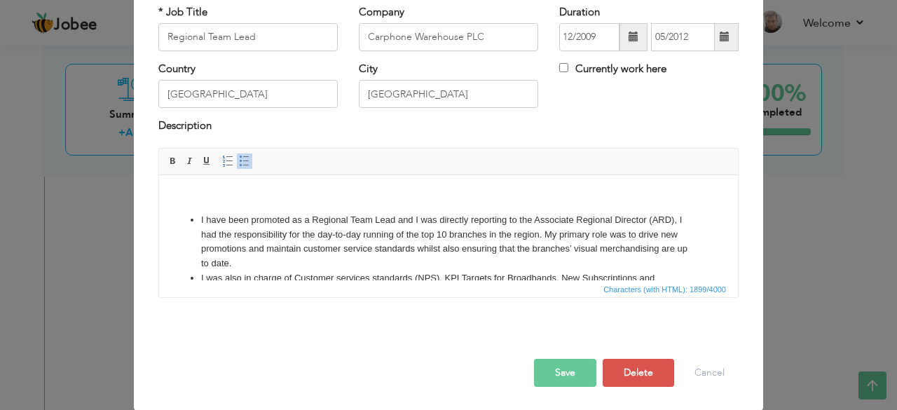
click at [560, 373] on button "Save" at bounding box center [565, 373] width 62 height 28
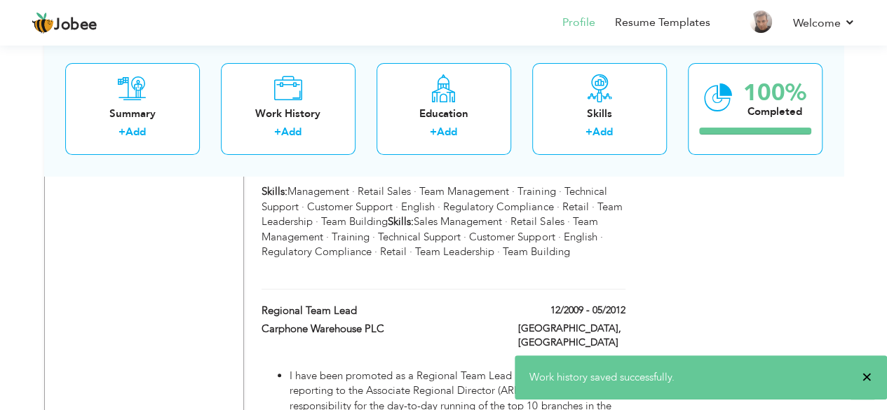
click at [863, 379] on span "×" at bounding box center [866, 377] width 11 height 14
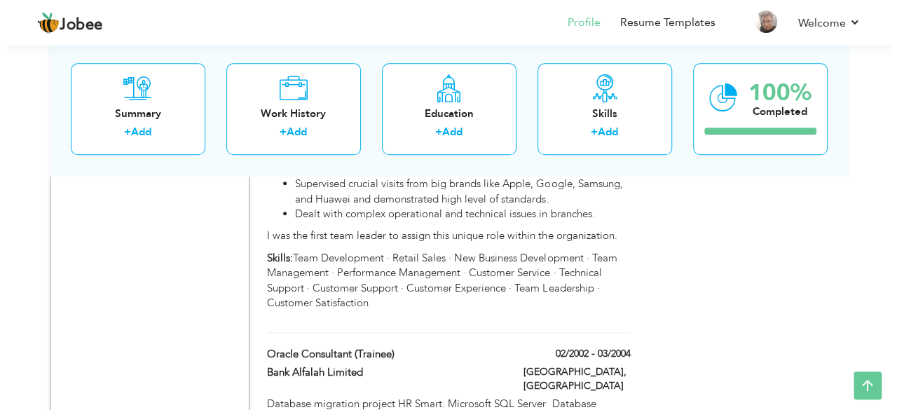
scroll to position [3231, 0]
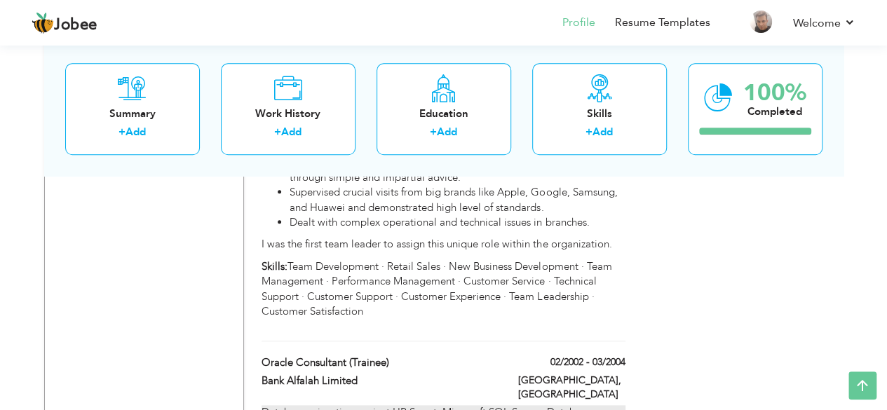
type input "Oracle Consultant (Trainee)"
type input "Bank Alfalah Limited"
type input "02/2002"
type input "03/2004"
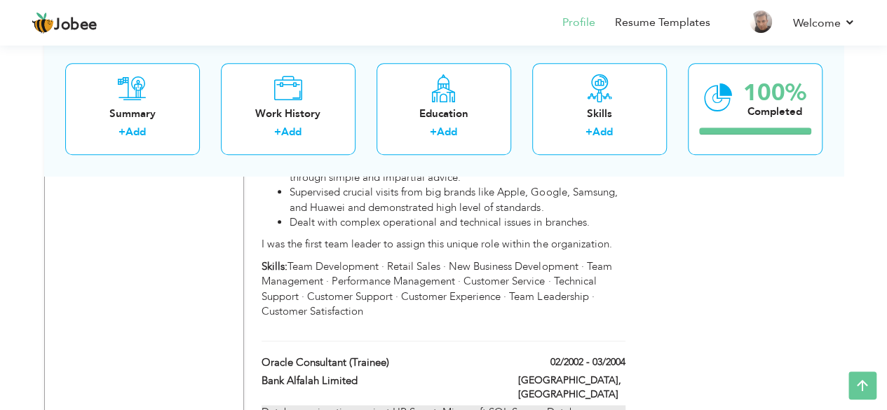
type input "[GEOGRAPHIC_DATA]"
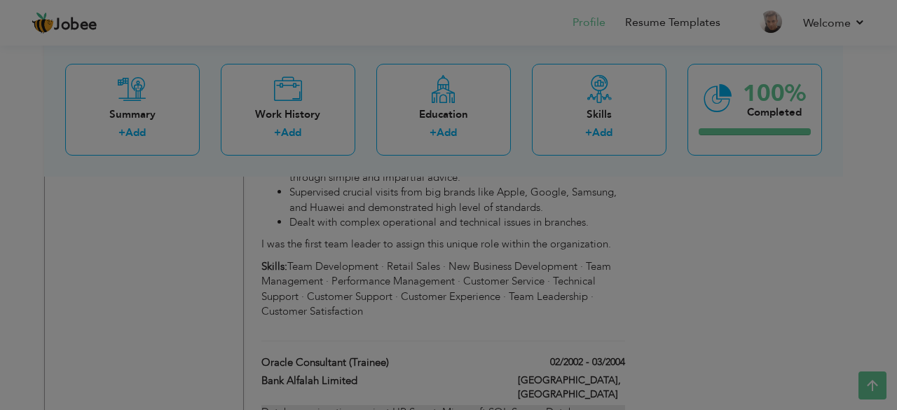
scroll to position [0, 0]
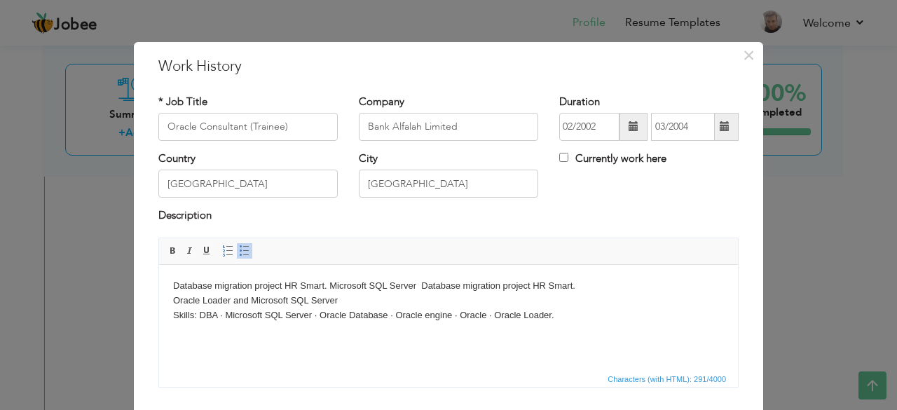
click at [168, 285] on html "Database migration project HR Smart. Microsoft SQL Server Database migration pr…" at bounding box center [448, 299] width 579 height 71
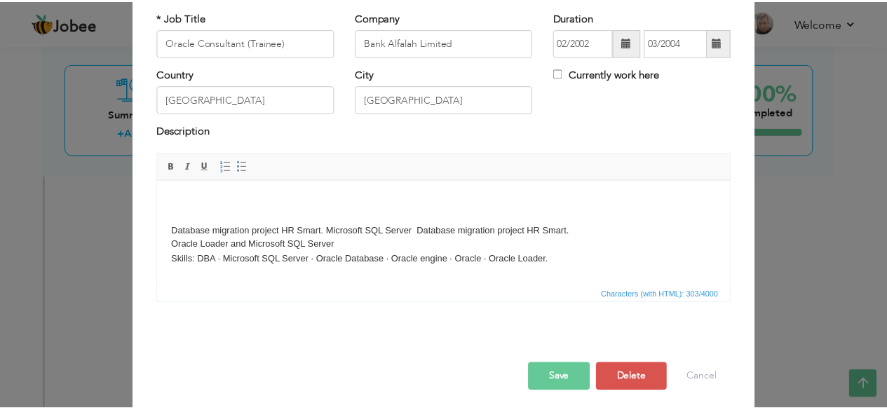
scroll to position [90, 0]
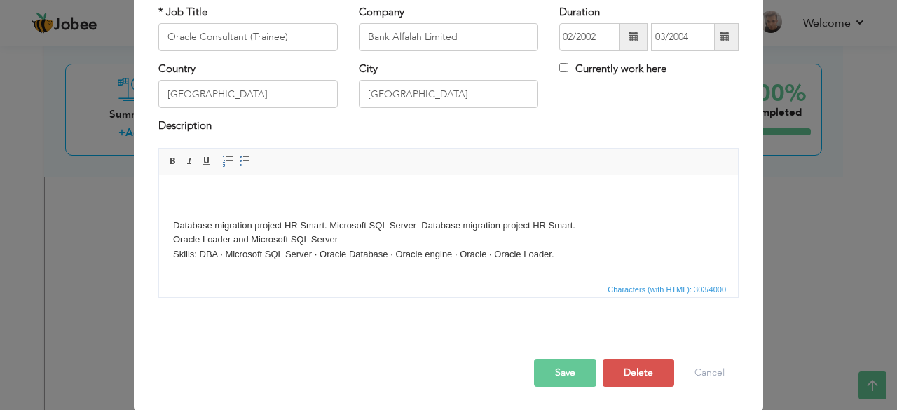
click at [551, 375] on button "Save" at bounding box center [565, 373] width 62 height 28
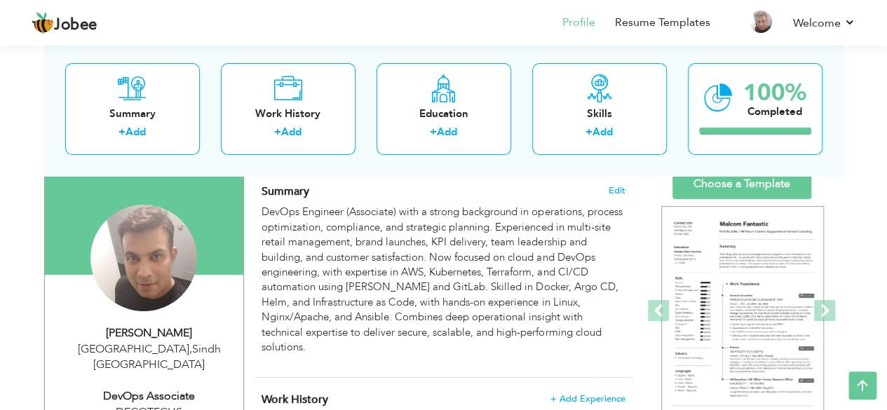
scroll to position [87, 0]
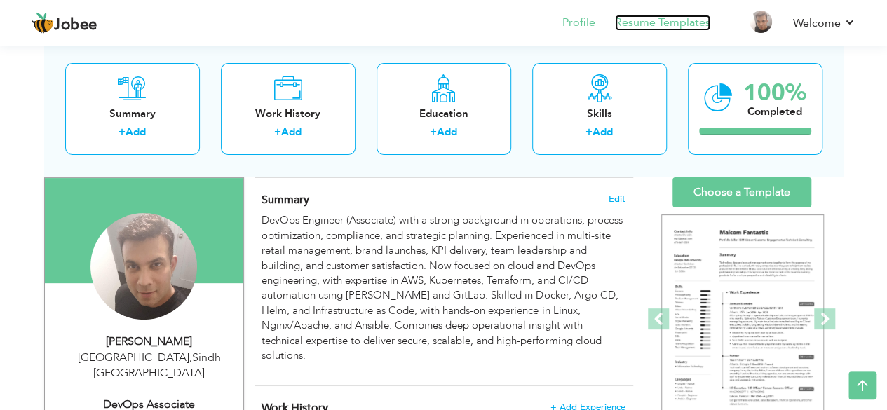
click at [659, 25] on link "Resume Templates" at bounding box center [662, 23] width 95 height 16
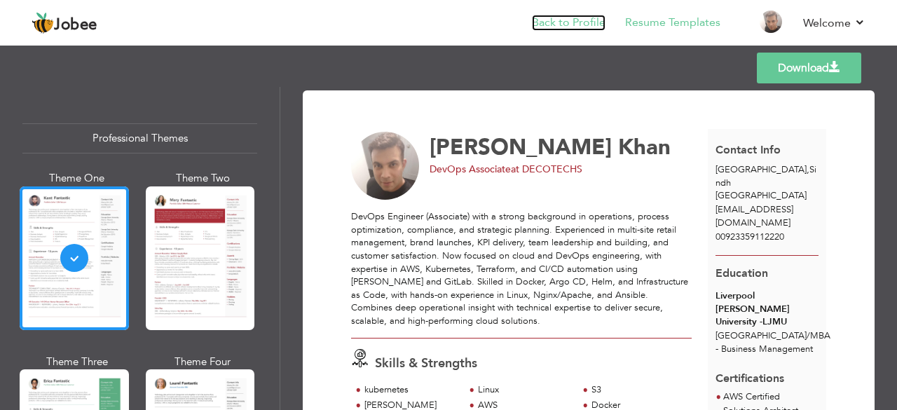
click at [567, 25] on link "Back to Profile" at bounding box center [569, 23] width 74 height 16
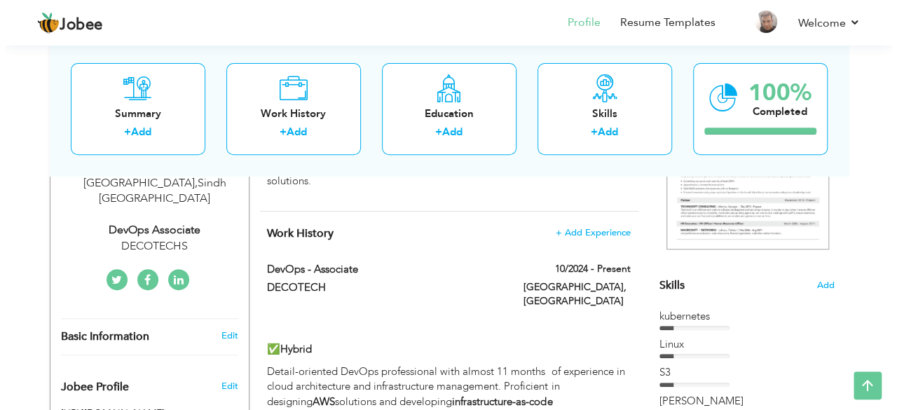
scroll to position [278, 0]
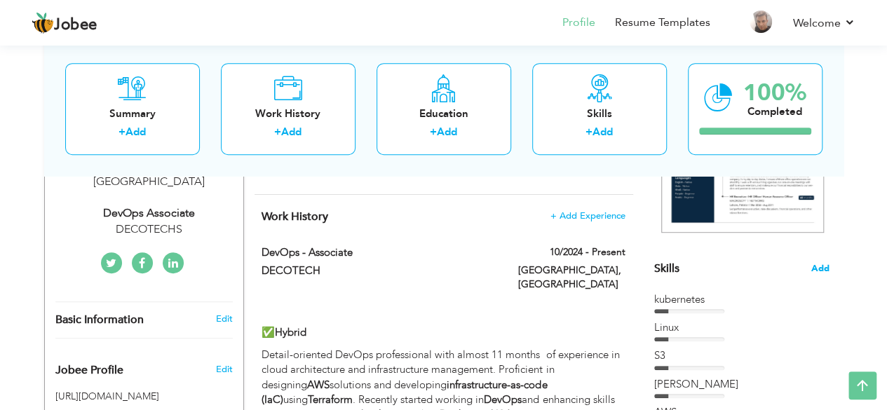
click at [816, 271] on span "Add" at bounding box center [820, 268] width 18 height 13
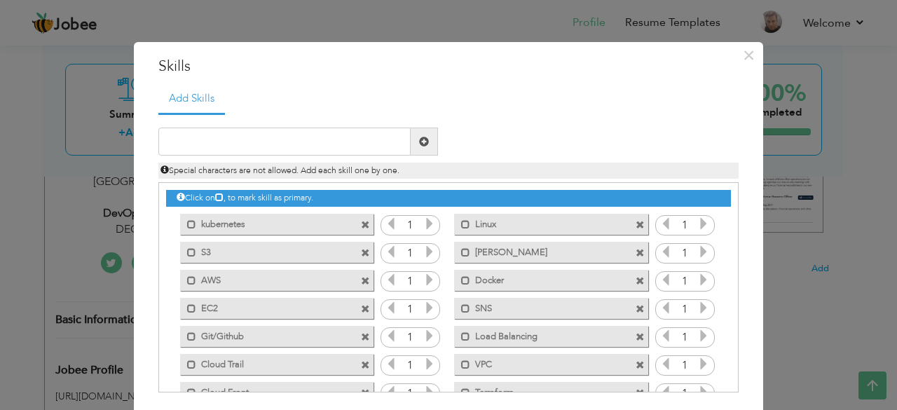
click at [361, 253] on span at bounding box center [365, 253] width 9 height 9
click at [361, 310] on span at bounding box center [365, 309] width 9 height 9
click at [361, 336] on span at bounding box center [365, 337] width 9 height 9
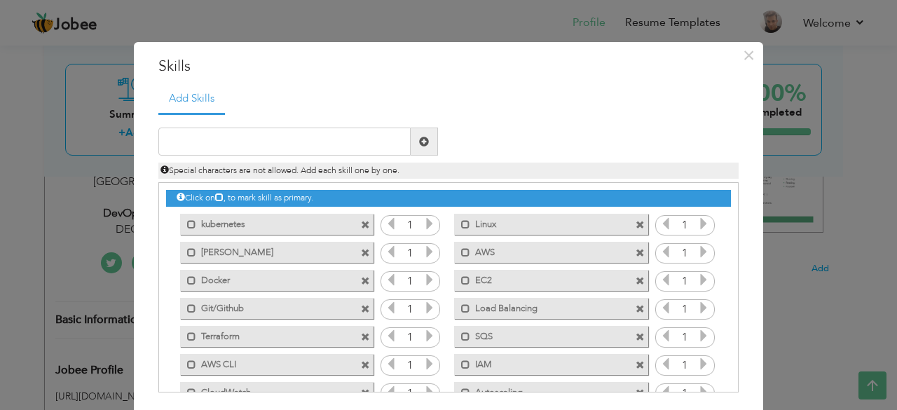
click at [361, 364] on span at bounding box center [365, 365] width 9 height 9
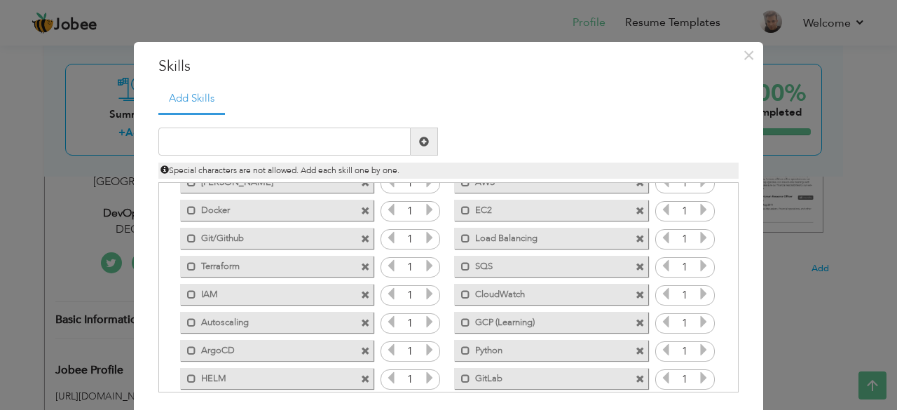
click at [361, 294] on span at bounding box center [365, 295] width 9 height 9
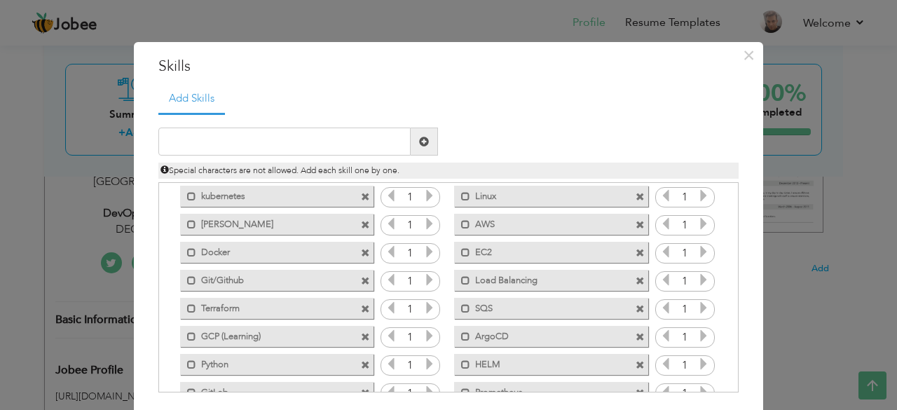
scroll to position [0, 0]
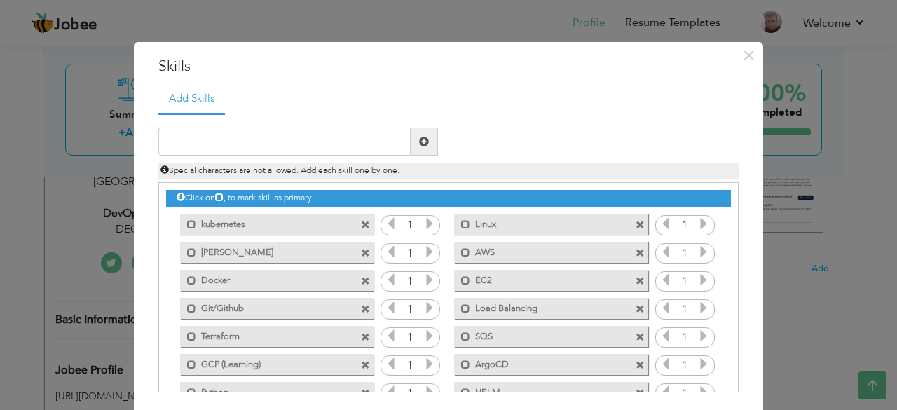
click at [636, 309] on span at bounding box center [640, 309] width 9 height 9
click at [636, 281] on span at bounding box center [640, 281] width 9 height 9
click at [636, 308] on span at bounding box center [640, 309] width 9 height 9
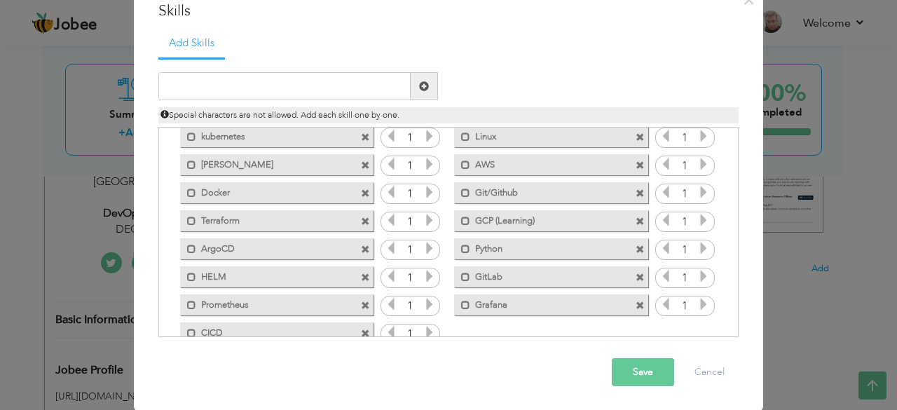
scroll to position [59, 0]
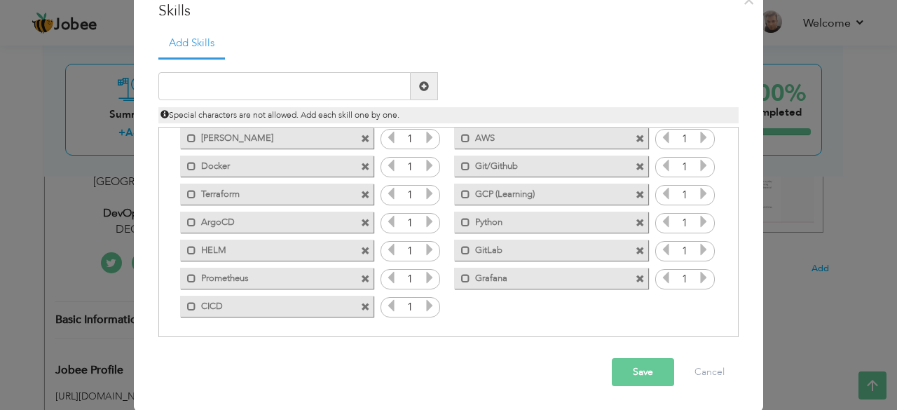
click at [636, 196] on span at bounding box center [640, 195] width 9 height 9
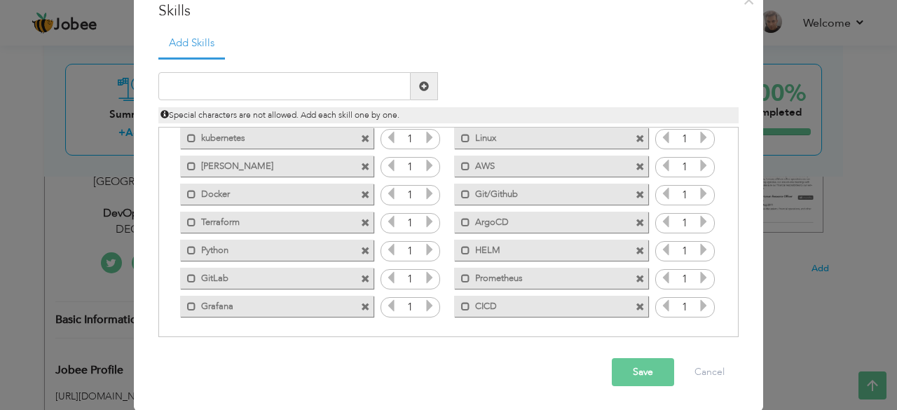
scroll to position [0, 0]
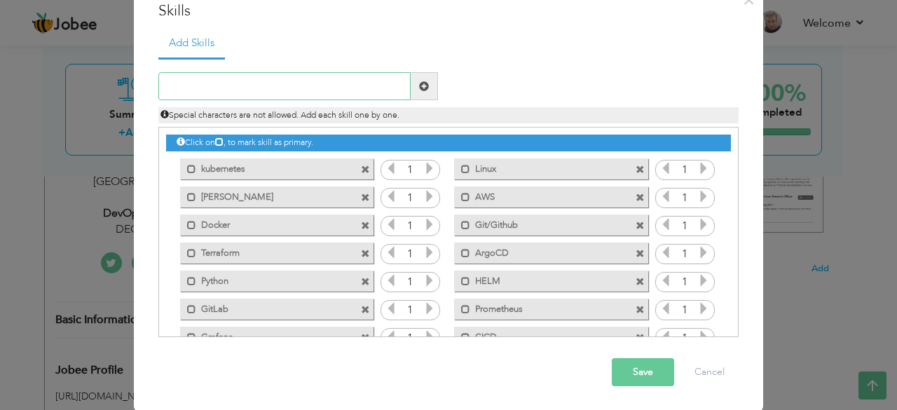
click at [381, 88] on input "text" at bounding box center [284, 86] width 252 height 28
type input "Ansible"
click at [420, 86] on span at bounding box center [424, 86] width 10 height 10
click at [217, 91] on input "text" at bounding box center [284, 86] width 252 height 28
type input "Multi-Site Retail Management"
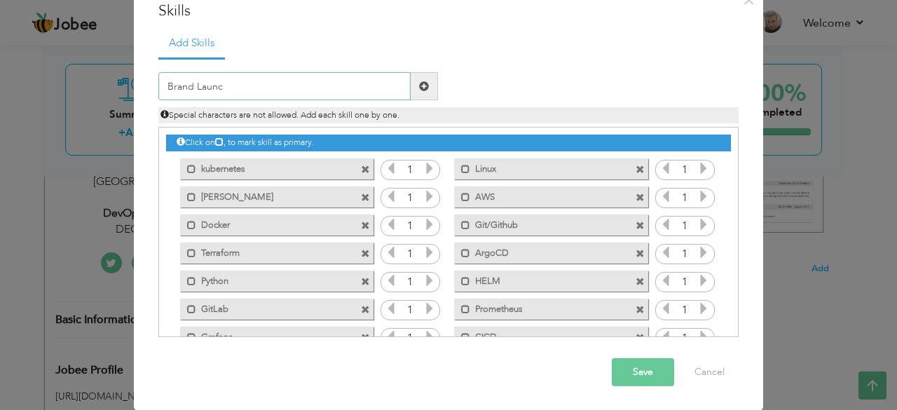
type input "Brand Launch"
type input "KPI Delivery"
type input "Operations and Compliance"
type input "L"
type input "Fraud Protection and Loss Prevention"
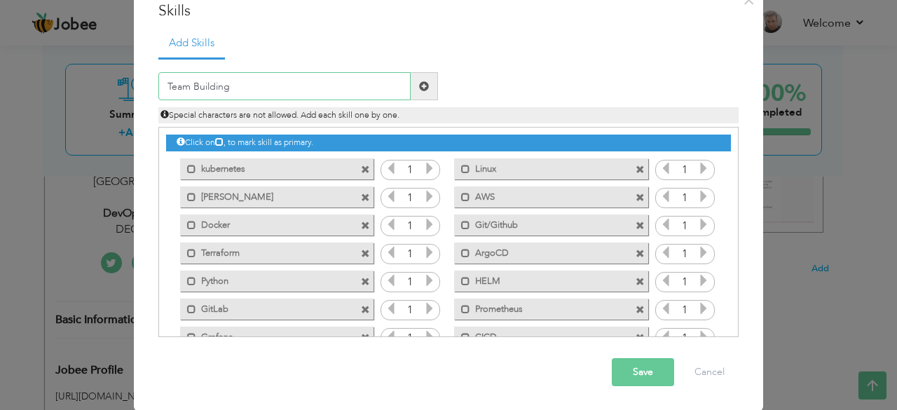
type input "Team Building"
click at [419, 85] on span at bounding box center [424, 86] width 10 height 10
click at [371, 94] on input "text" at bounding box center [284, 86] width 252 height 28
type input "Coaching & Training"
click at [423, 88] on span at bounding box center [424, 86] width 10 height 10
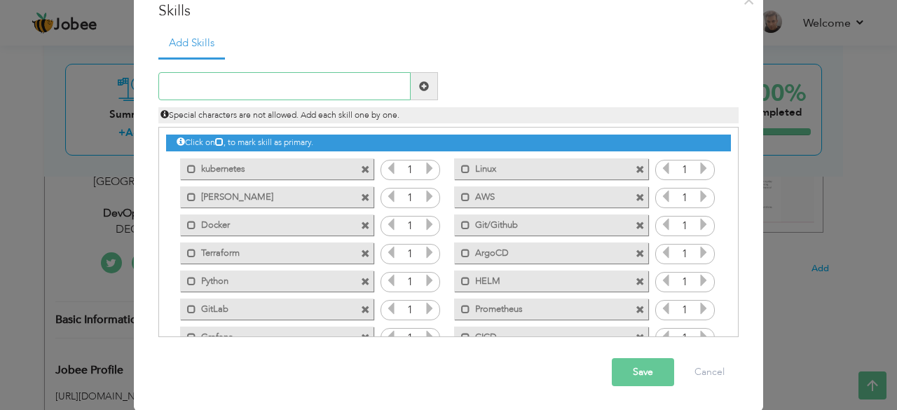
click at [359, 81] on input "text" at bounding box center [284, 86] width 252 height 28
type input "Performance Management"
click at [304, 87] on input "text" at bounding box center [284, 86] width 252 height 28
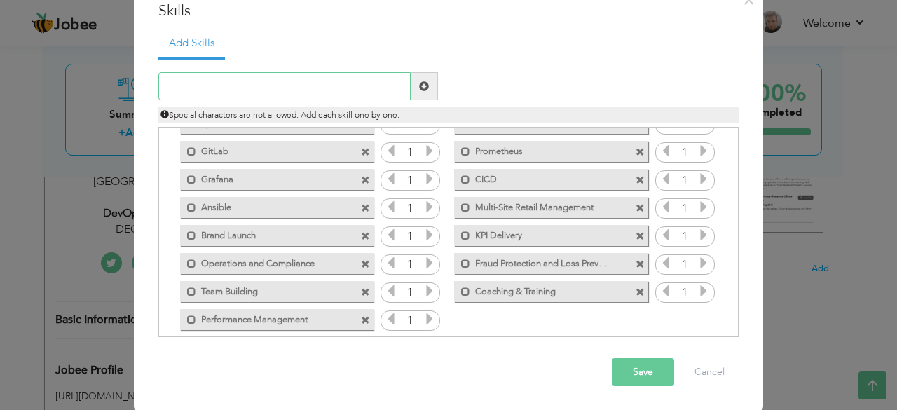
scroll to position [171, 0]
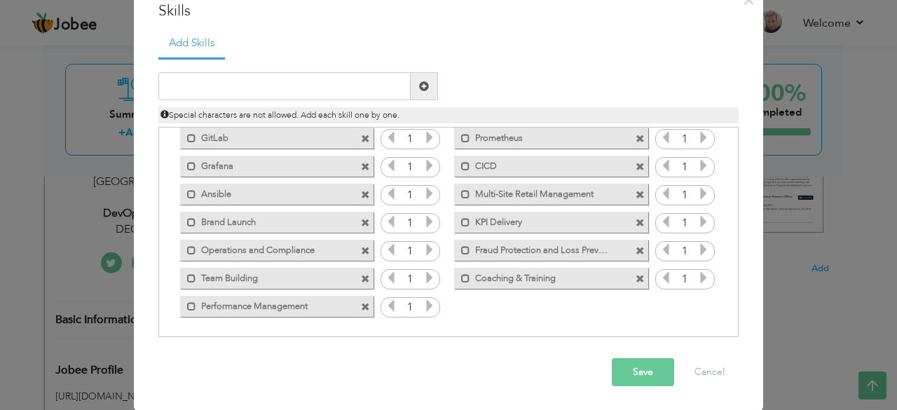
click at [636, 194] on span at bounding box center [640, 195] width 9 height 9
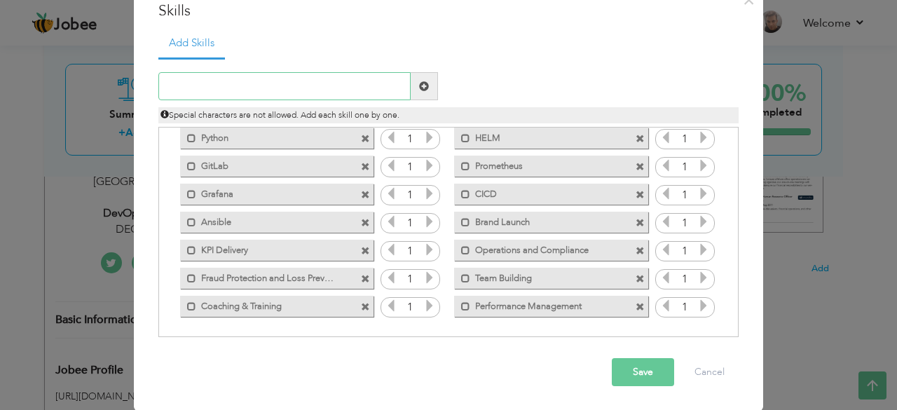
click at [286, 81] on input "text" at bounding box center [284, 86] width 252 height 28
type input "Multi site Management"
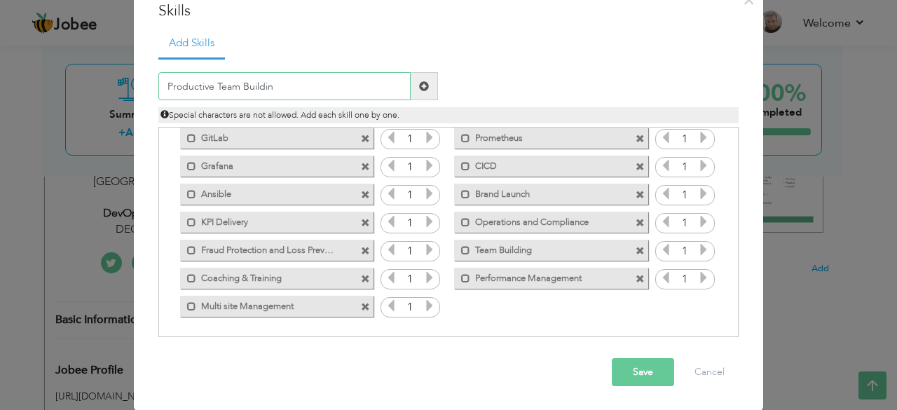
type input "Productive Team Building"
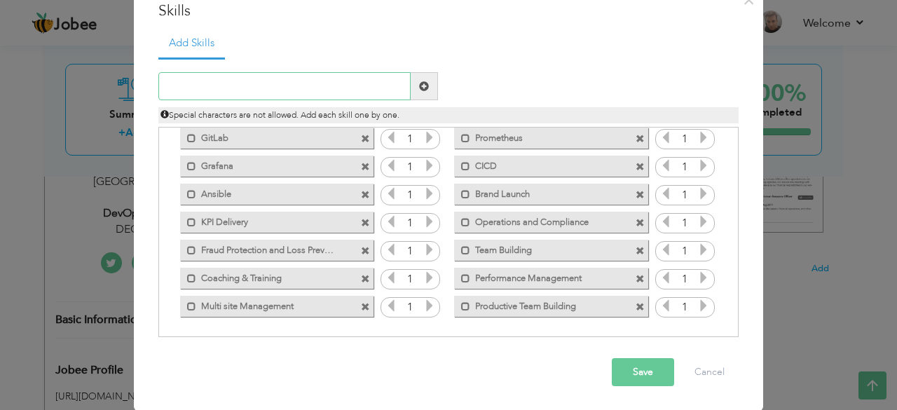
click at [210, 78] on input "text" at bounding box center [284, 86] width 252 height 28
type input "Customer Satisfaction"
type input "Soft Skills"
click at [420, 85] on span at bounding box center [424, 86] width 10 height 10
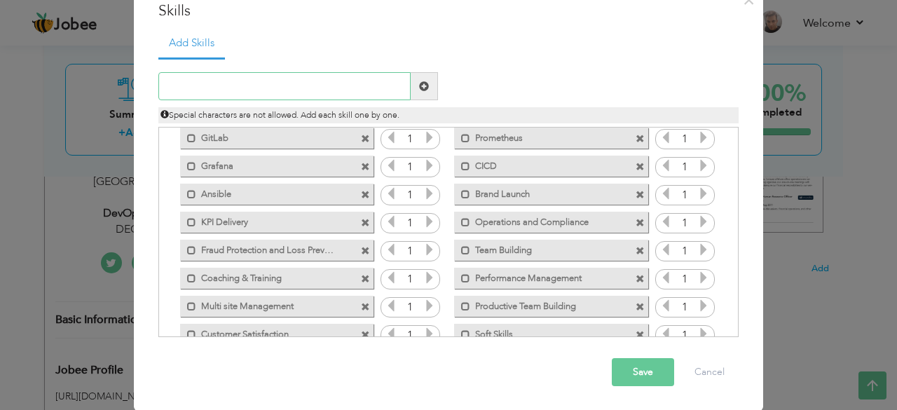
click at [367, 88] on input "text" at bounding box center [284, 86] width 252 height 28
type input "D"
type input "GDPR"
click at [421, 85] on span at bounding box center [424, 86] width 10 height 10
click at [383, 85] on input "text" at bounding box center [284, 86] width 252 height 28
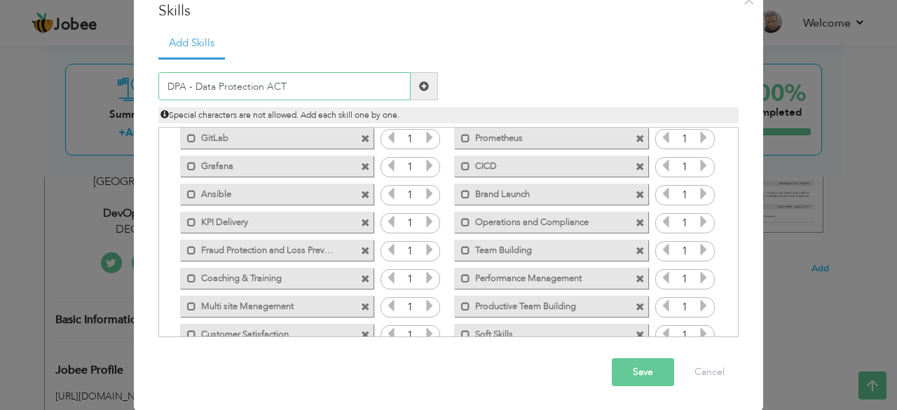
type input "DPA - Data Protection ACT"
click at [420, 92] on span at bounding box center [424, 86] width 27 height 28
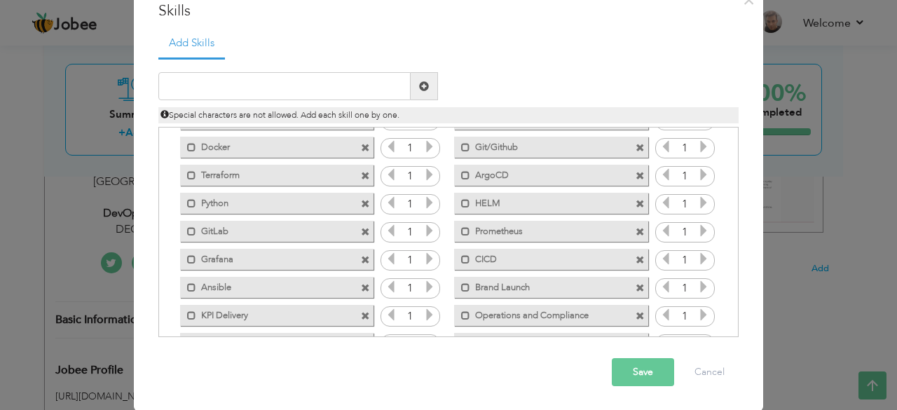
scroll to position [227, 0]
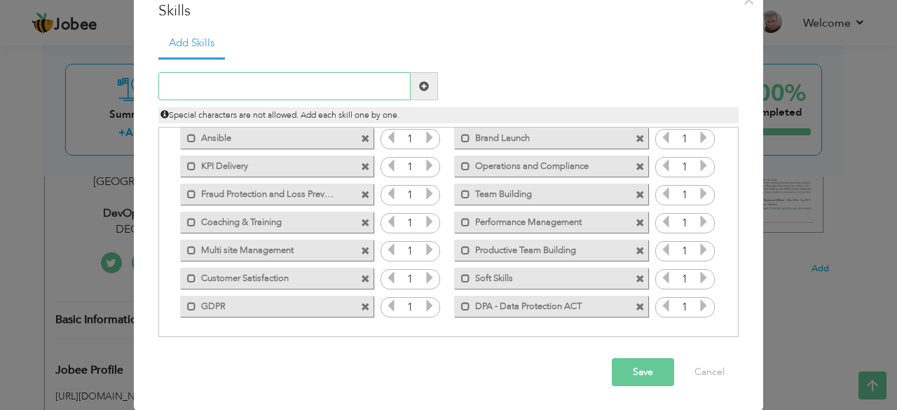
click at [264, 85] on input "text" at bounding box center [284, 86] width 252 height 28
click at [361, 305] on span at bounding box center [365, 307] width 9 height 9
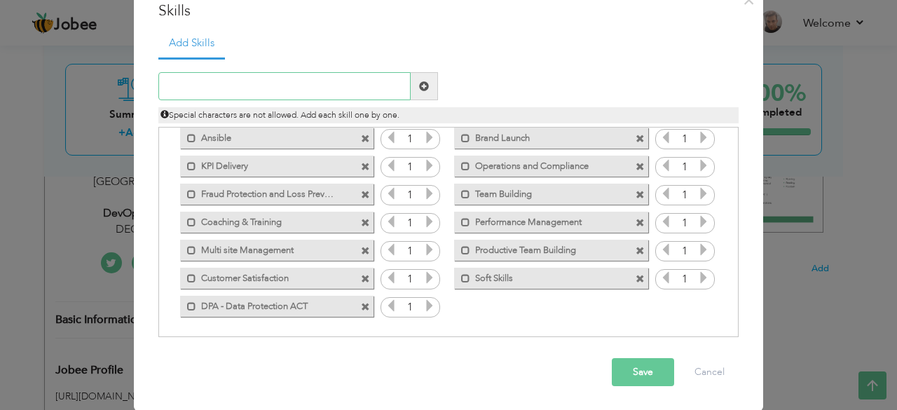
click at [214, 78] on input "text" at bounding box center [284, 86] width 252 height 28
type input "GDPR - General Data Protection Regulation"
click at [423, 92] on span at bounding box center [424, 86] width 27 height 28
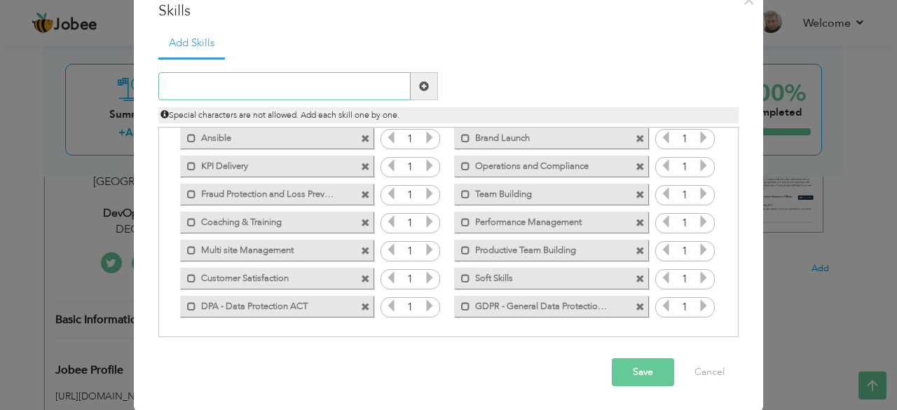
click at [250, 85] on input "text" at bounding box center [284, 86] width 252 height 28
click at [638, 368] on button "Save" at bounding box center [643, 372] width 62 height 28
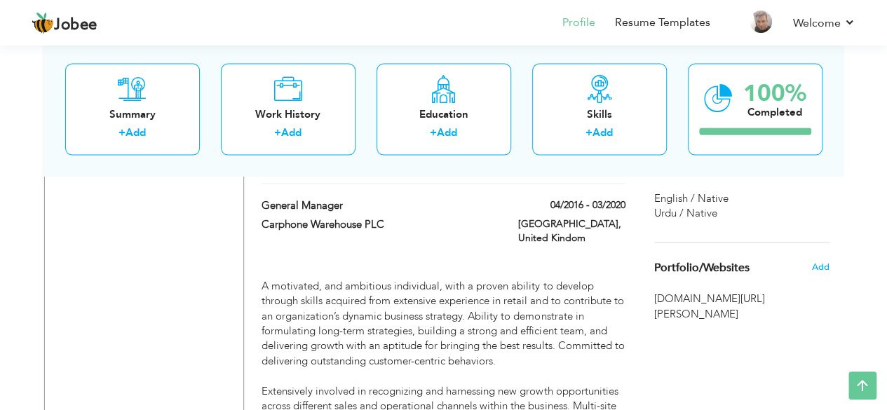
scroll to position [1346, 0]
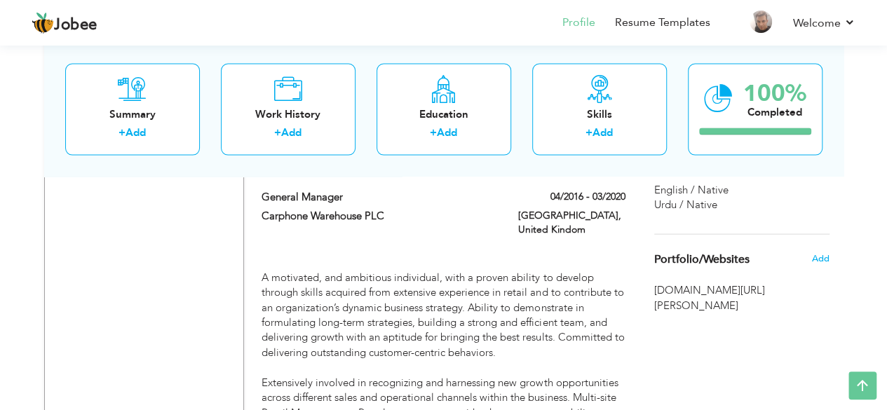
click at [718, 293] on span "[DOMAIN_NAME][URL][PERSON_NAME]" at bounding box center [741, 298] width 175 height 30
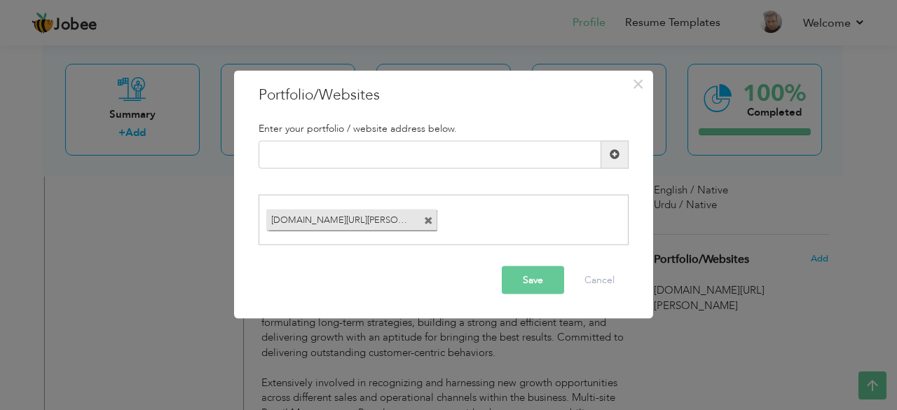
click at [429, 221] on span at bounding box center [428, 221] width 9 height 9
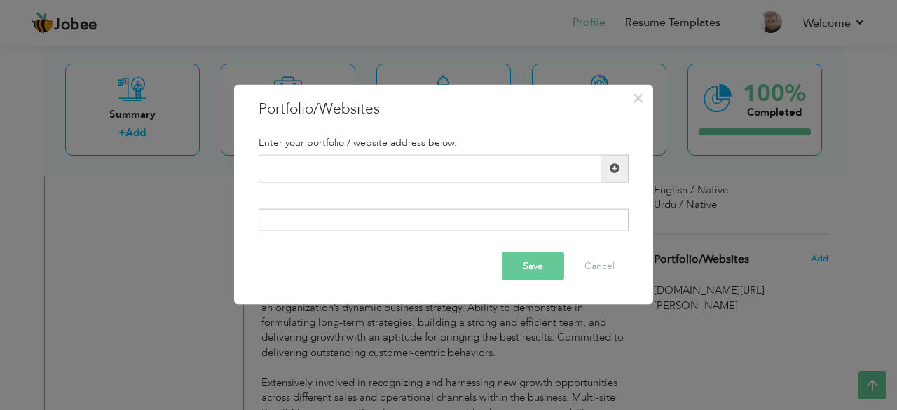
click at [521, 264] on button "Save" at bounding box center [533, 266] width 62 height 28
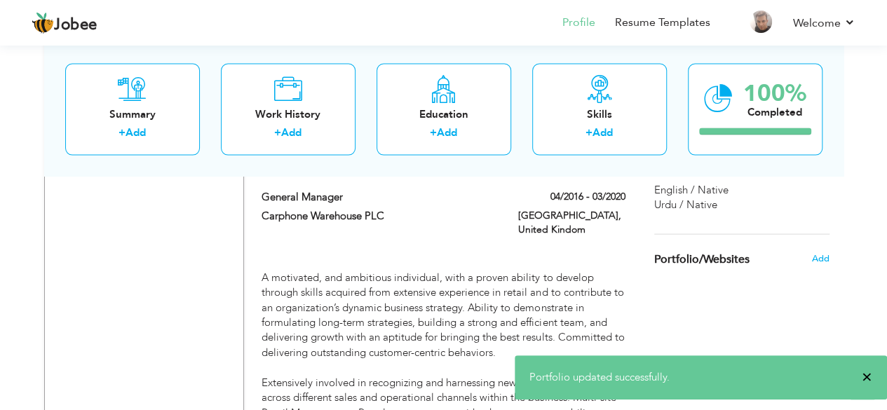
click at [870, 372] on span "×" at bounding box center [866, 377] width 11 height 14
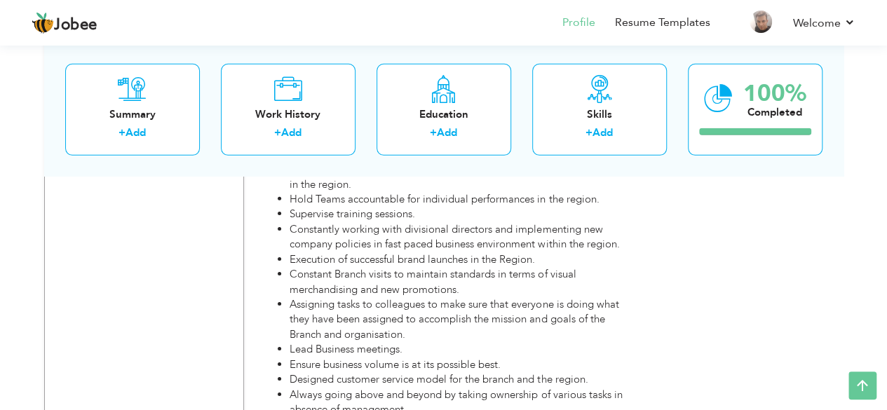
scroll to position [2116, 0]
click at [580, 26] on link "Profile" at bounding box center [578, 23] width 33 height 16
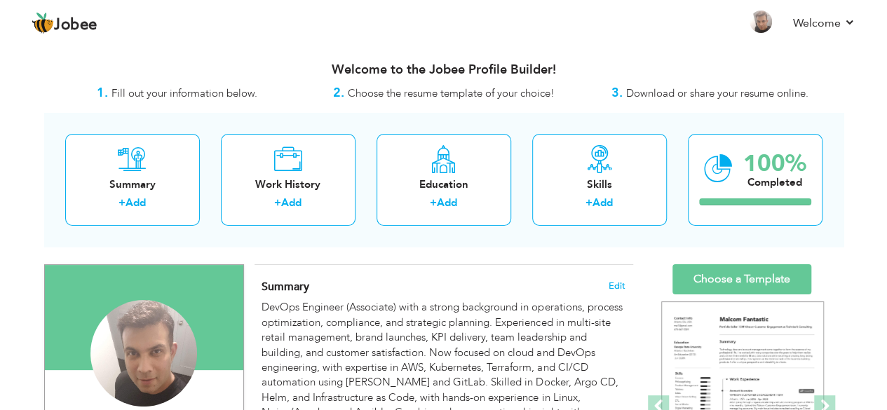
click at [543, 274] on div "Summary Edit DevOps Engineer (Associate) with a strong background in operations…" at bounding box center [443, 368] width 378 height 207
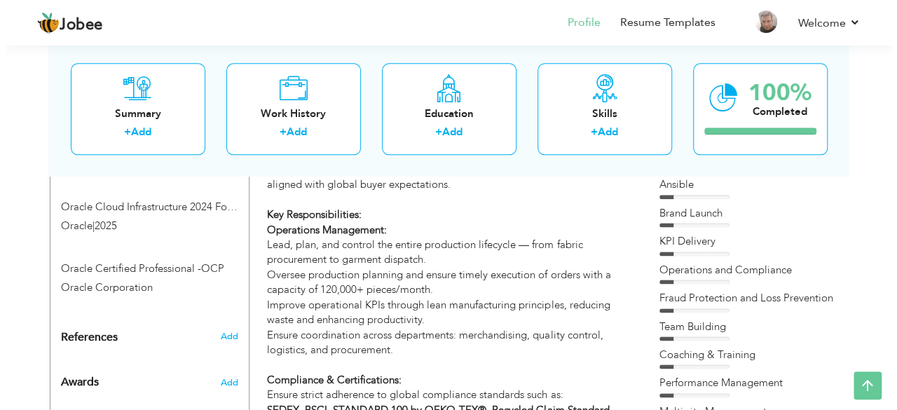
scroll to position [719, 0]
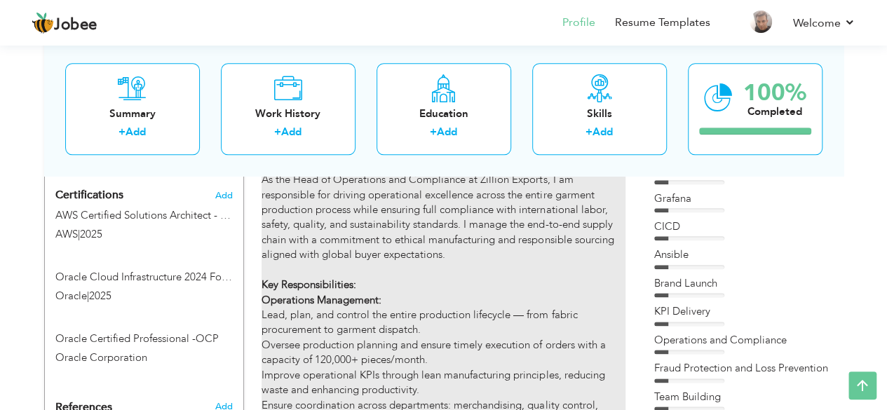
type input "Operations and Compliance Head"
type input "Zillion Exports"
type input "08/2020"
type input "[GEOGRAPHIC_DATA]"
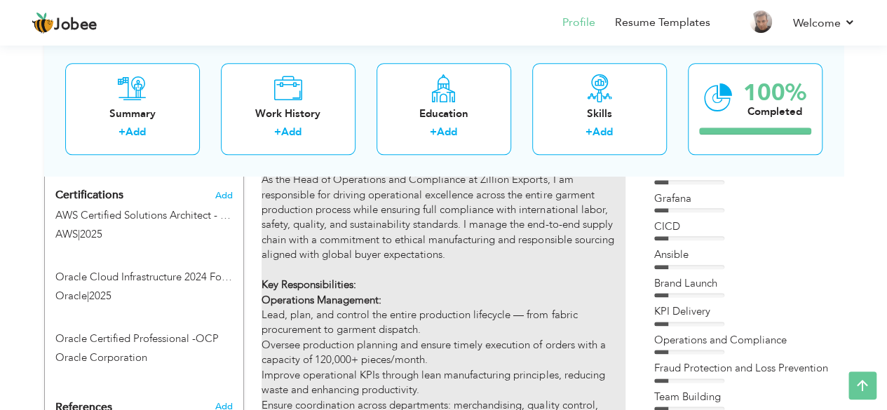
type input "[GEOGRAPHIC_DATA]"
checkbox input "true"
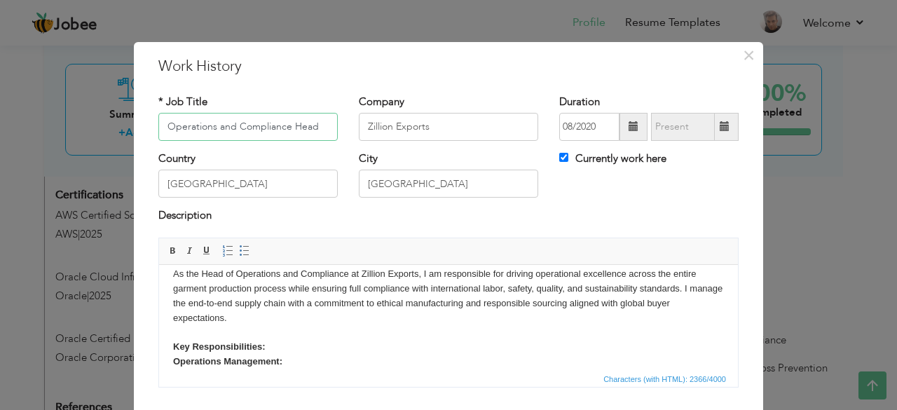
scroll to position [140, 0]
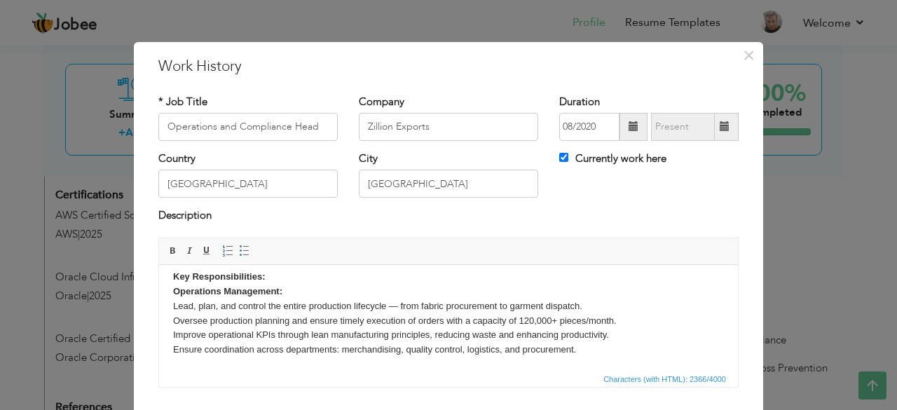
click at [172, 296] on html "✅ Hybrid As the Head of Operations and Compliance at Zillion Exports, I am resp…" at bounding box center [448, 356] width 579 height 465
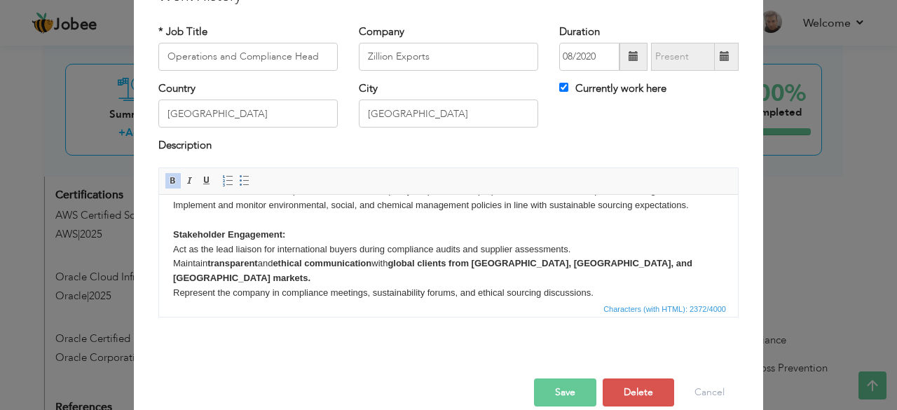
scroll to position [90, 0]
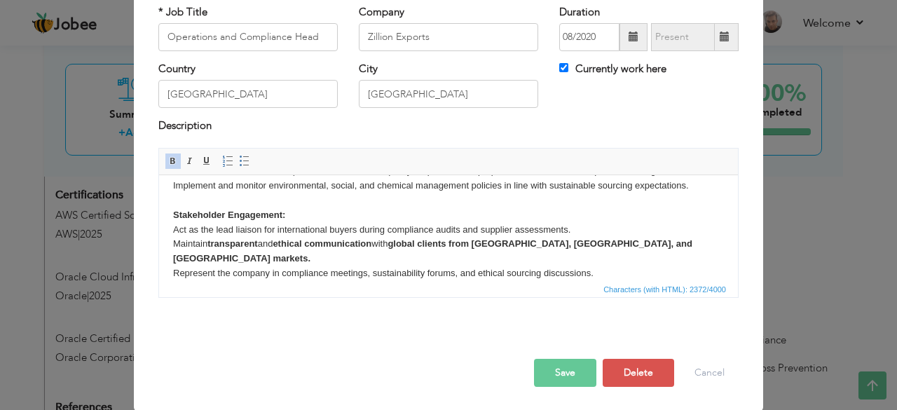
click at [556, 366] on button "Save" at bounding box center [565, 373] width 62 height 28
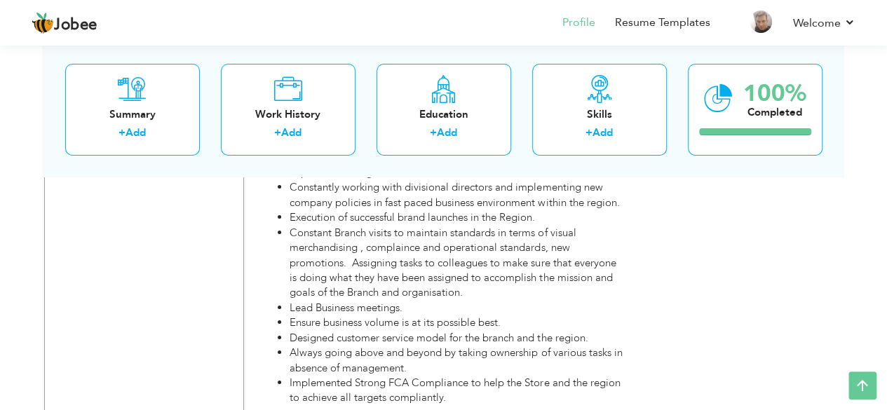
scroll to position [2542, 0]
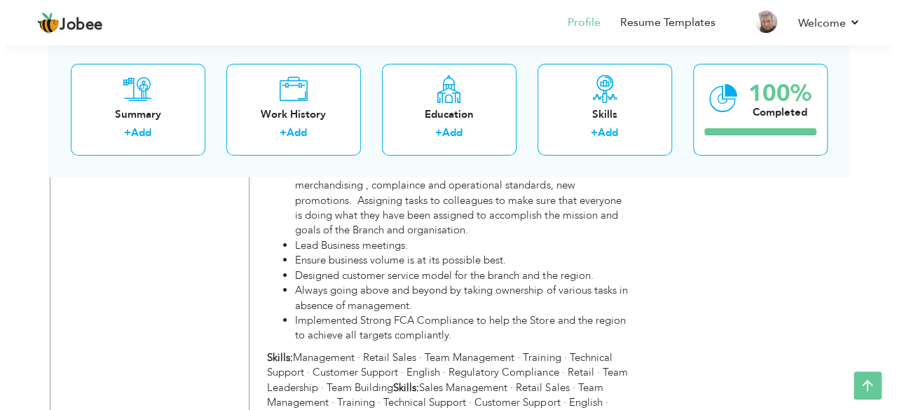
scroll to position [2547, 0]
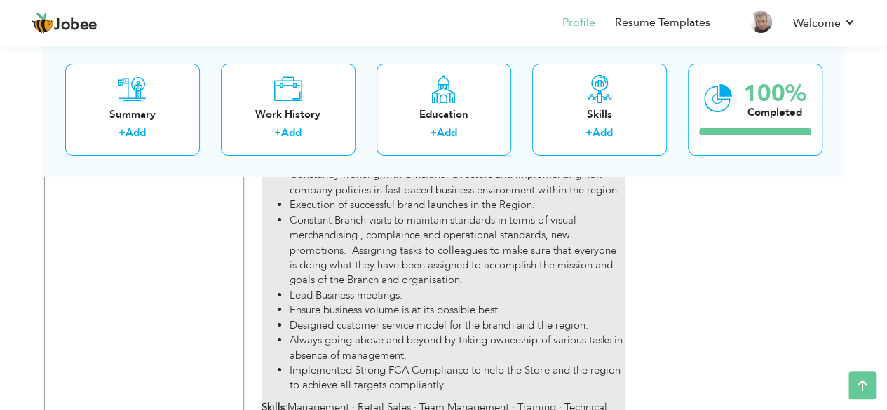
click at [465, 303] on div "Arranged training programs necessary to maintain product knowledge for better c…" at bounding box center [442, 73] width 363 height 833
type input "Assistant Manager"
type input "Carphone Warehouse PLC"
type input "05/2012"
type input "03/2016"
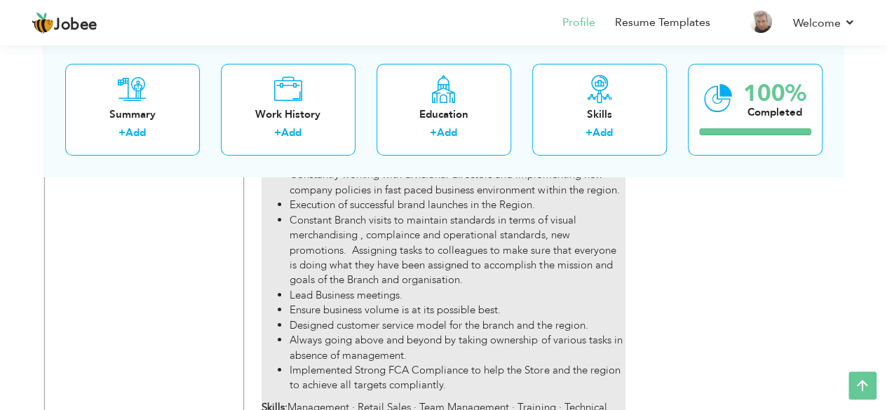
type input "[GEOGRAPHIC_DATA]"
checkbox input "false"
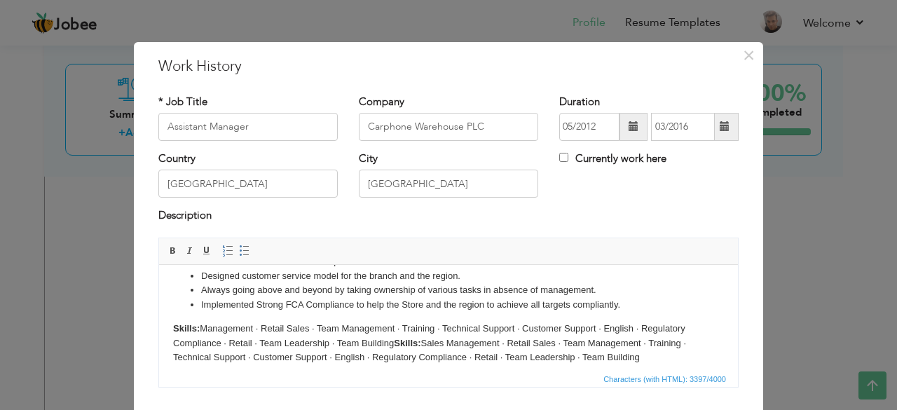
scroll to position [509, 0]
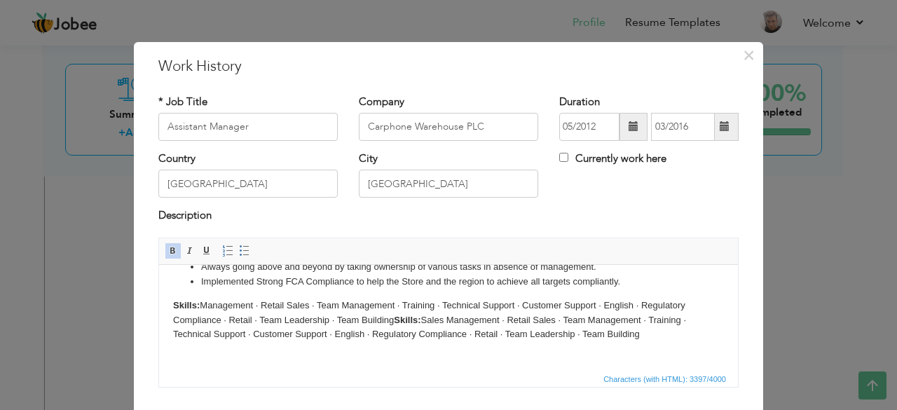
click at [172, 306] on html "Arranged training programs necessary to maintain product knowledge for better c…" at bounding box center [448, 62] width 579 height 615
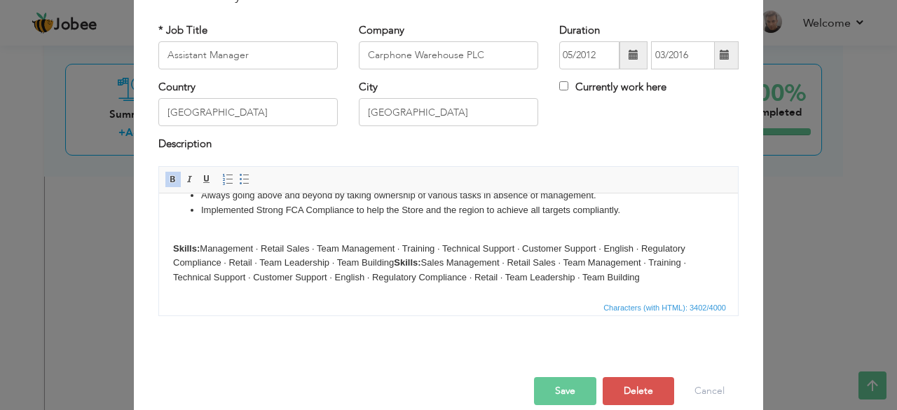
scroll to position [72, 0]
click at [550, 387] on button "Save" at bounding box center [565, 390] width 62 height 28
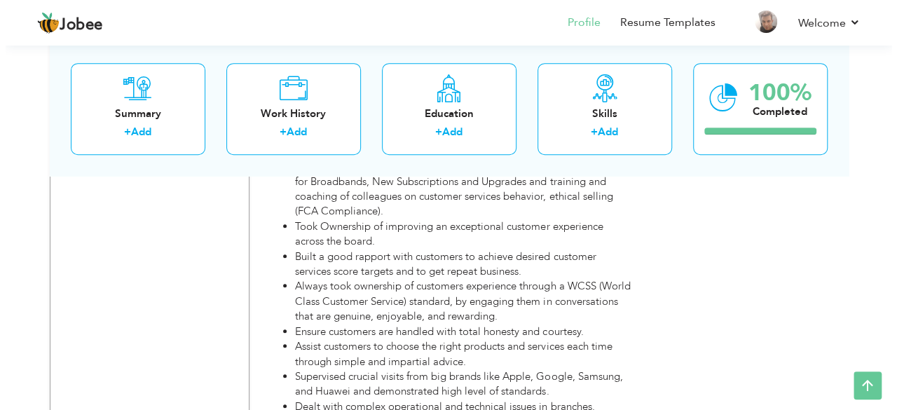
scroll to position [3152, 0]
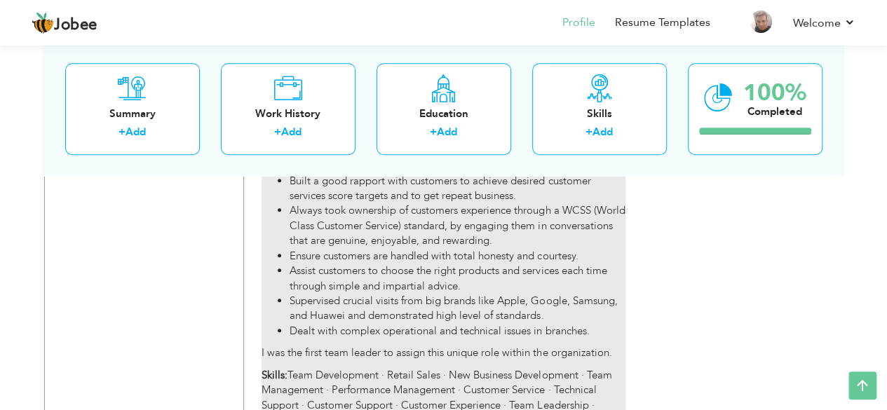
click at [285, 368] on strong "Skills:" at bounding box center [274, 375] width 26 height 14
type input "Regional Team Lead"
type input "12/2009"
type input "05/2012"
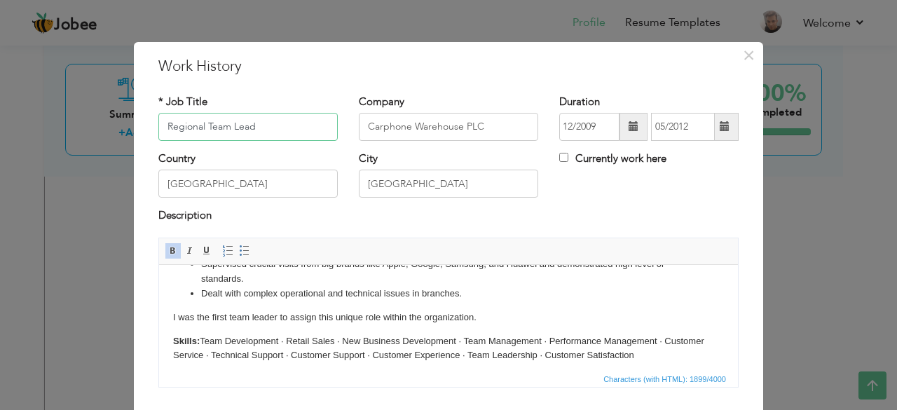
scroll to position [227, 0]
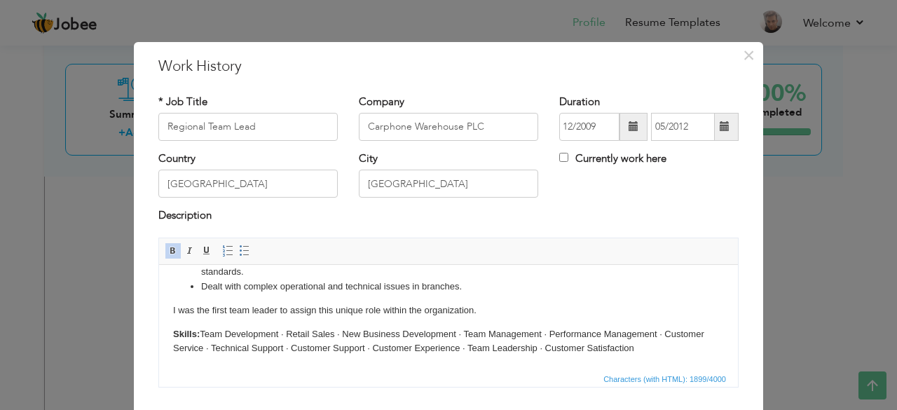
click at [170, 333] on html "I have been promoted as a Regional Team Lead and I was directly reporting to th…" at bounding box center [448, 203] width 579 height 332
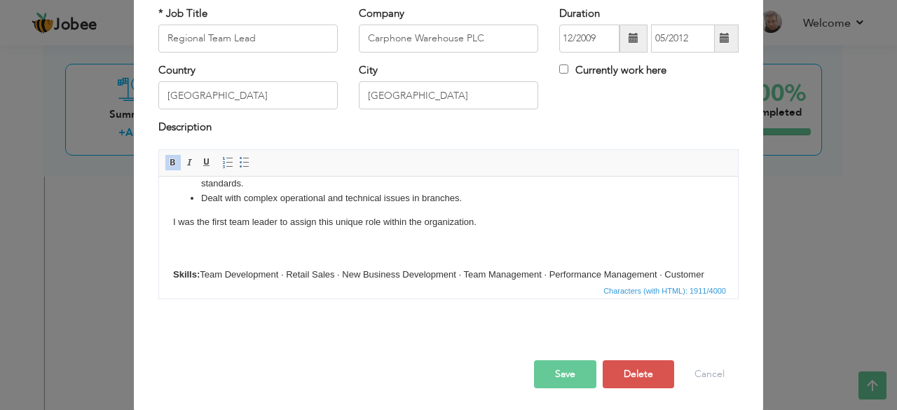
scroll to position [90, 0]
click at [561, 372] on button "Save" at bounding box center [565, 373] width 62 height 28
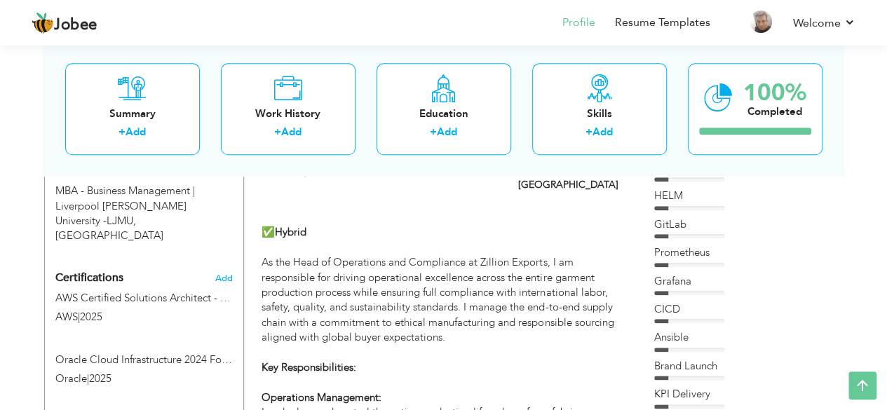
scroll to position [678, 0]
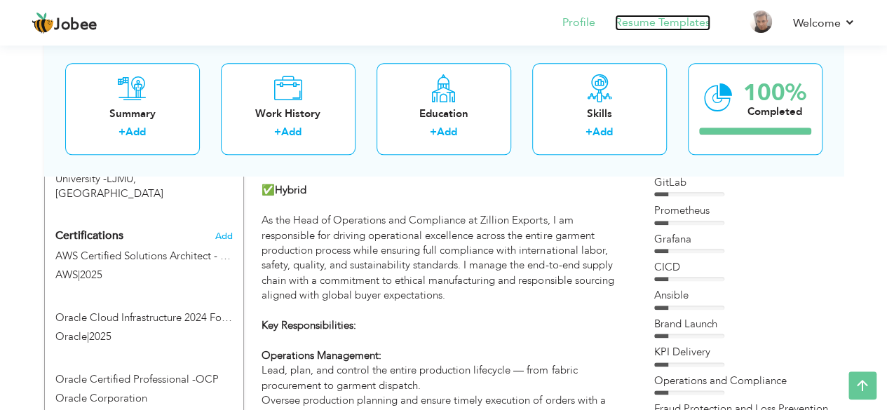
click at [649, 19] on link "Resume Templates" at bounding box center [662, 23] width 95 height 16
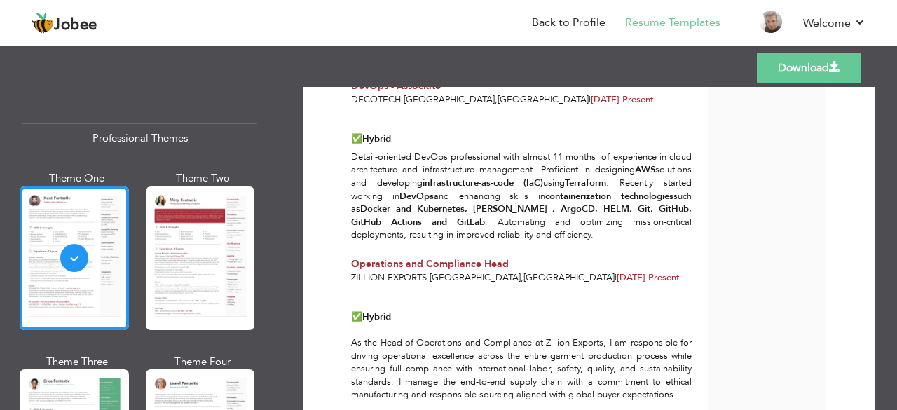
scroll to position [548, 0]
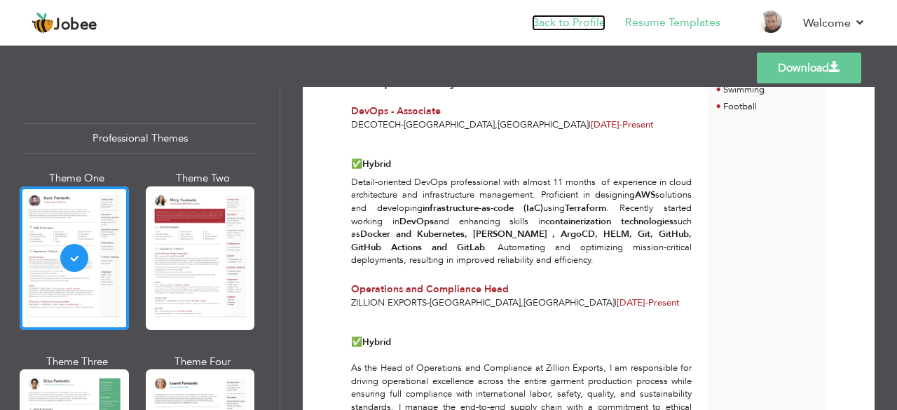
click at [568, 30] on link "Back to Profile" at bounding box center [569, 23] width 74 height 16
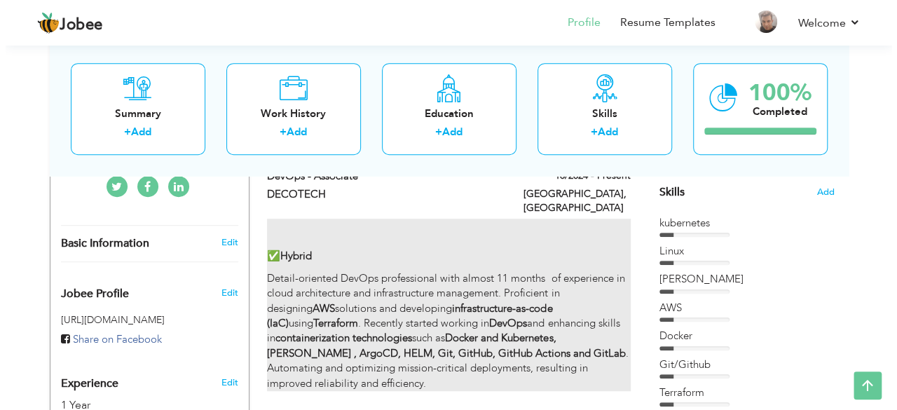
scroll to position [491, 0]
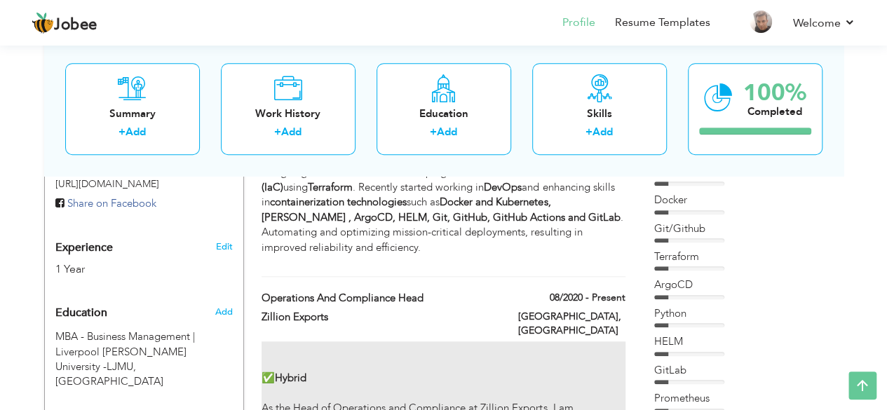
type input "Operations and Compliance Head"
type input "Zillion Exports"
type input "08/2020"
type input "[GEOGRAPHIC_DATA]"
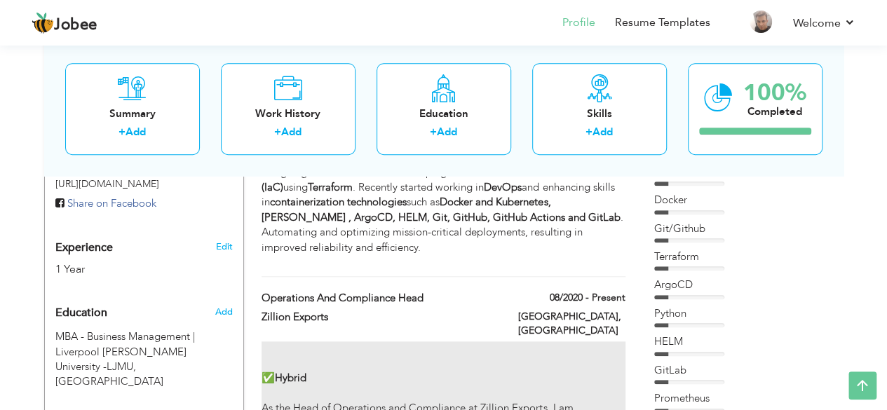
type input "[GEOGRAPHIC_DATA]"
checkbox input "true"
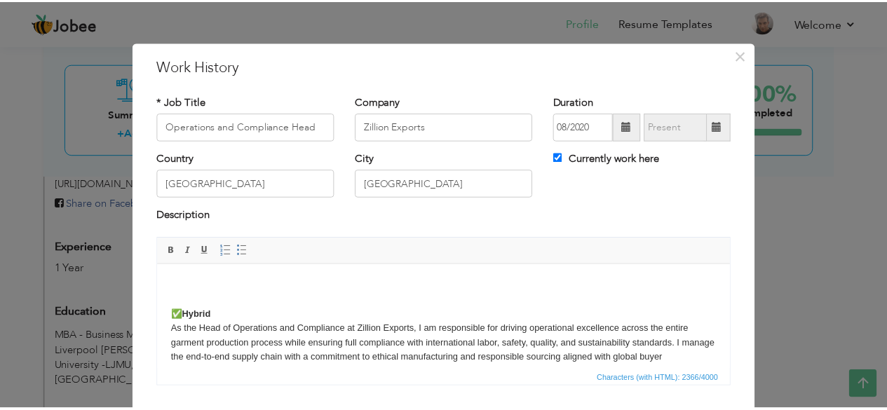
scroll to position [90, 0]
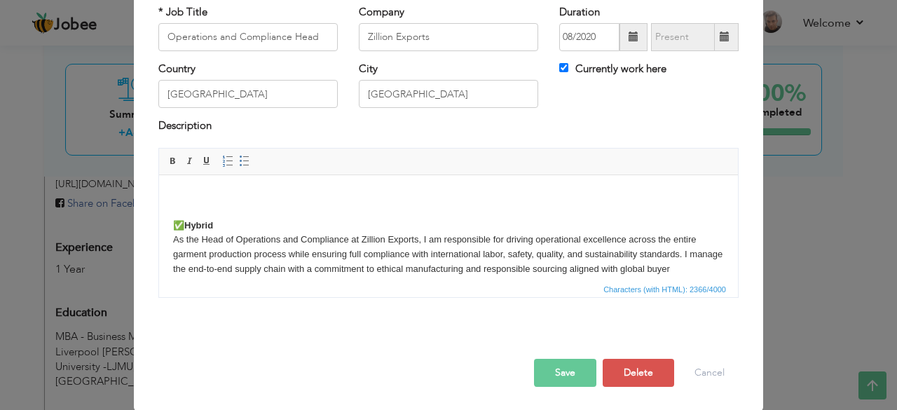
click at [582, 370] on button "Save" at bounding box center [565, 373] width 62 height 28
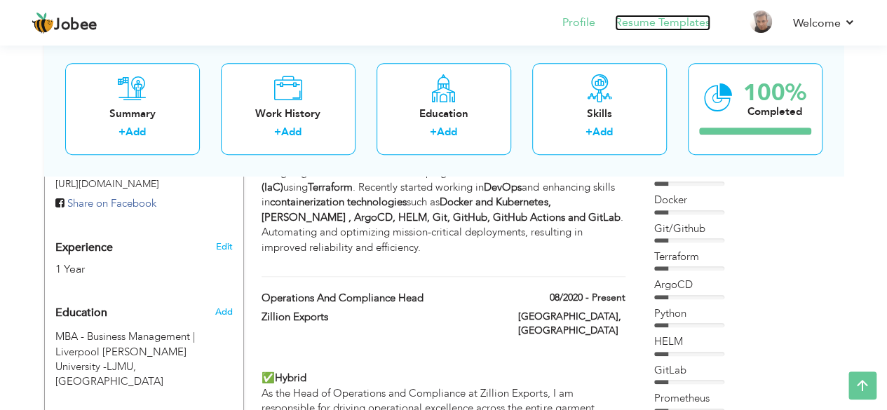
click at [635, 23] on link "Resume Templates" at bounding box center [662, 23] width 95 height 16
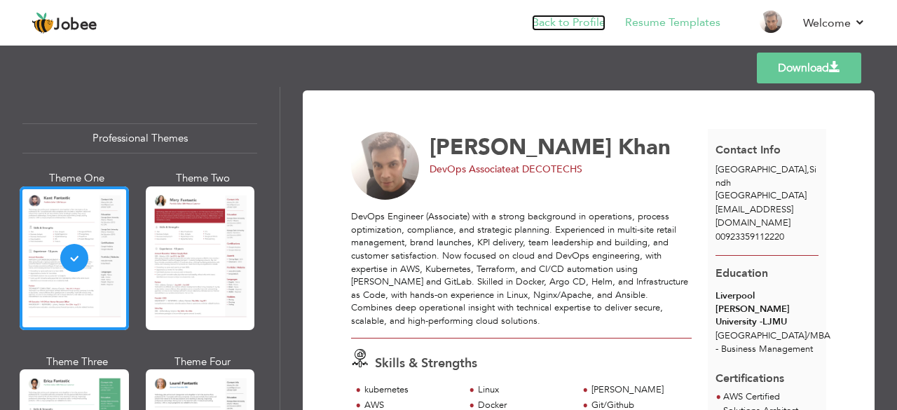
click at [572, 22] on link "Back to Profile" at bounding box center [569, 23] width 74 height 16
click at [794, 70] on link "Download" at bounding box center [809, 68] width 104 height 31
